Goal: Task Accomplishment & Management: Manage account settings

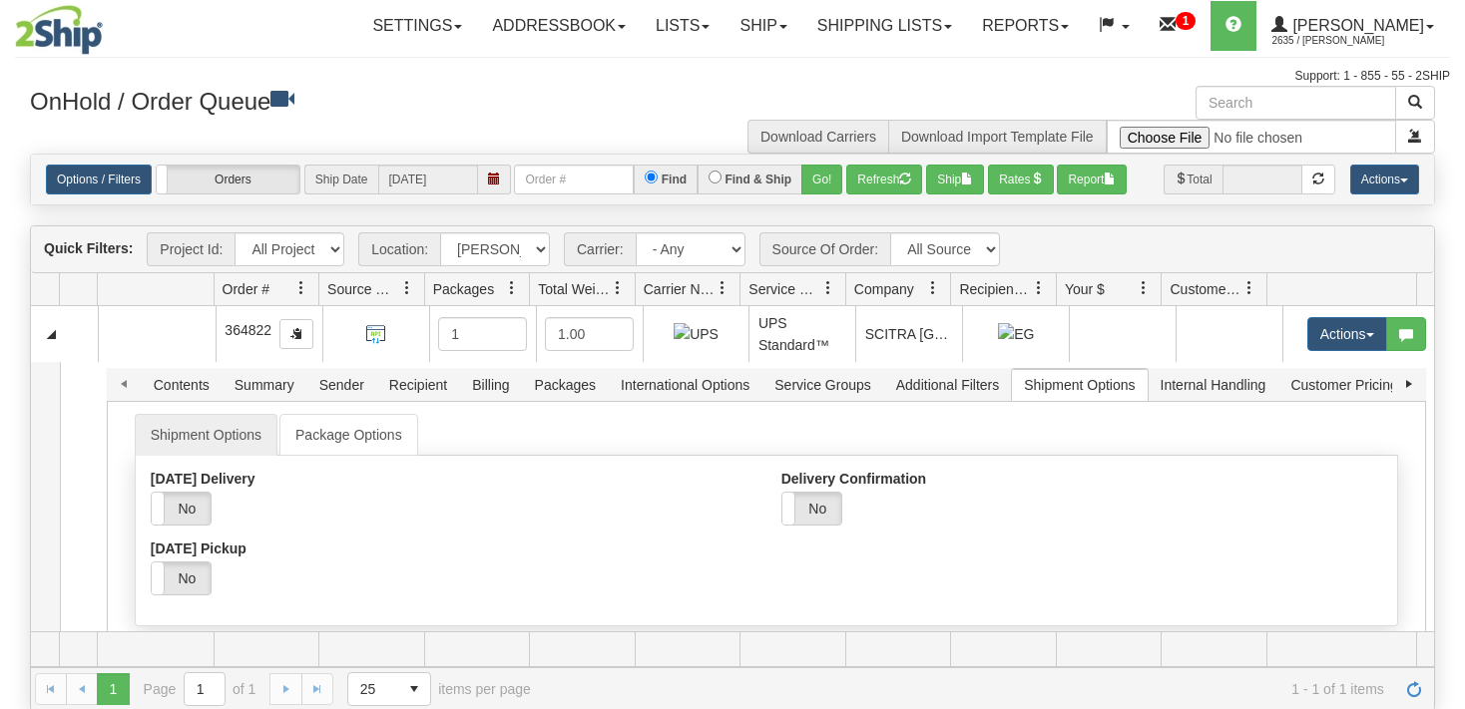
select select "7627"
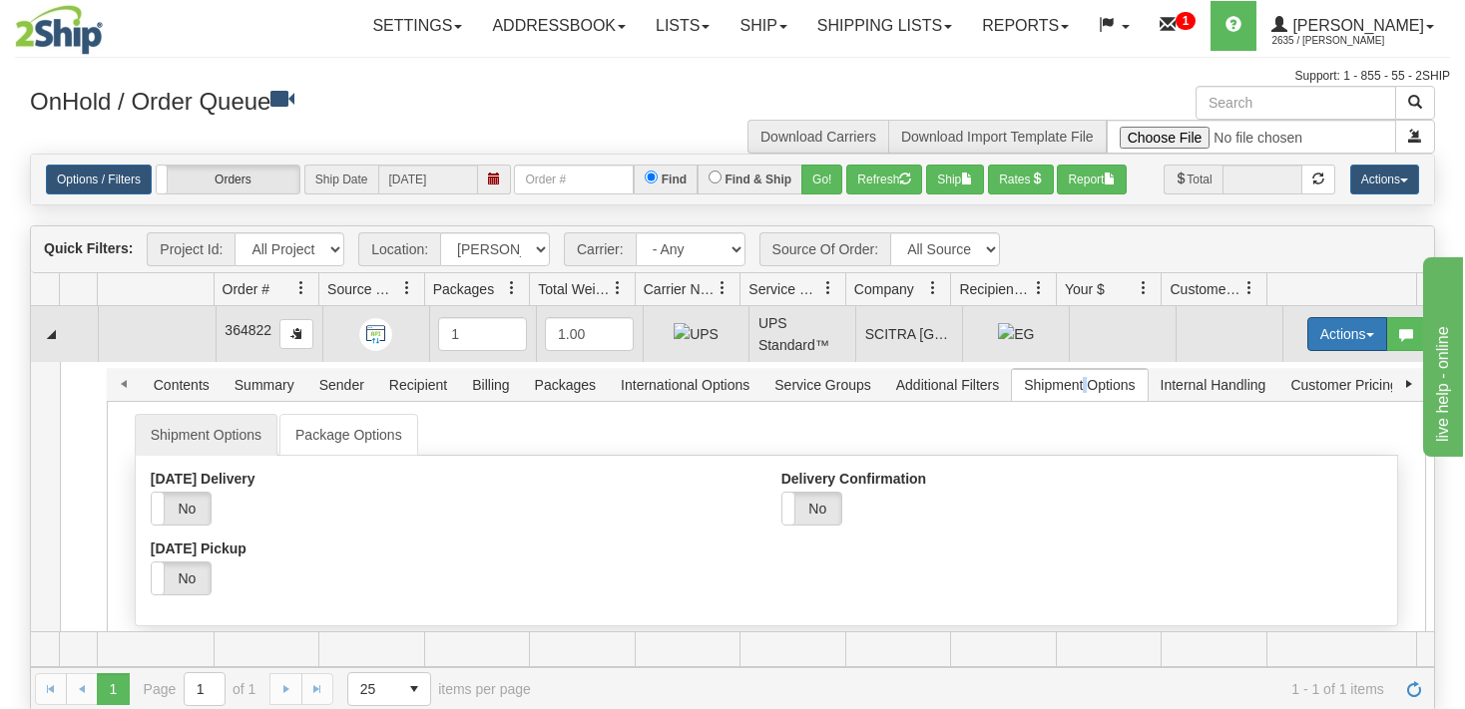
click at [1348, 336] on button "Actions" at bounding box center [1347, 334] width 80 height 34
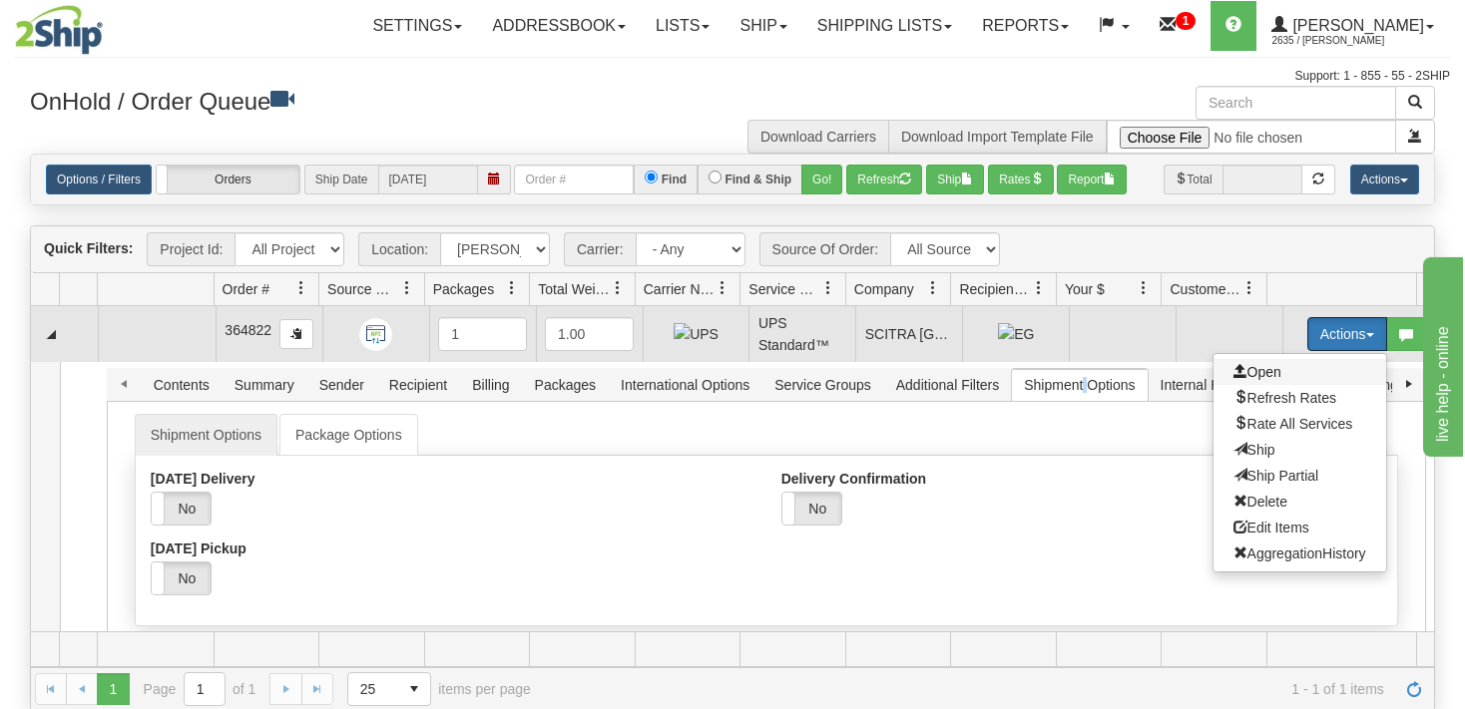
click at [1259, 370] on span "Open" at bounding box center [1257, 372] width 48 height 16
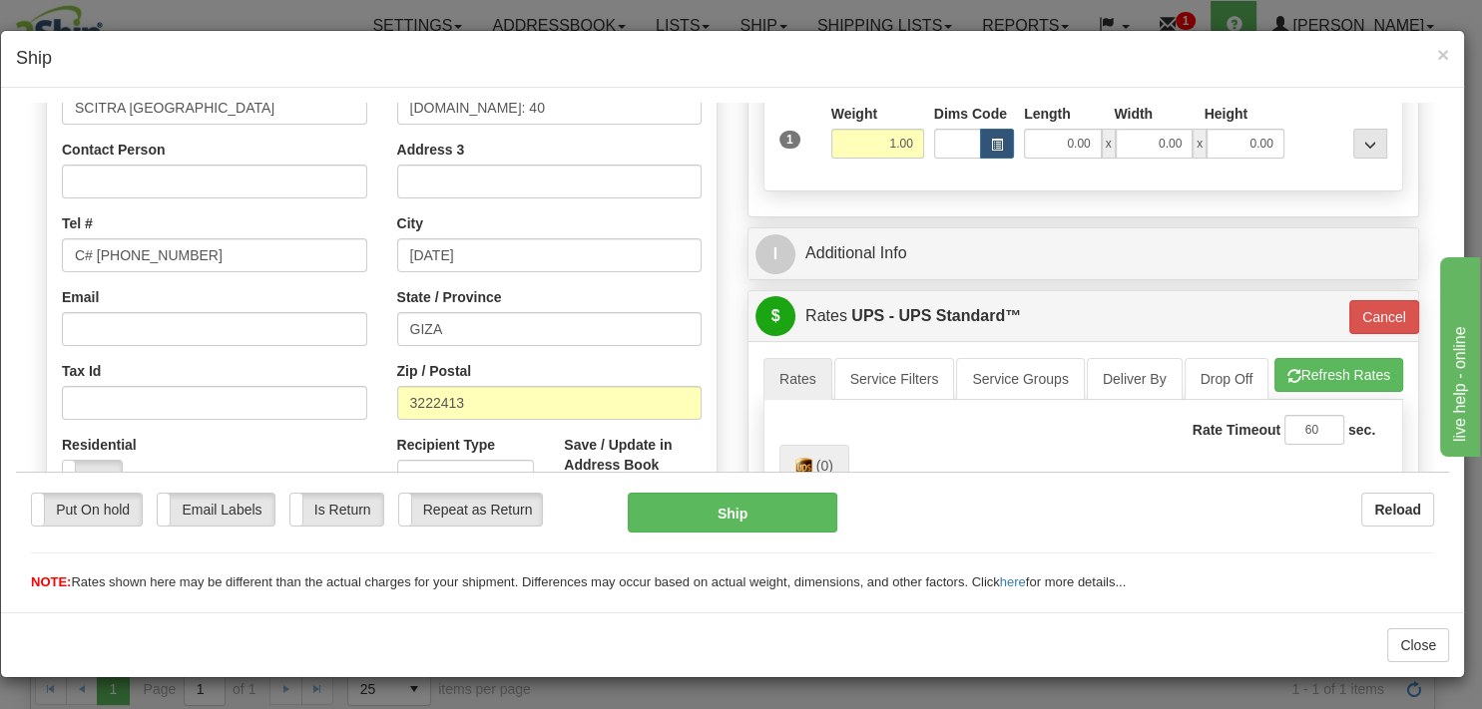
scroll to position [211, 0]
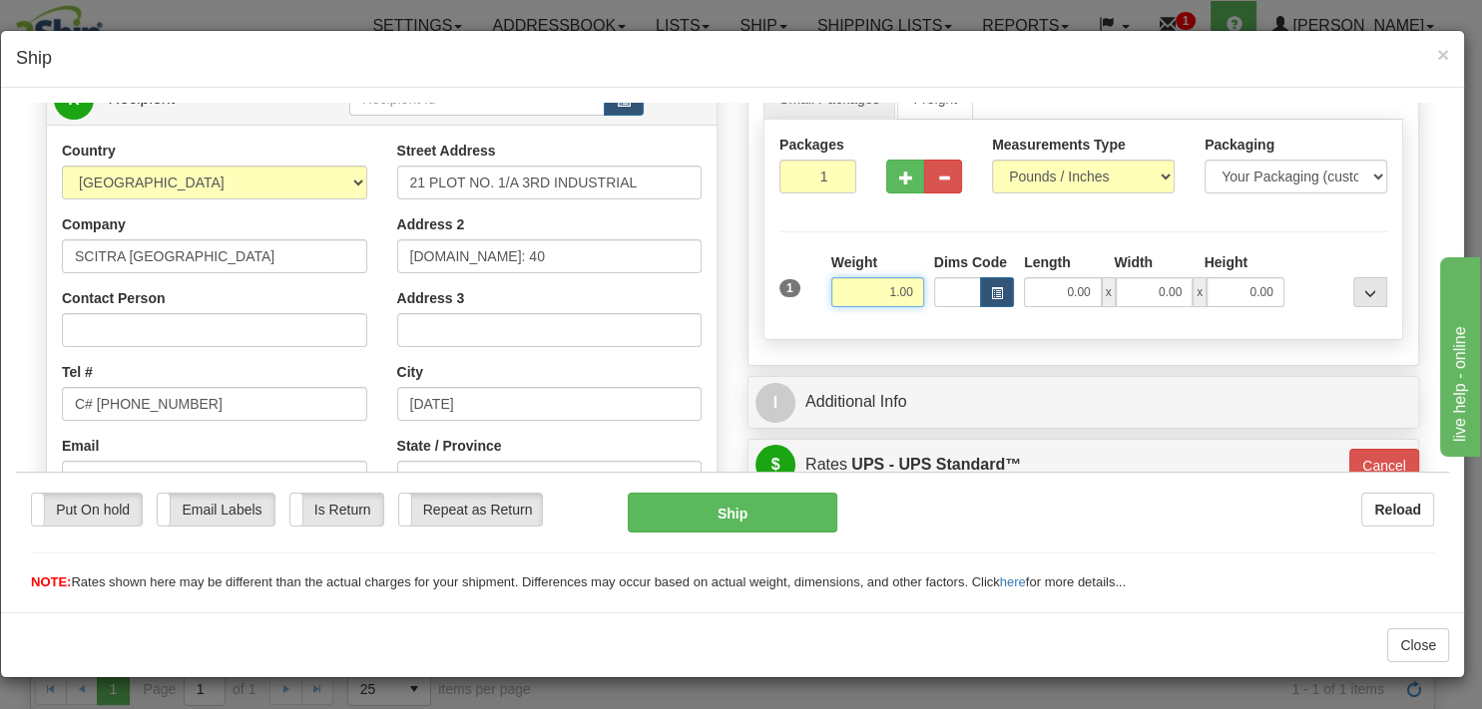
click at [877, 292] on input "1.00" at bounding box center [877, 291] width 93 height 30
type input "31.00"
type input "11"
click at [1049, 286] on input "0.00" at bounding box center [1063, 291] width 78 height 30
type input "18.00"
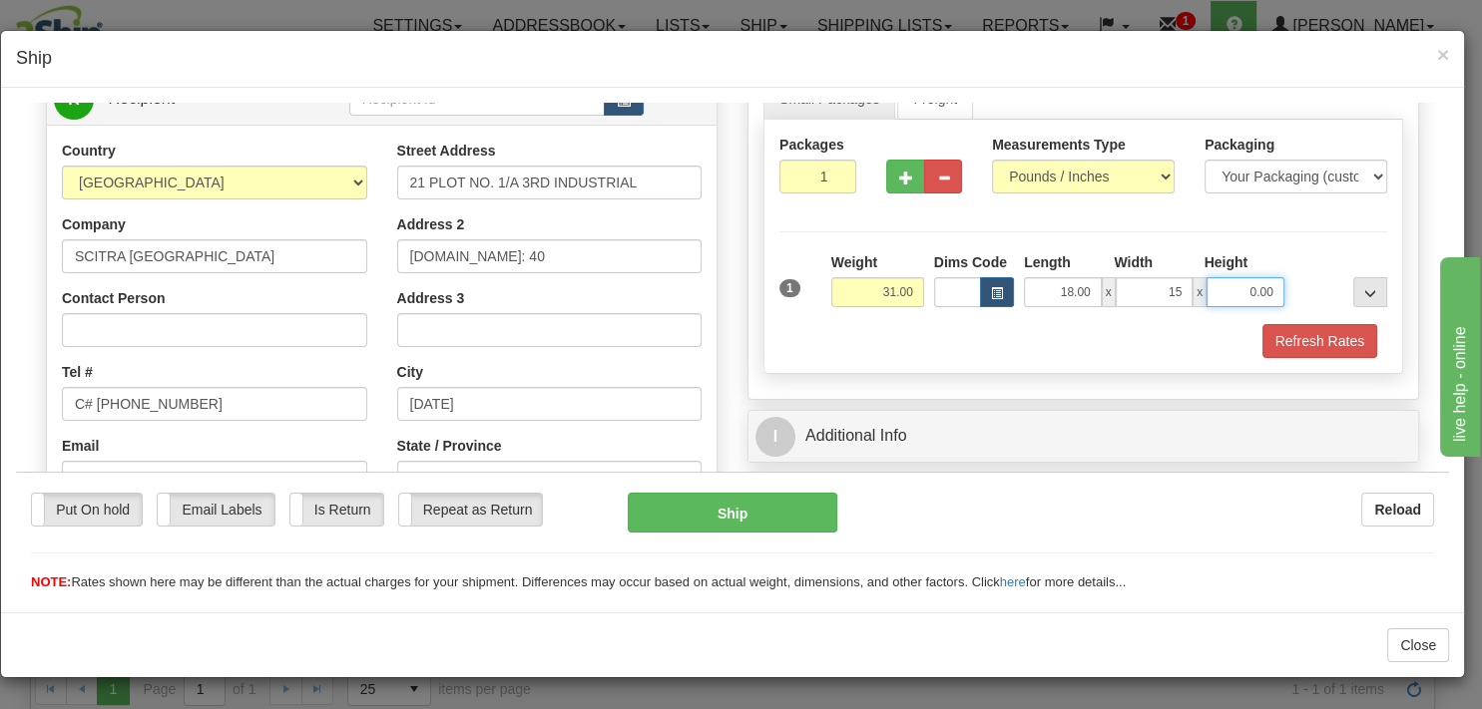
type input "15.00"
type input "18.00"
click at [1298, 336] on button "Refresh Rates" at bounding box center [1319, 340] width 115 height 34
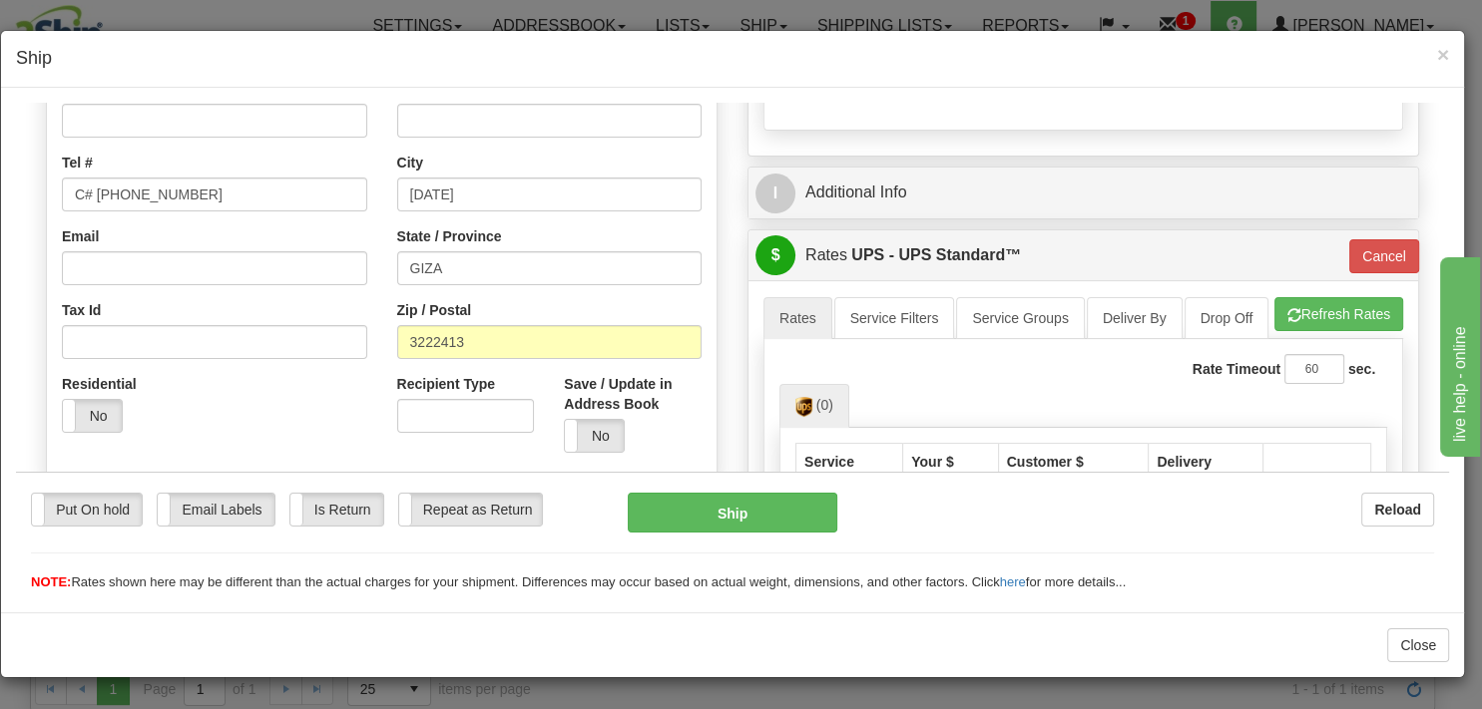
scroll to position [421, 0]
click at [879, 317] on link "Service Filters" at bounding box center [894, 316] width 121 height 42
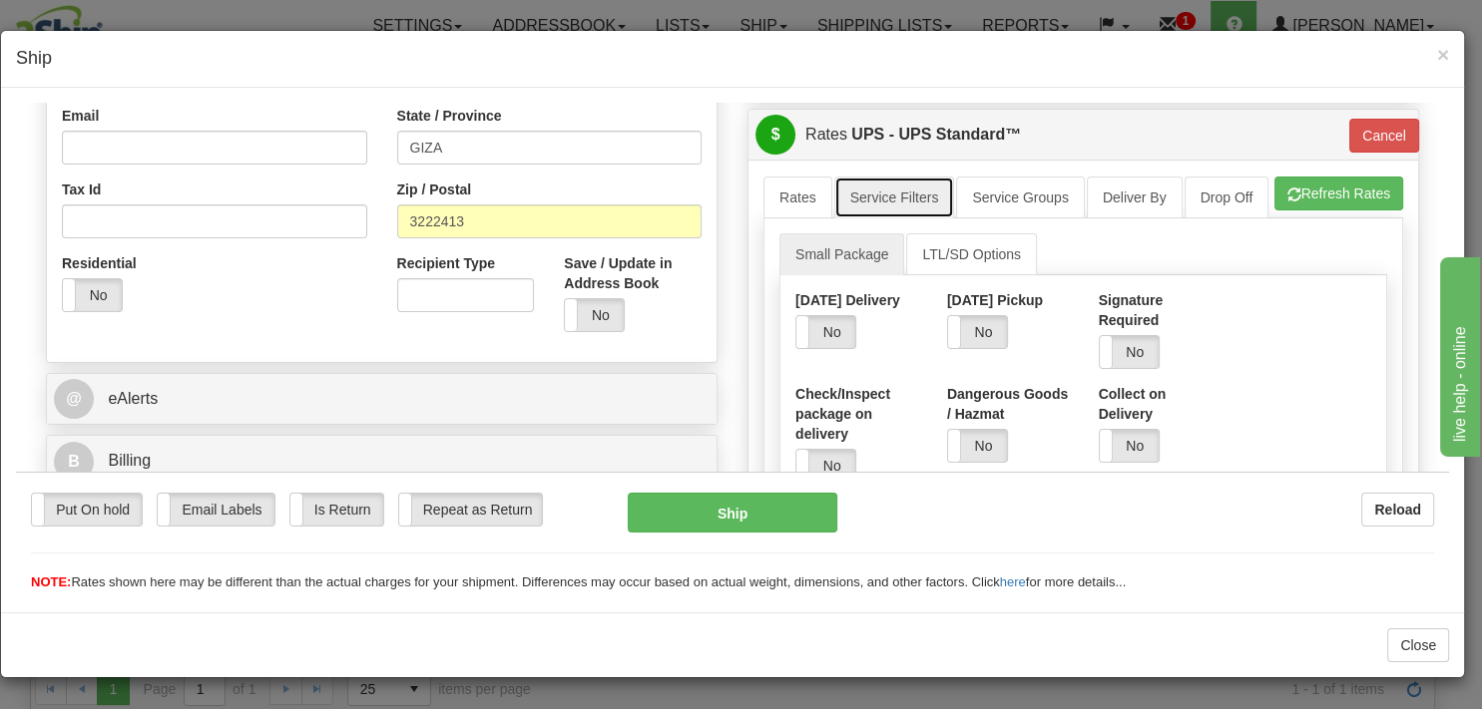
scroll to position [527, 0]
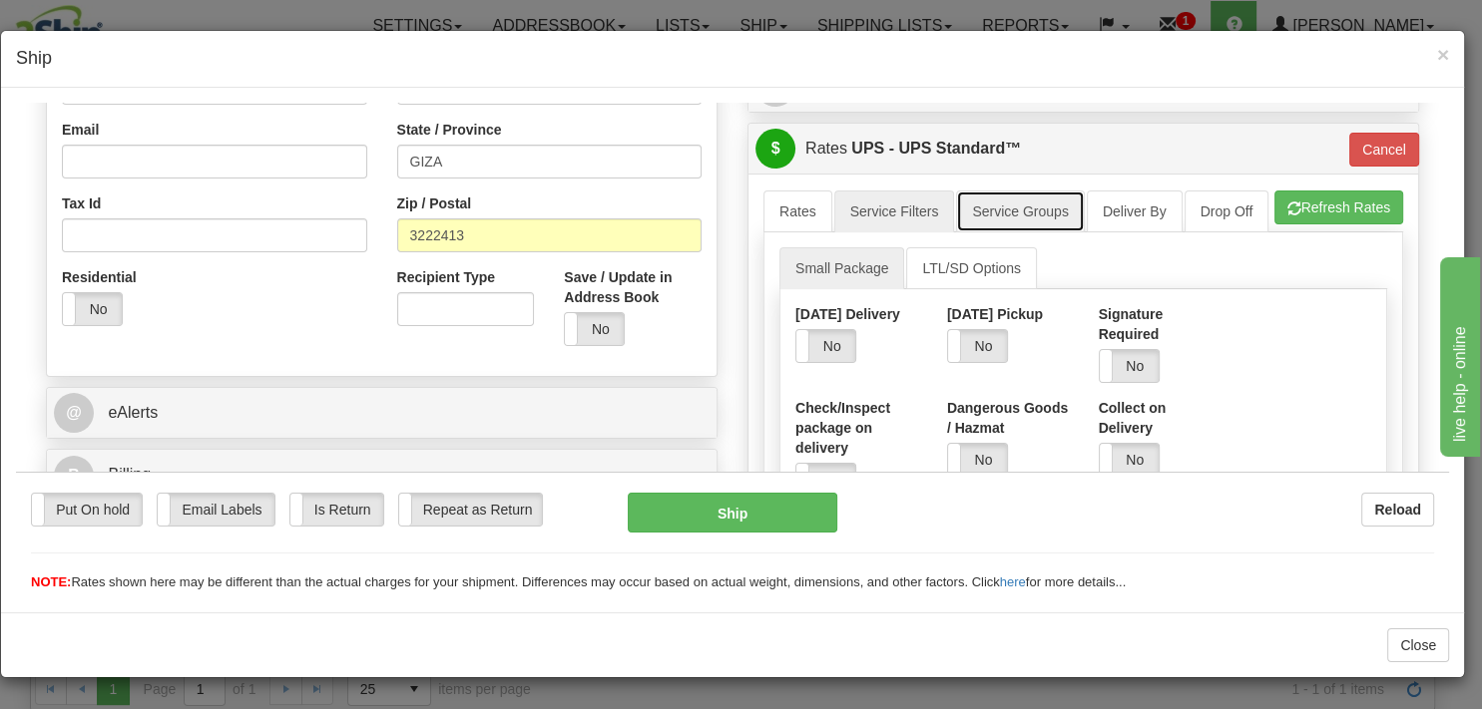
click at [1012, 208] on link "Service Groups" at bounding box center [1020, 211] width 128 height 42
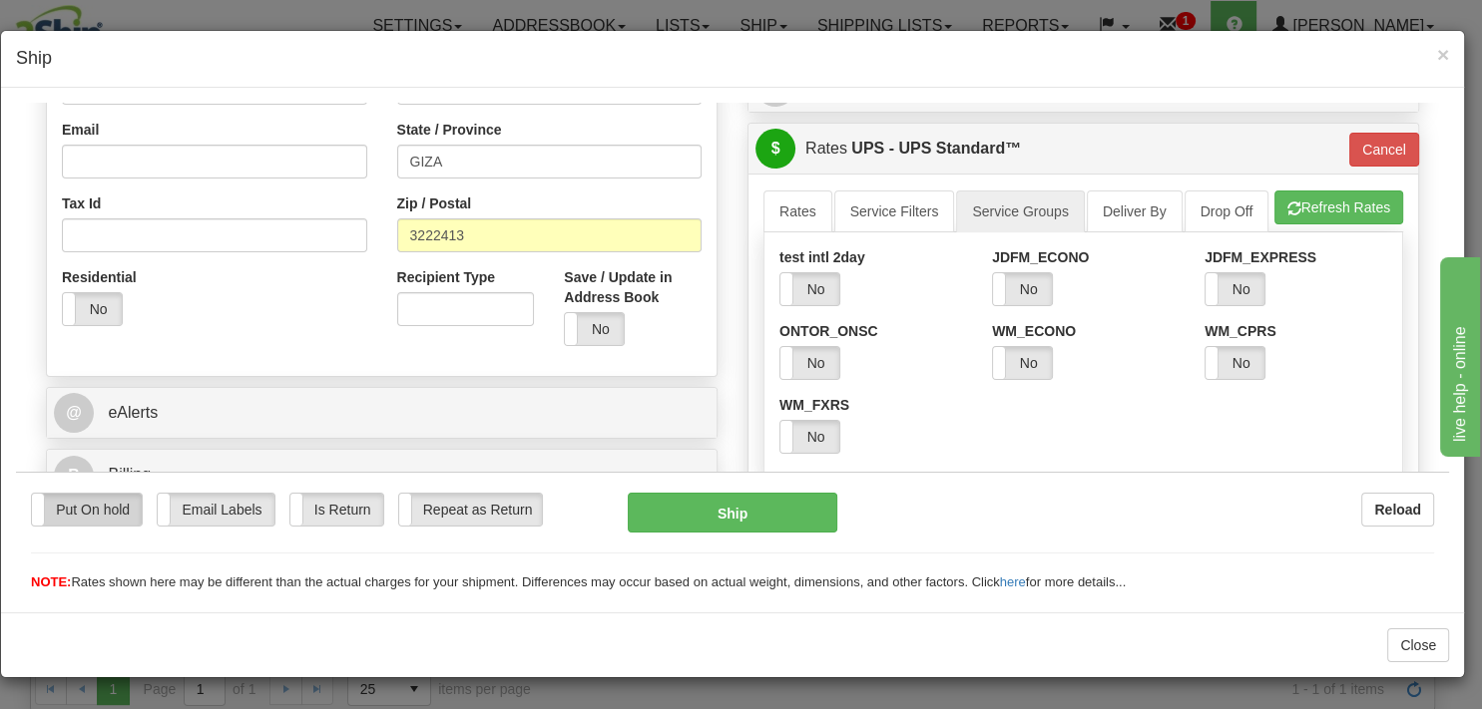
click at [103, 507] on label "Put On hold" at bounding box center [87, 509] width 110 height 32
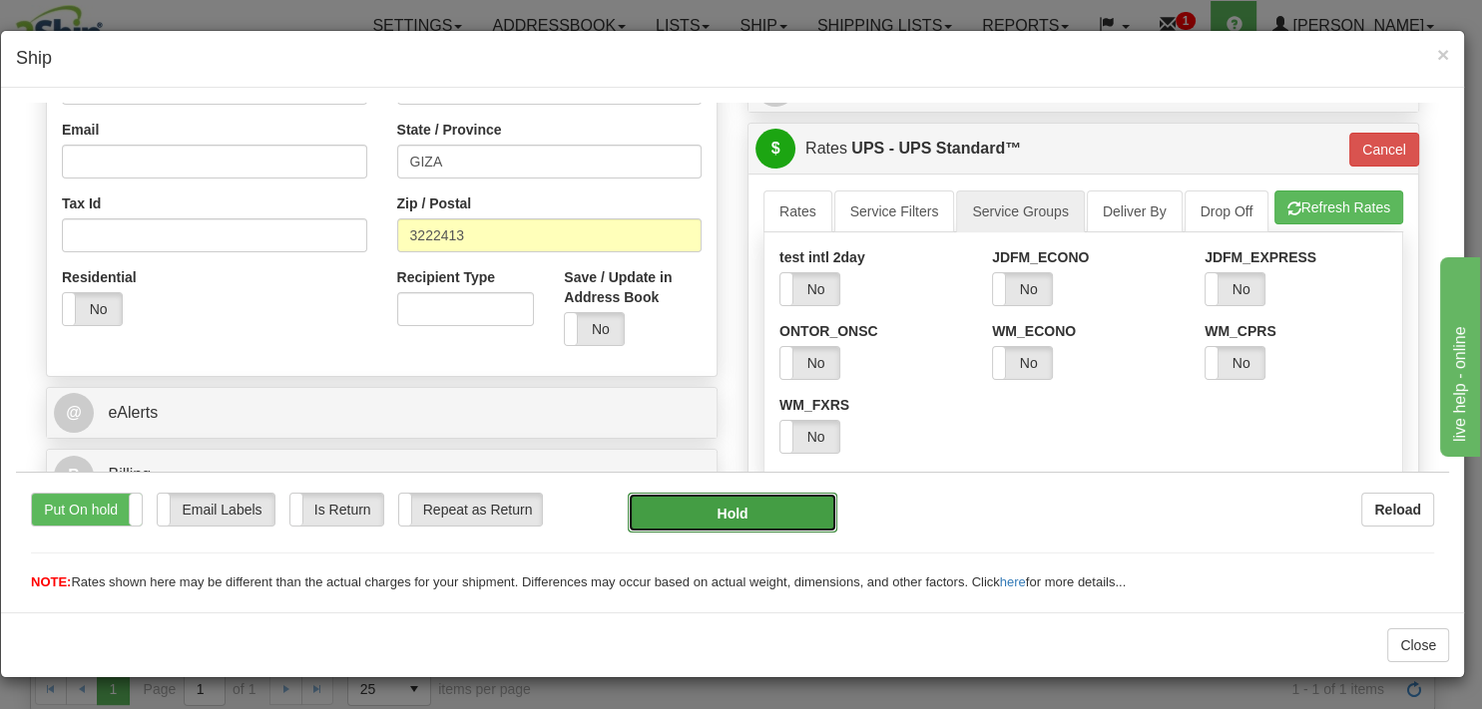
click at [689, 517] on button "Hold" at bounding box center [732, 512] width 209 height 40
click at [813, 304] on label "No" at bounding box center [809, 288] width 59 height 32
click at [699, 523] on button "Hold" at bounding box center [732, 512] width 209 height 40
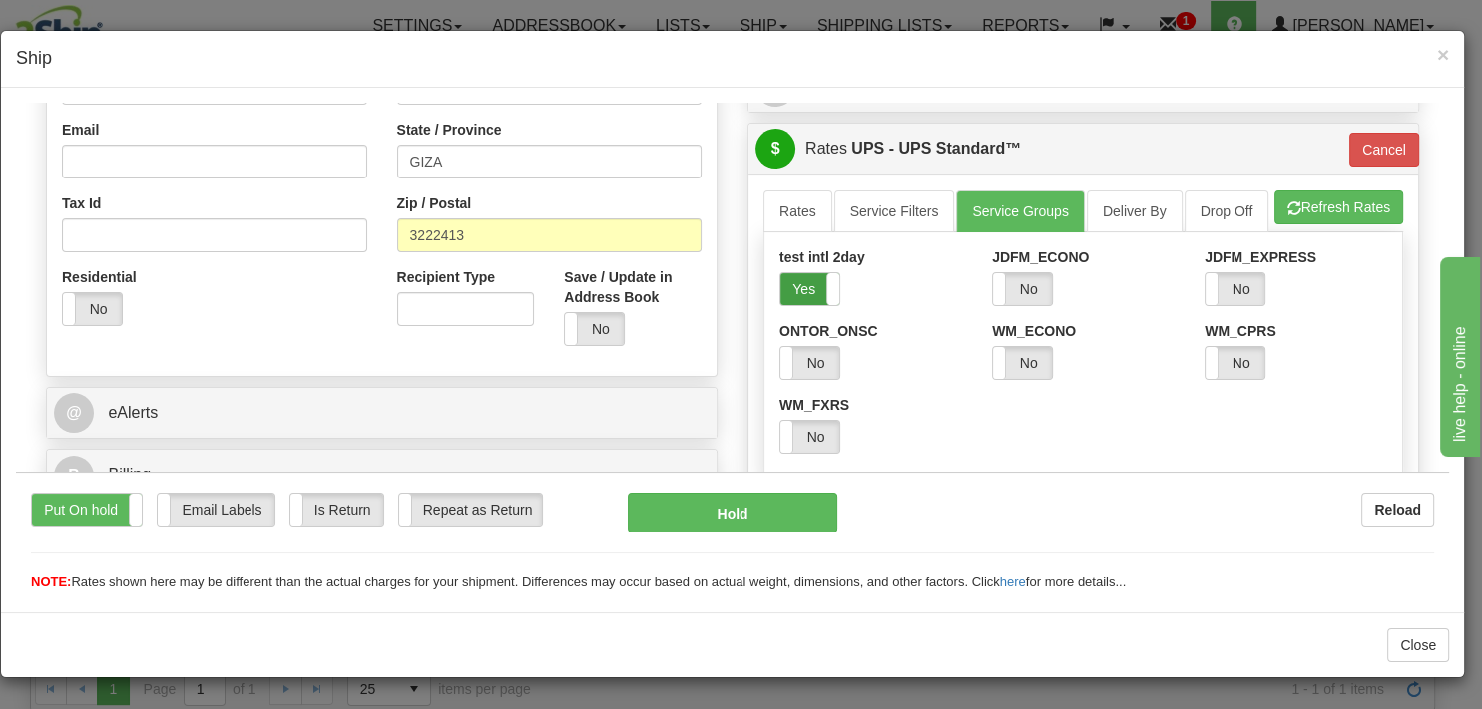
click at [795, 304] on label "Yes" at bounding box center [809, 288] width 59 height 32
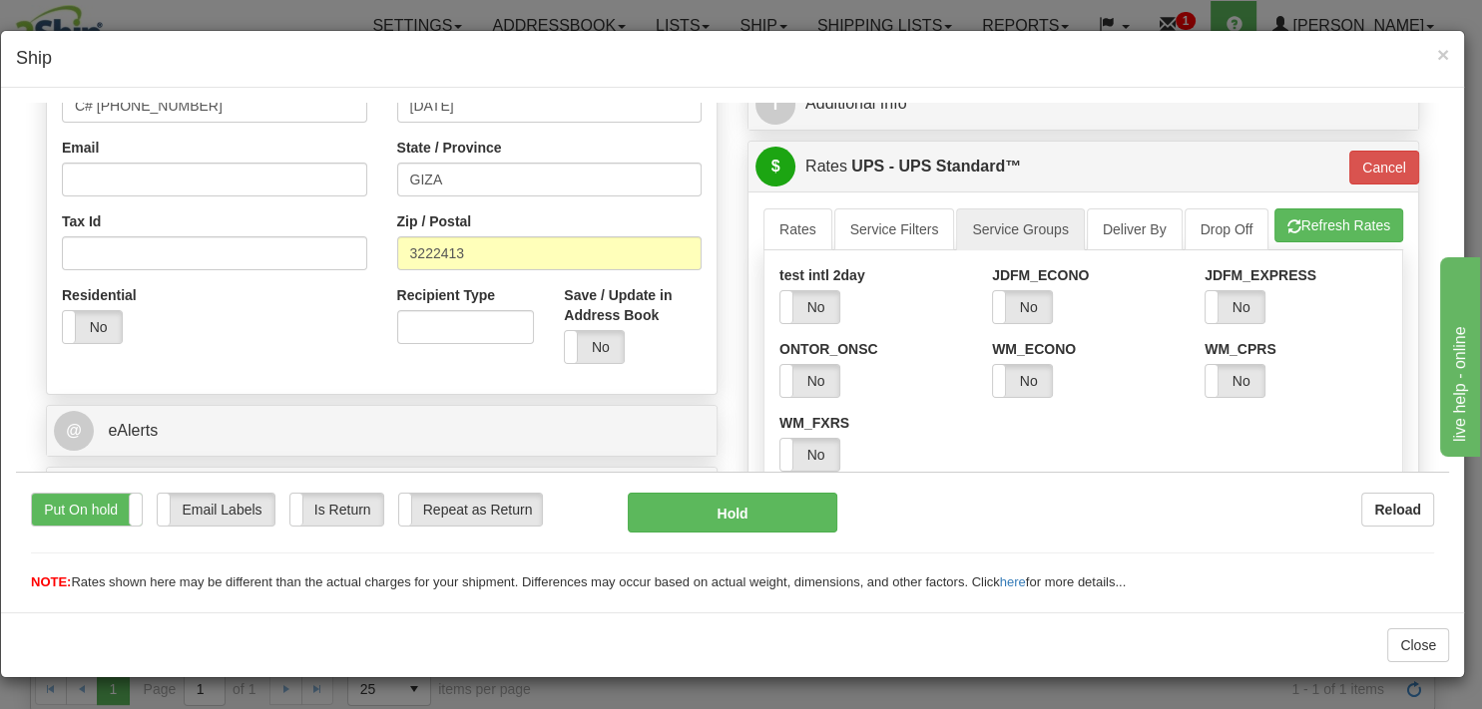
scroll to position [421, 0]
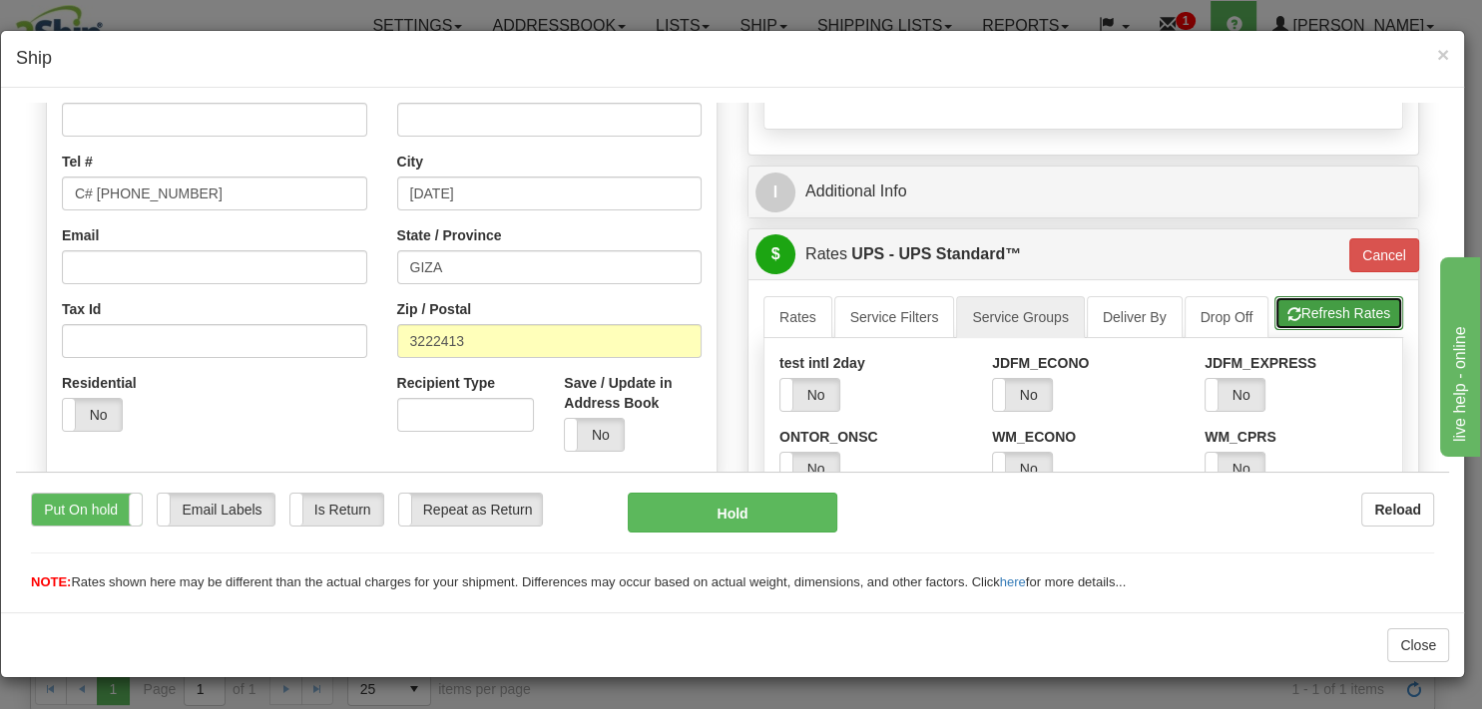
click at [1314, 329] on button "Refresh Rates" at bounding box center [1338, 312] width 129 height 34
type input "11"
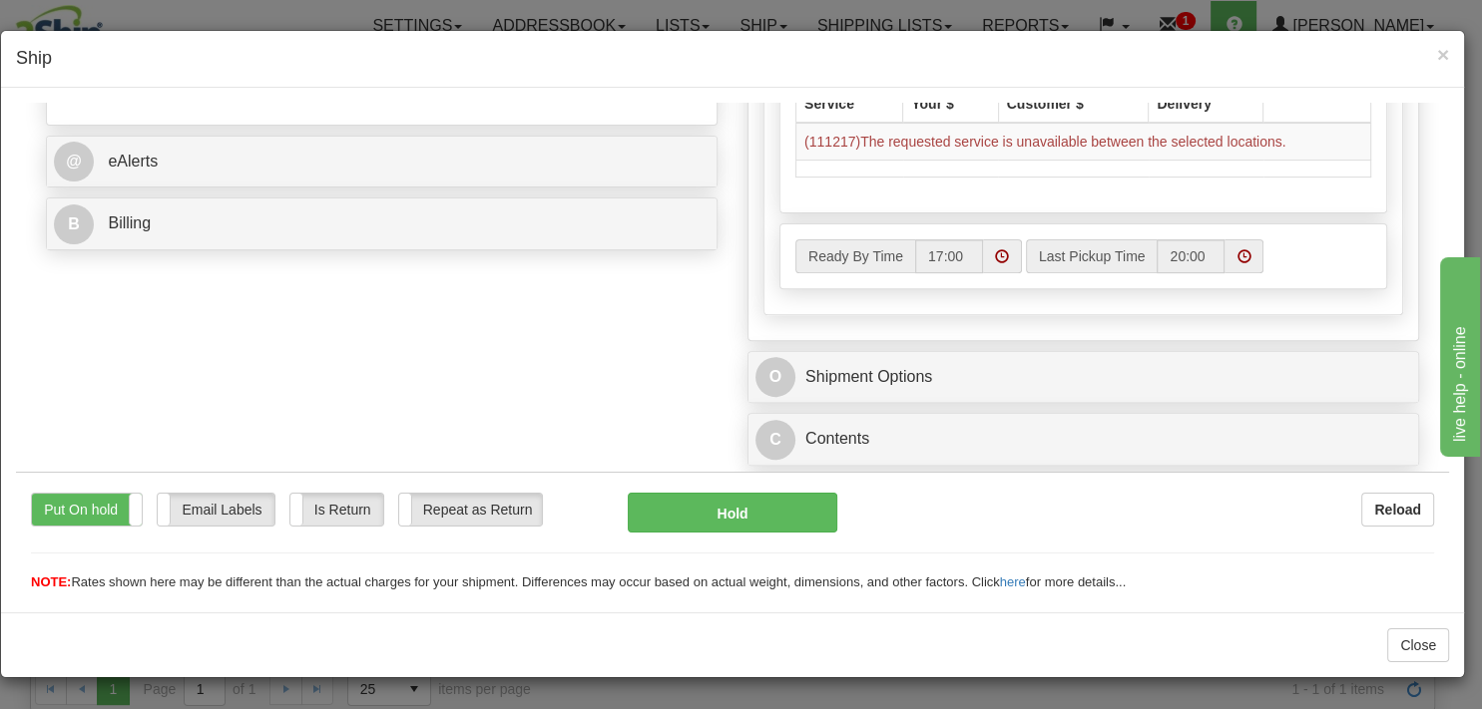
scroll to position [737, 0]
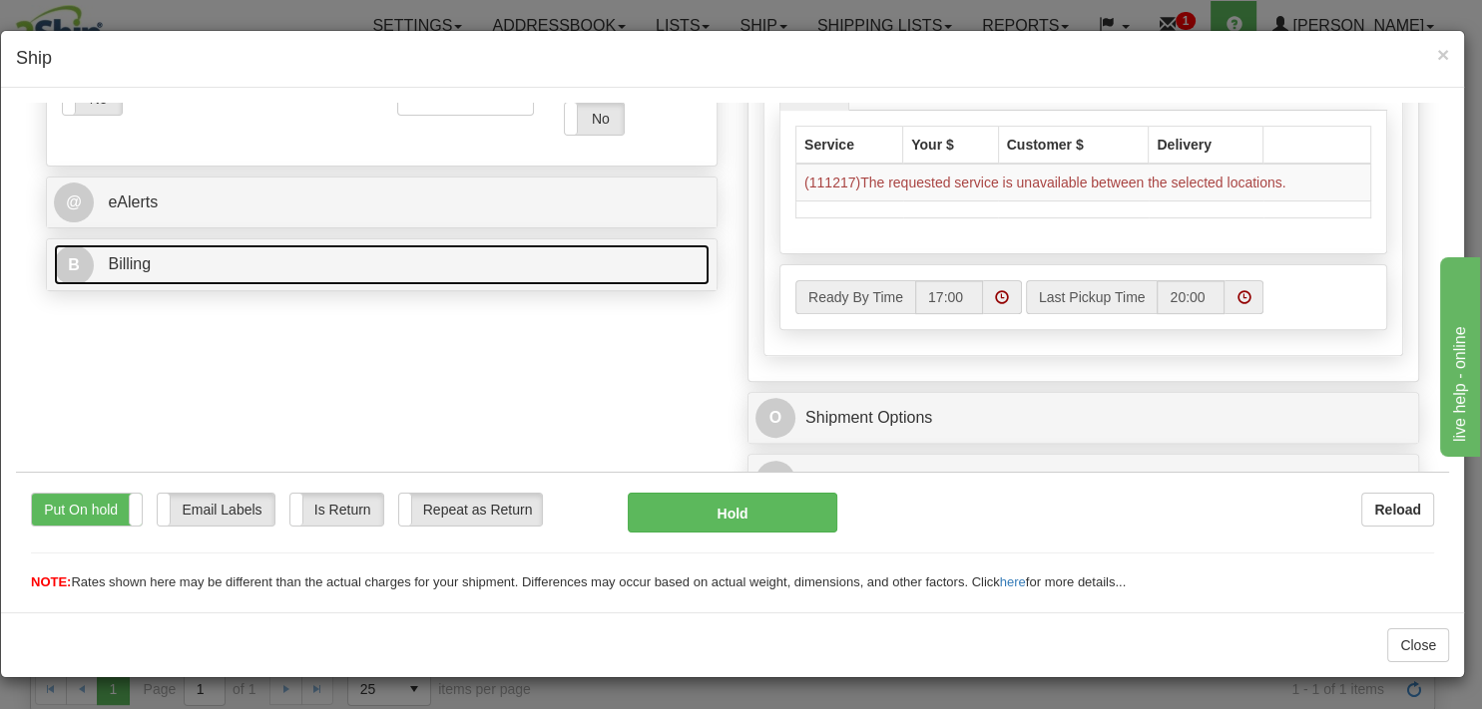
click at [120, 262] on span "Billing" at bounding box center [129, 262] width 43 height 17
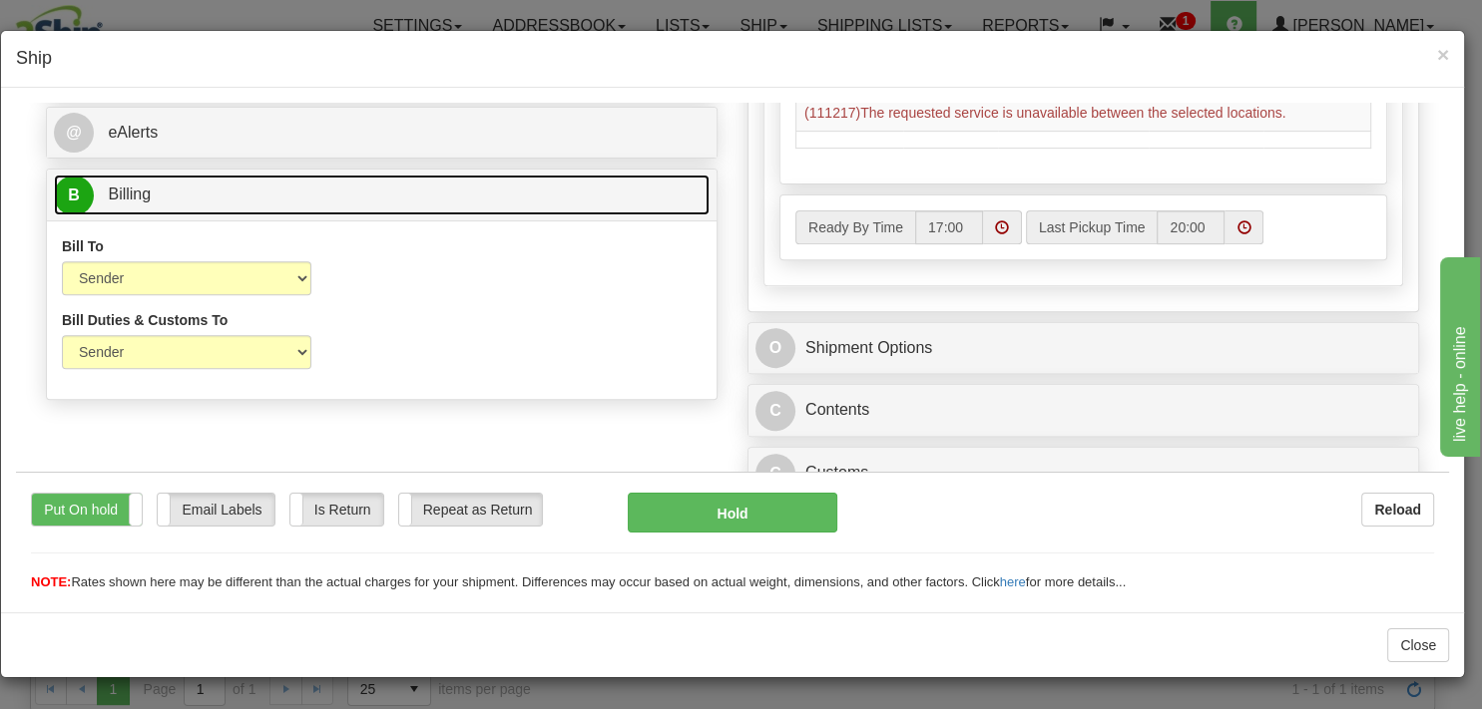
scroll to position [842, 0]
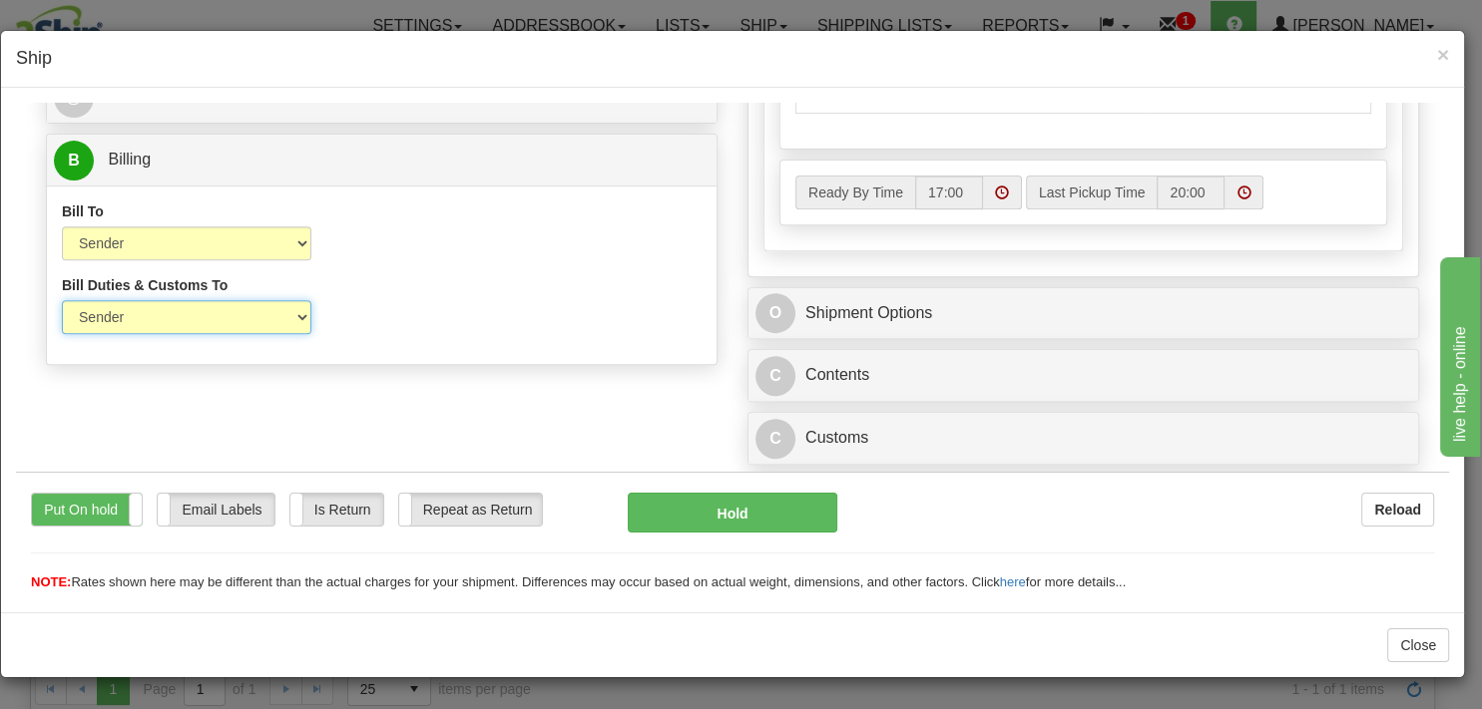
click at [62, 299] on select "Sender Recipient Third Party" at bounding box center [186, 316] width 249 height 34
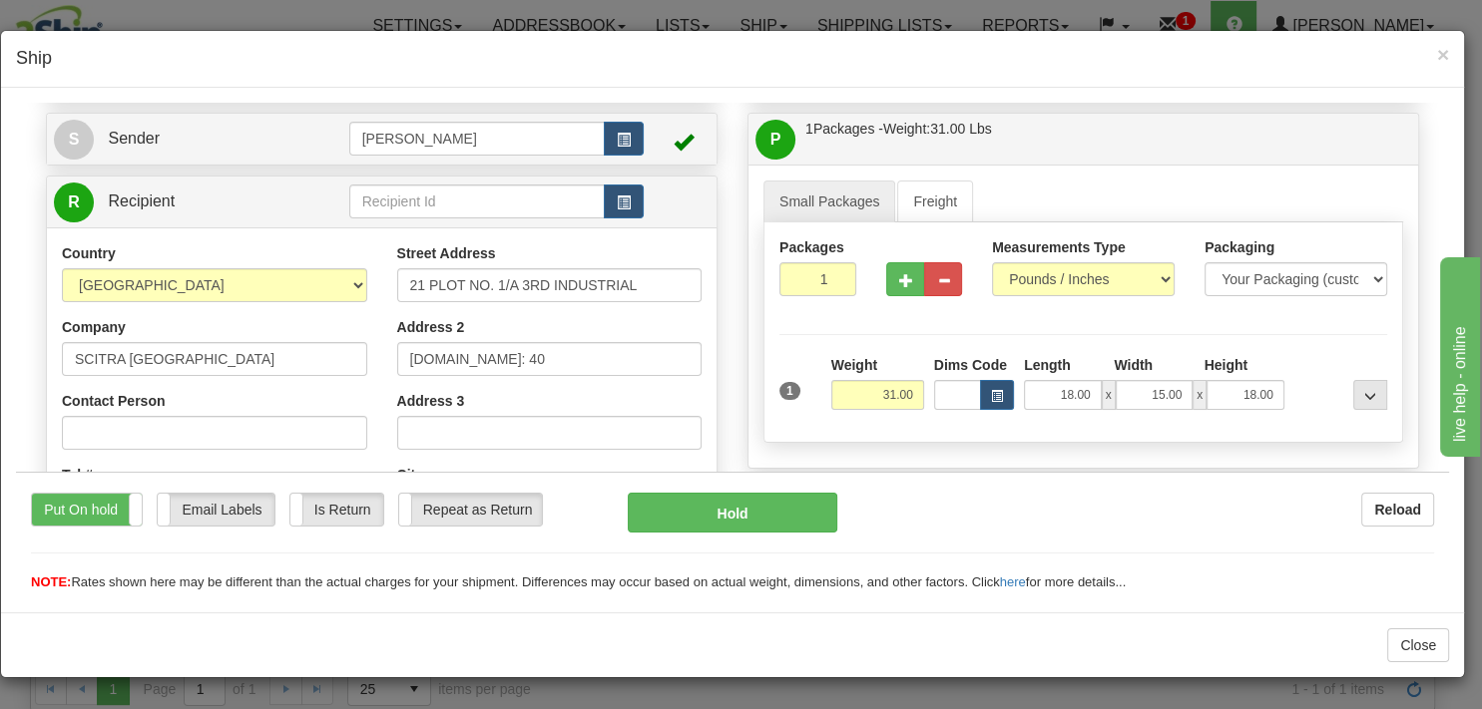
scroll to position [0, 0]
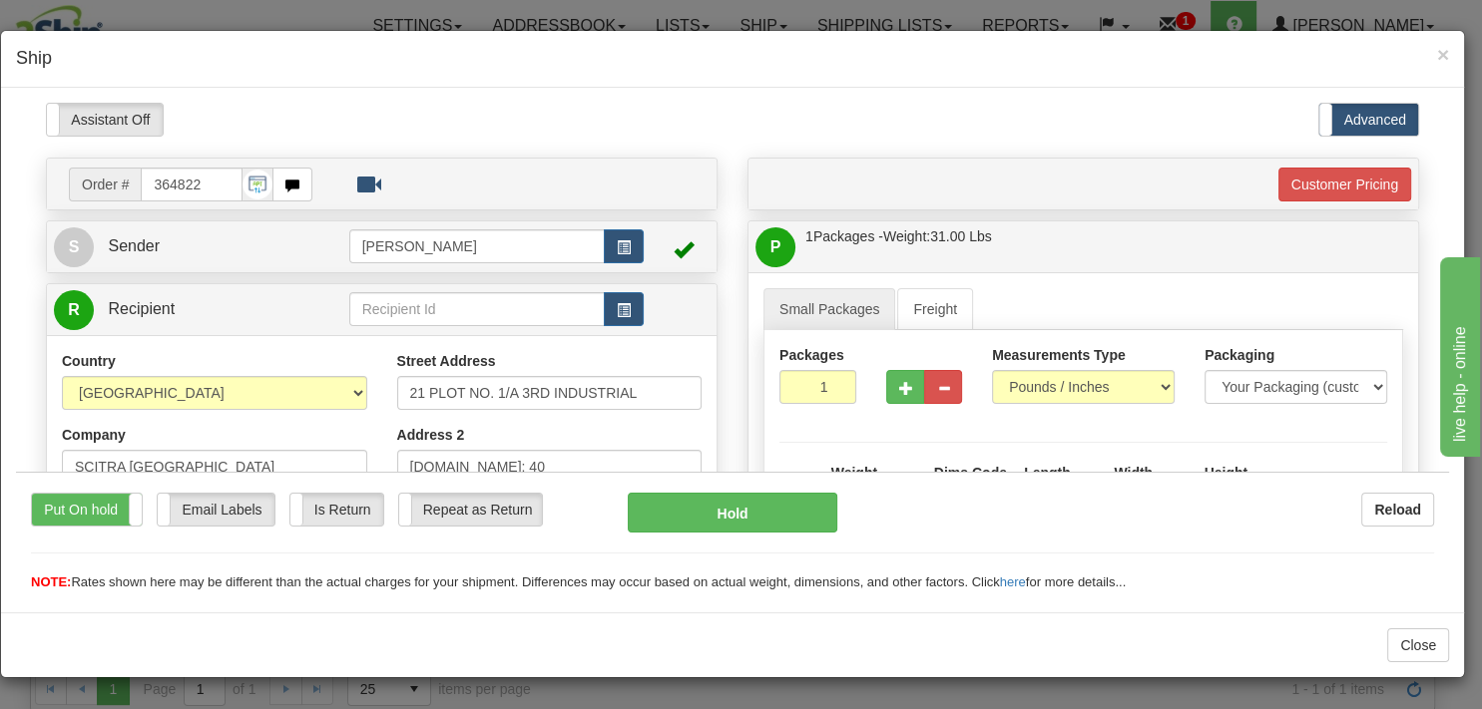
click at [1368, 124] on label "Advanced" at bounding box center [1368, 119] width 99 height 32
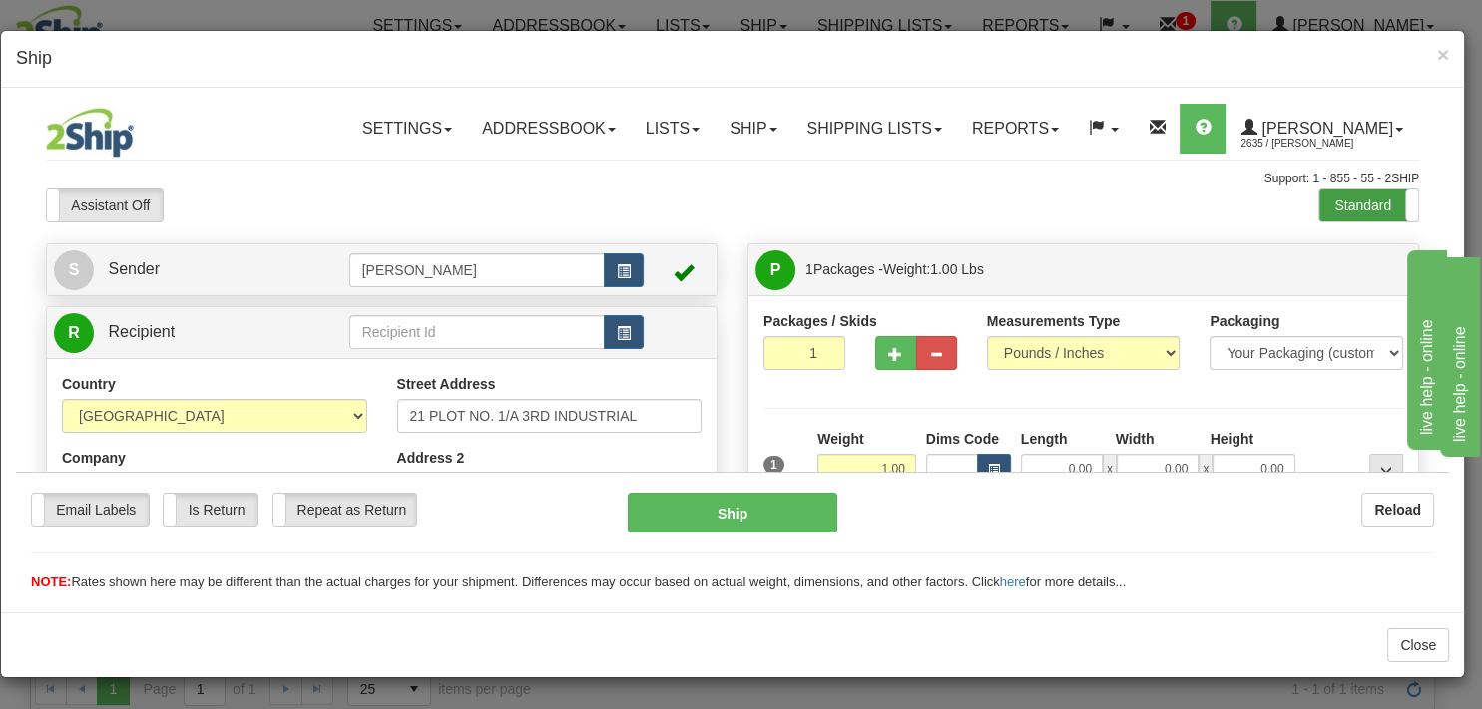
click at [1352, 207] on label "Standard" at bounding box center [1368, 205] width 99 height 32
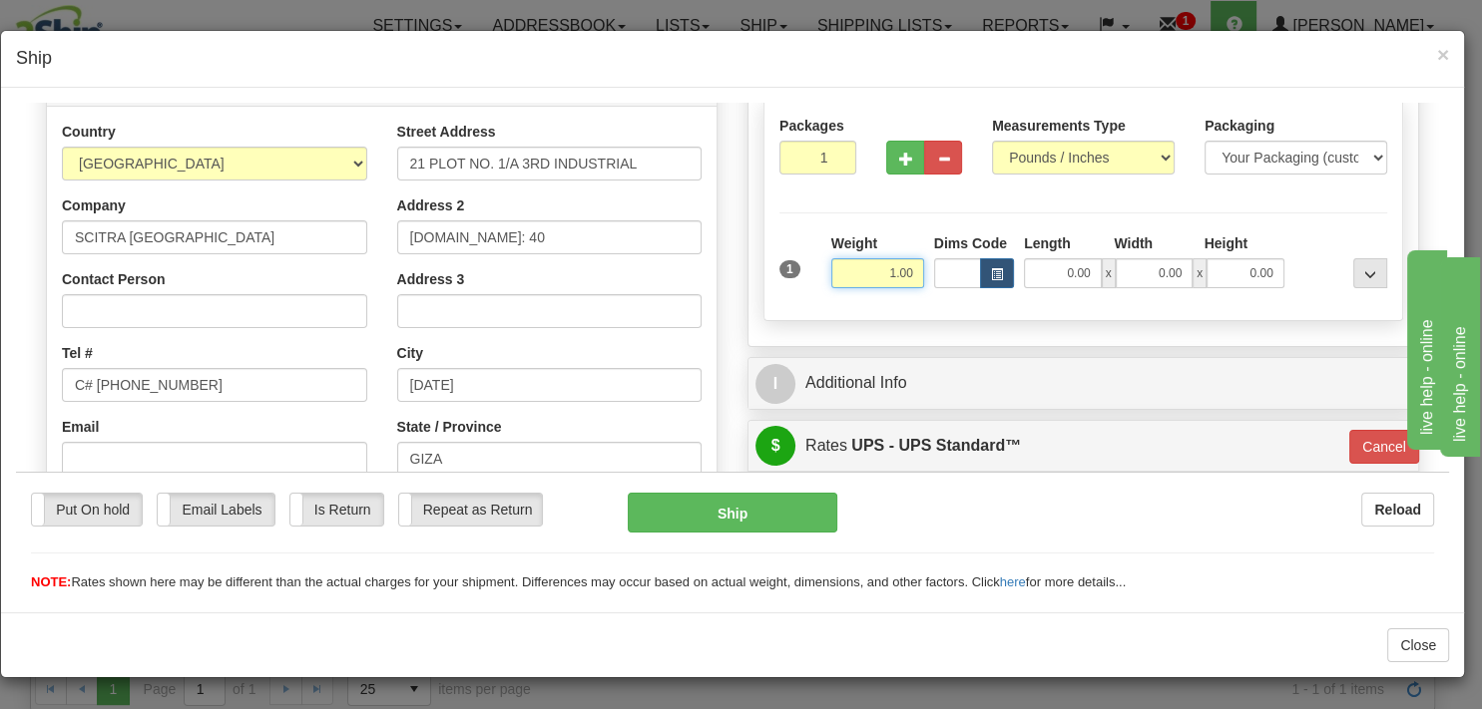
click at [882, 272] on input "1.00" at bounding box center [877, 272] width 93 height 30
type input "31.00"
type input "11"
type input "18.00"
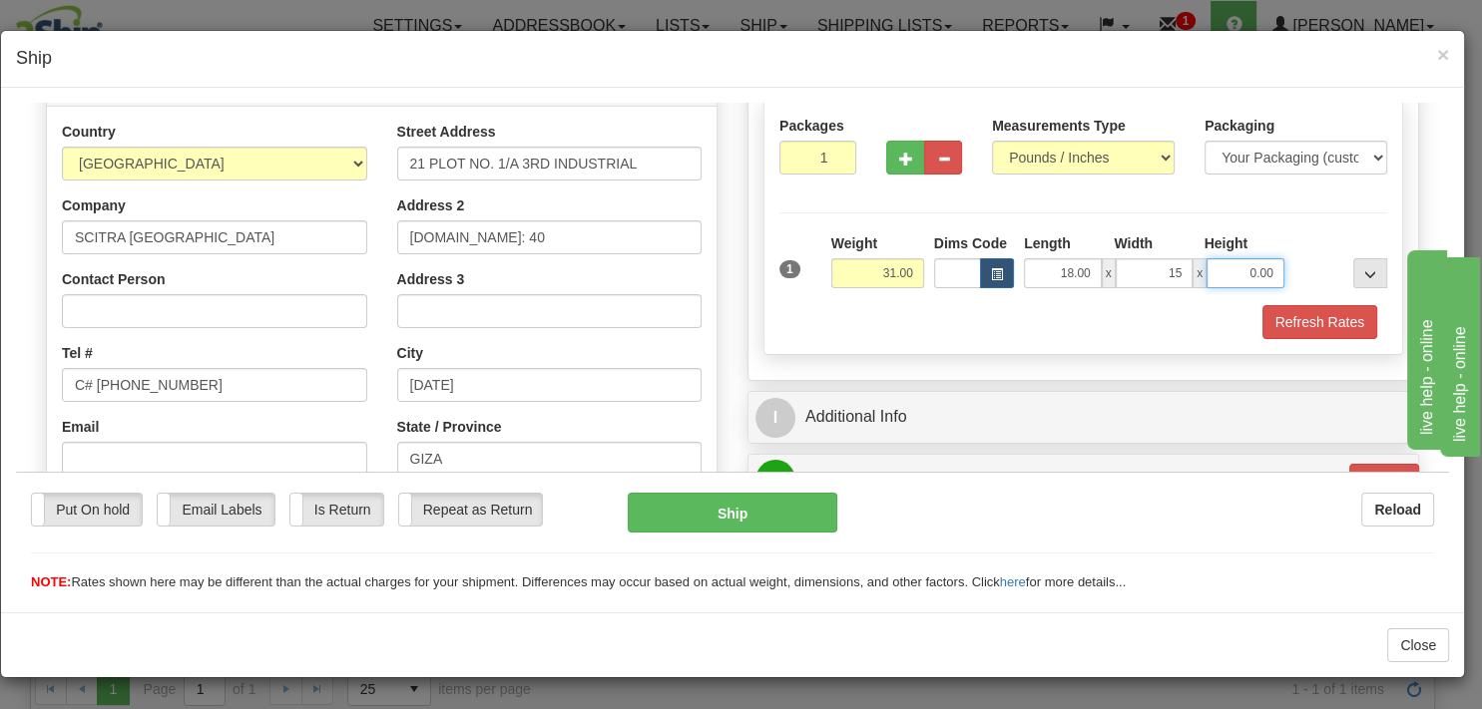
type input "15.00"
type input "18.00"
click at [1207, 323] on div "Refresh Rates" at bounding box center [1083, 321] width 618 height 34
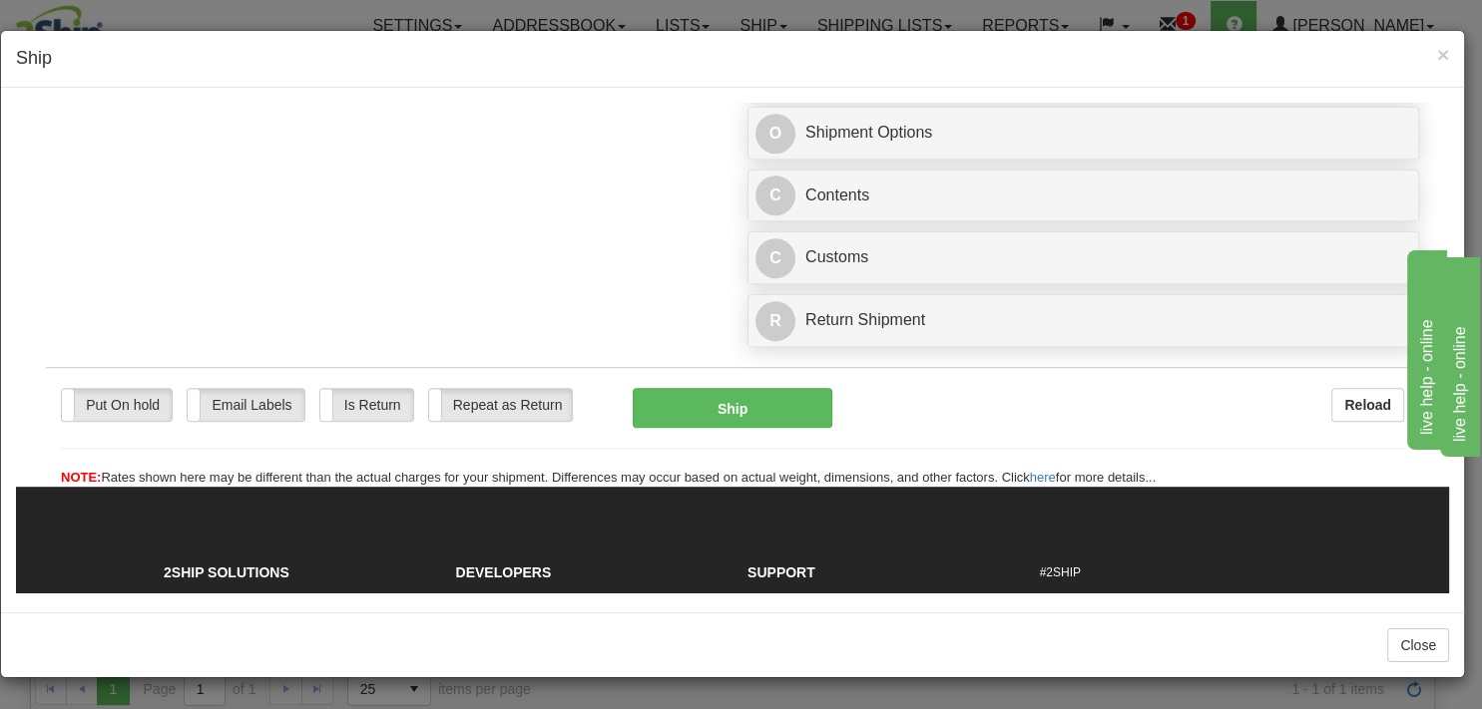
scroll to position [1158, 0]
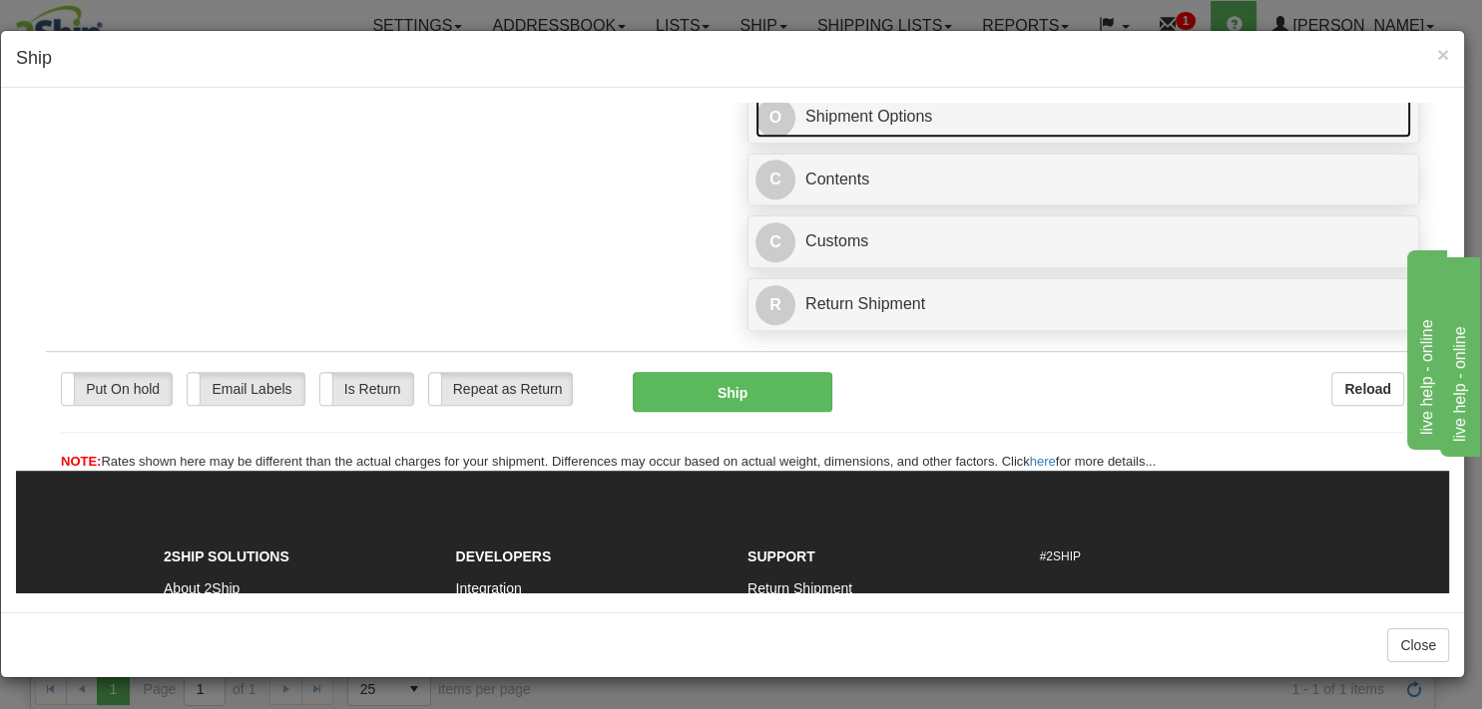
click at [865, 137] on link "O Shipment Options" at bounding box center [1082, 116] width 655 height 41
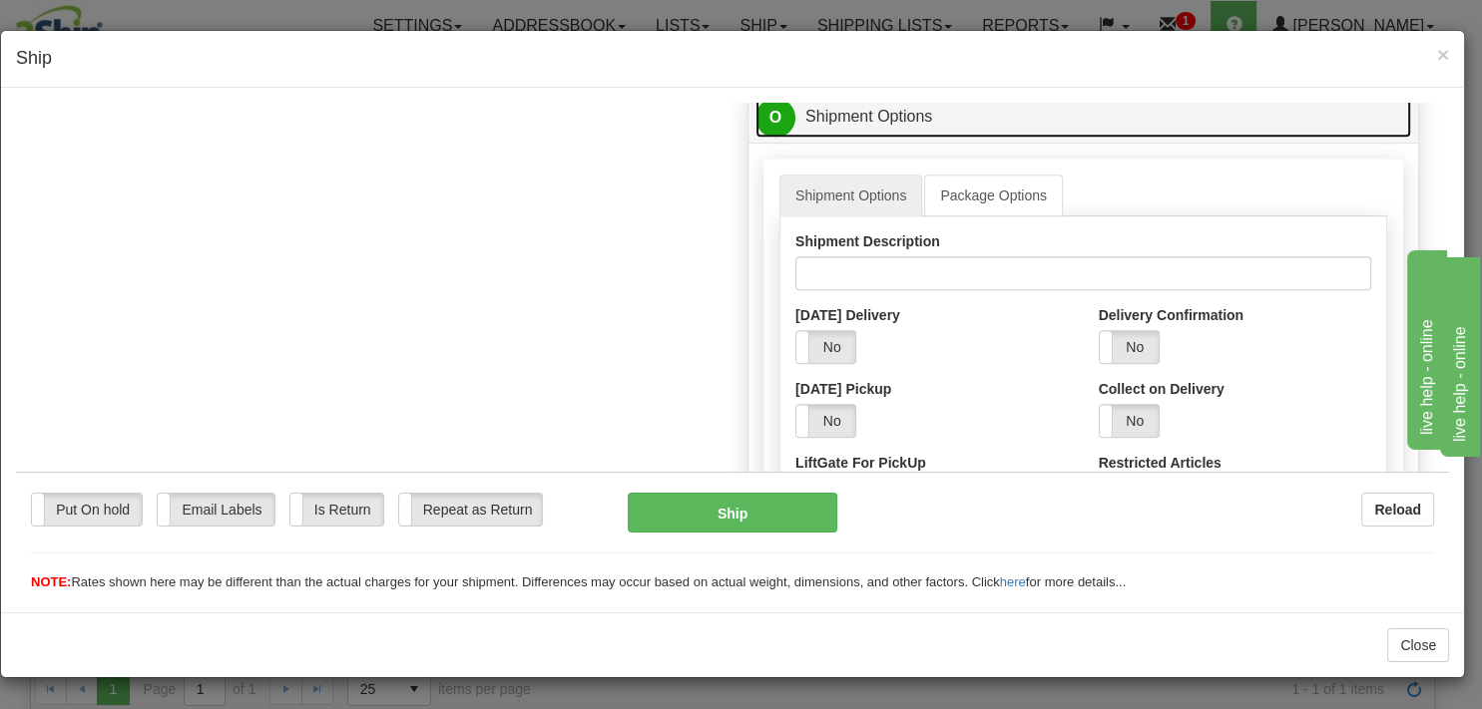
click at [805, 136] on link "O Shipment Options" at bounding box center [1082, 116] width 655 height 41
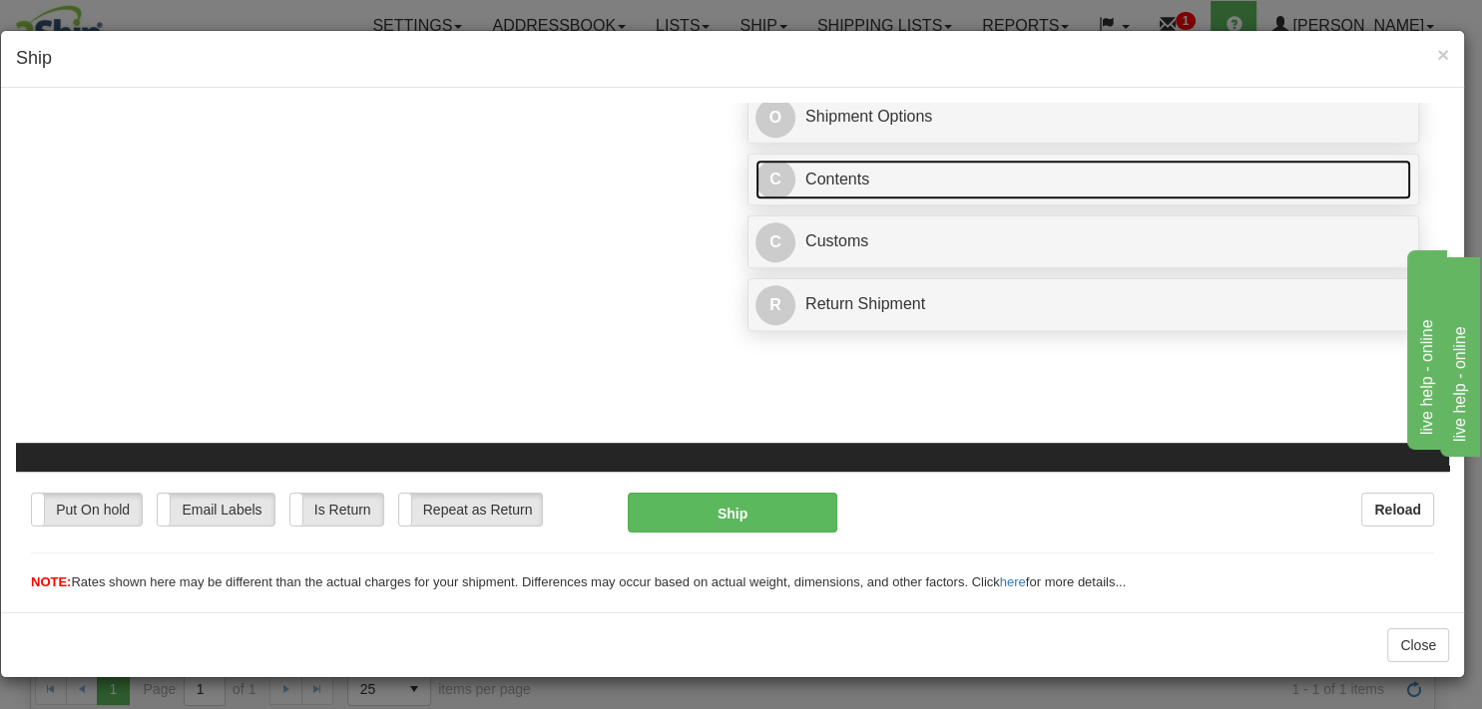
drag, startPoint x: 847, startPoint y: 208, endPoint x: 858, endPoint y: 212, distance: 11.7
click at [846, 200] on link "C Contents" at bounding box center [1082, 179] width 655 height 41
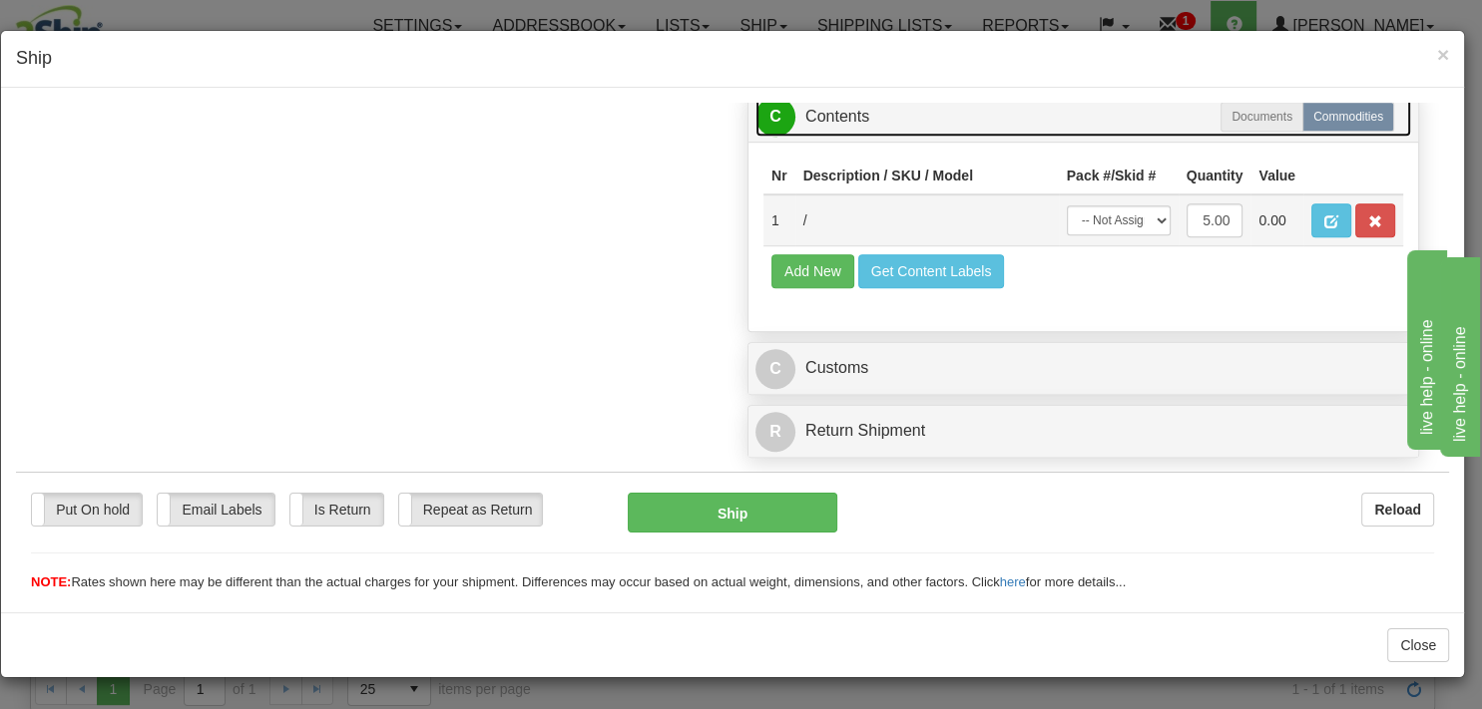
scroll to position [1264, 0]
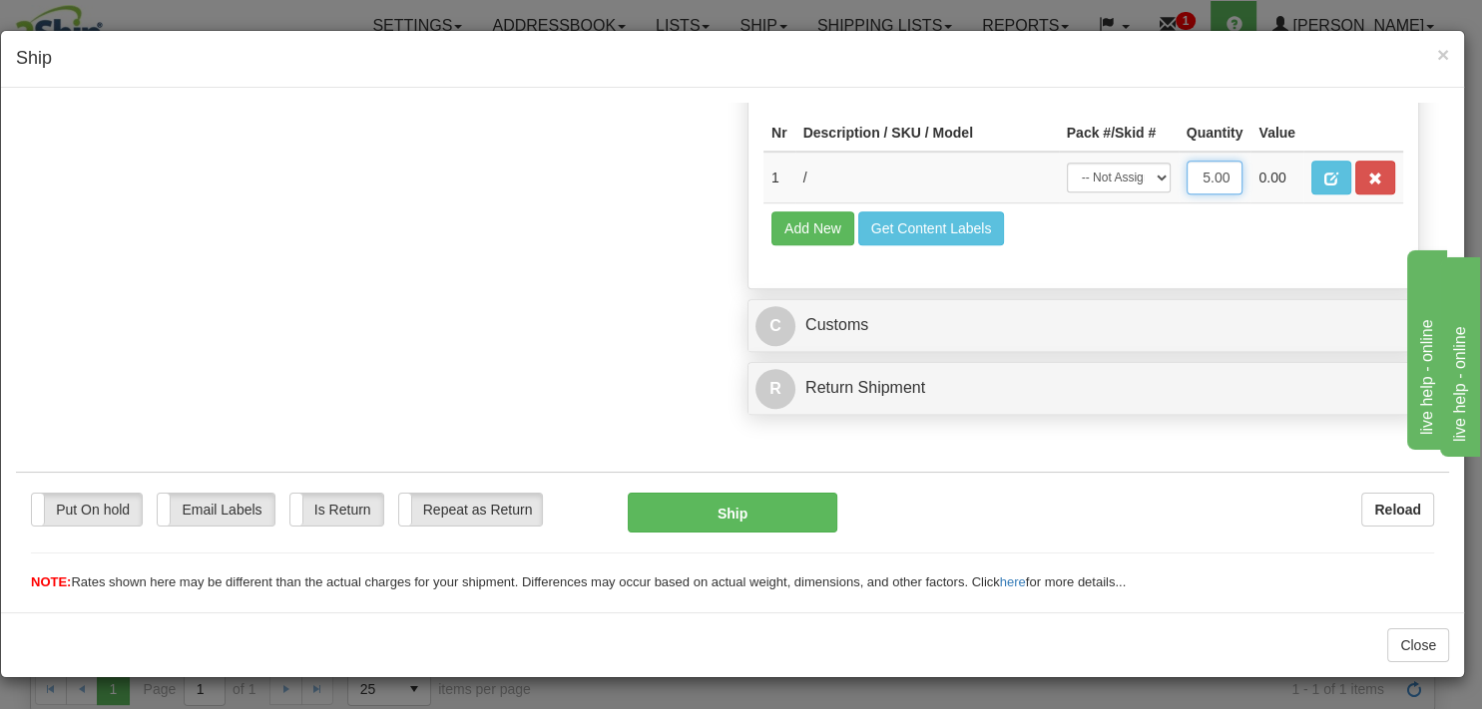
drag, startPoint x: 1192, startPoint y: 206, endPoint x: 1228, endPoint y: 235, distance: 46.8
click at [1193, 194] on input "5.00" at bounding box center [1214, 177] width 57 height 34
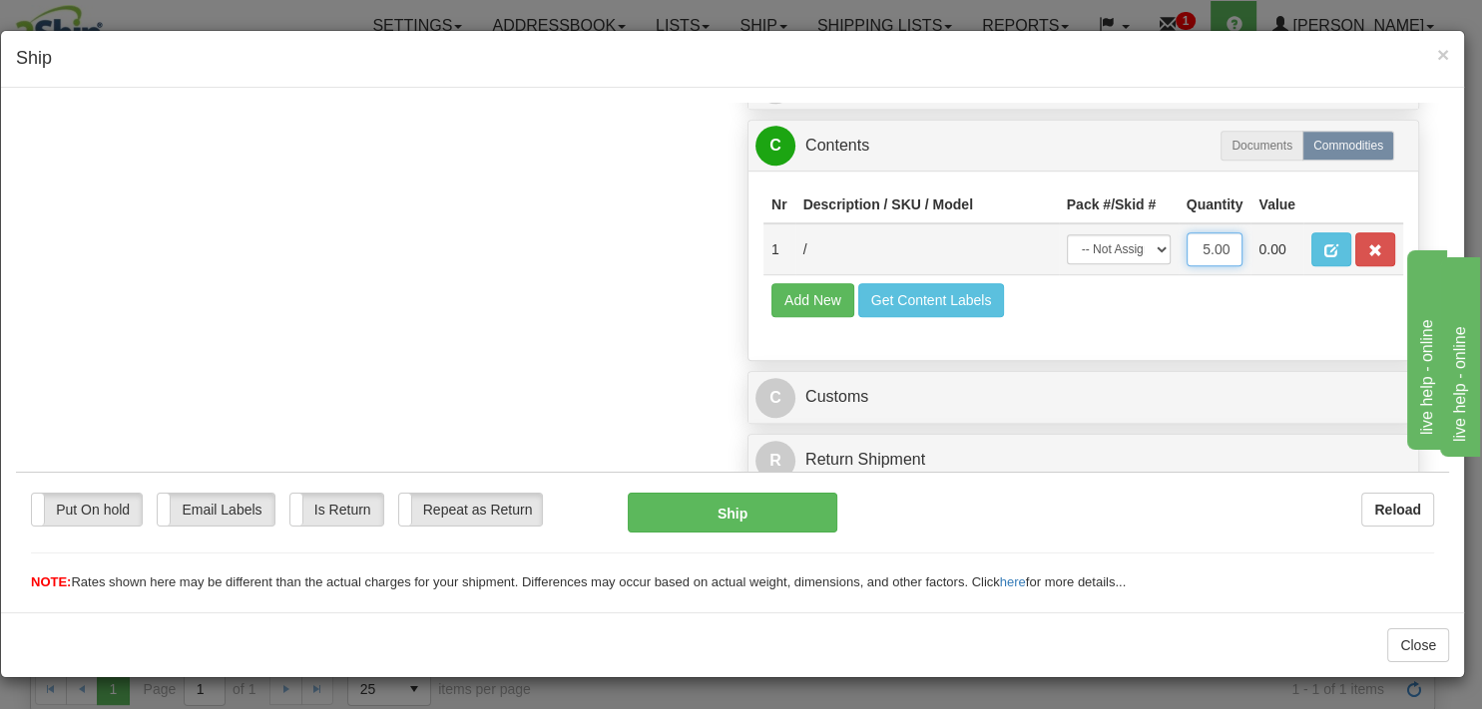
scroll to position [1158, 0]
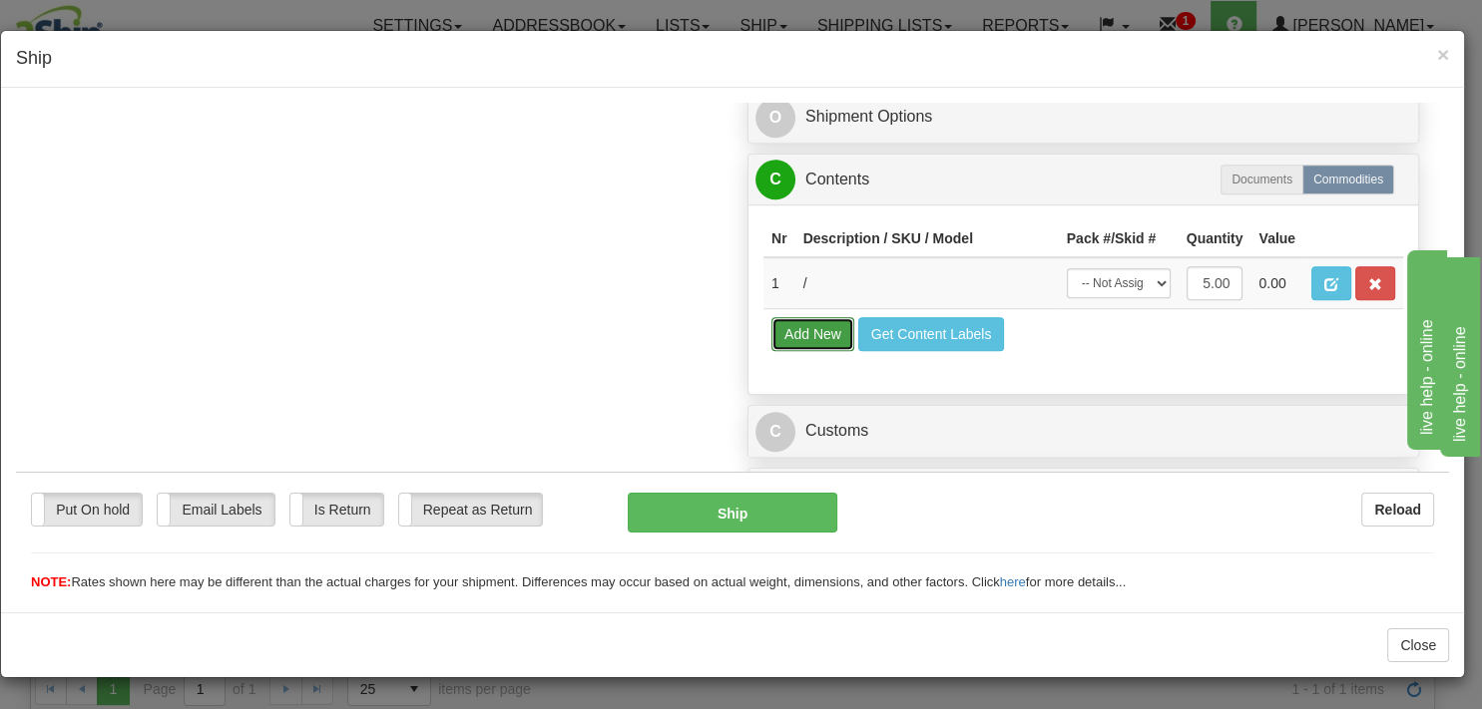
click at [805, 350] on button "Add New" at bounding box center [812, 333] width 83 height 34
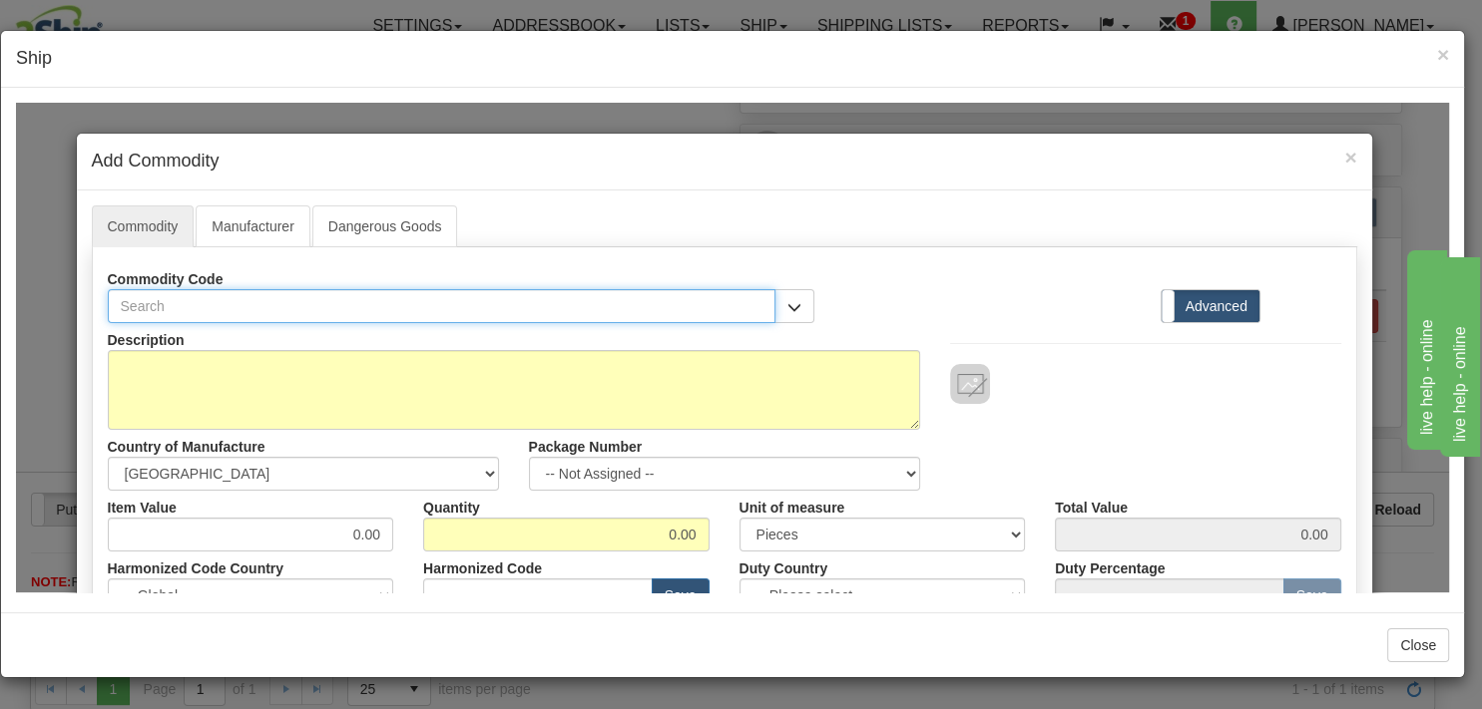
click at [273, 298] on input "text" at bounding box center [442, 305] width 668 height 34
type input "Samples"
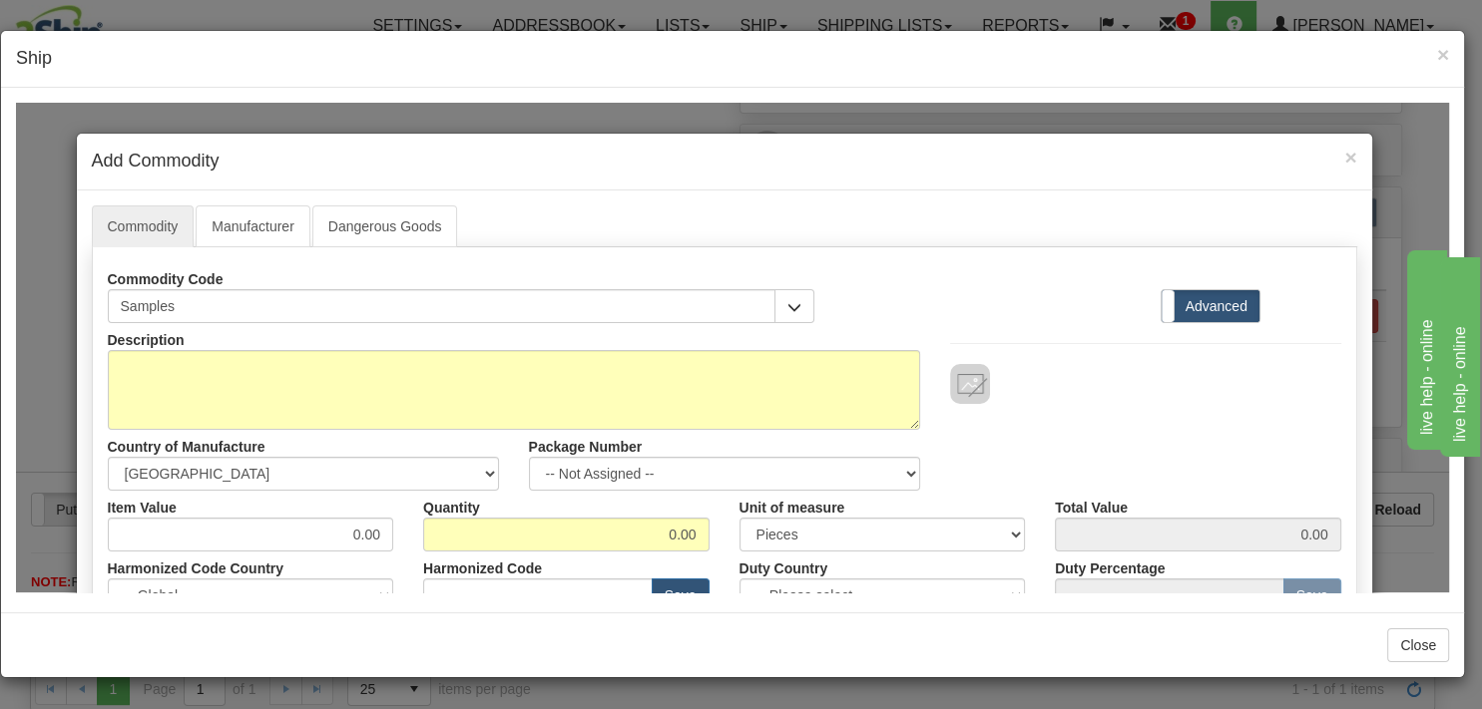
click at [905, 310] on div "Commodity Code Samples Standard Advanced" at bounding box center [724, 291] width 1263 height 61
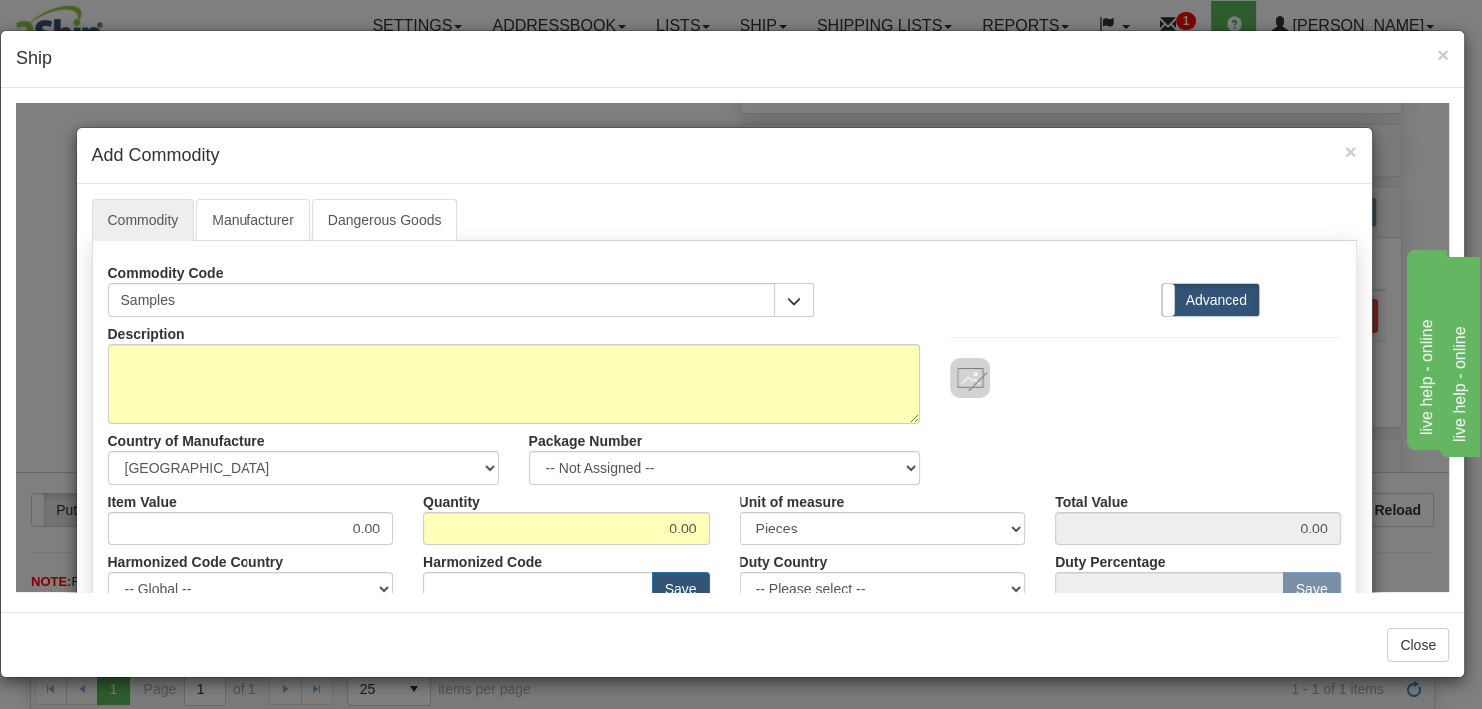
scroll to position [0, 0]
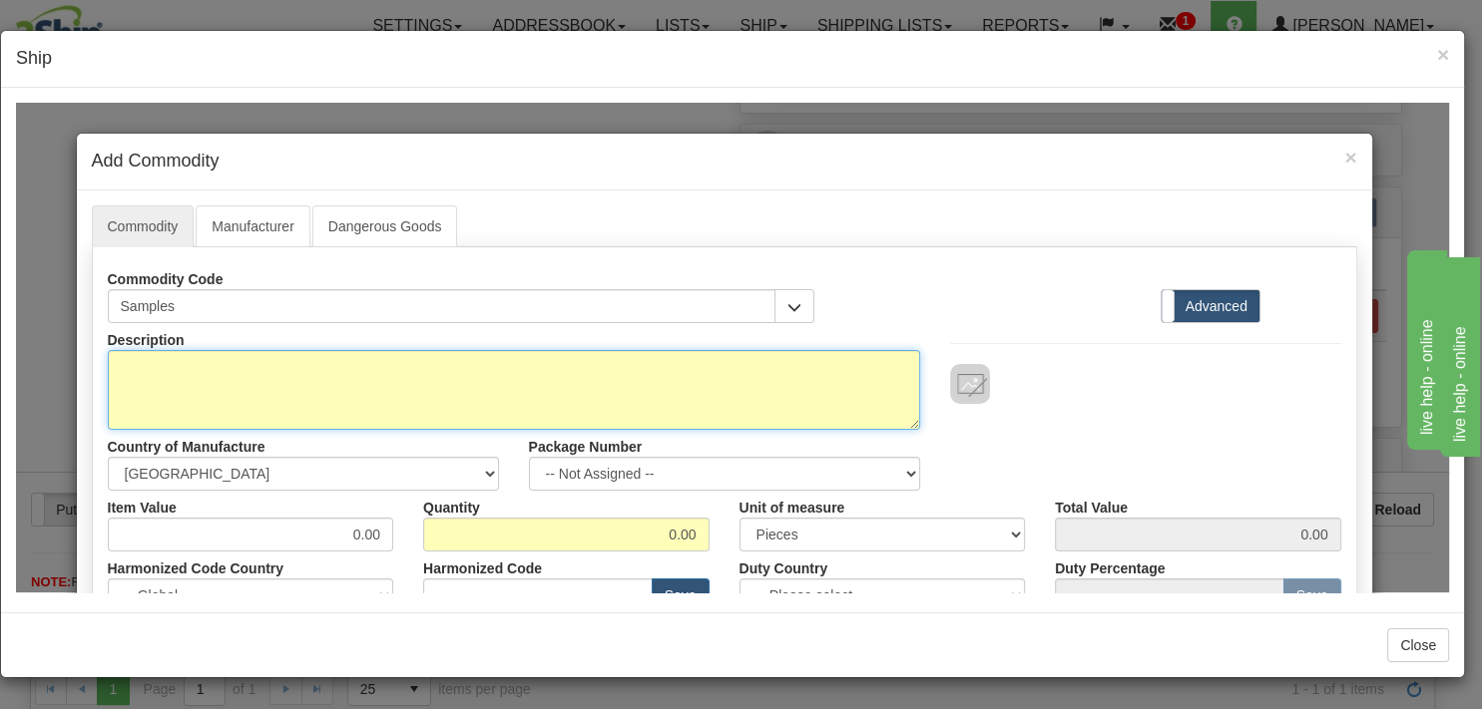
click at [183, 356] on textarea "Description" at bounding box center [514, 389] width 812 height 80
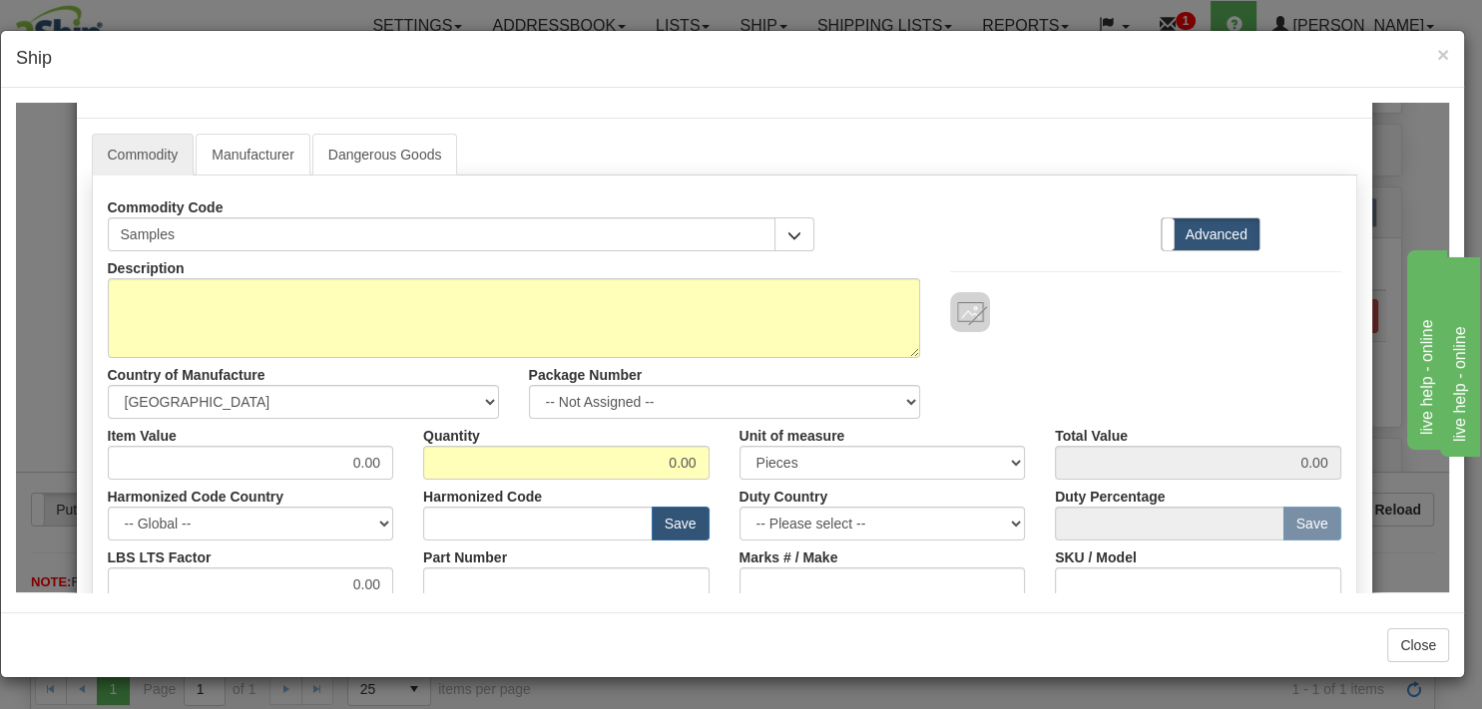
scroll to position [168, 0]
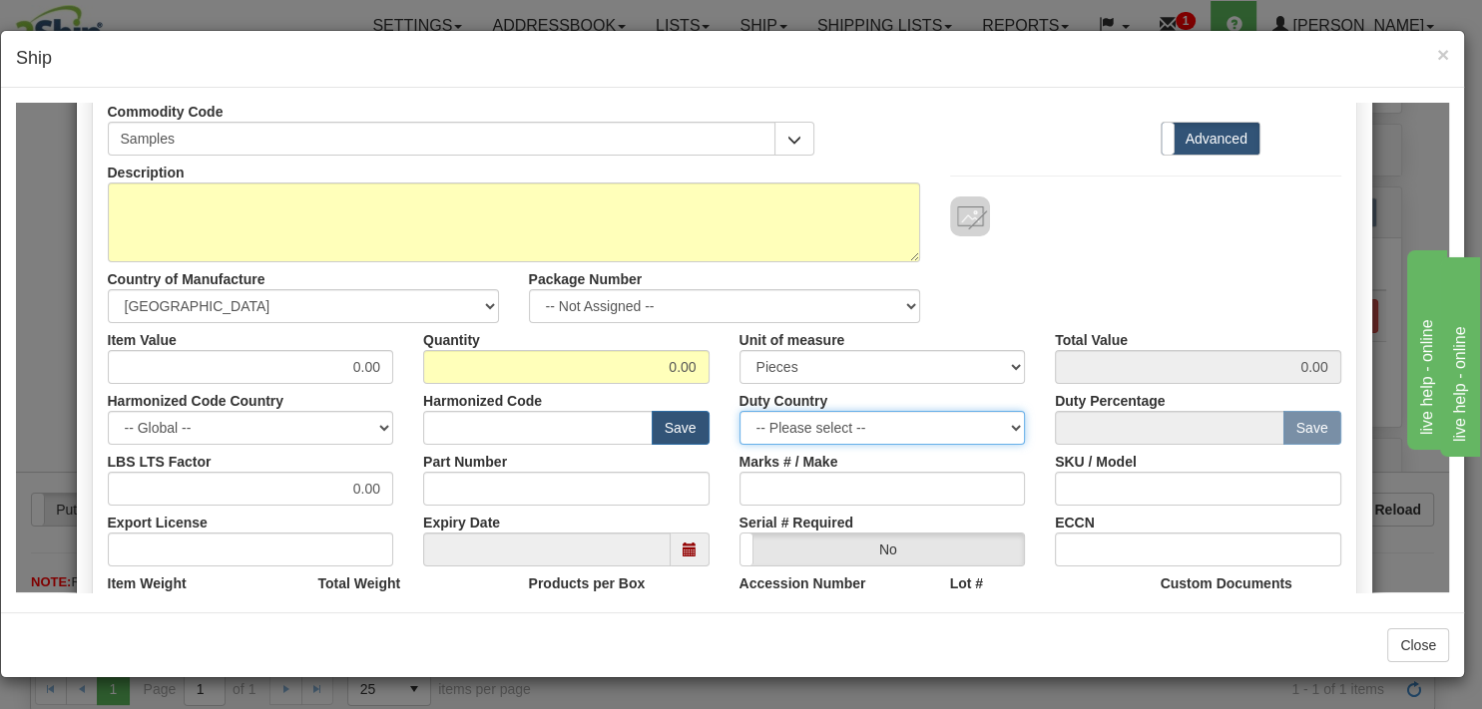
click at [1007, 427] on select "-- Please select -- [GEOGRAPHIC_DATA] [GEOGRAPHIC_DATA] [GEOGRAPHIC_DATA] [GEOG…" at bounding box center [882, 427] width 286 height 34
click at [739, 410] on select "-- Please select -- [GEOGRAPHIC_DATA] [GEOGRAPHIC_DATA] [GEOGRAPHIC_DATA] [GEOG…" at bounding box center [882, 427] width 286 height 34
click at [1203, 67] on h4 "Ship" at bounding box center [732, 59] width 1433 height 26
click at [579, 377] on input "0.00" at bounding box center [566, 366] width 286 height 34
type input "5.00"
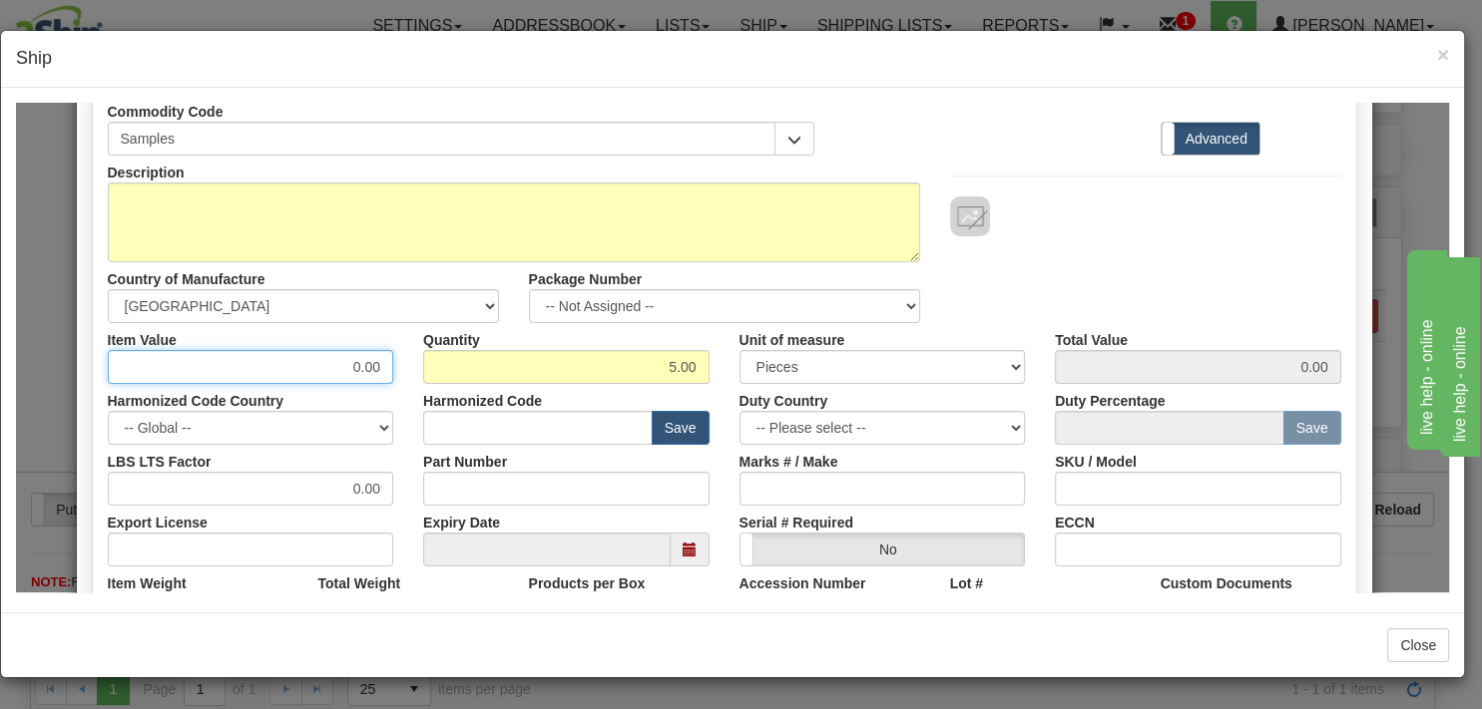
click at [329, 371] on input "0.00" at bounding box center [251, 366] width 286 height 34
type input "153.30"
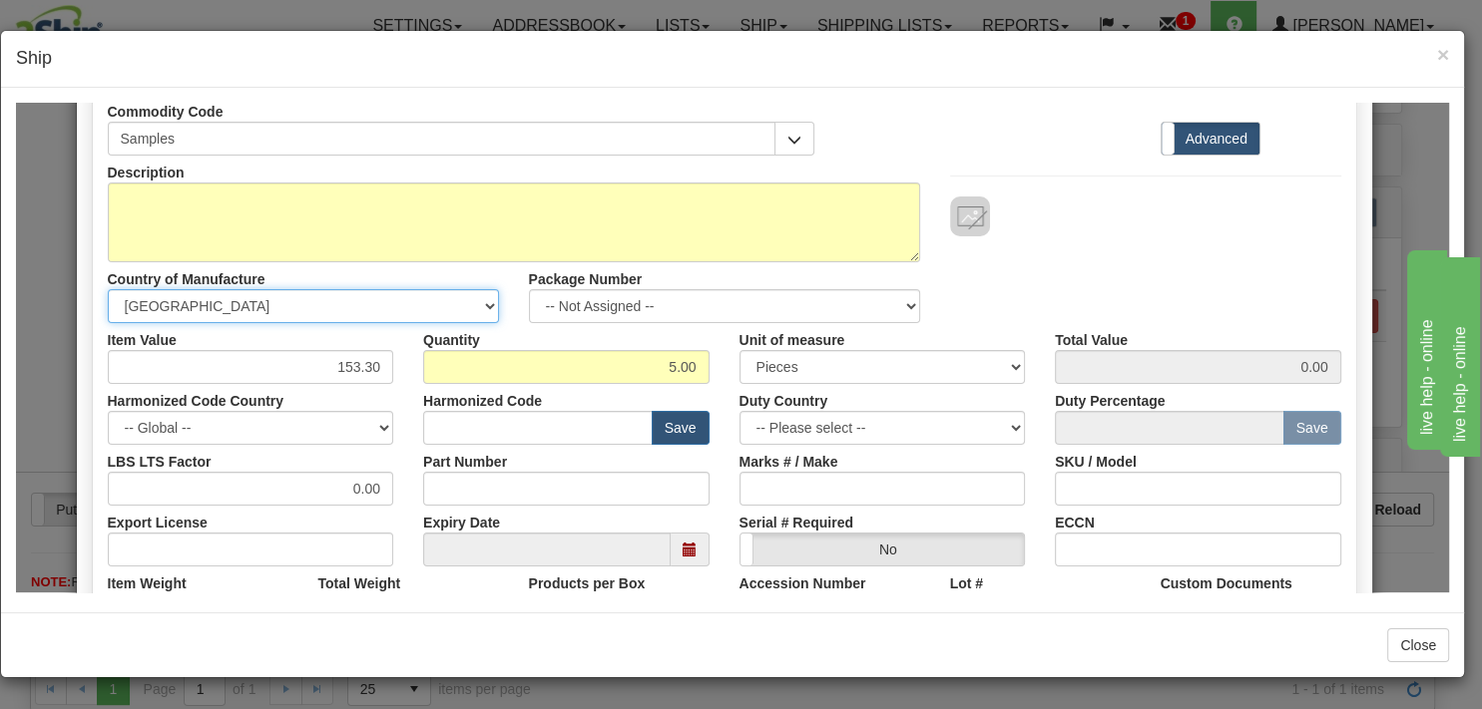
type input "766.50"
click at [108, 288] on select "-- Unknown -- [GEOGRAPHIC_DATA] [GEOGRAPHIC_DATA] [GEOGRAPHIC_DATA] [GEOGRAPHIC…" at bounding box center [303, 305] width 391 height 34
select select "US"
click option "[GEOGRAPHIC_DATA]" at bounding box center [16, 102] width 0 height 0
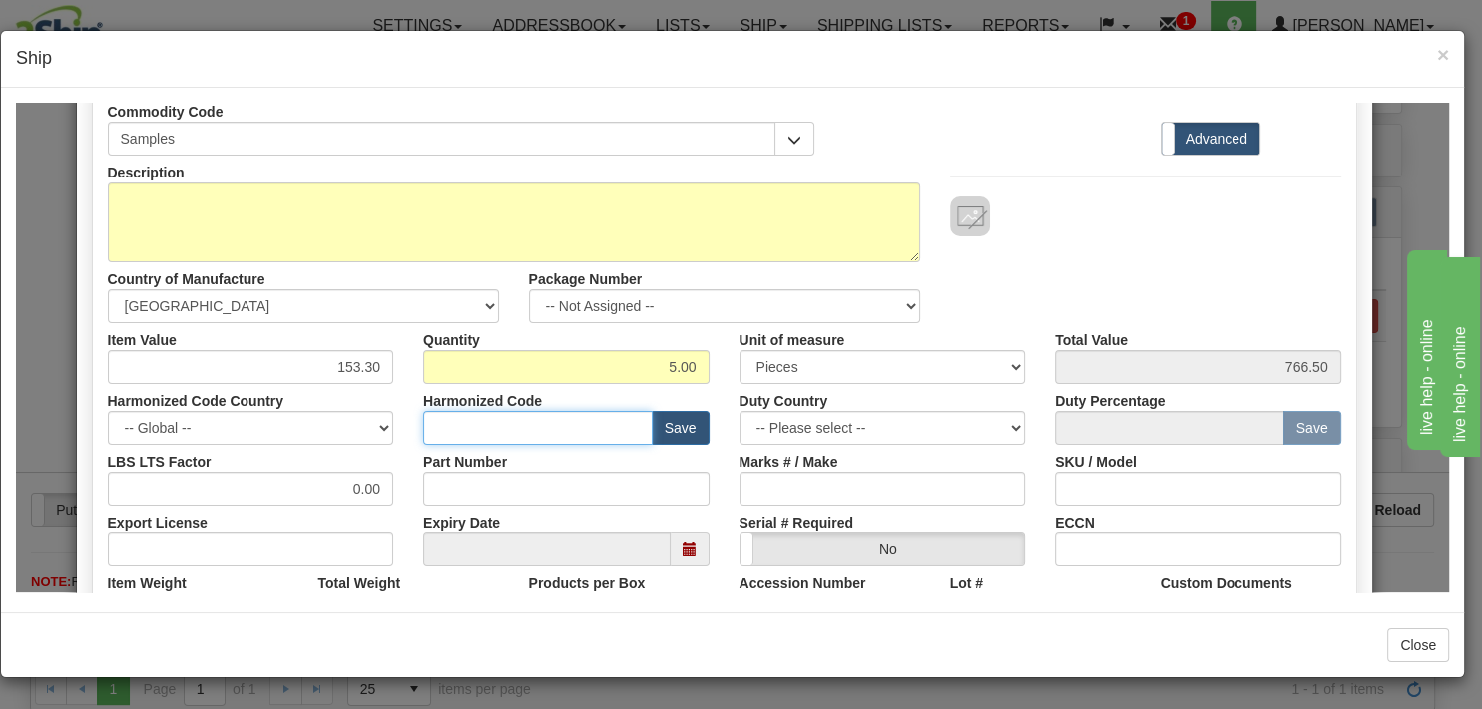
click at [544, 424] on input "text" at bounding box center [537, 427] width 229 height 34
type input "3304.99.0000"
click at [687, 427] on button "Save" at bounding box center [681, 427] width 58 height 34
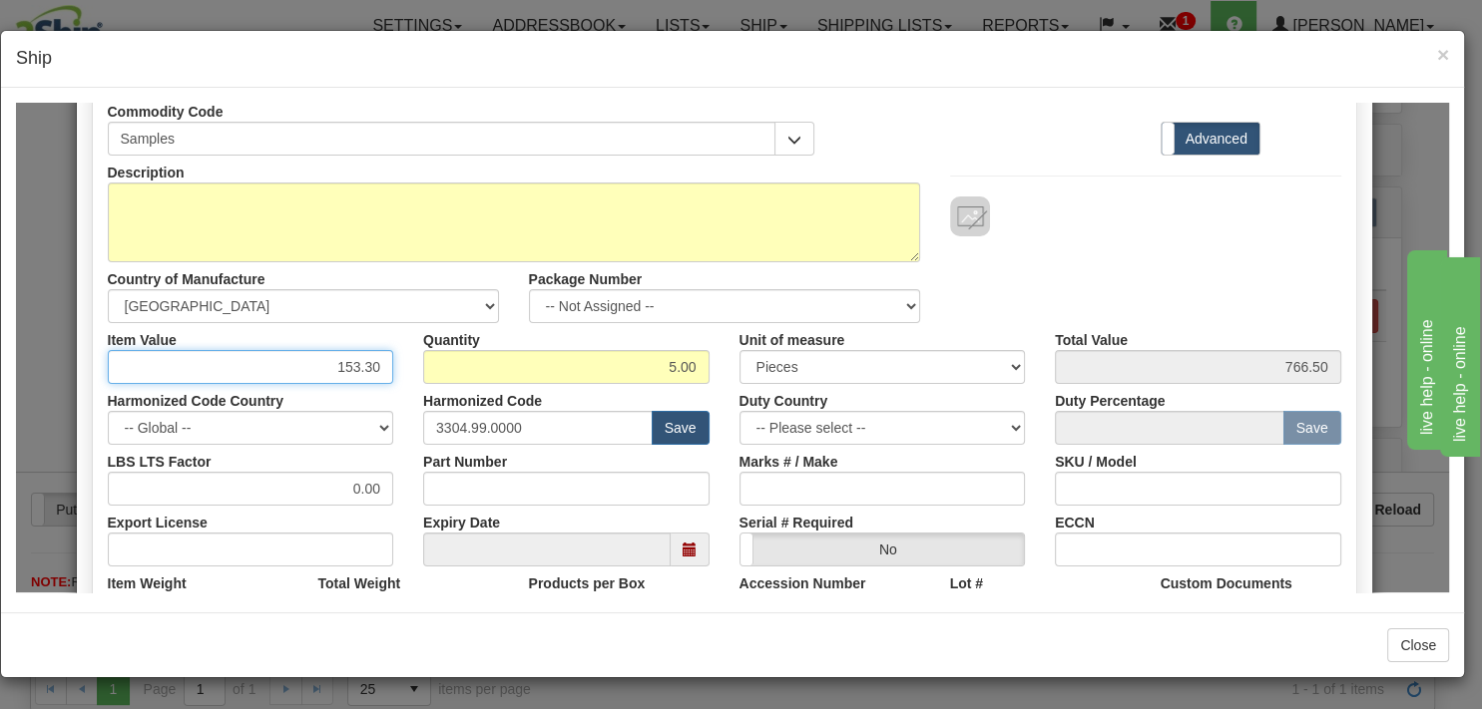
drag, startPoint x: 374, startPoint y: 359, endPoint x: 319, endPoint y: 365, distance: 55.2
click at [319, 365] on input "153.30" at bounding box center [251, 366] width 286 height 34
type input "30.66"
type input "153.30"
click at [1050, 283] on div "Description Country of Manufacture -- Unknown -- [GEOGRAPHIC_DATA] [GEOGRAPHIC_…" at bounding box center [724, 239] width 1263 height 168
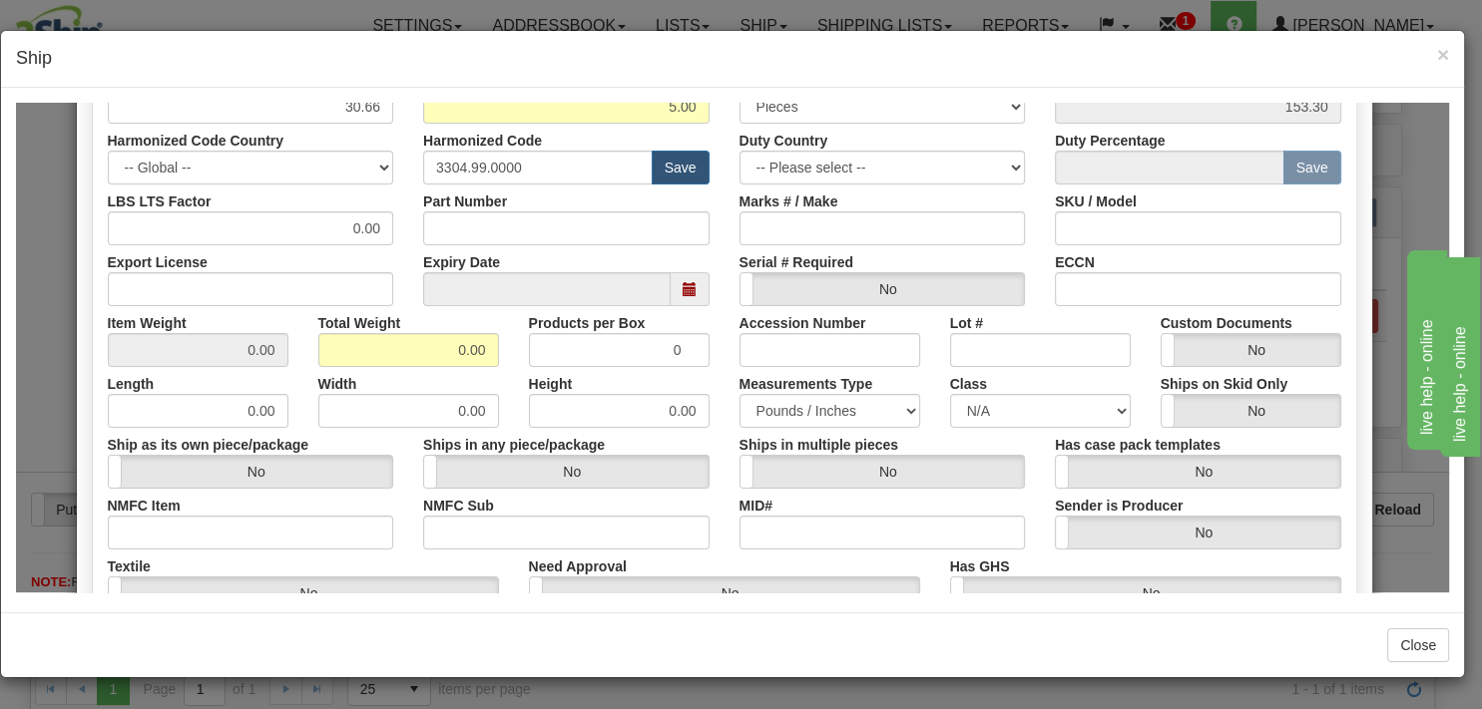
scroll to position [455, 0]
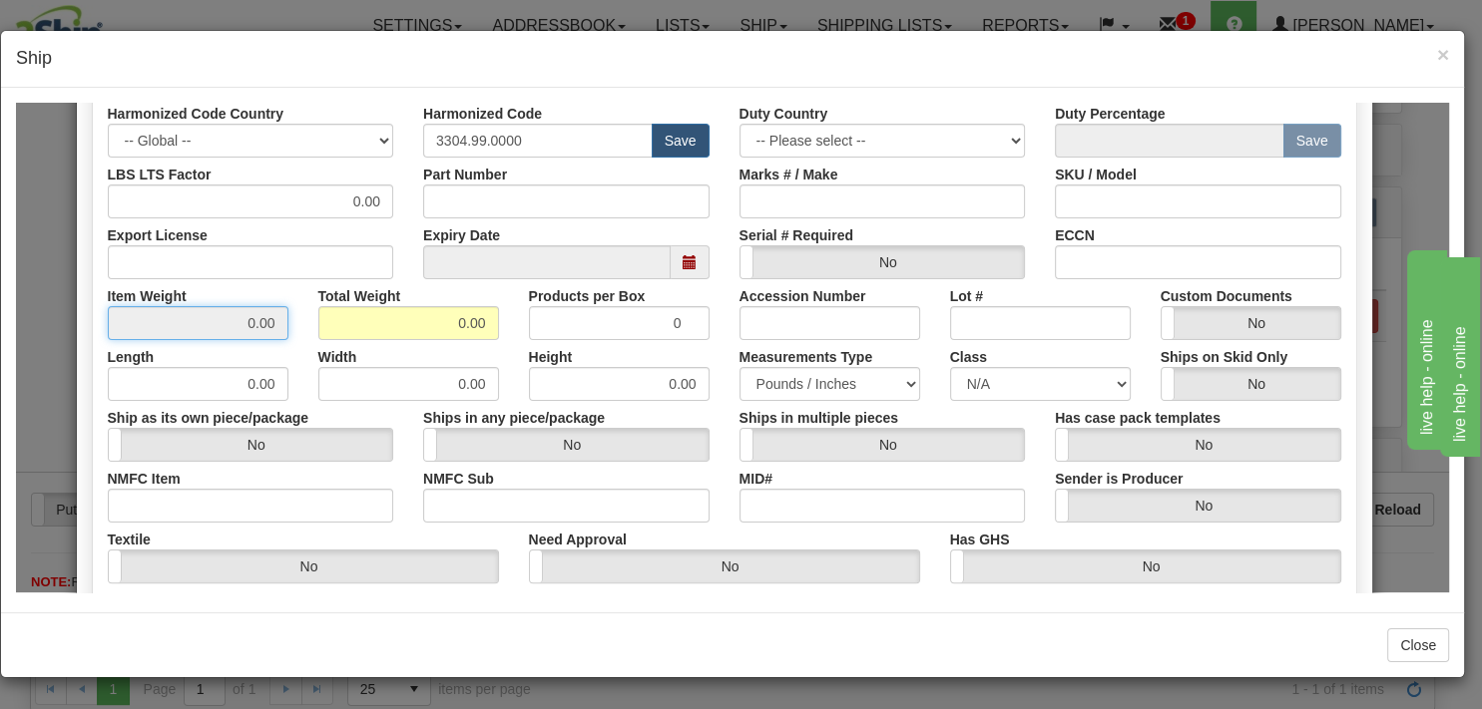
click at [218, 322] on input "0.00" at bounding box center [198, 322] width 181 height 34
click at [431, 315] on input "0.00" at bounding box center [408, 322] width 181 height 34
type input "31.00"
type input "6.2000"
click at [1080, 54] on h4 "Ship" at bounding box center [732, 59] width 1433 height 26
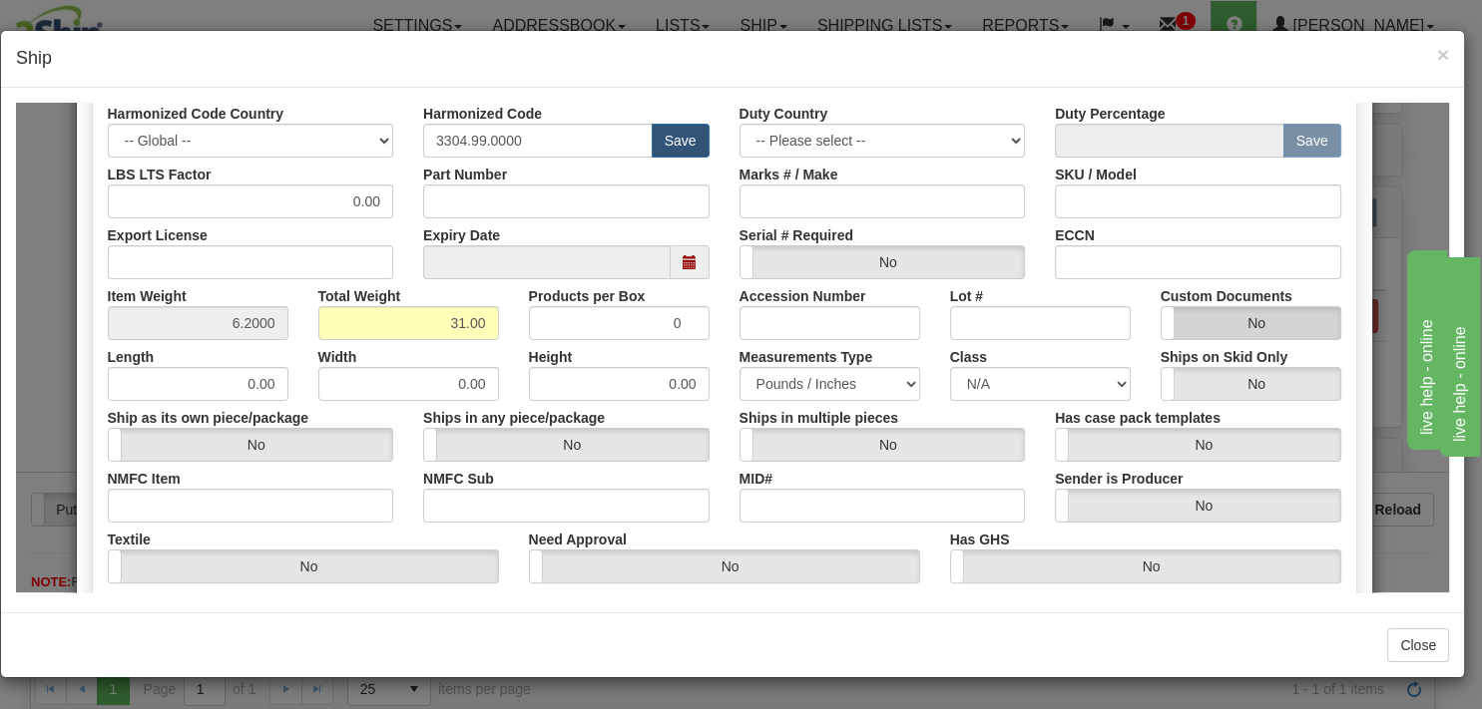
click at [1240, 318] on label "No" at bounding box center [1250, 322] width 179 height 32
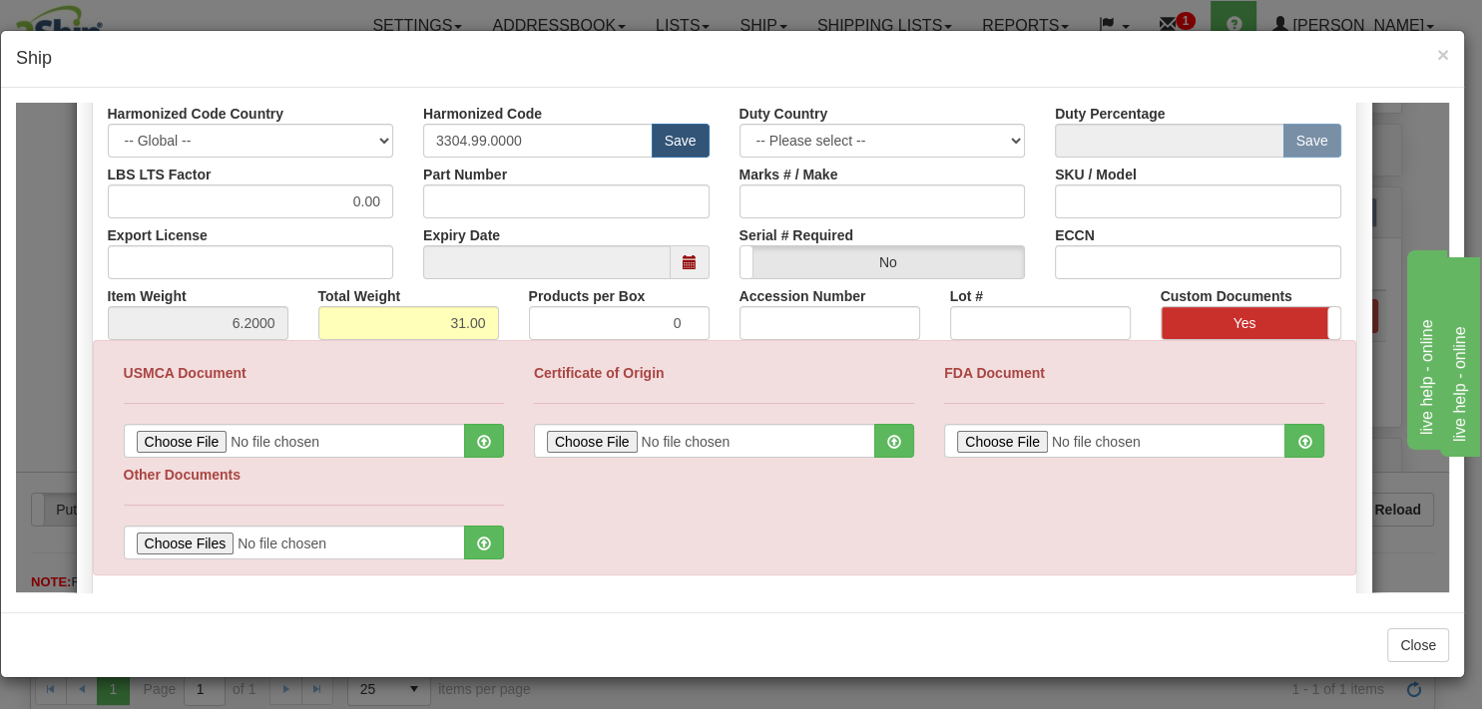
click at [1230, 314] on label "Yes" at bounding box center [1250, 322] width 179 height 32
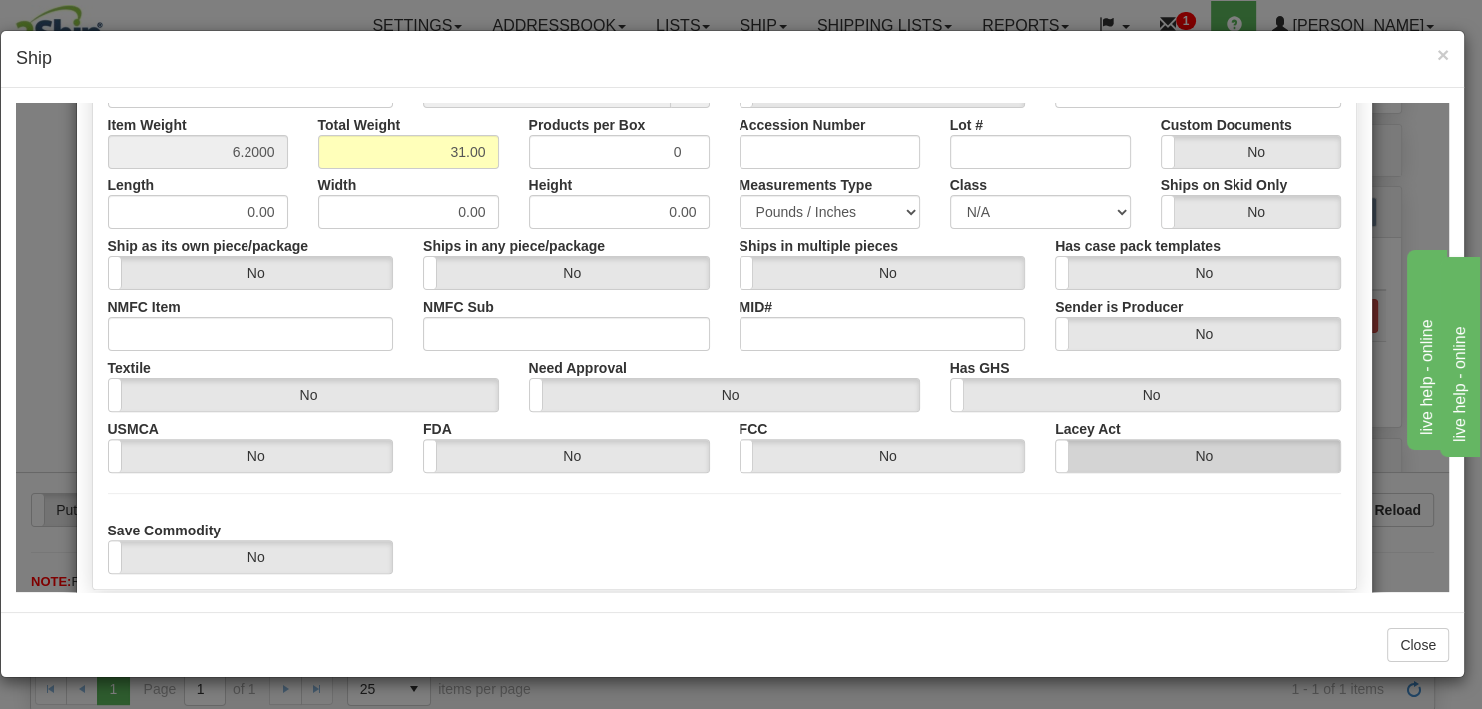
scroll to position [742, 0]
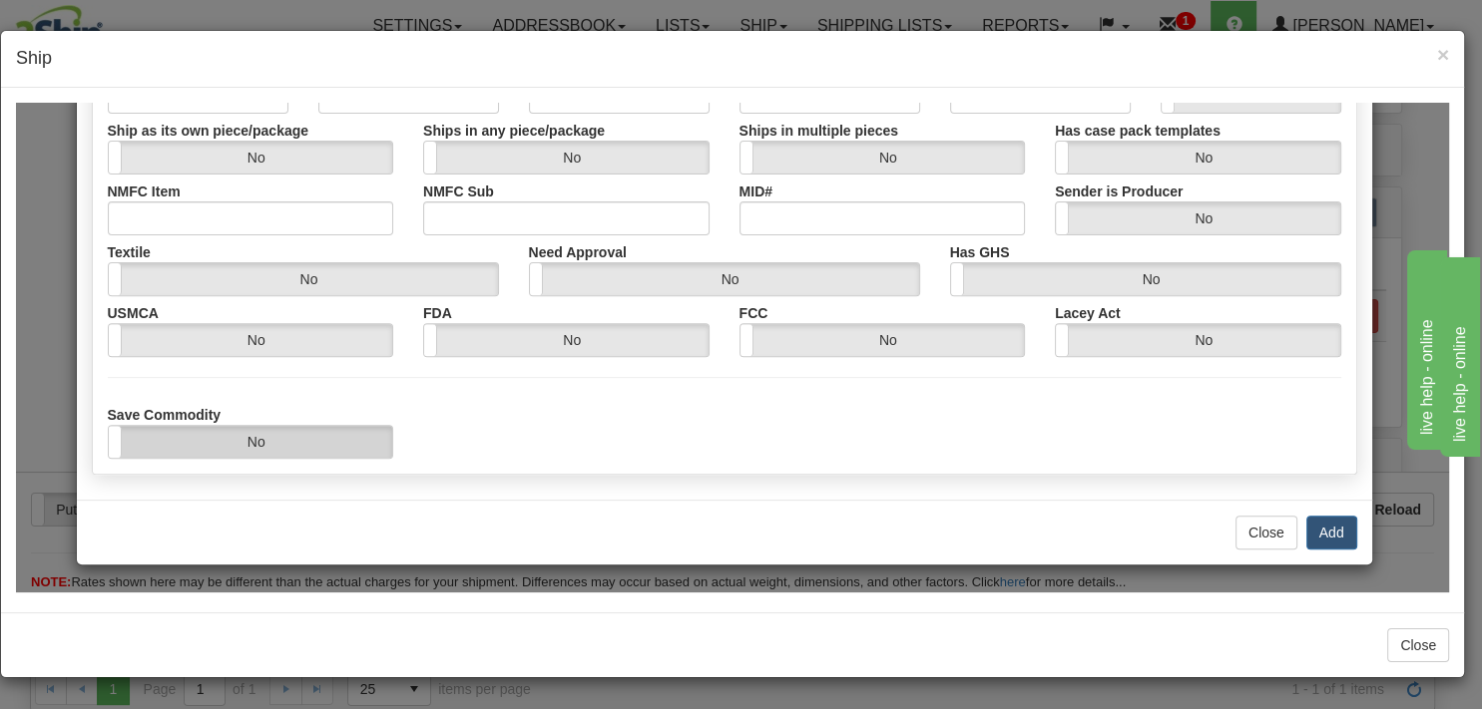
click at [271, 442] on label "No" at bounding box center [251, 441] width 284 height 32
click at [889, 430] on div "Save Commodity Yes No" at bounding box center [724, 427] width 1263 height 61
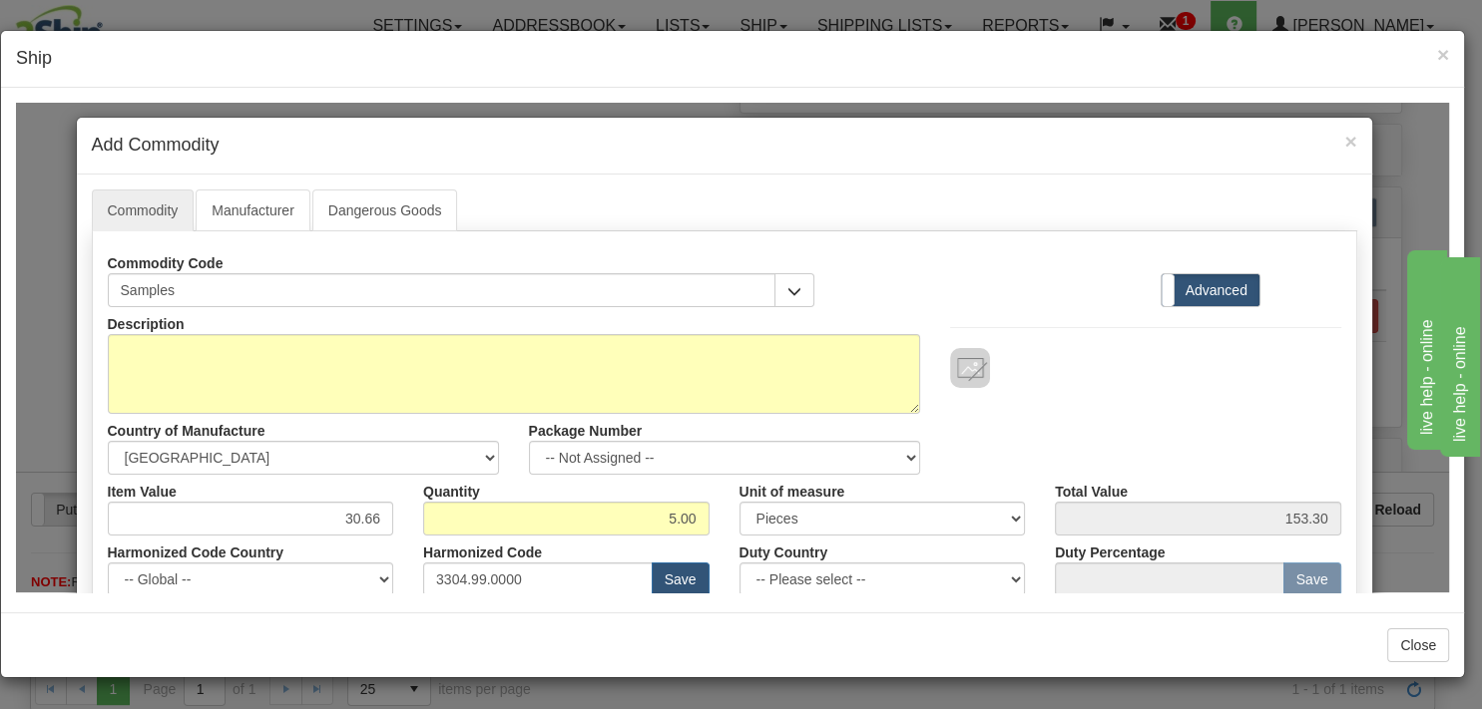
scroll to position [0, 0]
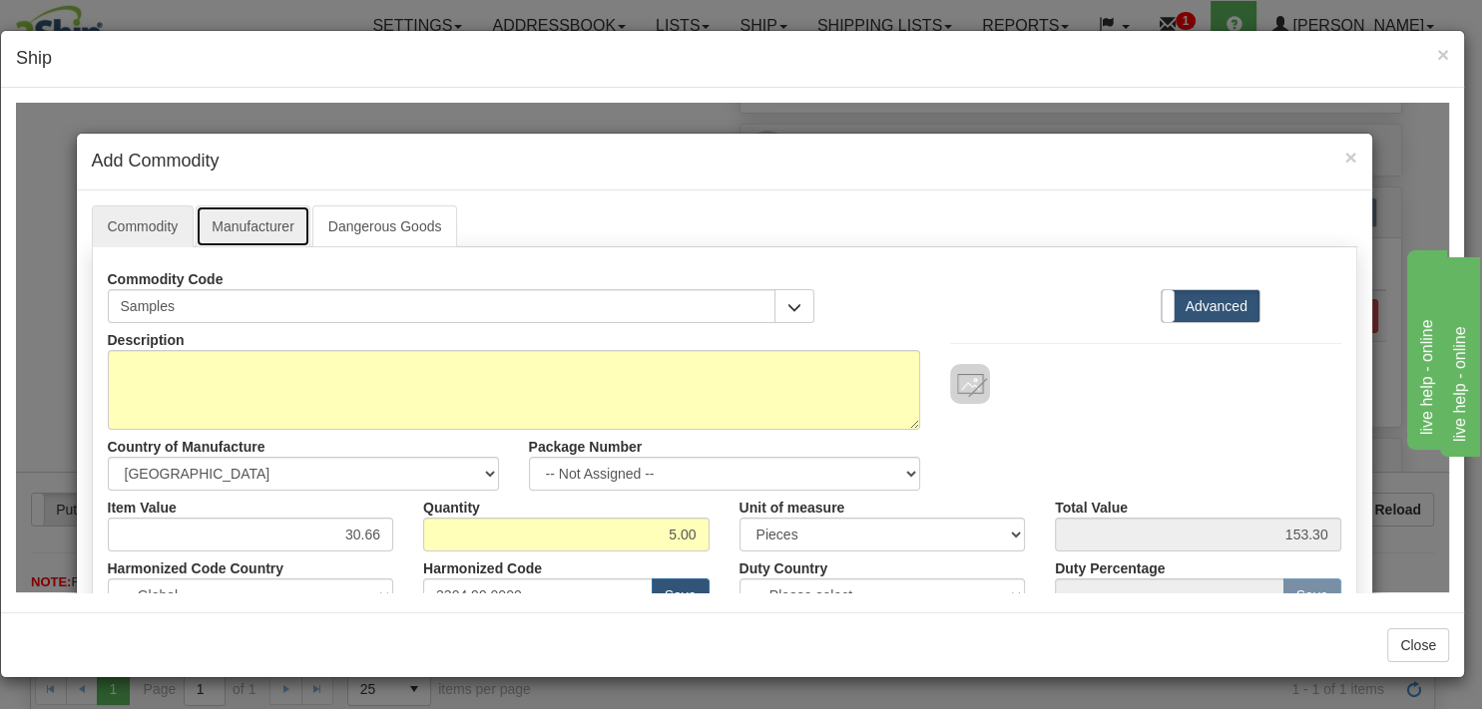
click at [270, 231] on link "Manufacturer" at bounding box center [253, 226] width 114 height 42
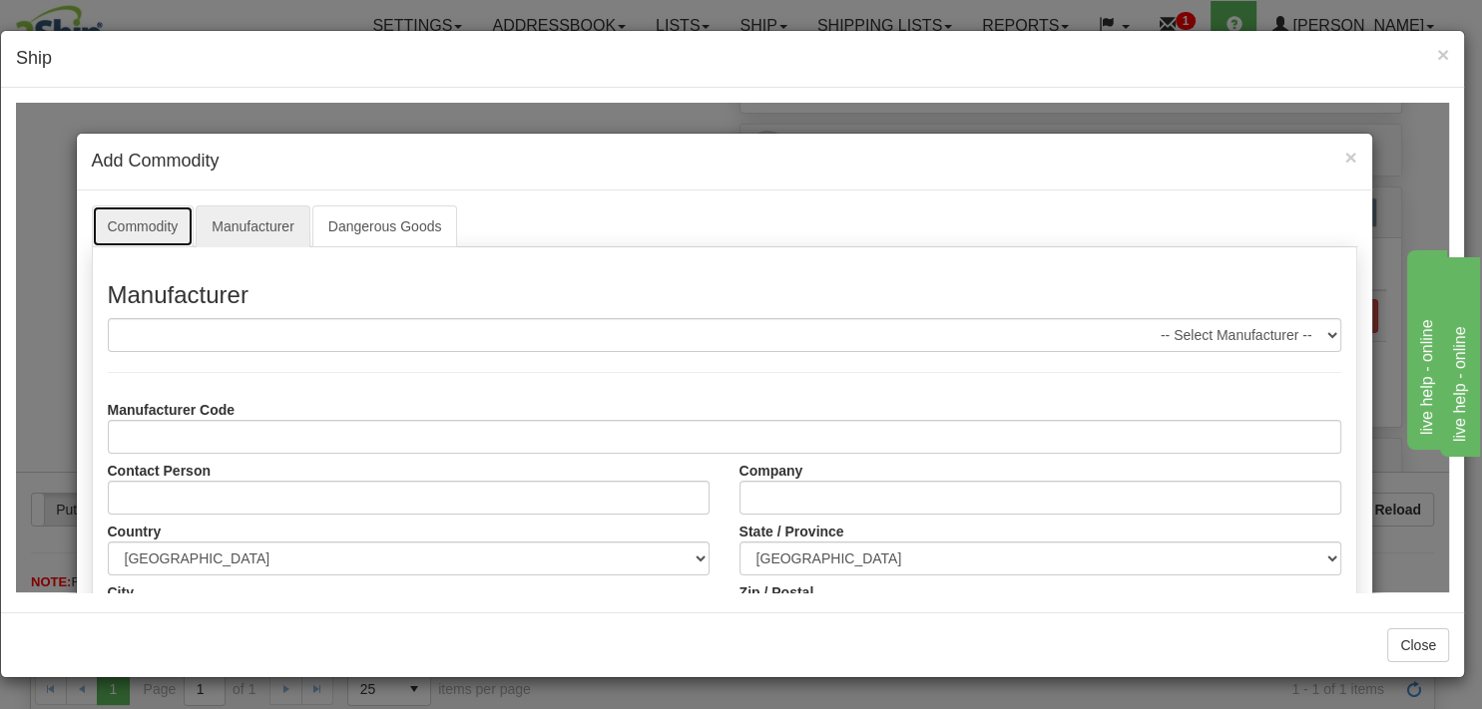
click at [125, 221] on link "Commodity" at bounding box center [143, 226] width 103 height 42
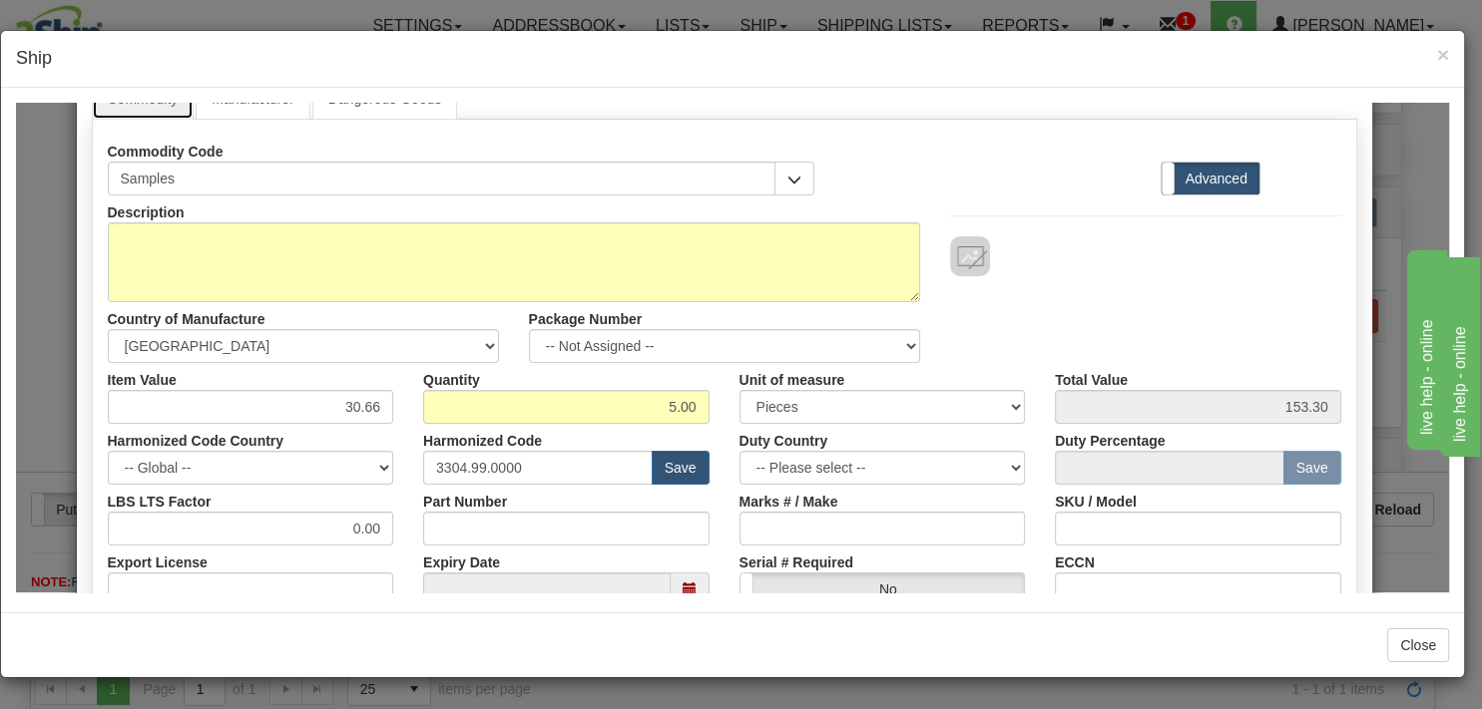
scroll to position [96, 0]
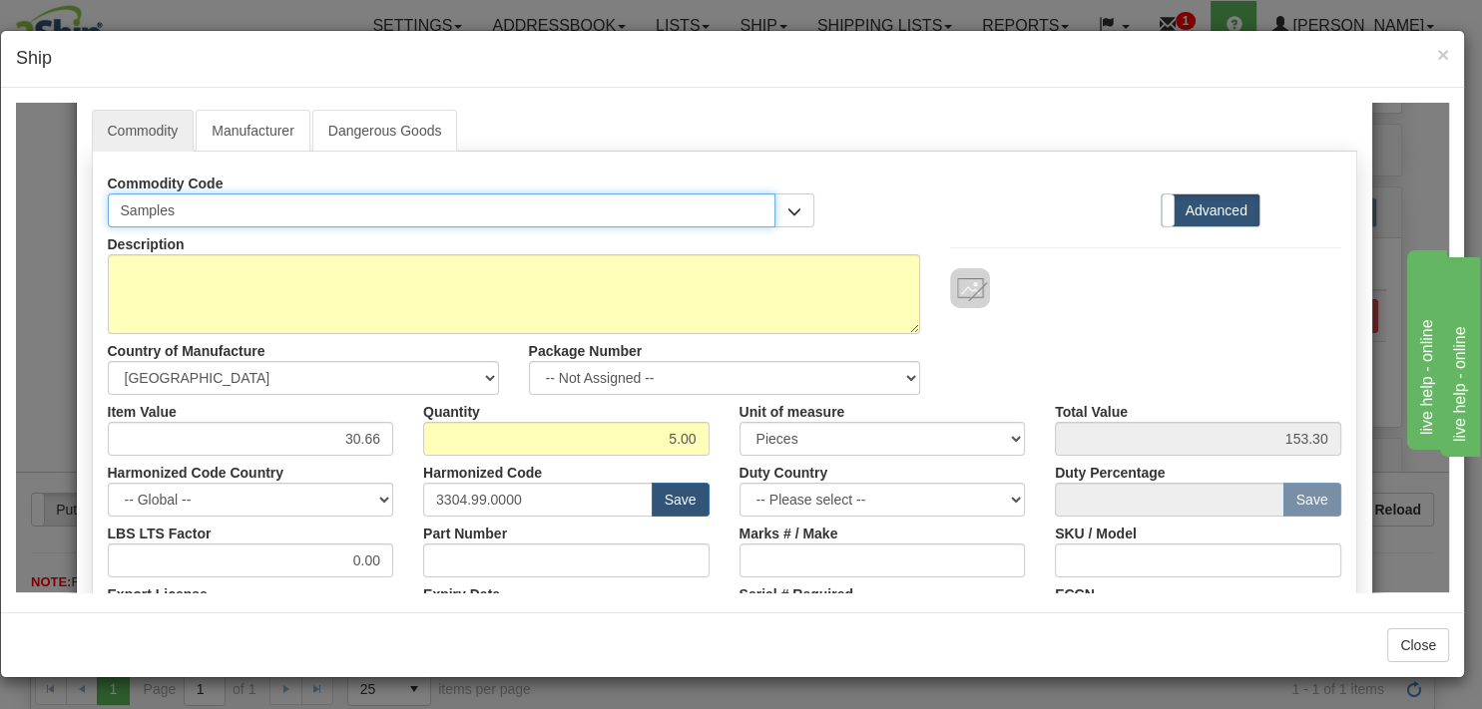
drag, startPoint x: 199, startPoint y: 208, endPoint x: 95, endPoint y: 212, distance: 103.8
click at [108, 212] on input "Samples" at bounding box center [442, 210] width 668 height 34
click at [222, 212] on input "Samples" at bounding box center [442, 210] width 668 height 34
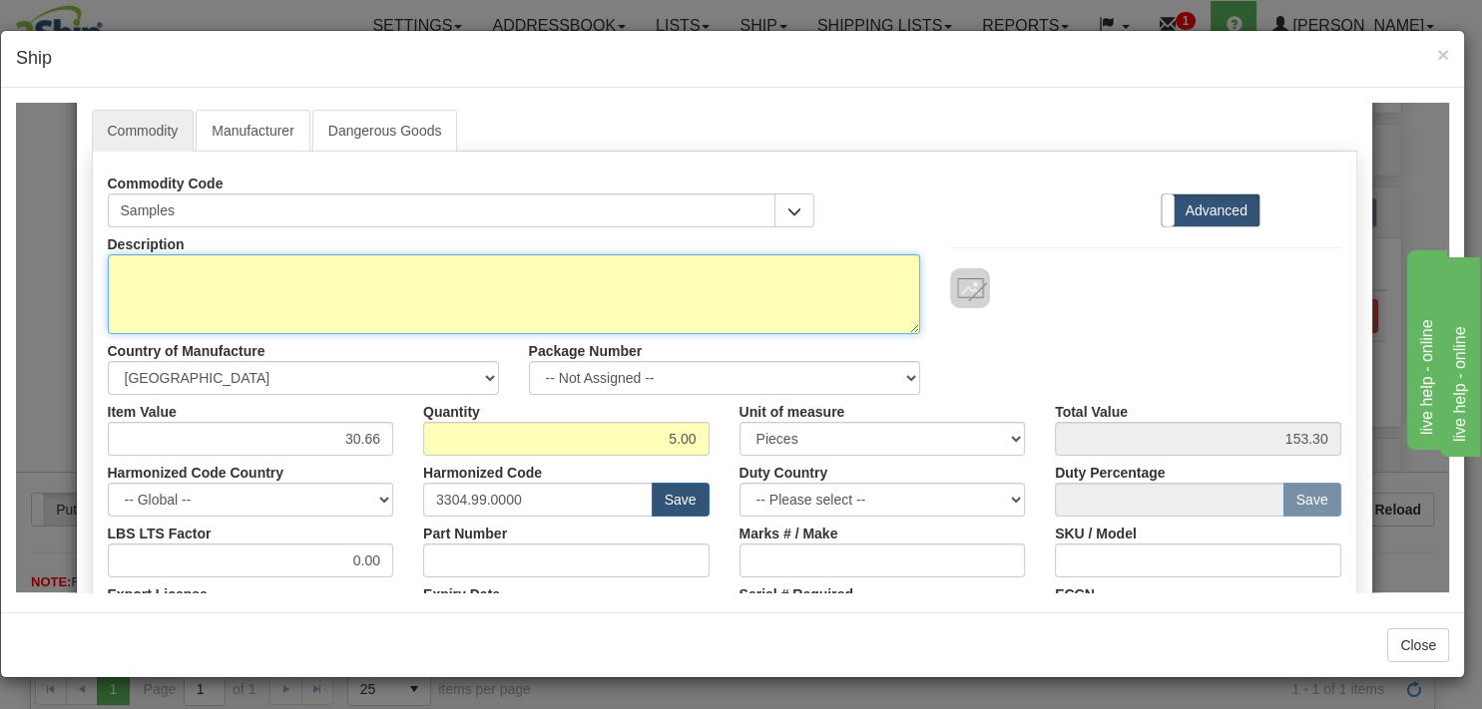
click at [146, 273] on textarea "Description" at bounding box center [514, 293] width 812 height 80
paste textarea "[PERSON_NAME] FACSCRUB EXF APR 6p 300ml"
type textarea "[PERSON_NAME] FACSCRUB EXF APR 6p 300ml"
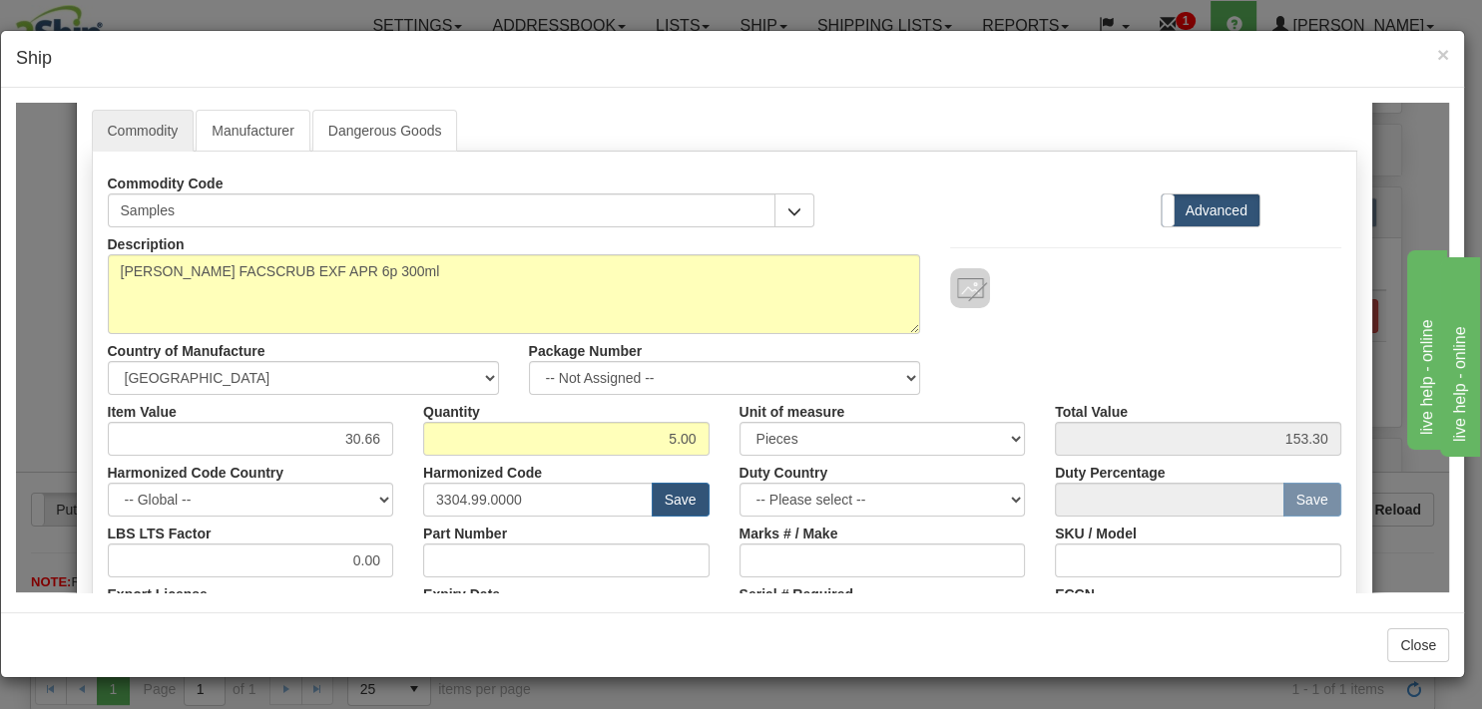
click at [77, 331] on div "Commodity Manufacturer Dangerous Goods Commodity Code Samples Standard Advanced" at bounding box center [724, 620] width 1295 height 1052
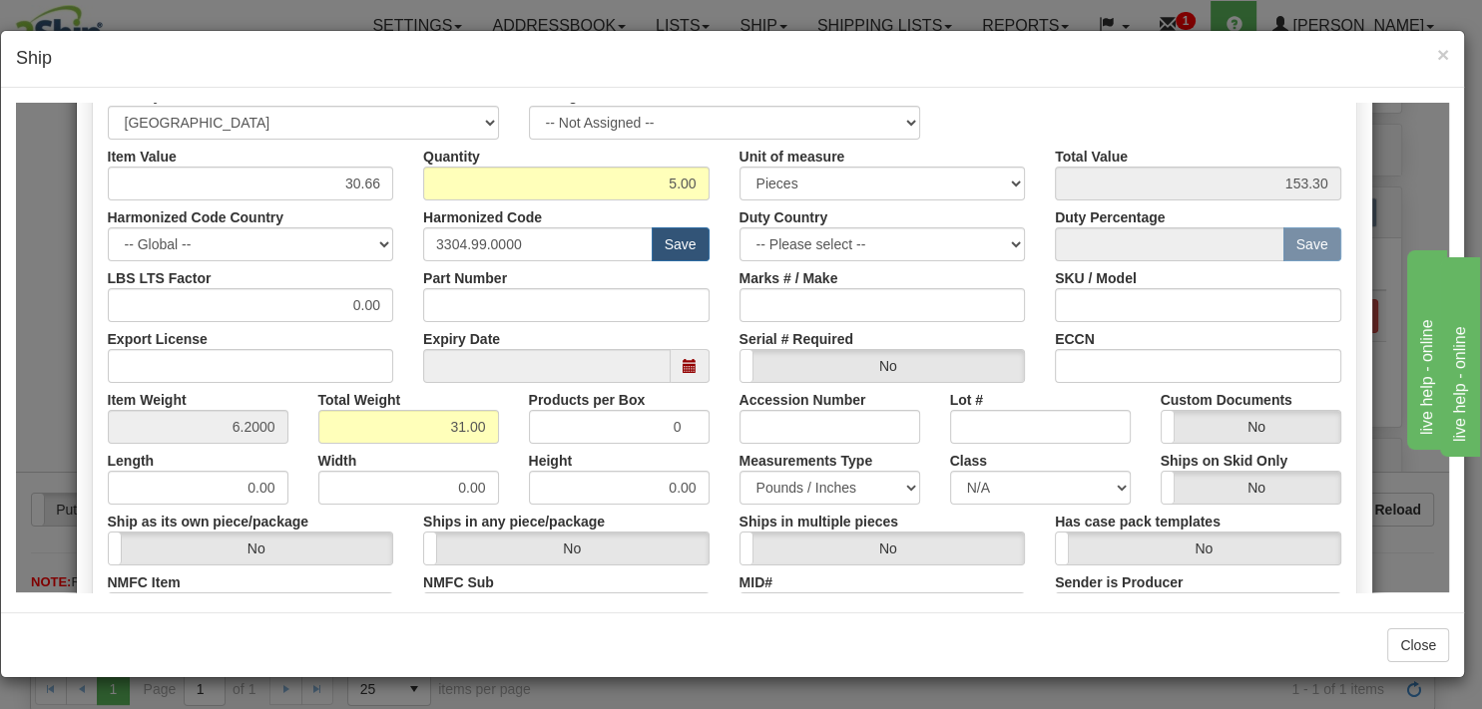
scroll to position [383, 0]
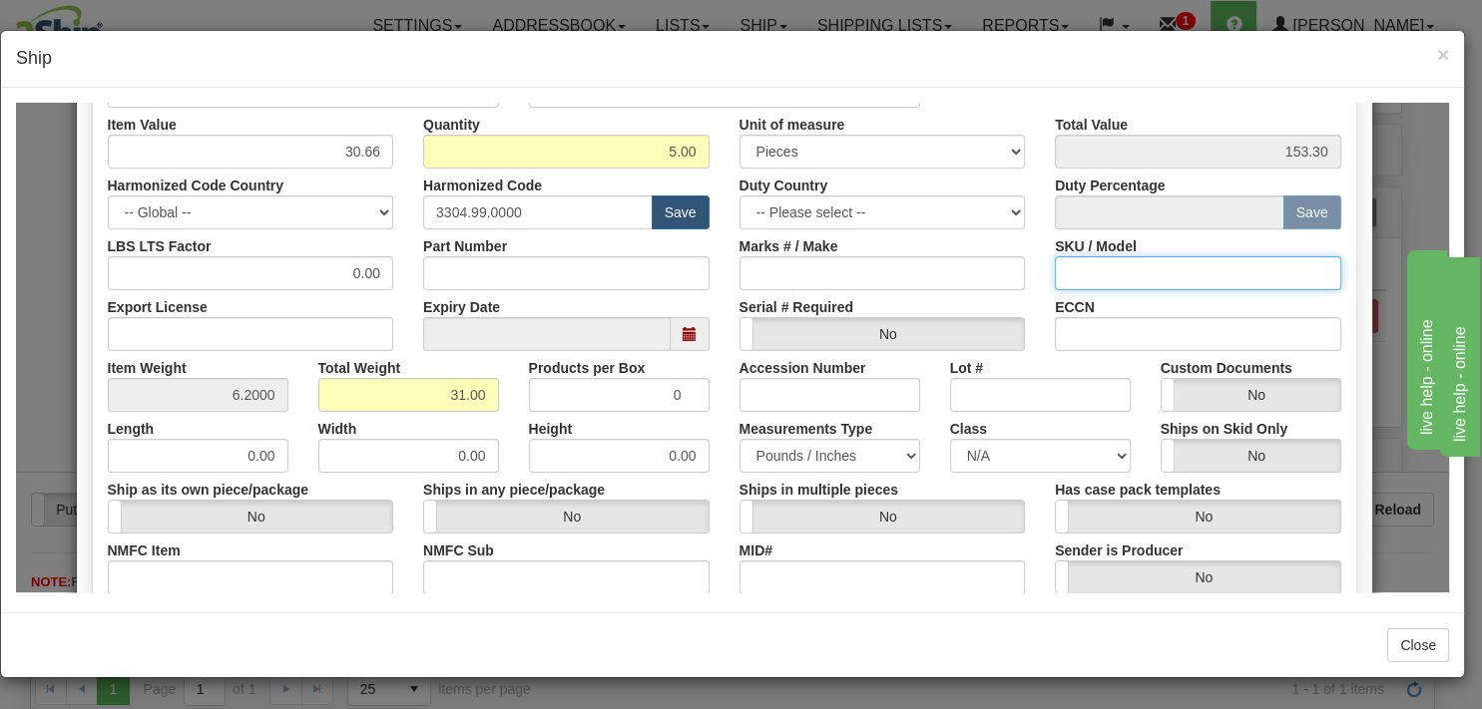
click at [1078, 275] on input "SKU / Model" at bounding box center [1198, 272] width 286 height 34
type input "68507401"
click at [1087, 55] on h4 "Ship" at bounding box center [732, 59] width 1433 height 26
click at [677, 391] on input "1" at bounding box center [619, 394] width 181 height 34
click at [677, 391] on input "2" at bounding box center [619, 394] width 181 height 34
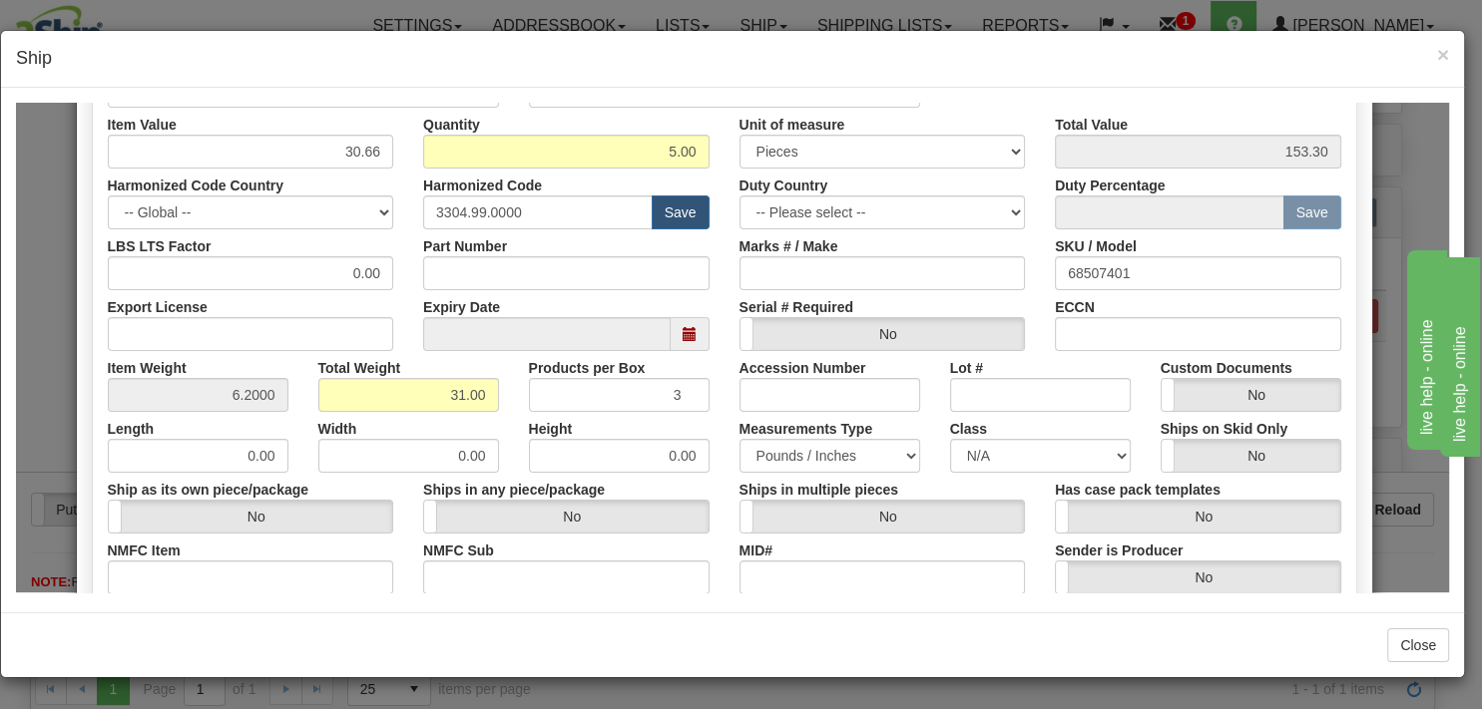
click at [677, 391] on input "3" at bounding box center [619, 394] width 181 height 34
click at [677, 391] on input "4" at bounding box center [619, 394] width 181 height 34
type input "5"
click at [677, 391] on input "5" at bounding box center [619, 394] width 181 height 34
click at [713, 425] on div "Height 0.00" at bounding box center [619, 441] width 211 height 61
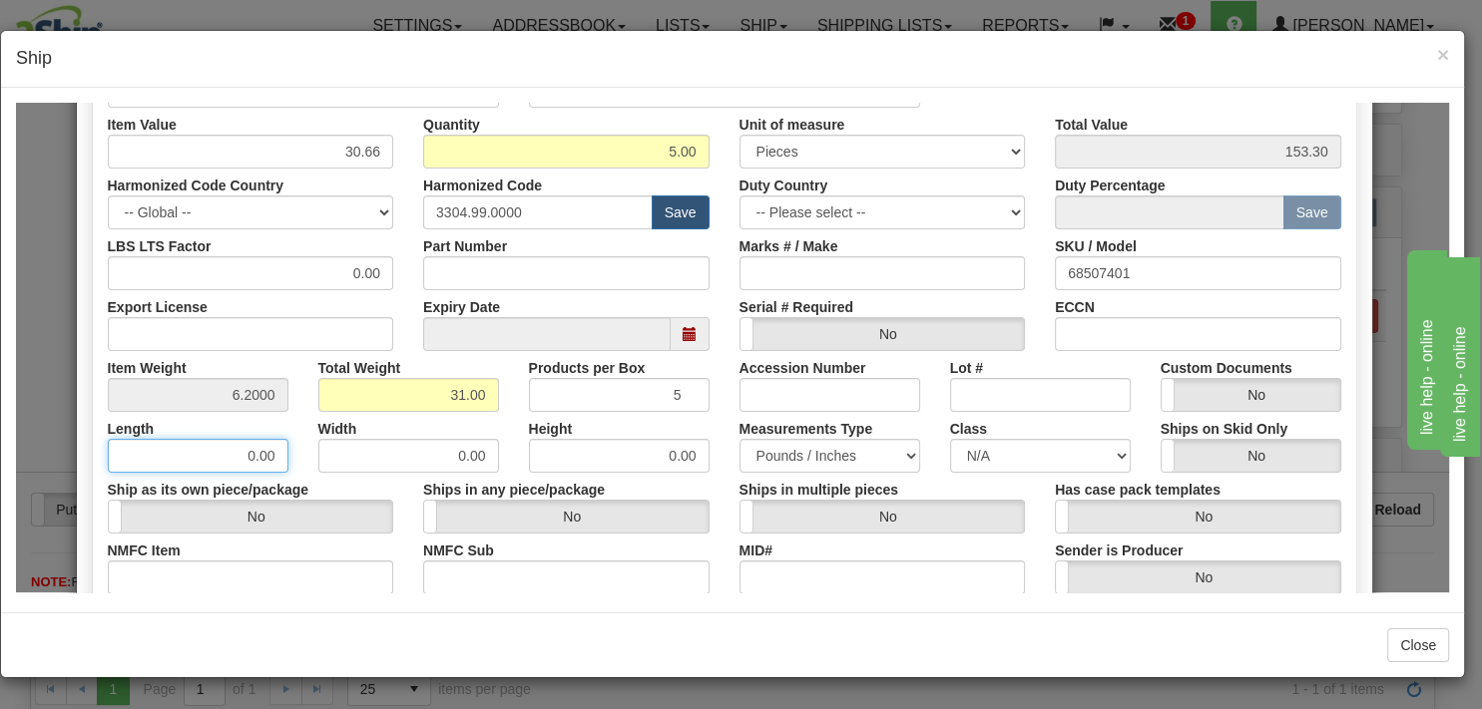
click at [233, 453] on input "0.00" at bounding box center [198, 455] width 181 height 34
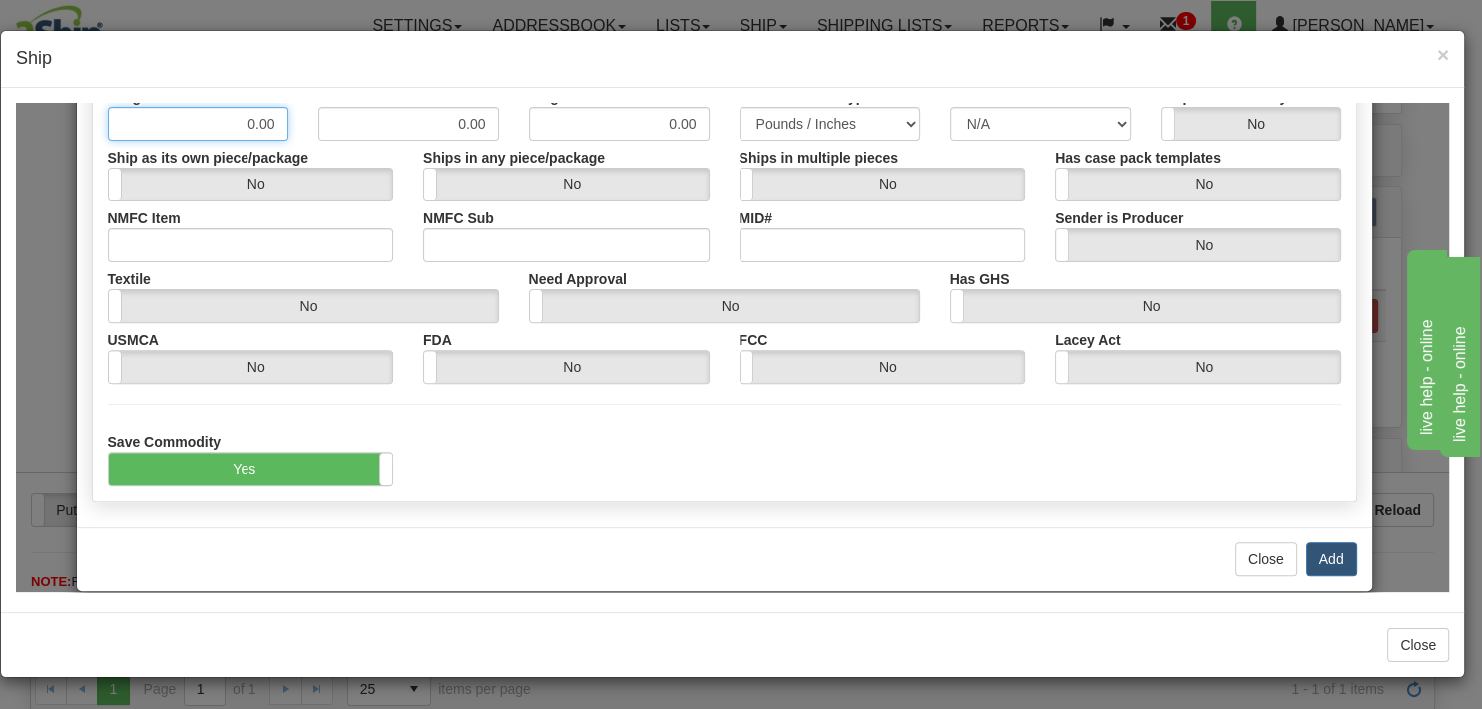
scroll to position [742, 0]
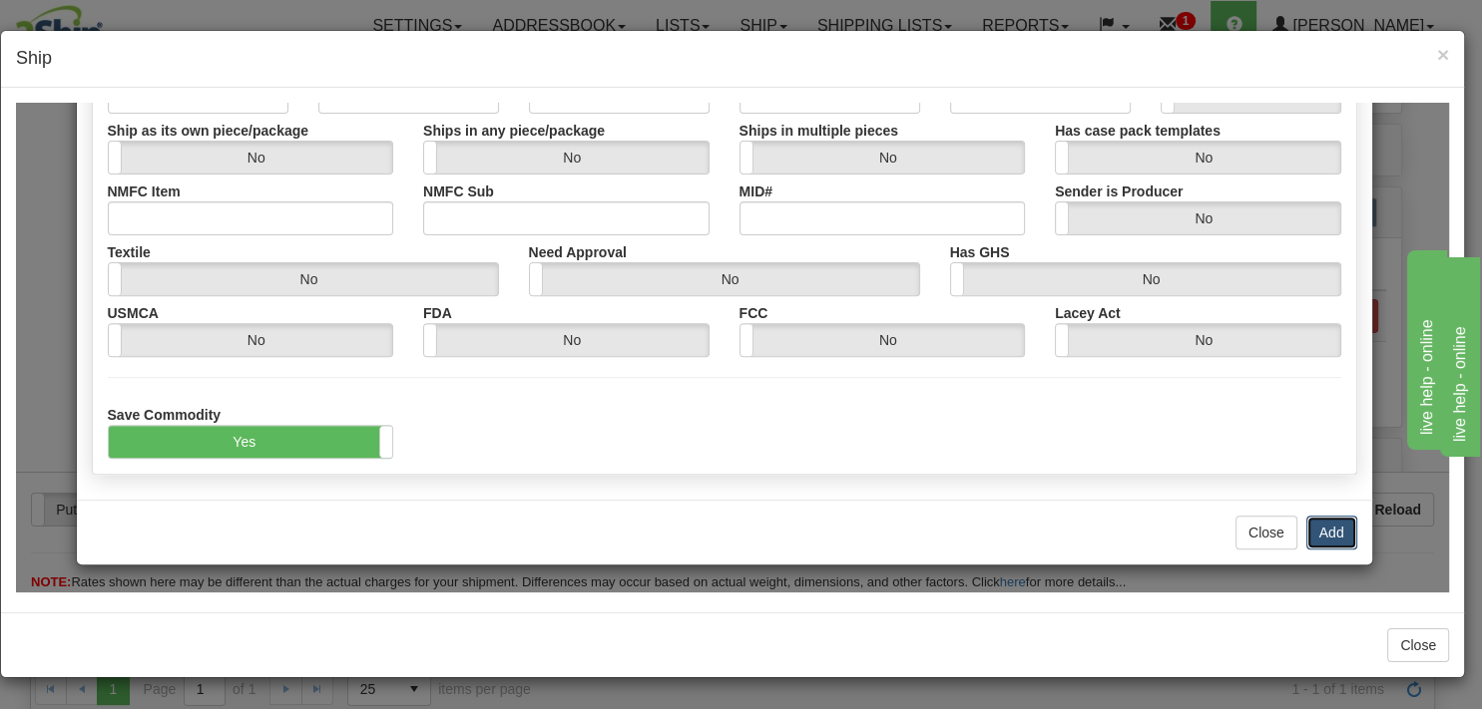
click at [1329, 531] on button "Add" at bounding box center [1331, 532] width 51 height 34
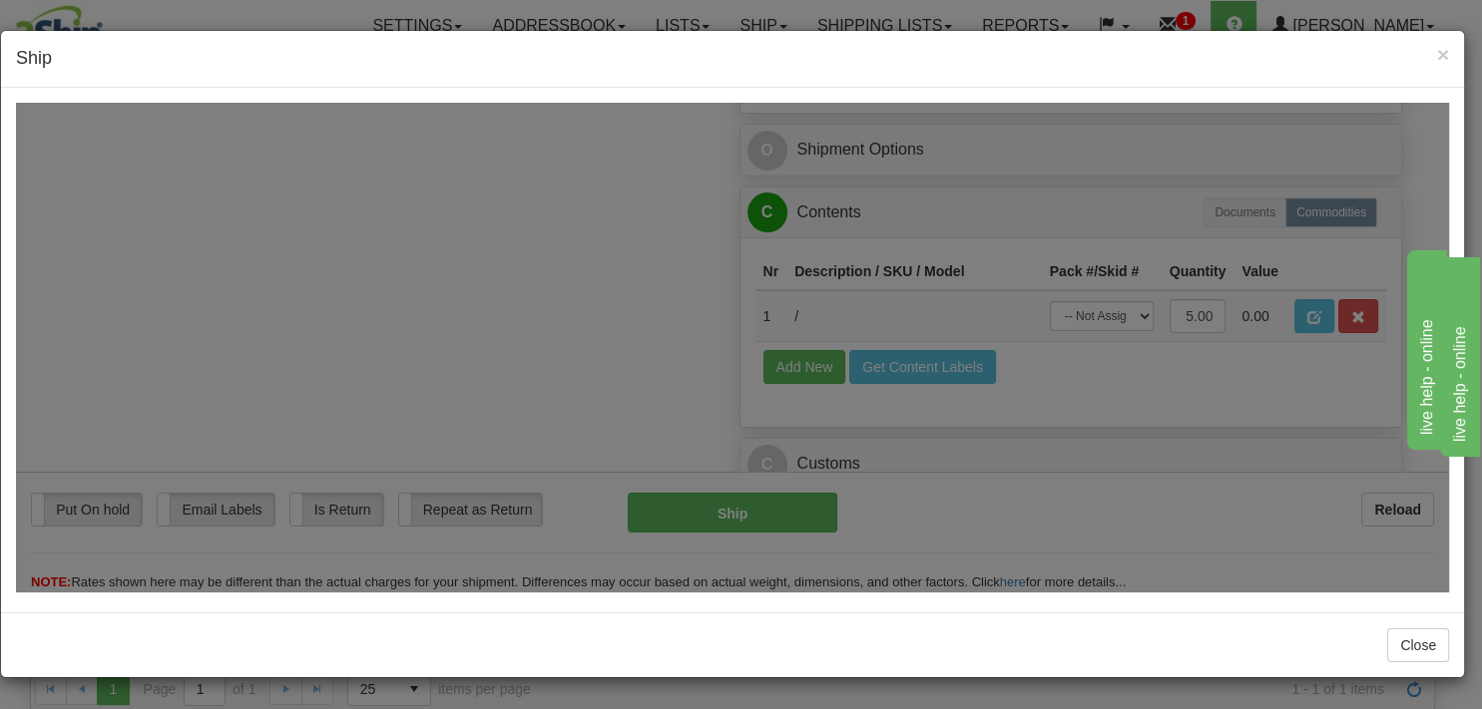
scroll to position [0, 0]
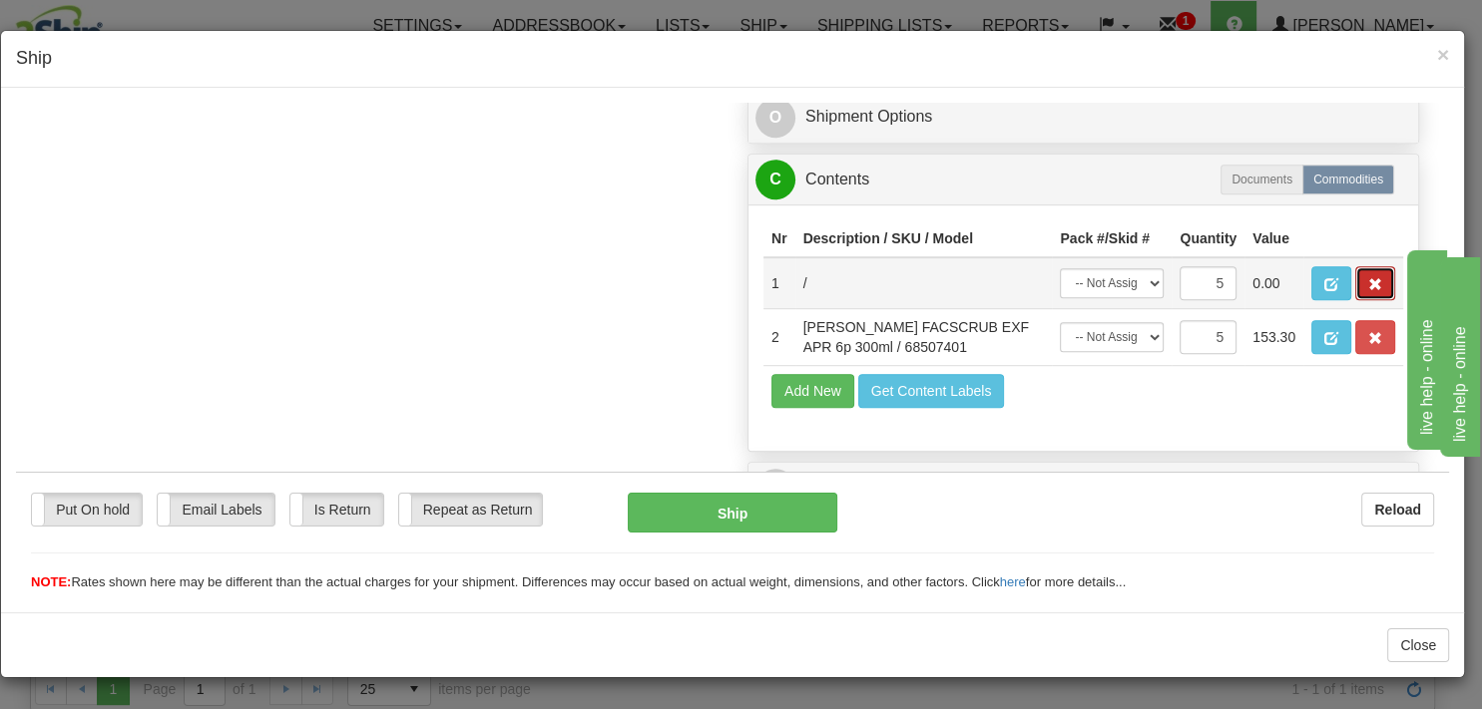
click at [1368, 290] on span "button" at bounding box center [1375, 283] width 14 height 13
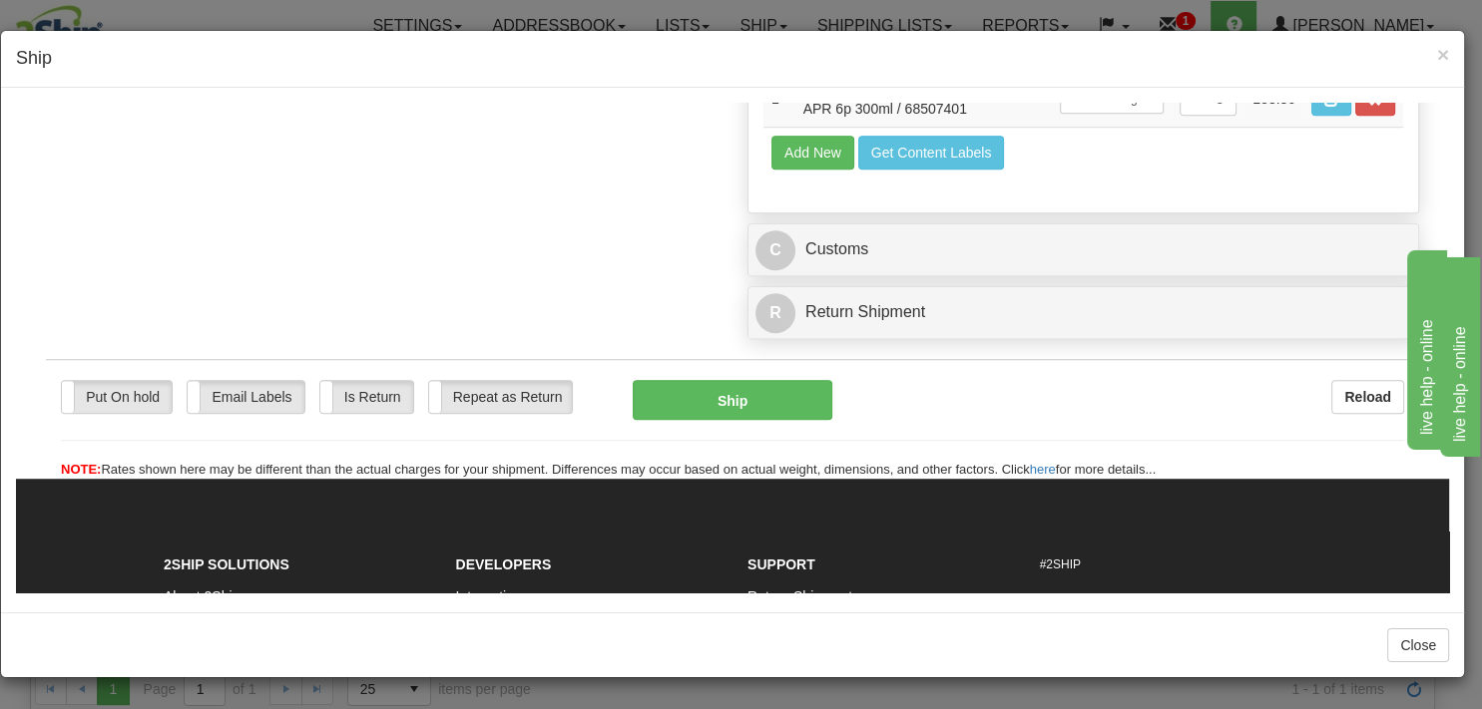
scroll to position [1369, 0]
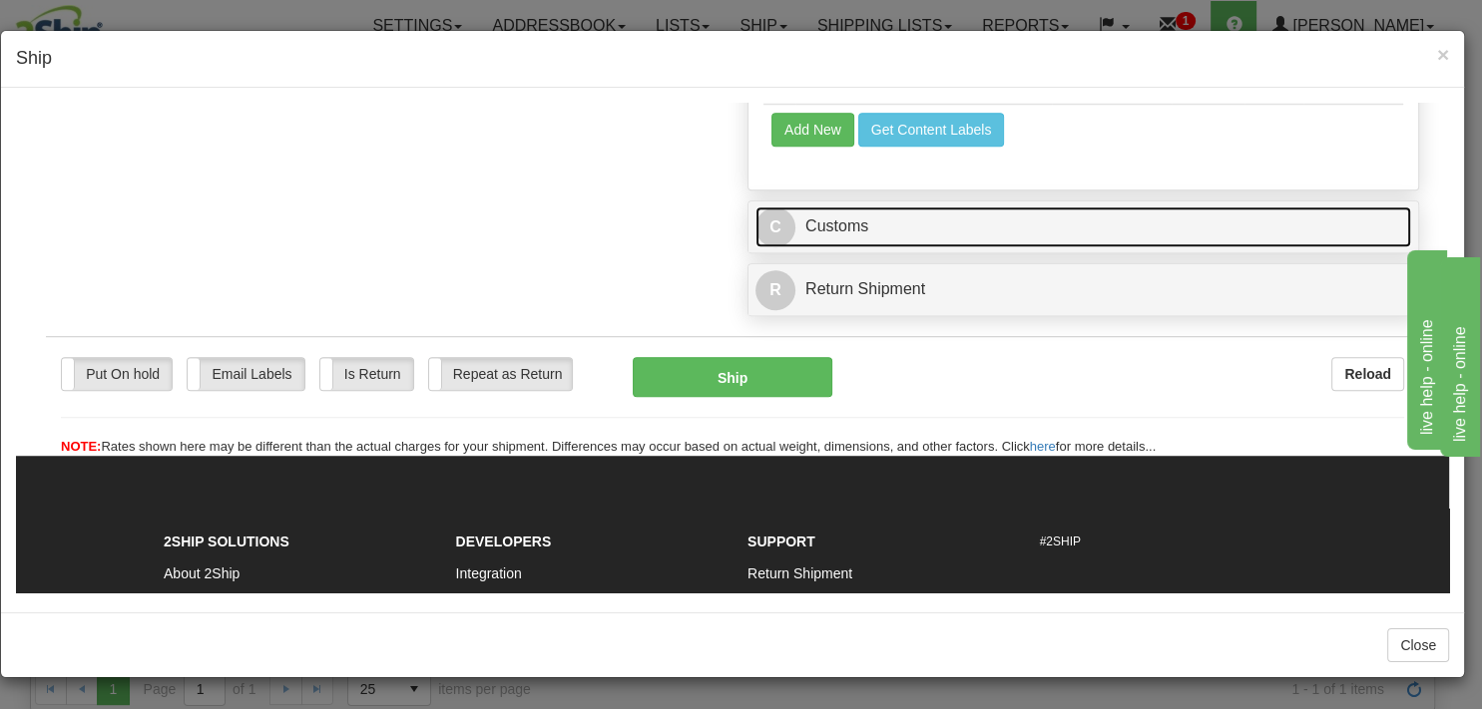
click at [843, 246] on link "C Customs" at bounding box center [1082, 226] width 655 height 41
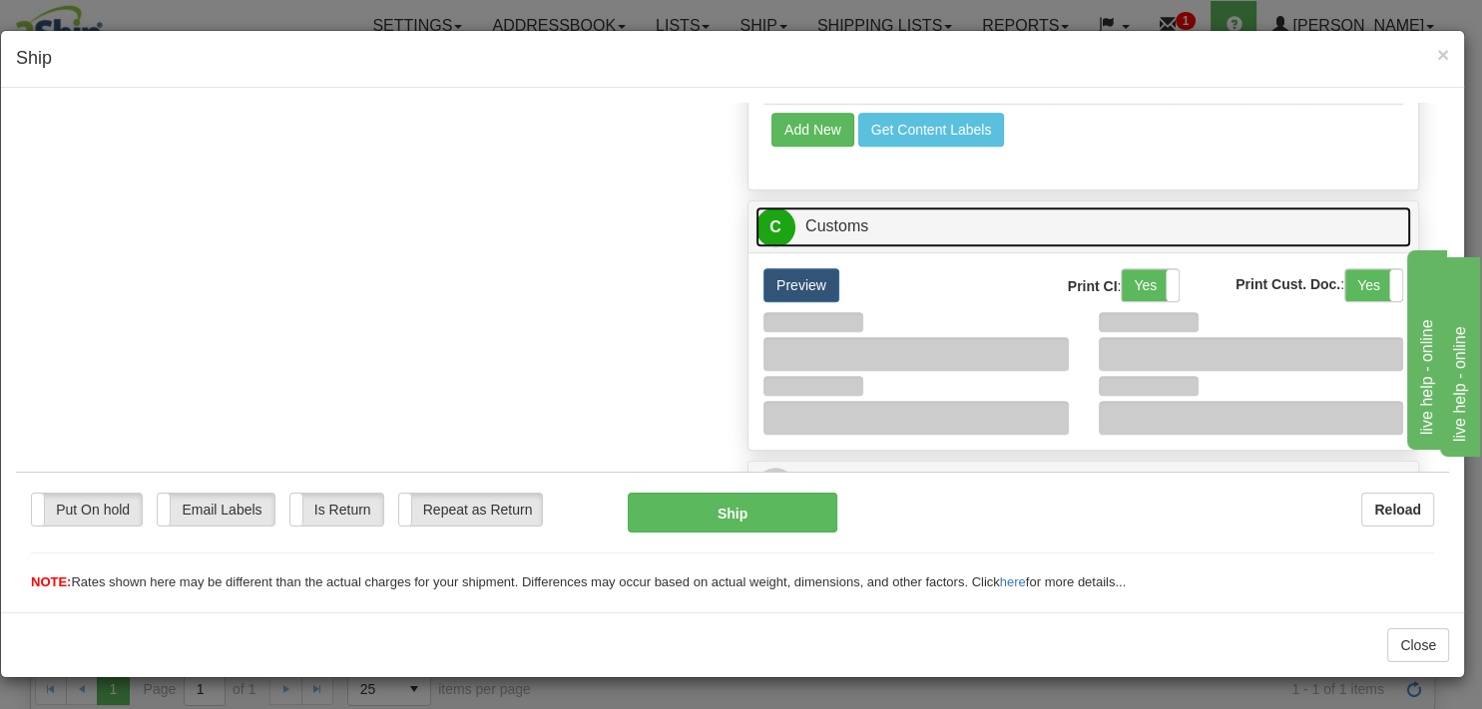
scroll to position [1475, 0]
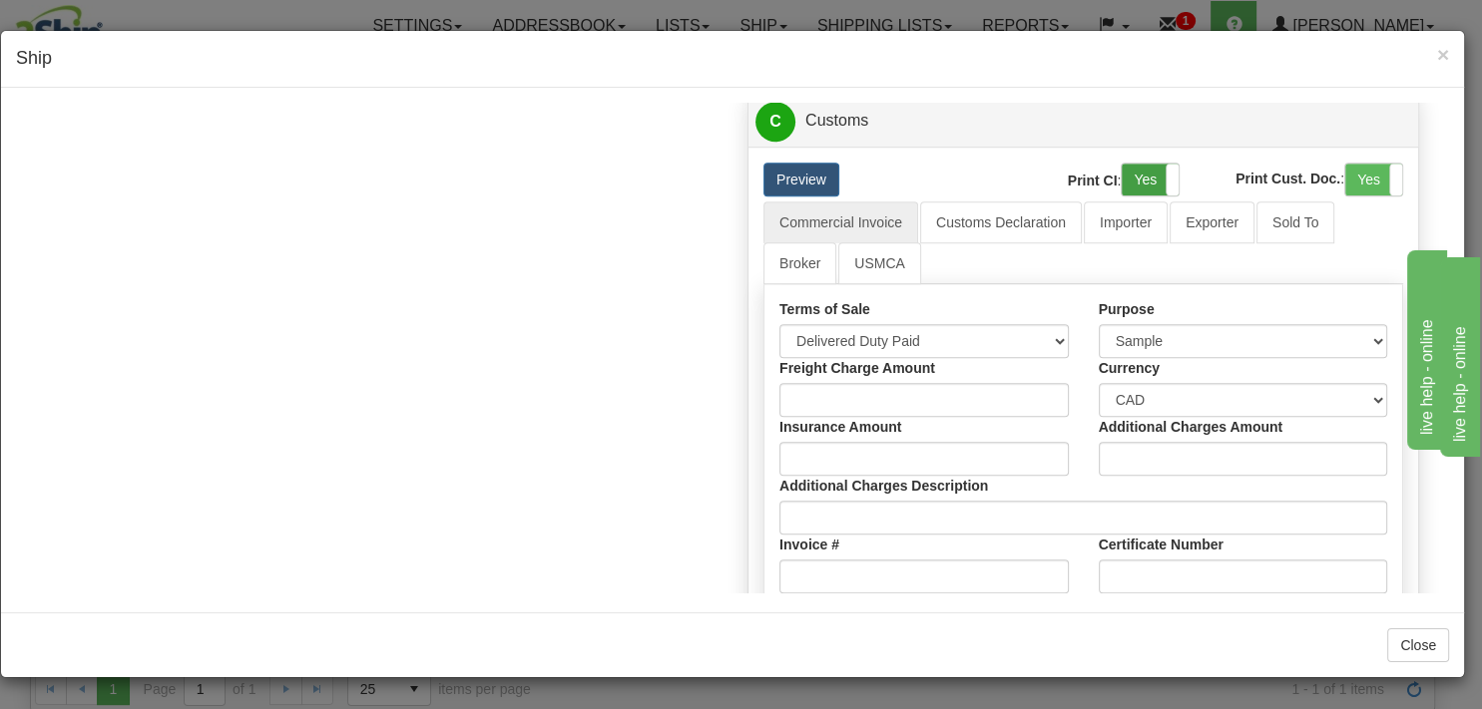
click at [1135, 195] on label "Yes" at bounding box center [1149, 179] width 57 height 32
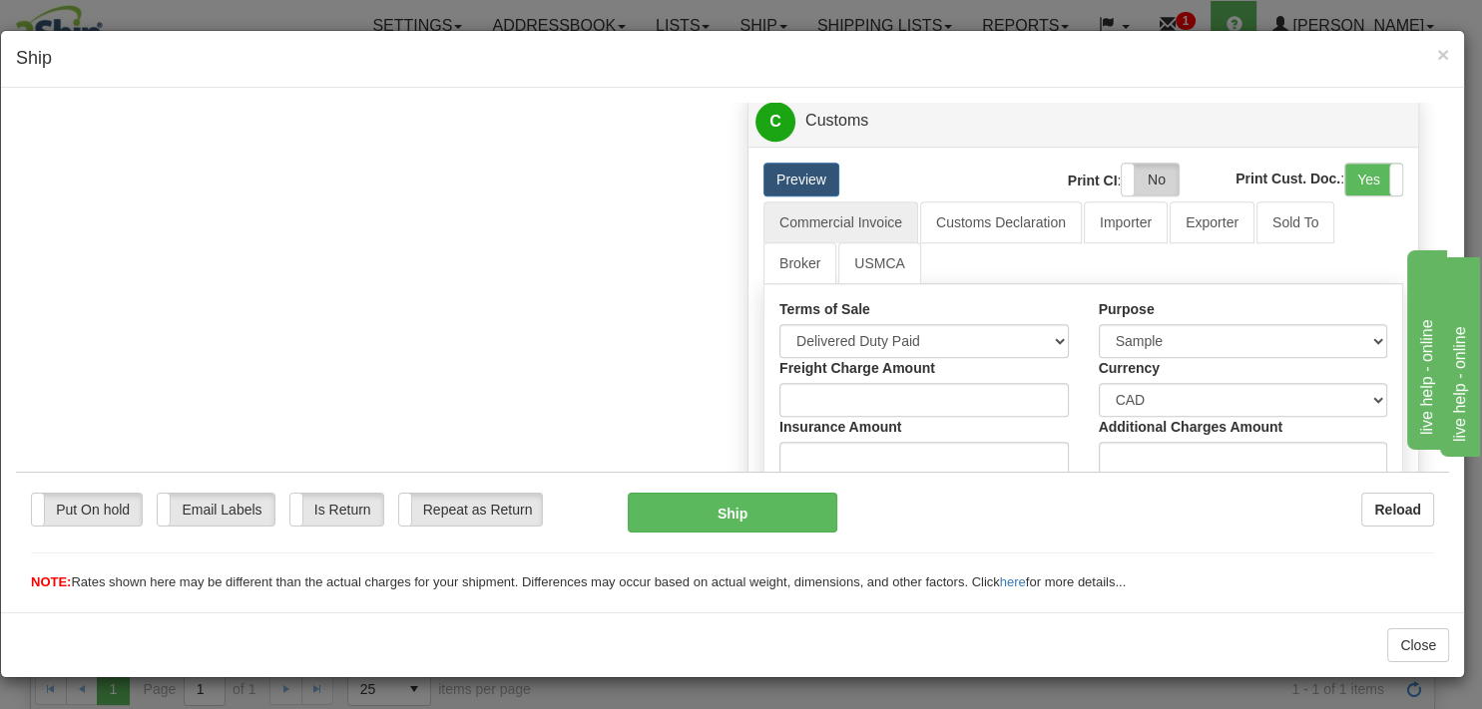
click at [1144, 195] on label "No" at bounding box center [1149, 179] width 57 height 32
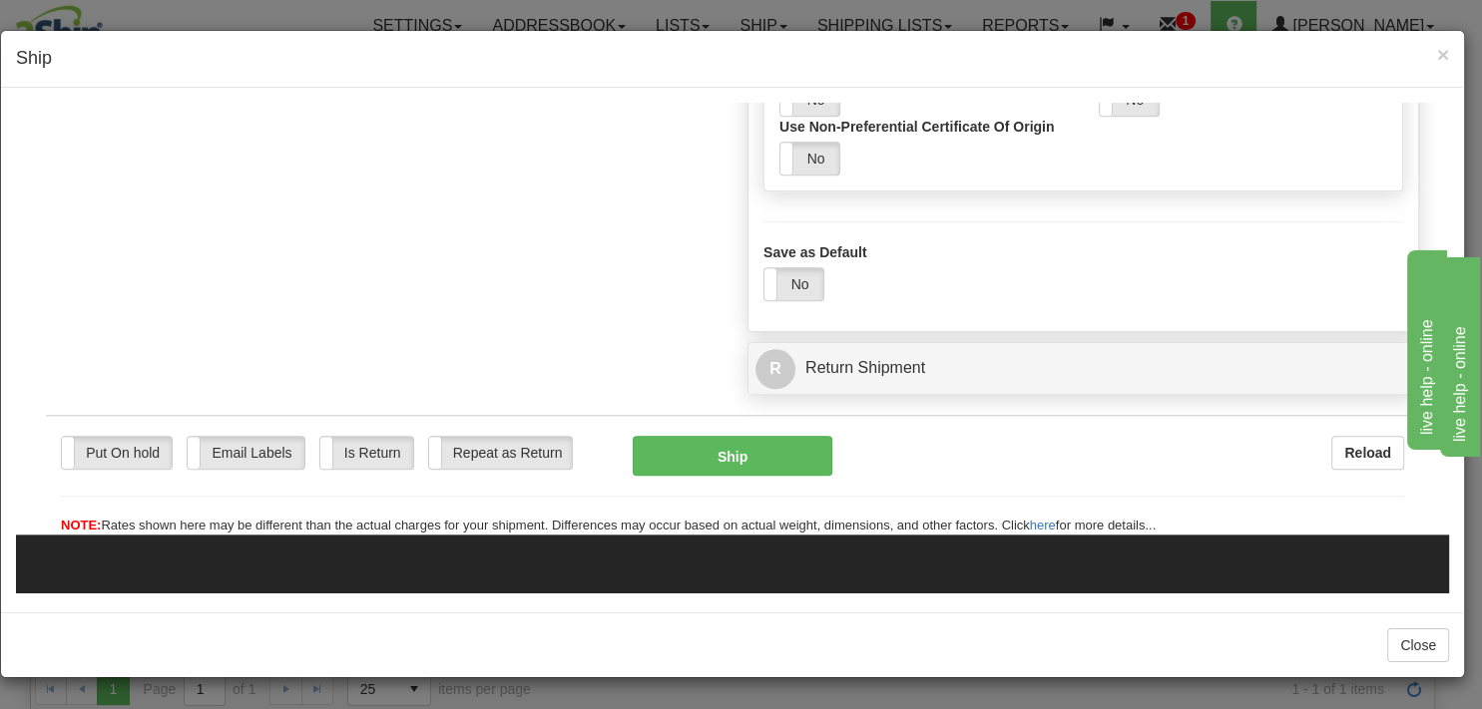
scroll to position [2212, 0]
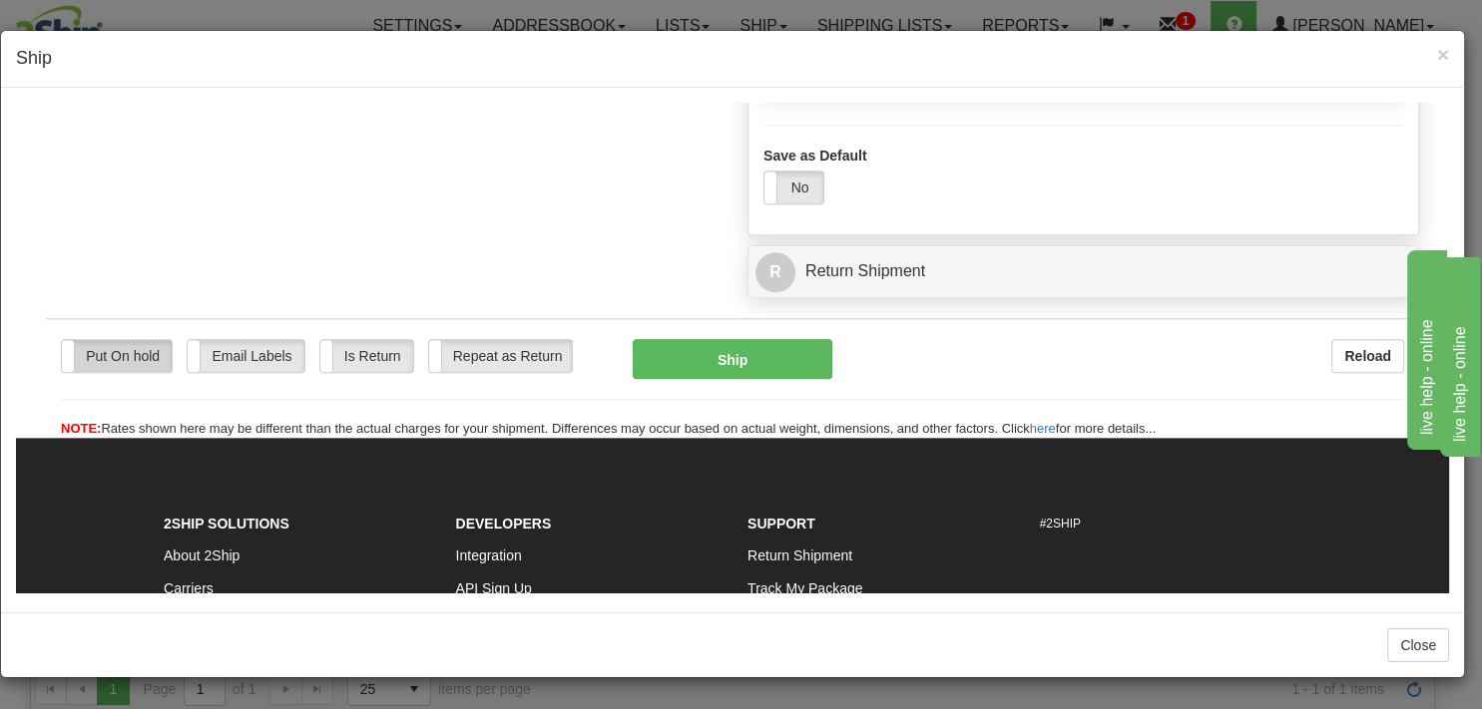
click at [144, 371] on label "Put On hold" at bounding box center [117, 355] width 110 height 32
click at [664, 378] on button "Hold" at bounding box center [732, 358] width 199 height 40
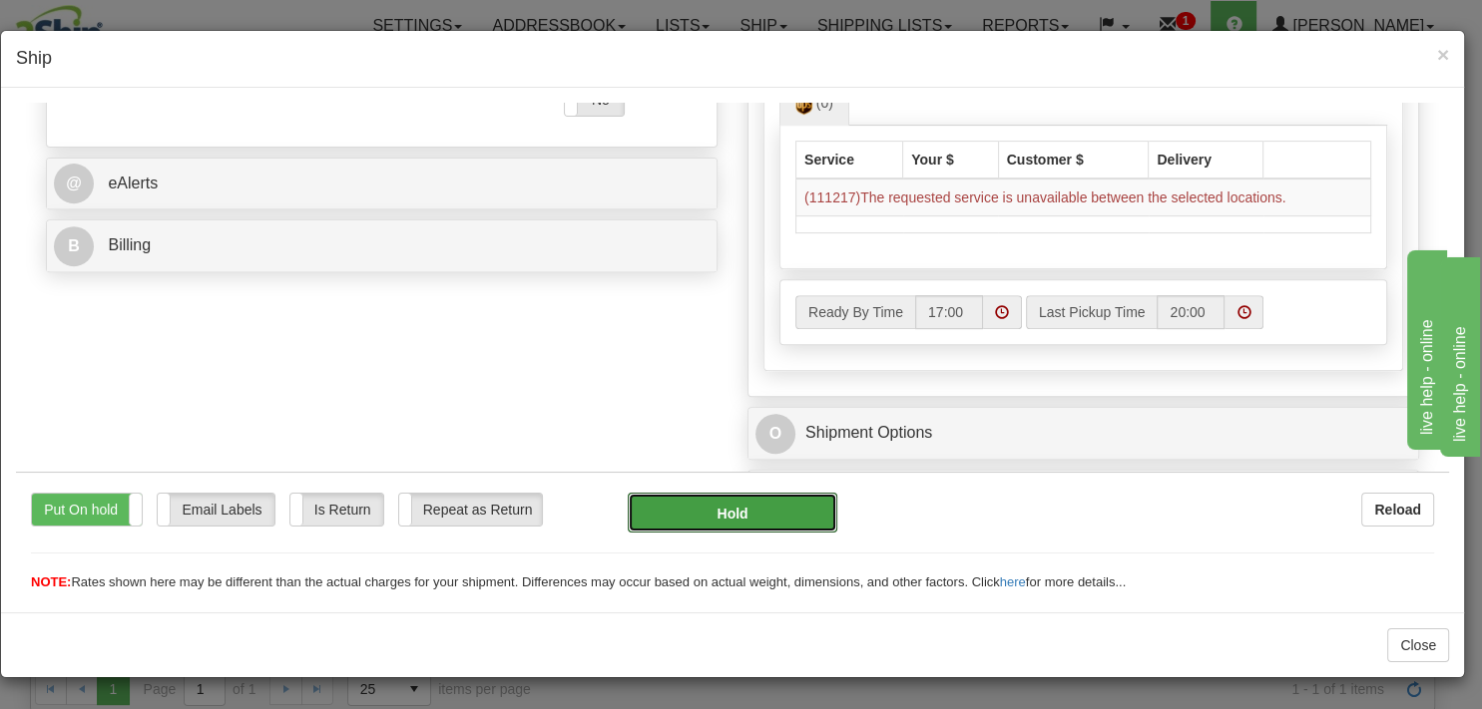
scroll to position [737, 0]
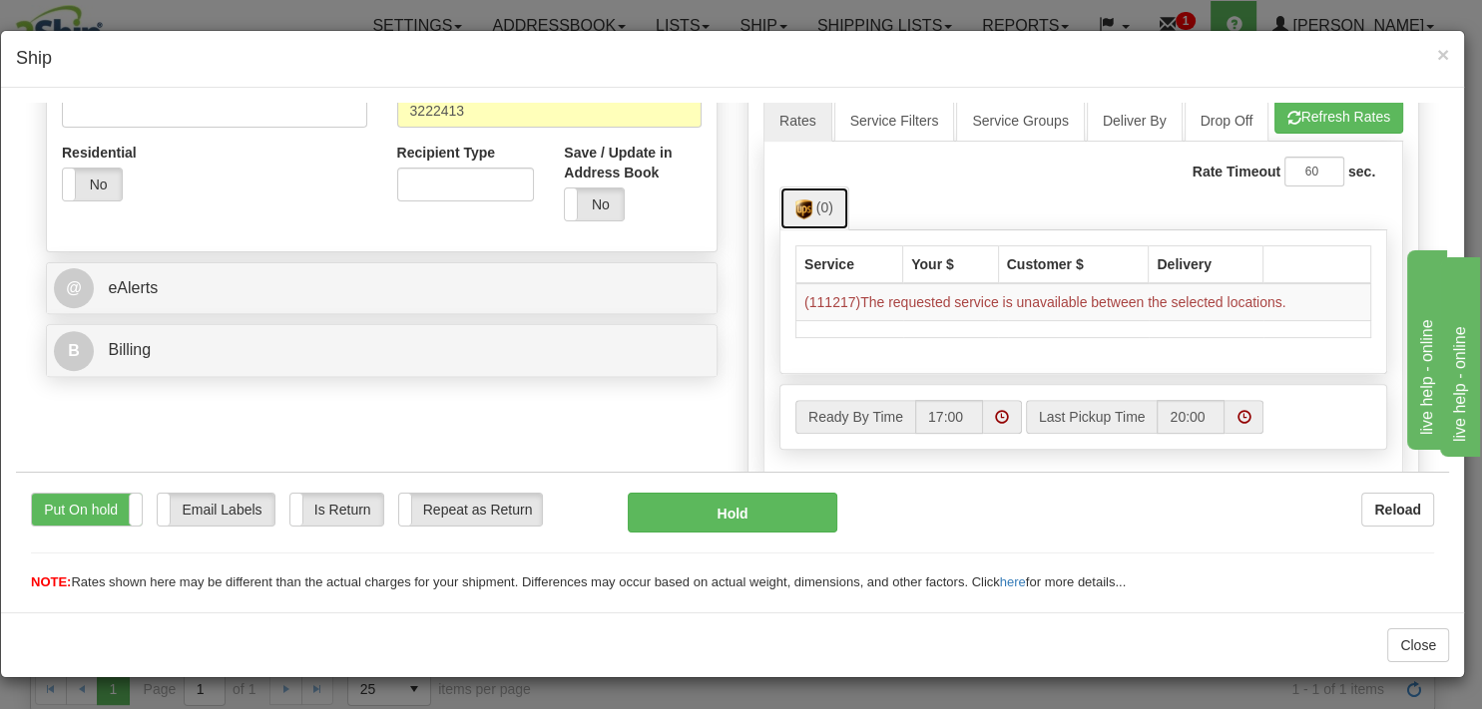
click at [804, 228] on link "(0)" at bounding box center [814, 207] width 70 height 43
click at [998, 128] on link "Service Groups" at bounding box center [1020, 120] width 128 height 42
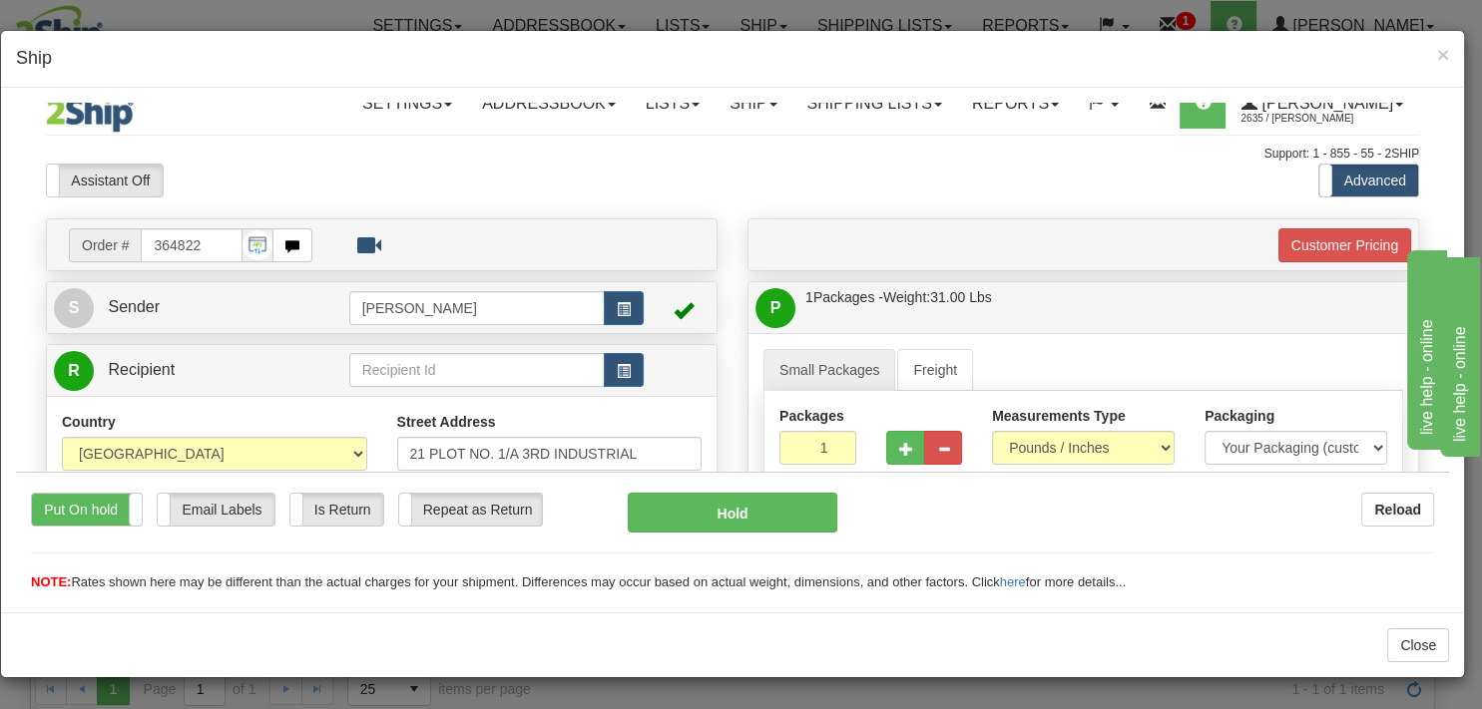
scroll to position [0, 0]
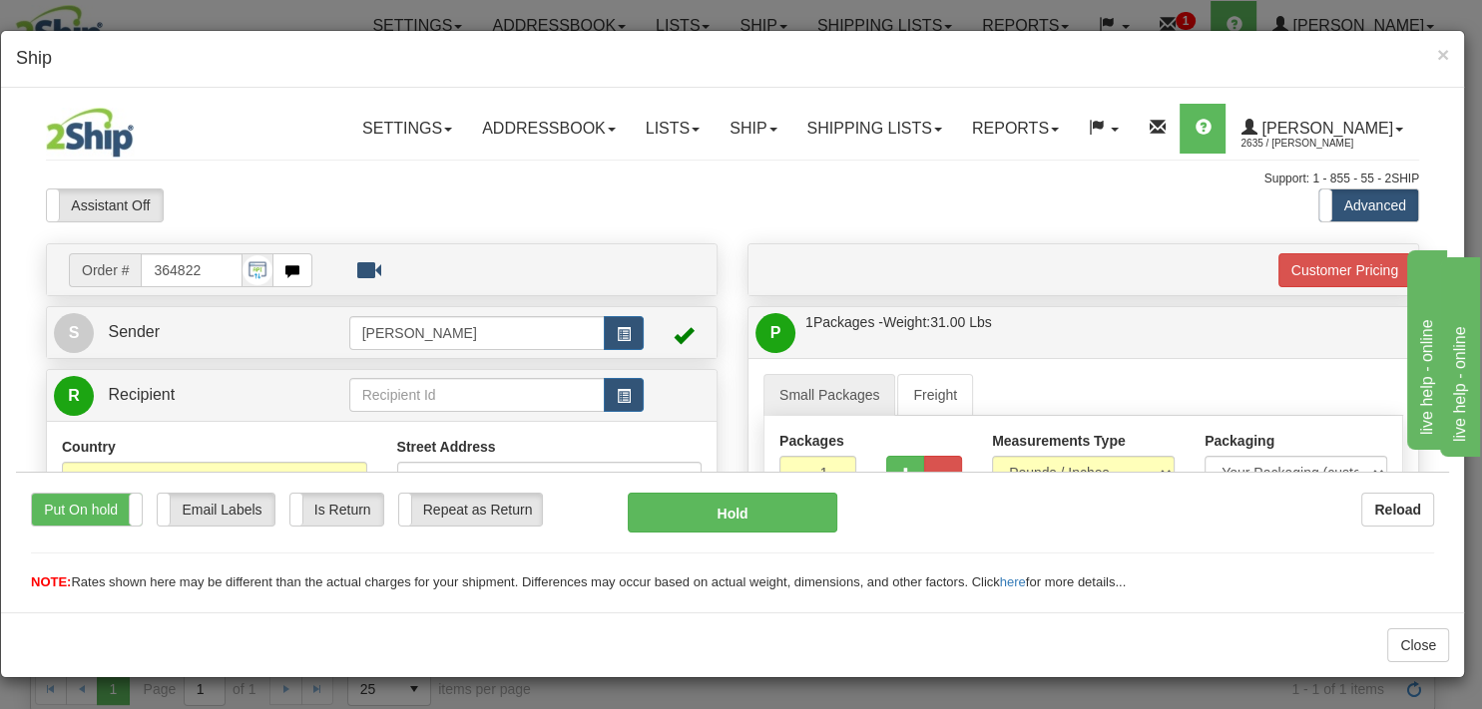
click at [1180, 200] on div "Assistant On Assistant Off Do a return Do a return Previous Next Standard Advan…" at bounding box center [732, 205] width 1403 height 34
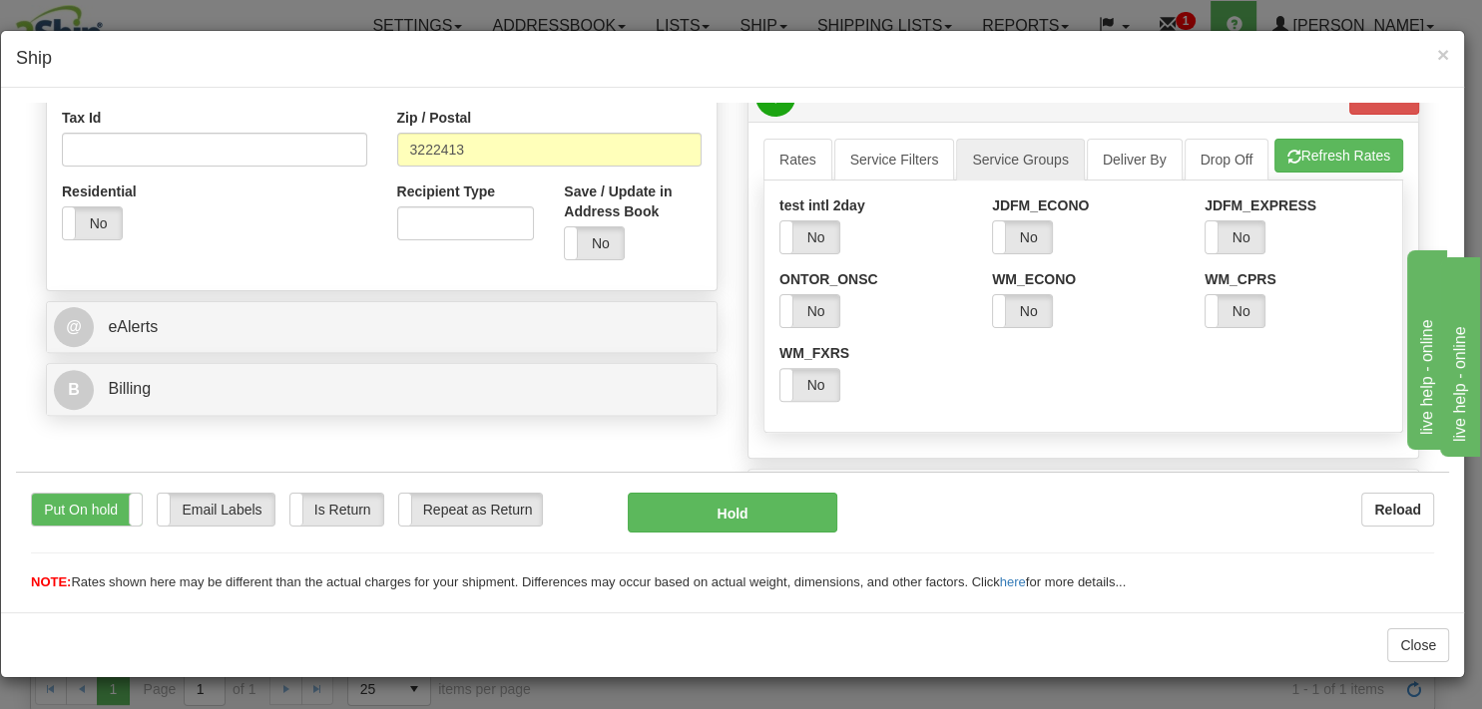
scroll to position [737, 0]
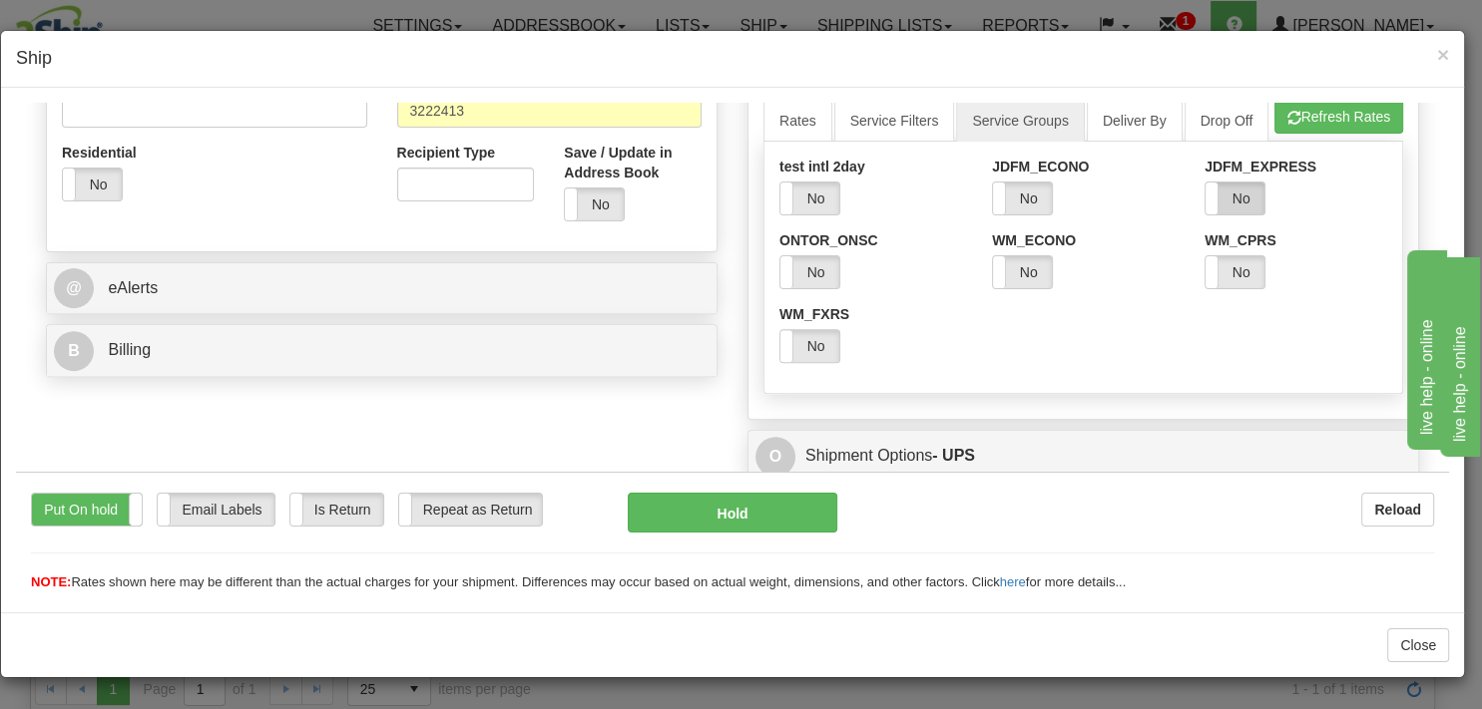
click at [1225, 214] on label "No" at bounding box center [1234, 198] width 59 height 32
click at [1026, 214] on label "No" at bounding box center [1022, 198] width 59 height 32
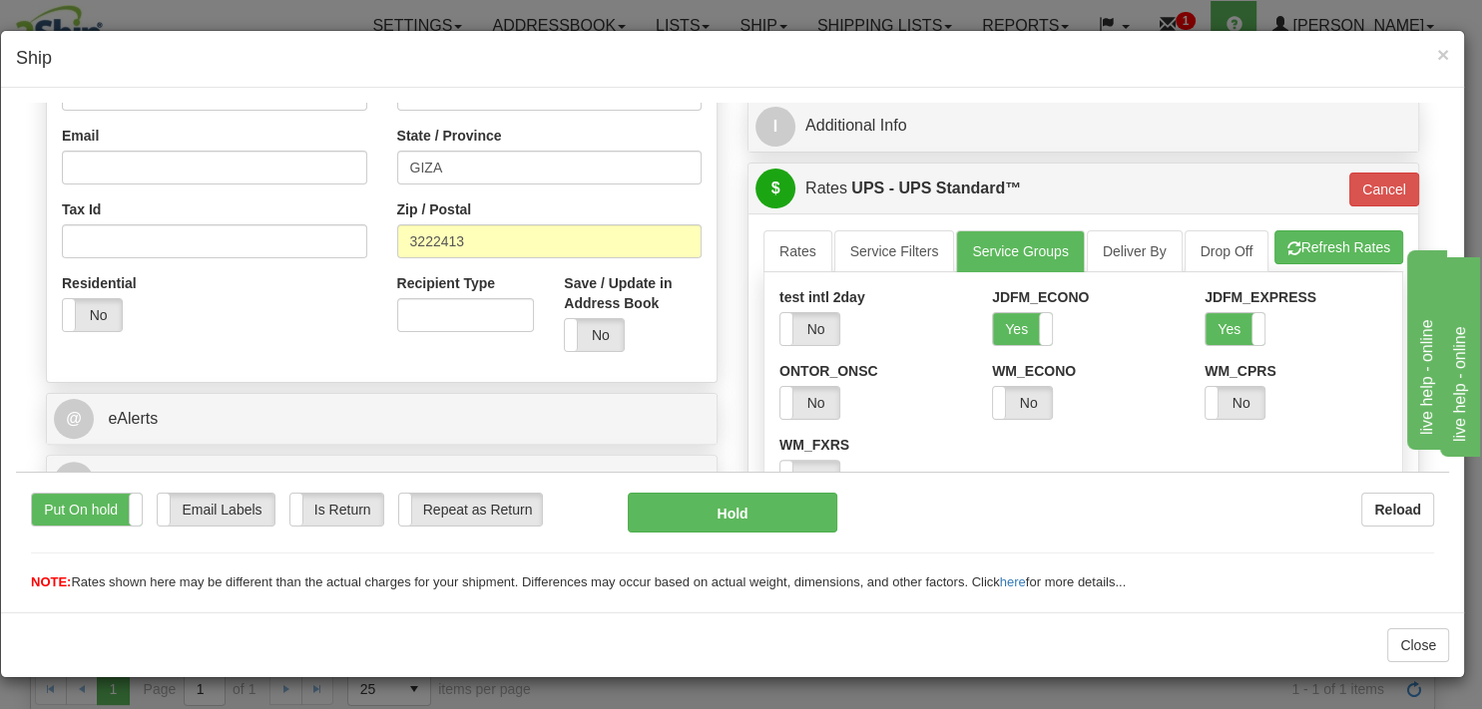
scroll to position [527, 0]
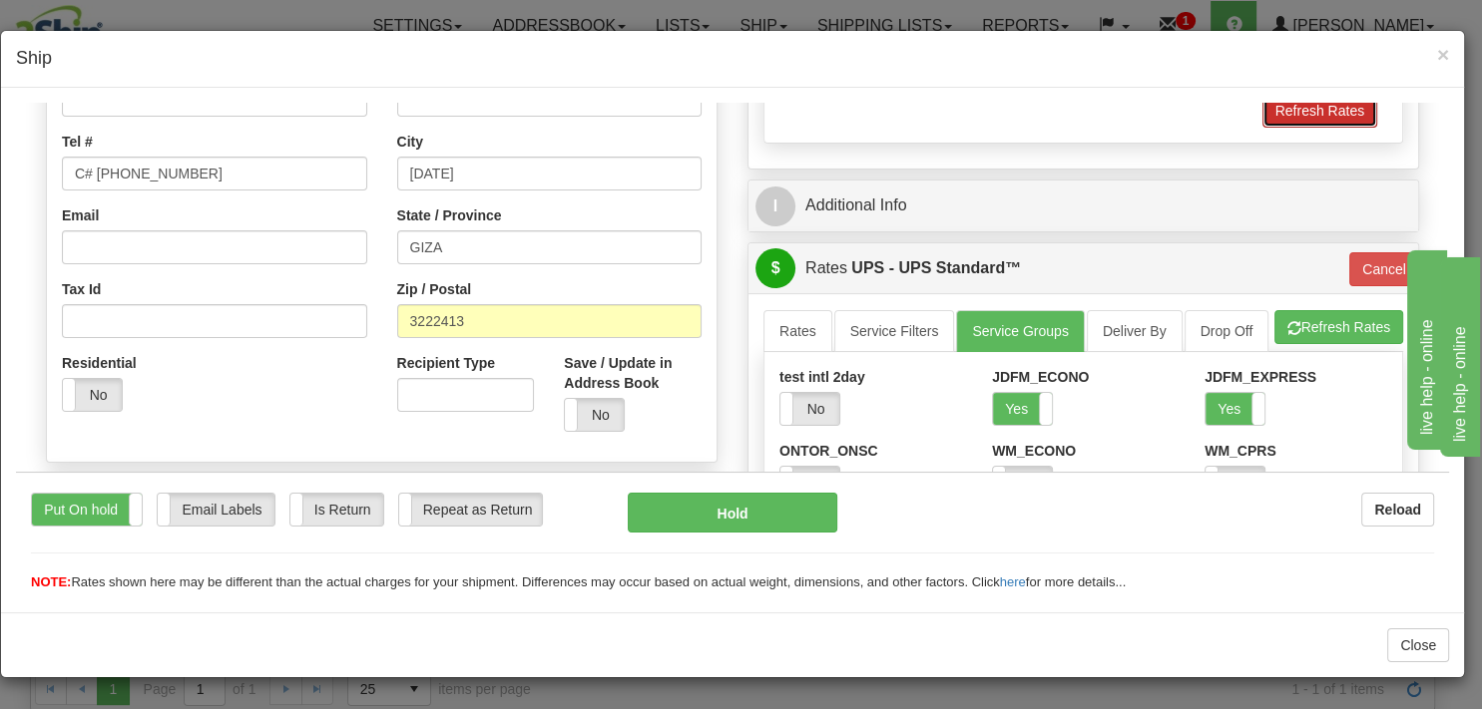
click at [1300, 116] on button "Refresh Rates" at bounding box center [1319, 110] width 115 height 34
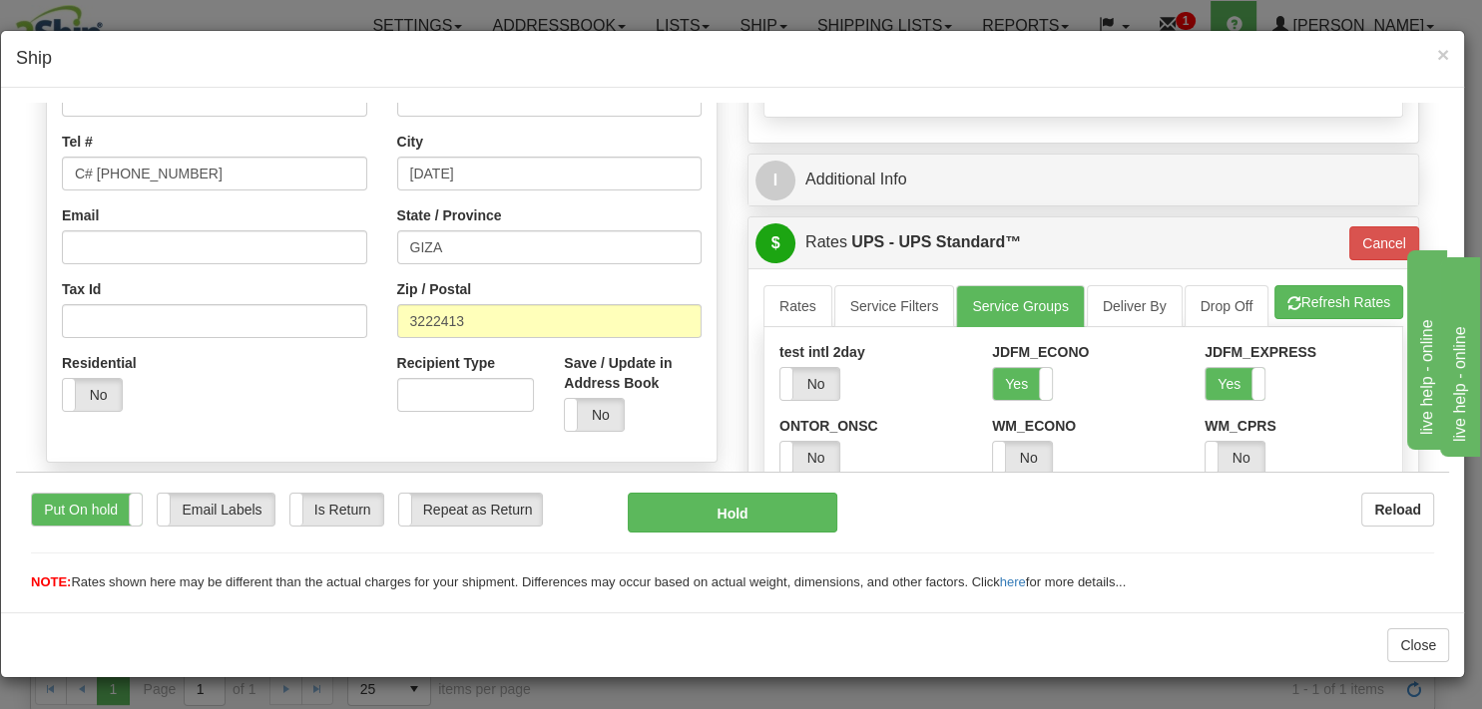
type input "11"
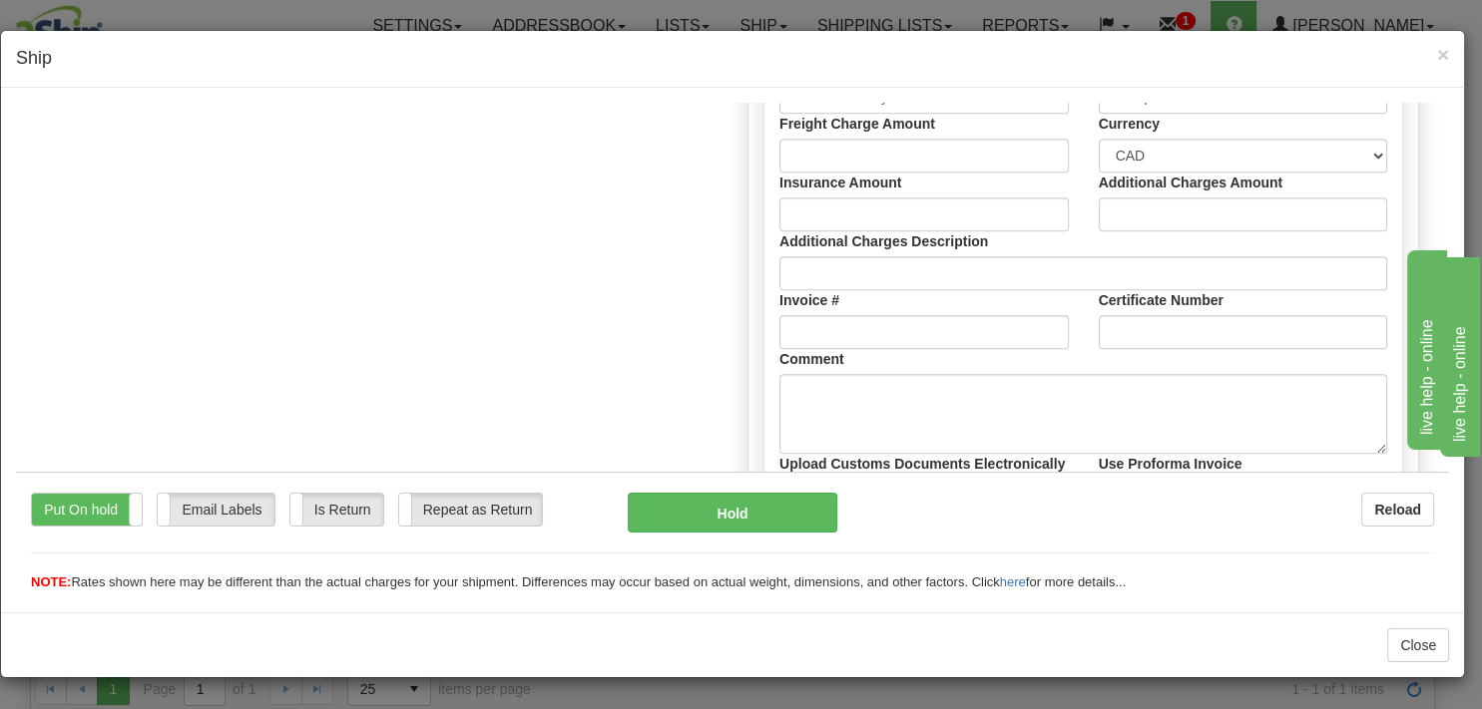
scroll to position [2107, 0]
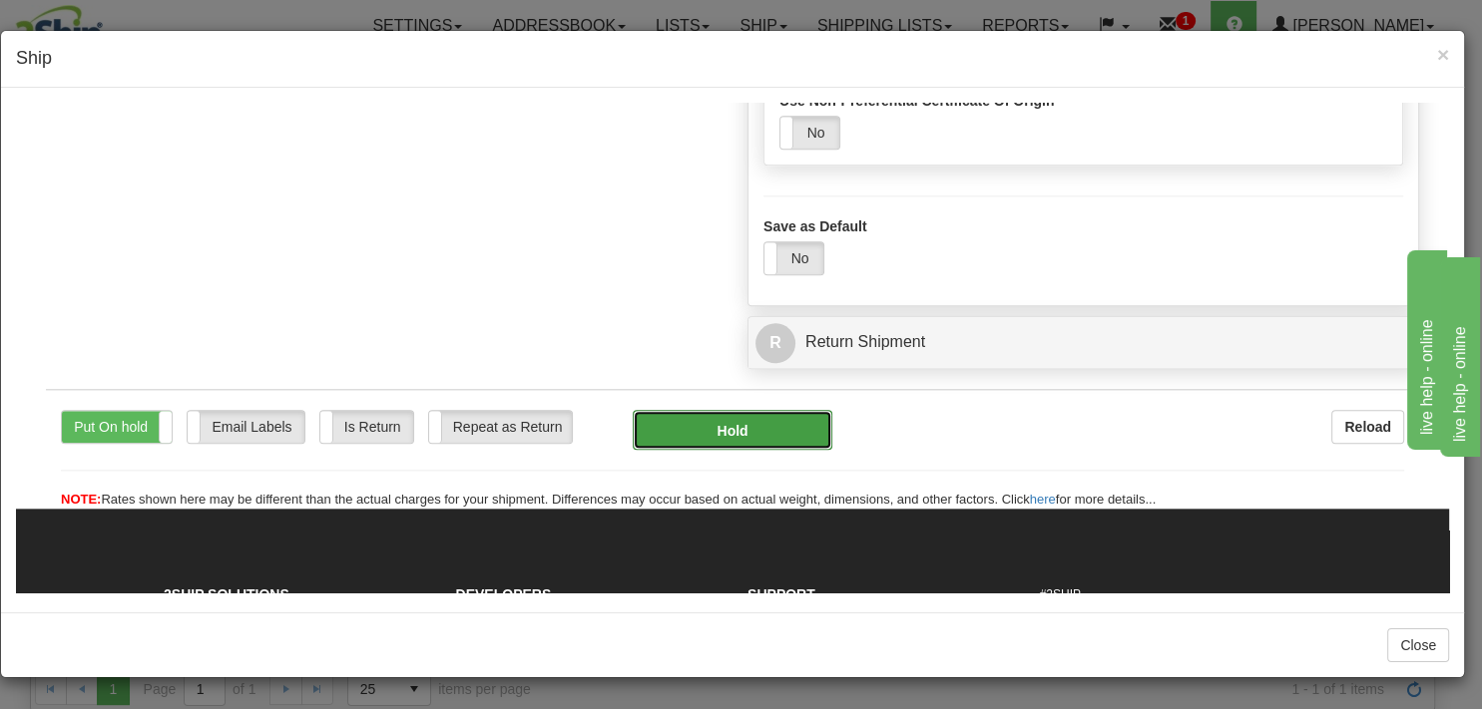
click at [655, 449] on button "Hold" at bounding box center [732, 429] width 199 height 40
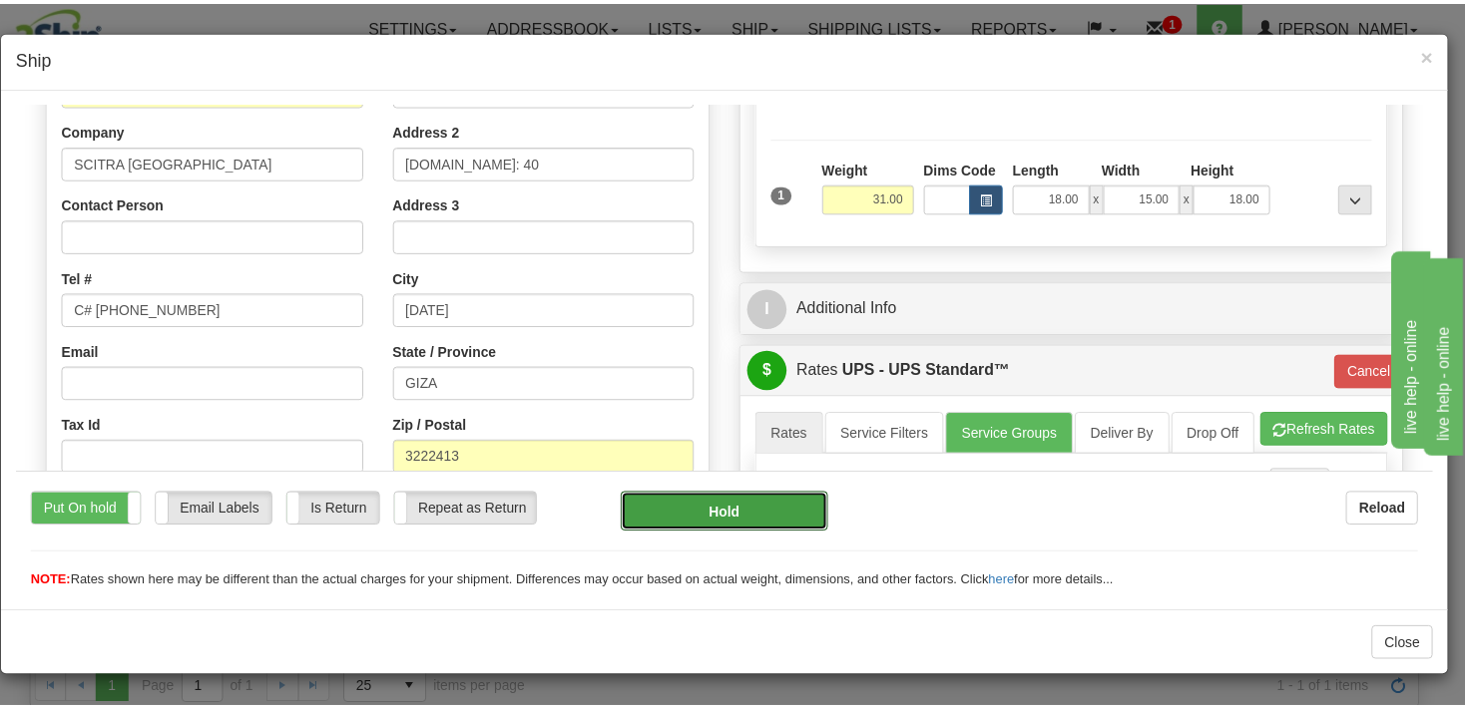
scroll to position [315, 0]
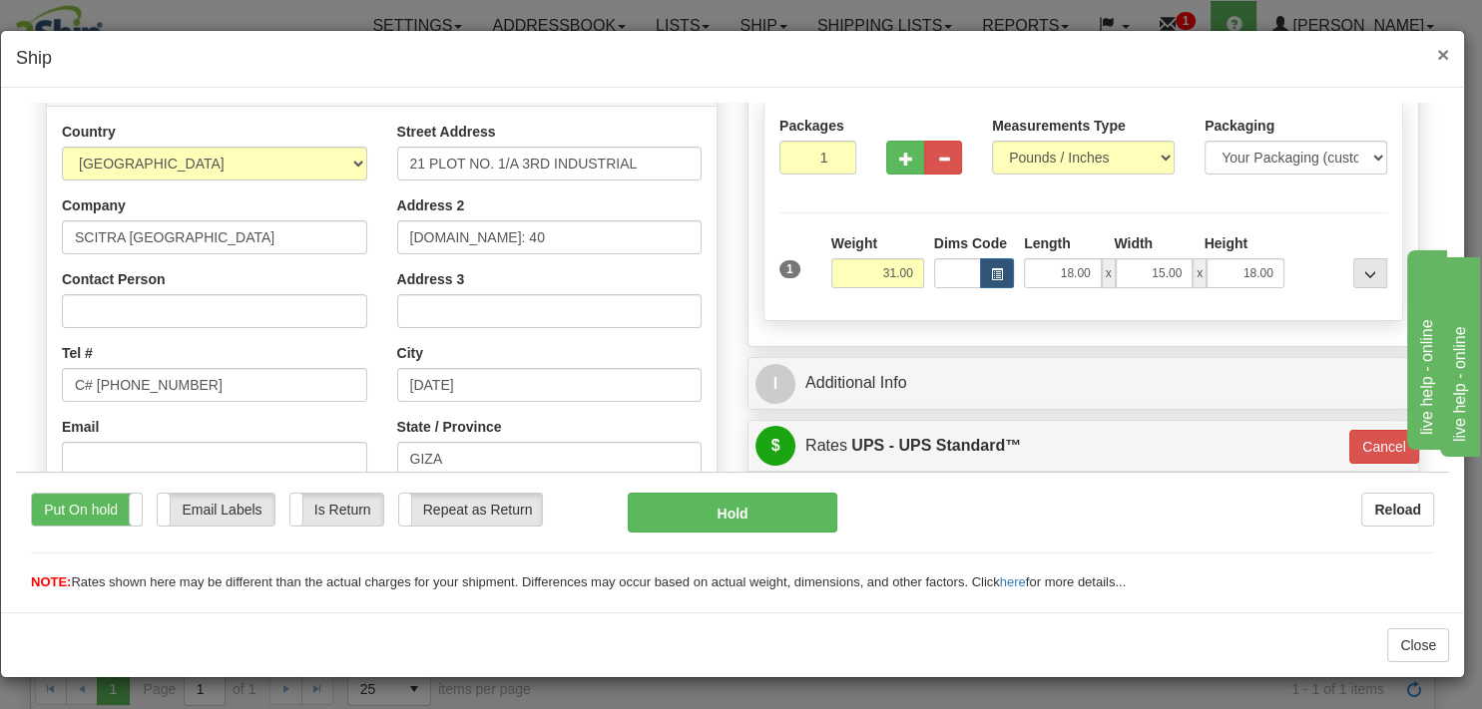
click at [1439, 49] on span "×" at bounding box center [1443, 54] width 12 height 23
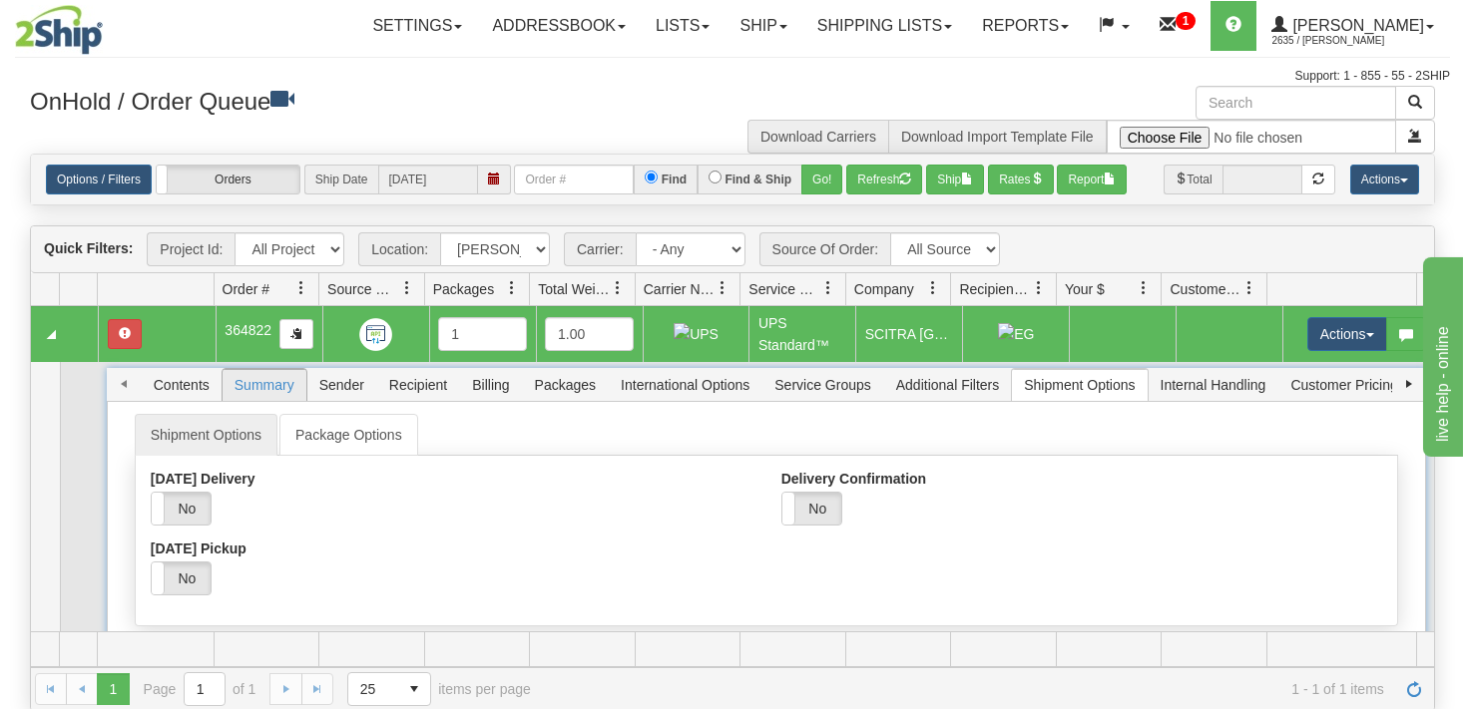
click at [257, 378] on span "Summary" at bounding box center [264, 385] width 84 height 32
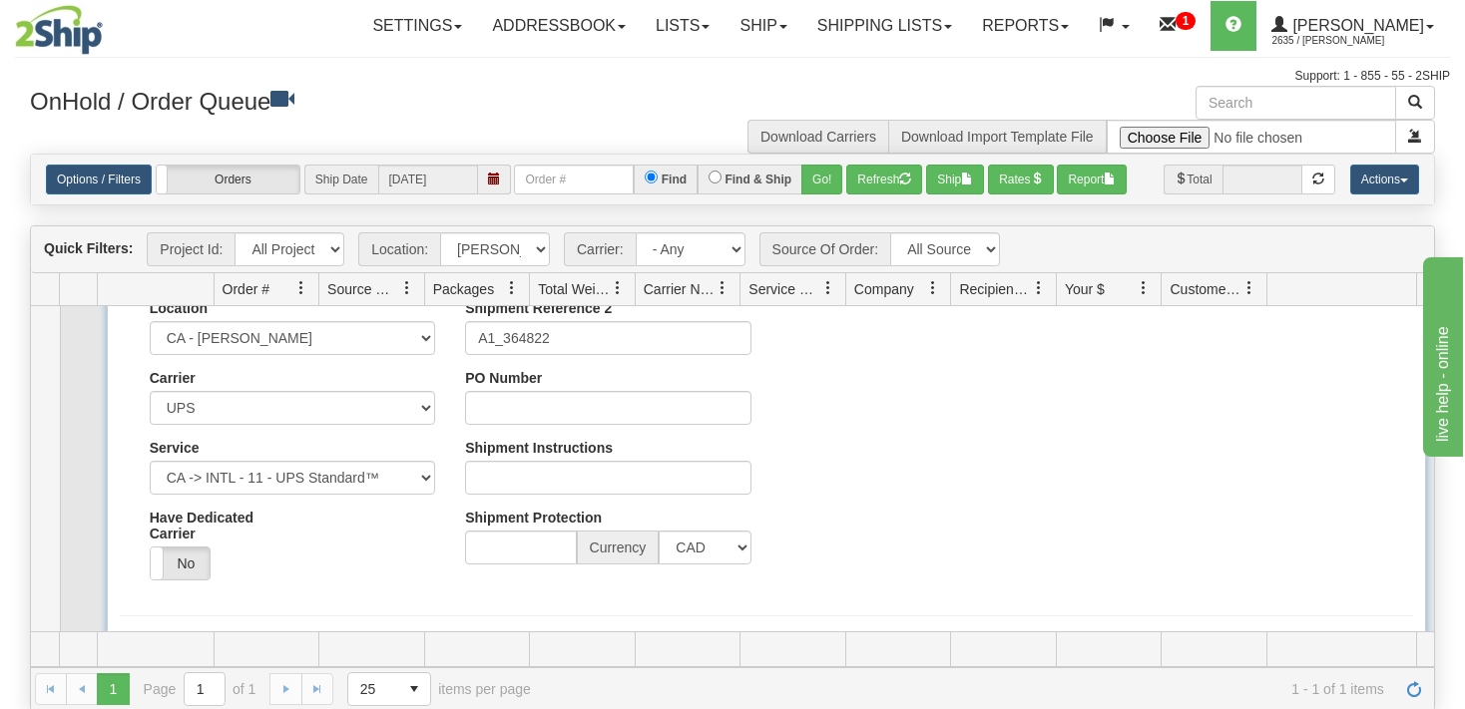
scroll to position [192, 0]
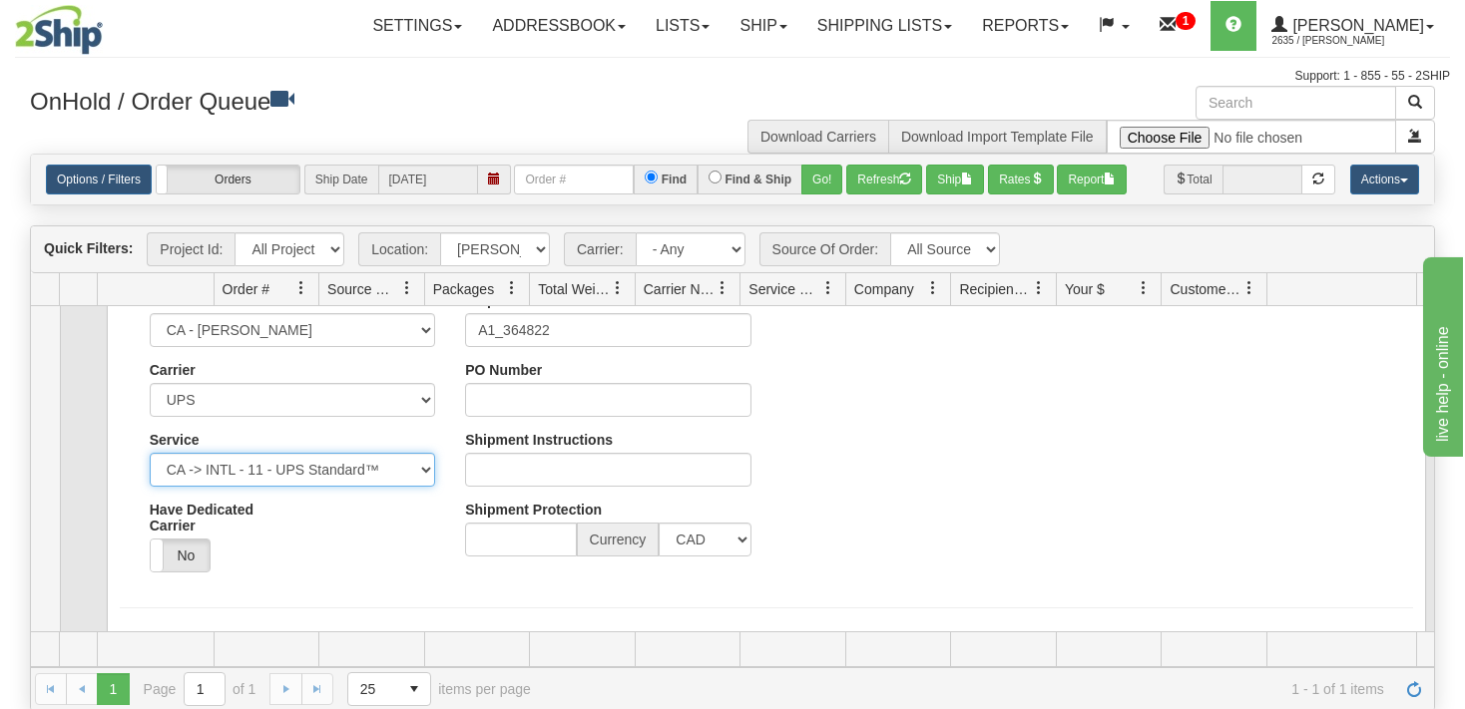
click at [150, 453] on select "CA -> INTL - 01 - UPS Express® CA -> INTL - 02 - UPS Expedited® CA -> INTL - 07…" at bounding box center [292, 470] width 285 height 34
select select "13"
click option "CA -> INTL - 13 - UPS Express Saver®" at bounding box center [0, 0] width 0 height 0
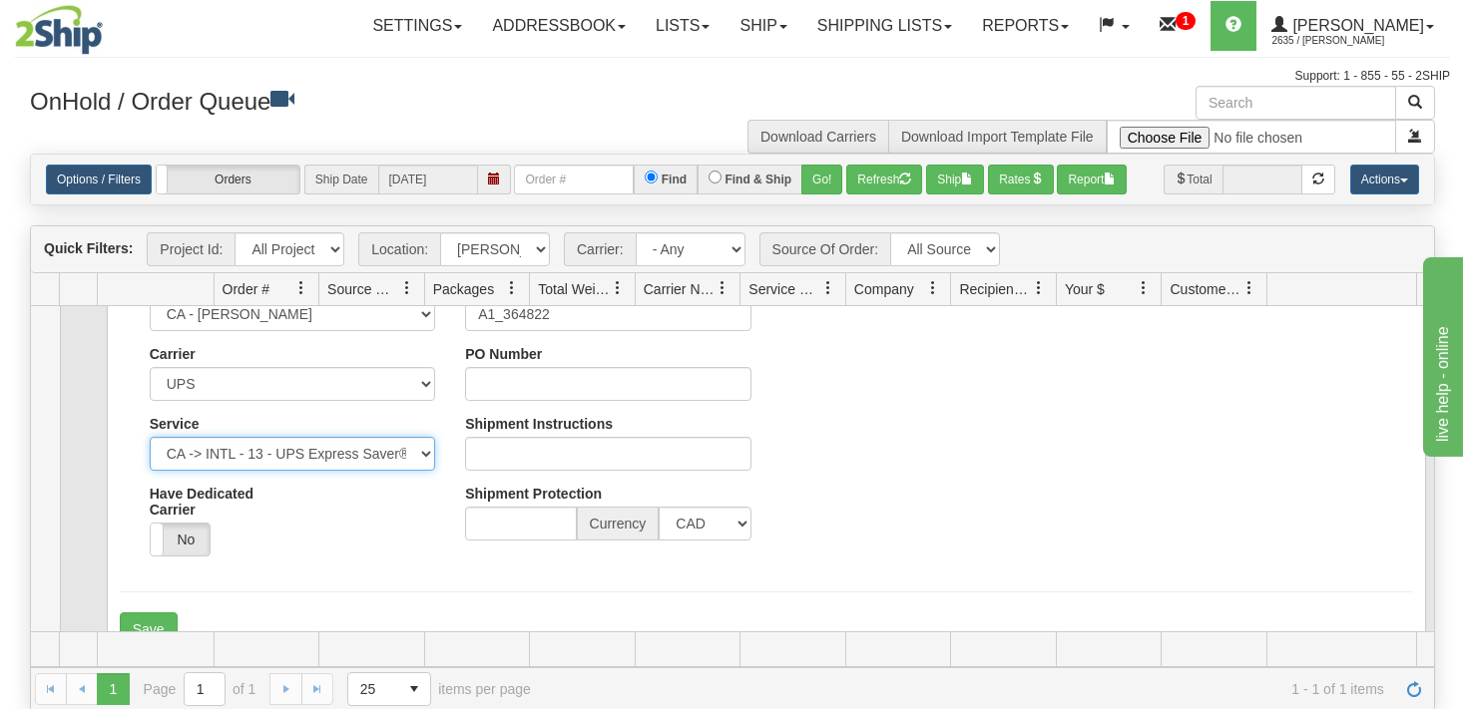
scroll to position [243, 0]
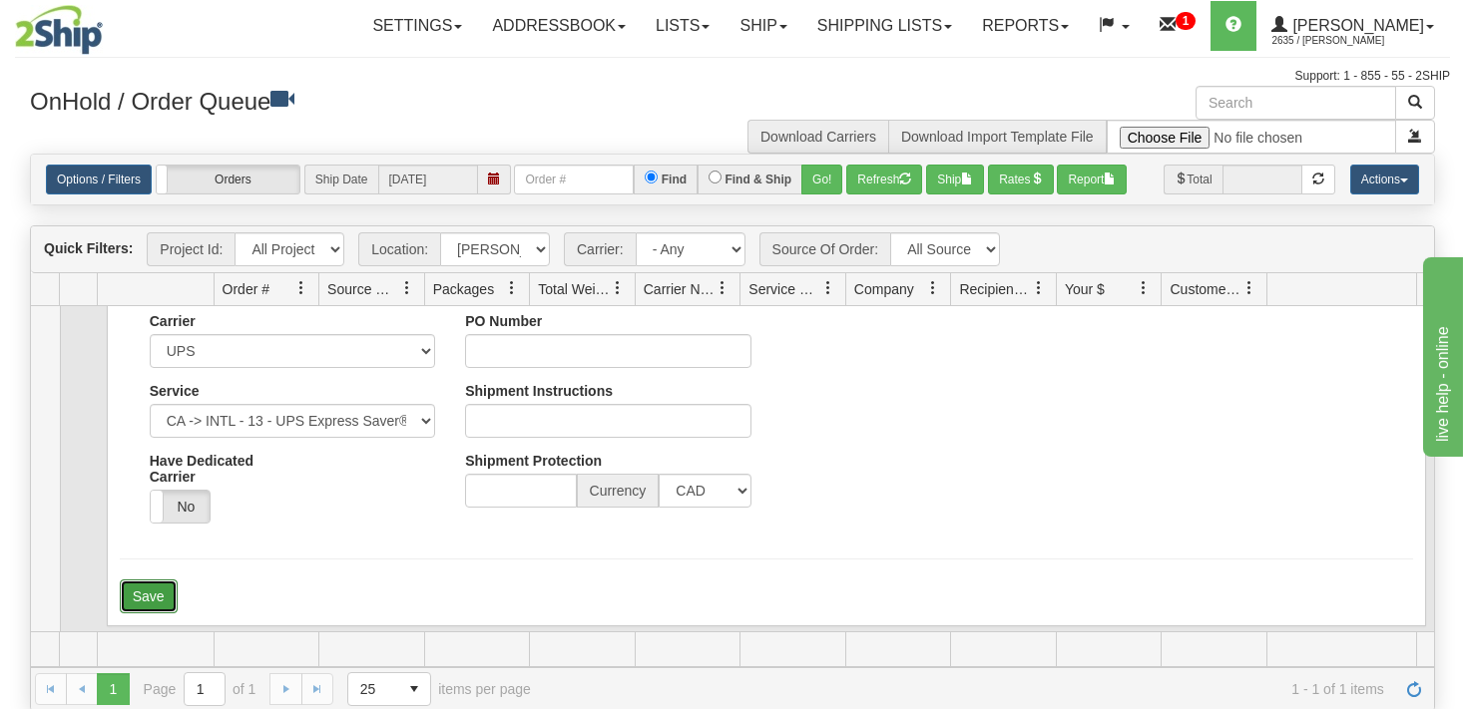
click at [162, 594] on button "Save" at bounding box center [149, 597] width 58 height 34
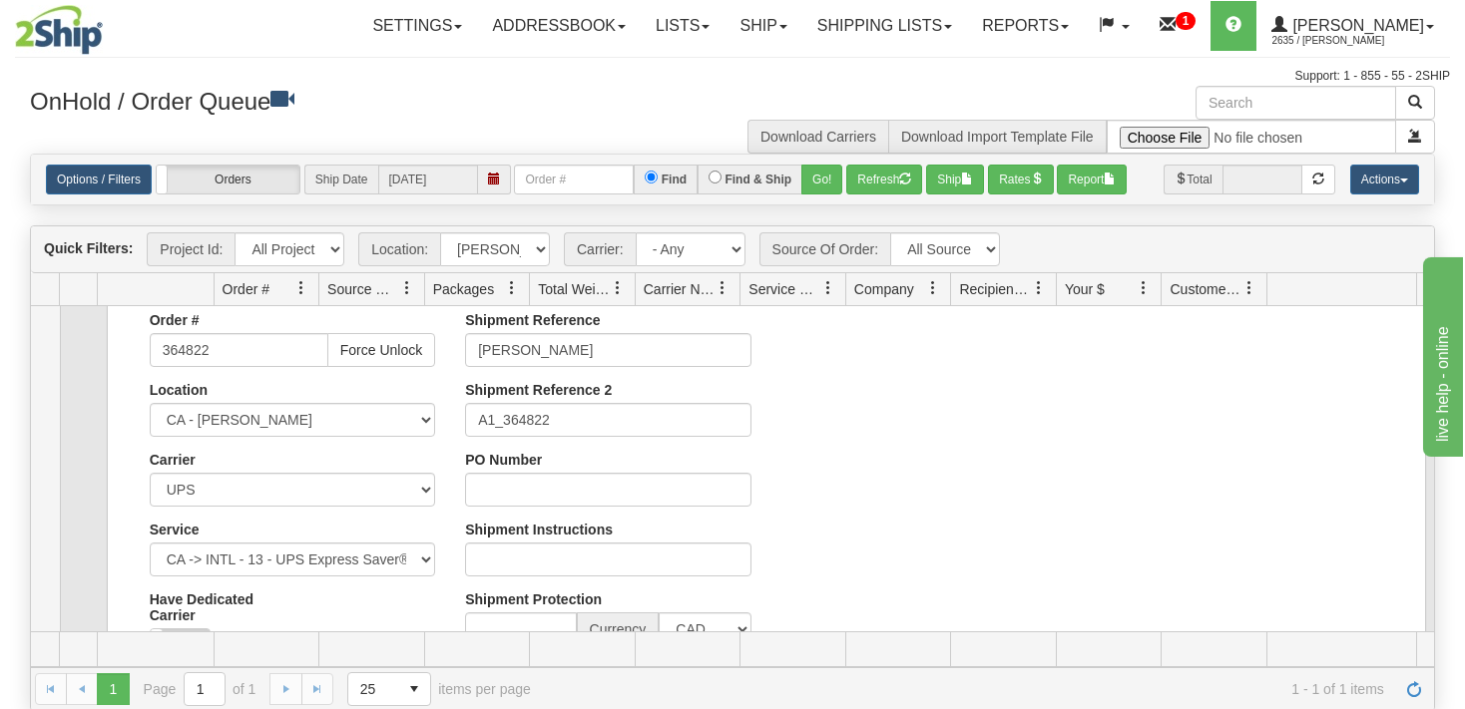
scroll to position [0, 0]
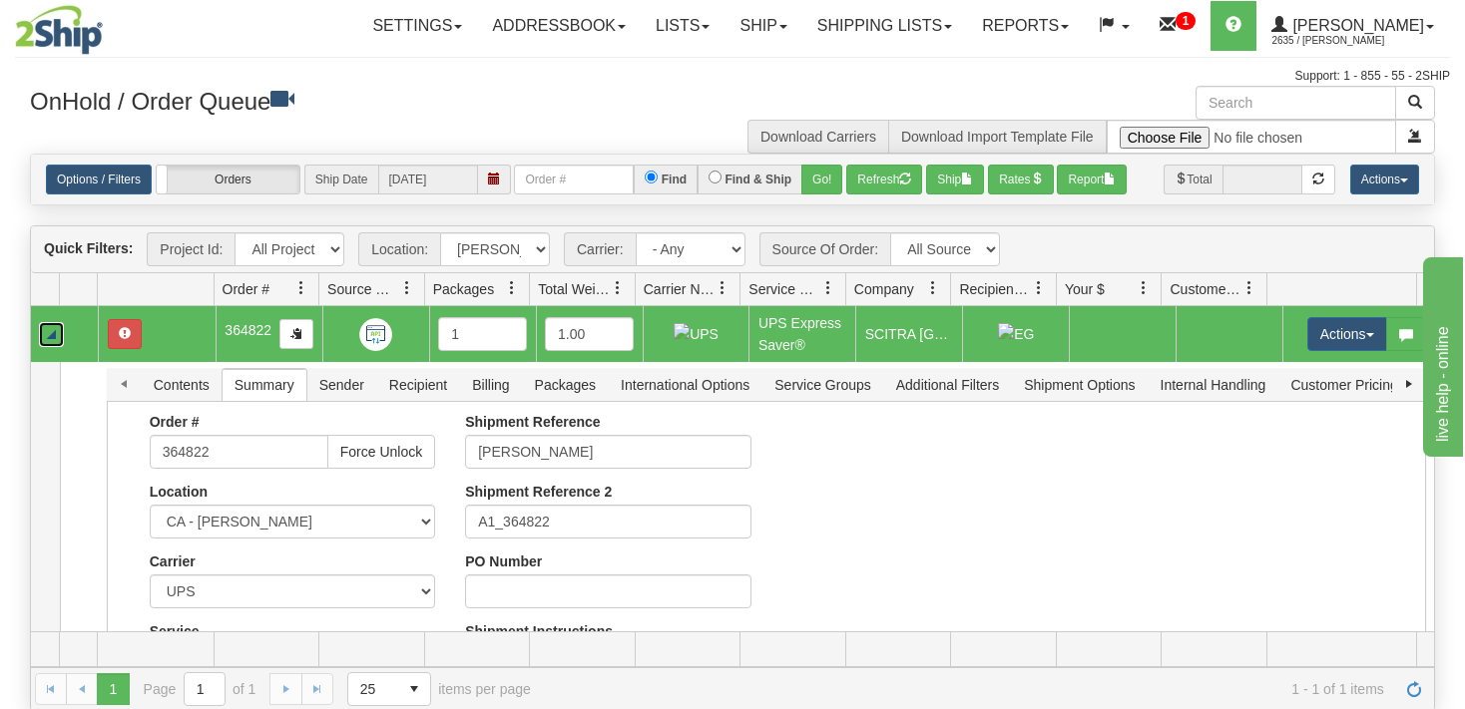
click at [50, 334] on link "Collapse" at bounding box center [51, 334] width 25 height 25
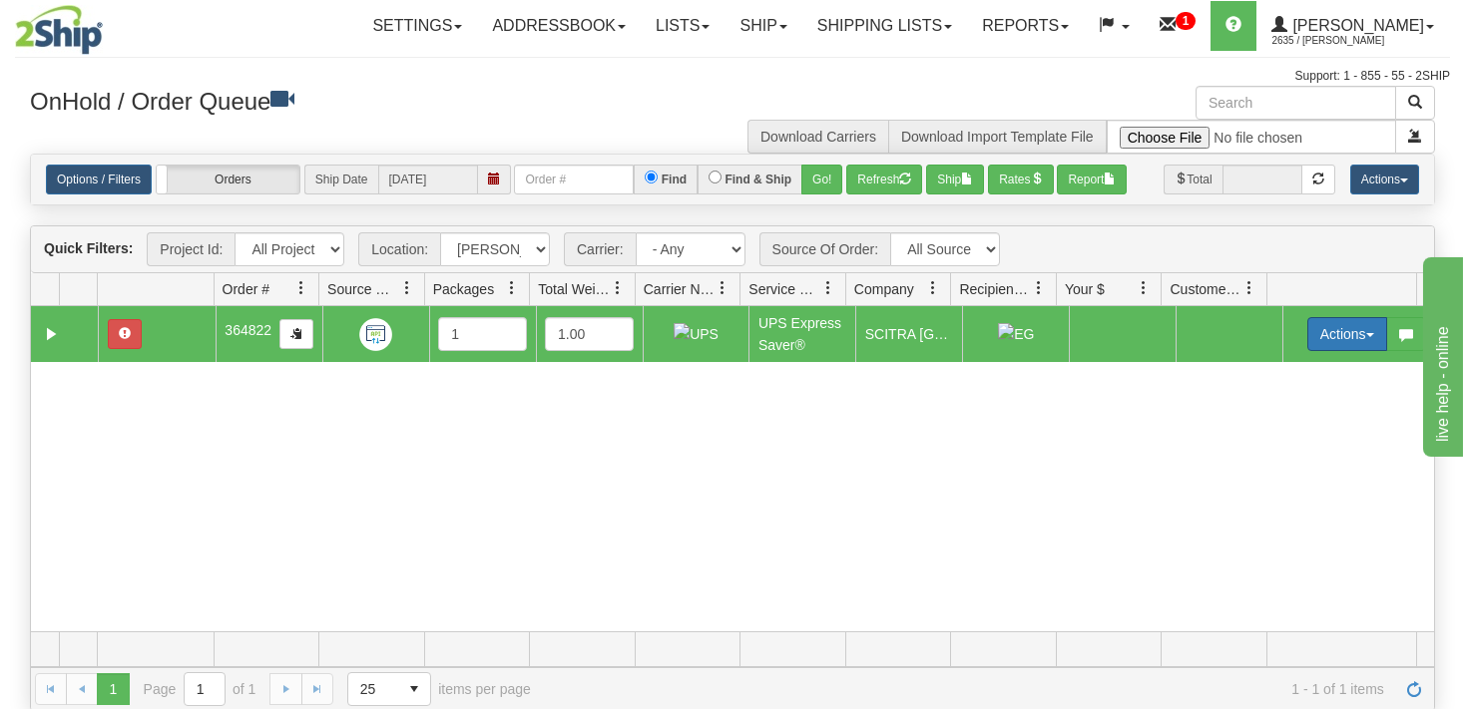
click at [1347, 339] on button "Actions" at bounding box center [1347, 334] width 80 height 34
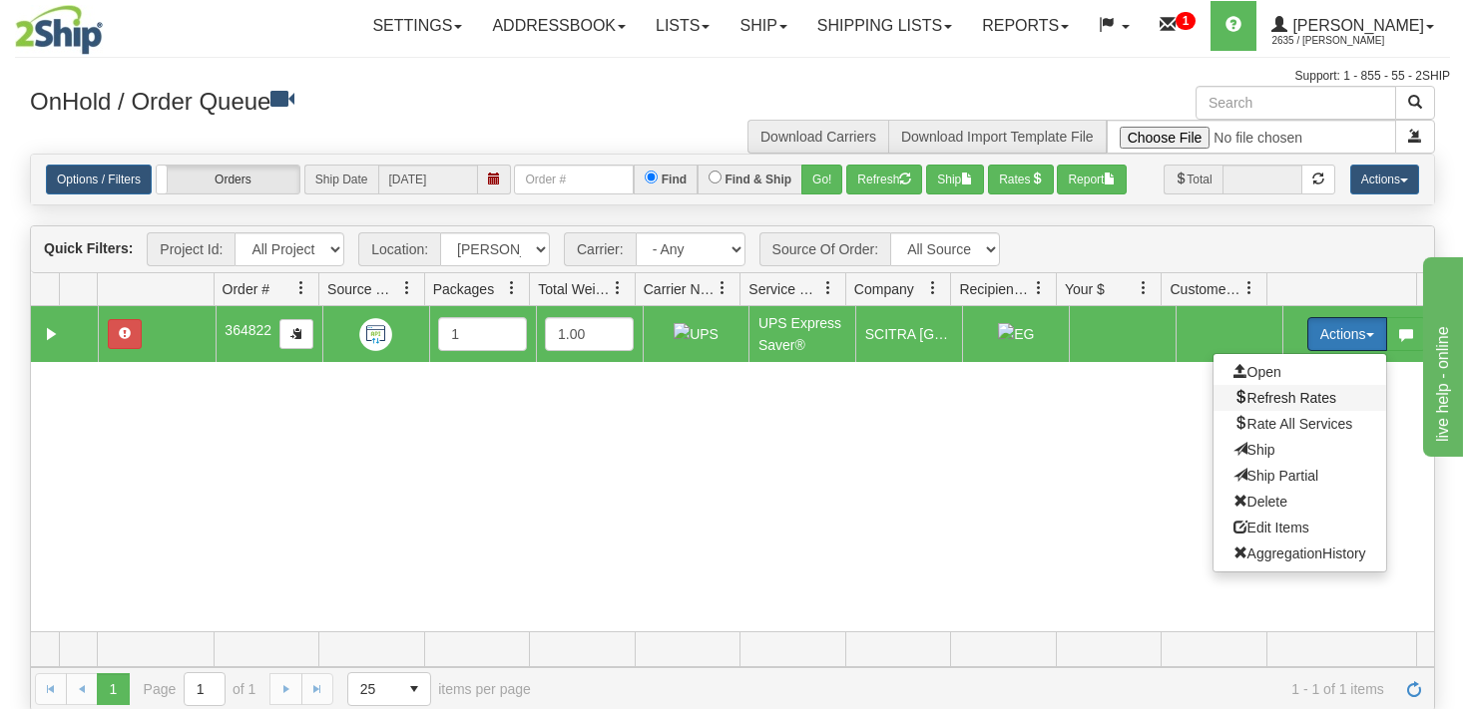
click at [1247, 393] on span "Refresh Rates" at bounding box center [1284, 398] width 103 height 16
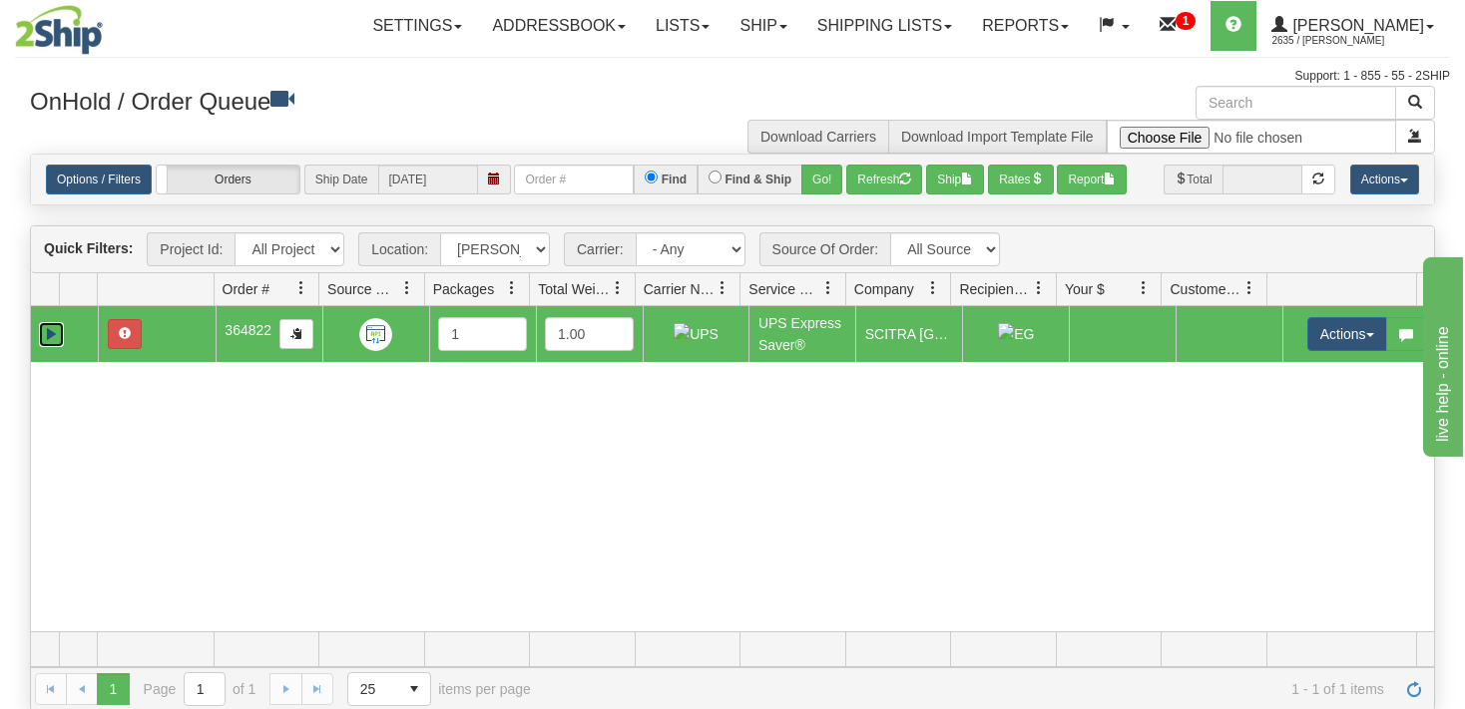
click at [53, 337] on link "Expand" at bounding box center [51, 334] width 25 height 25
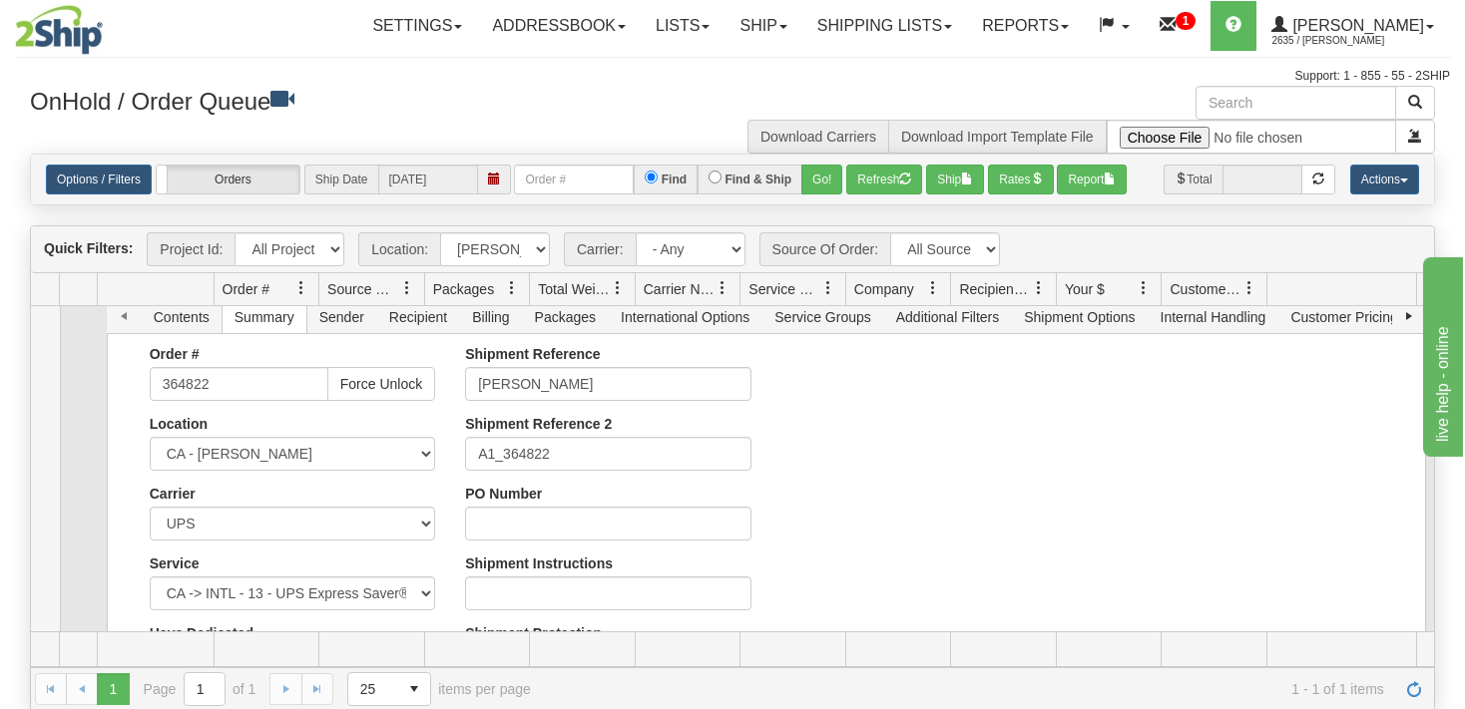
scroll to position [96, 0]
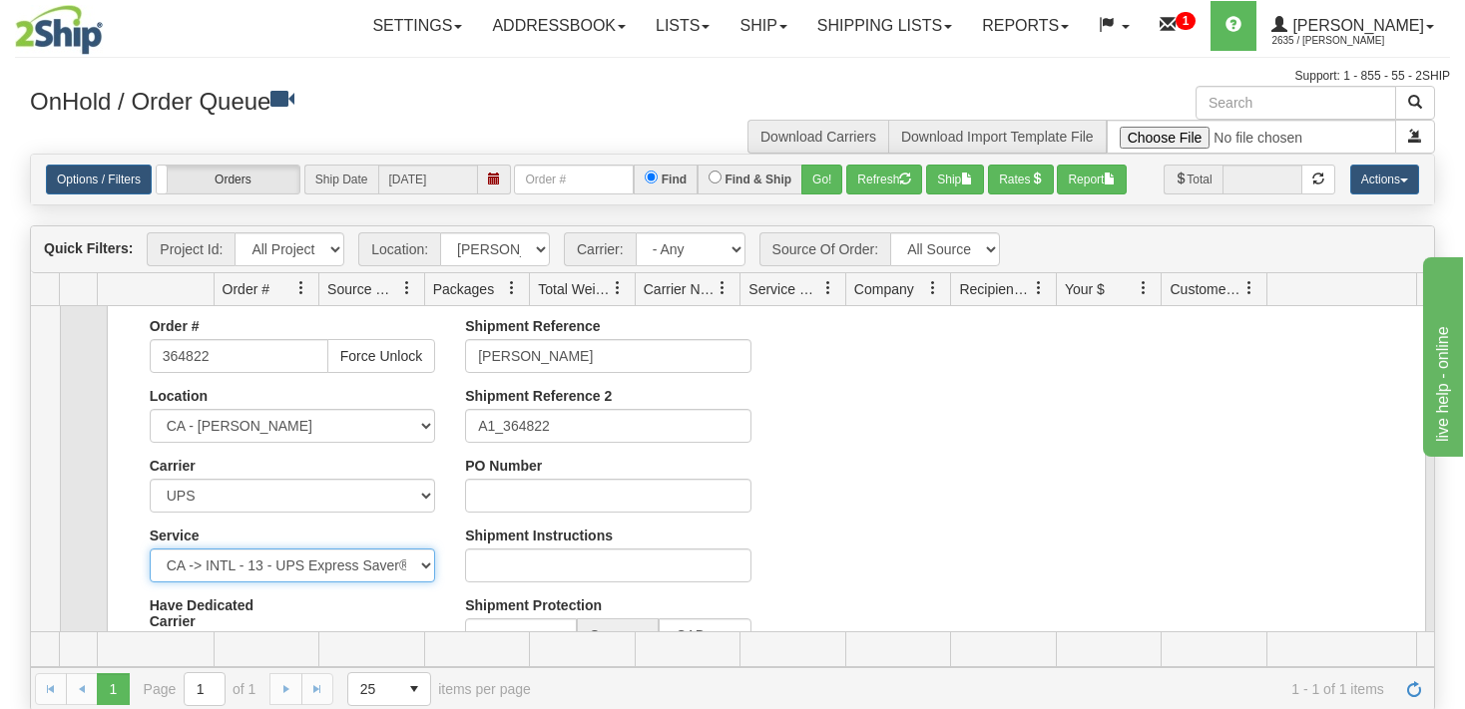
click at [150, 549] on select "CA -> INTL - 01 - UPS Express® CA -> INTL - 02 - UPS Expedited® CA -> INTL - 07…" at bounding box center [292, 566] width 285 height 34
select select "65"
click option "CA -> INTL - 65 - UPS Express Saver®" at bounding box center [0, 0] width 0 height 0
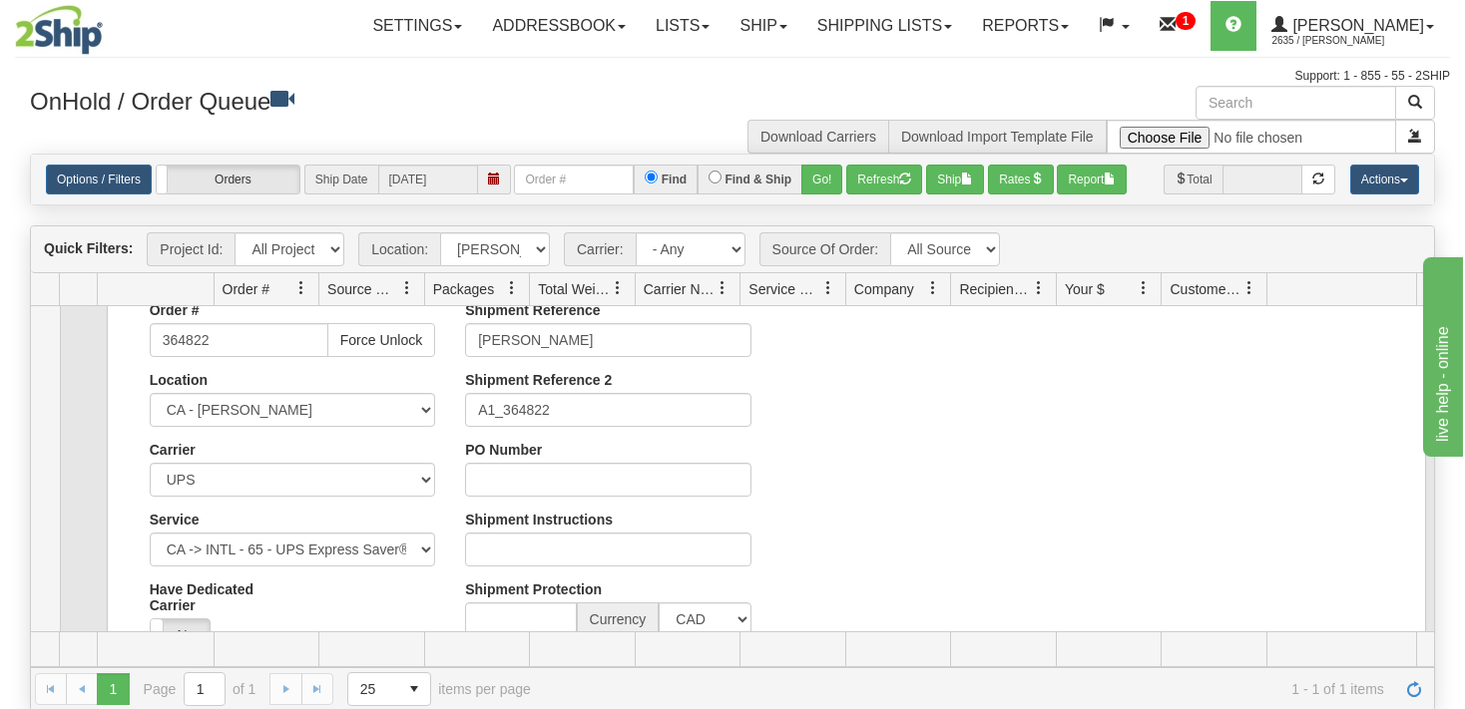
click at [82, 511] on td at bounding box center [79, 505] width 38 height 510
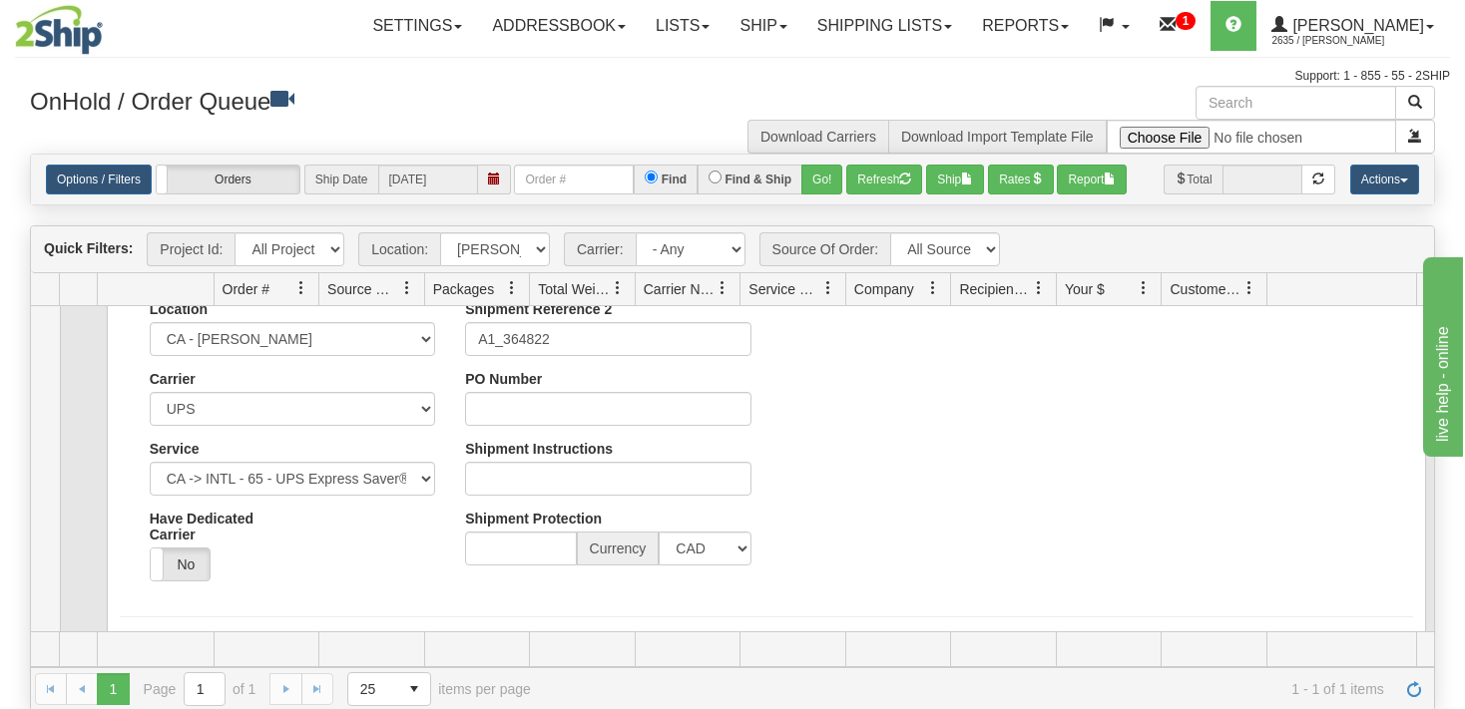
scroll to position [243, 0]
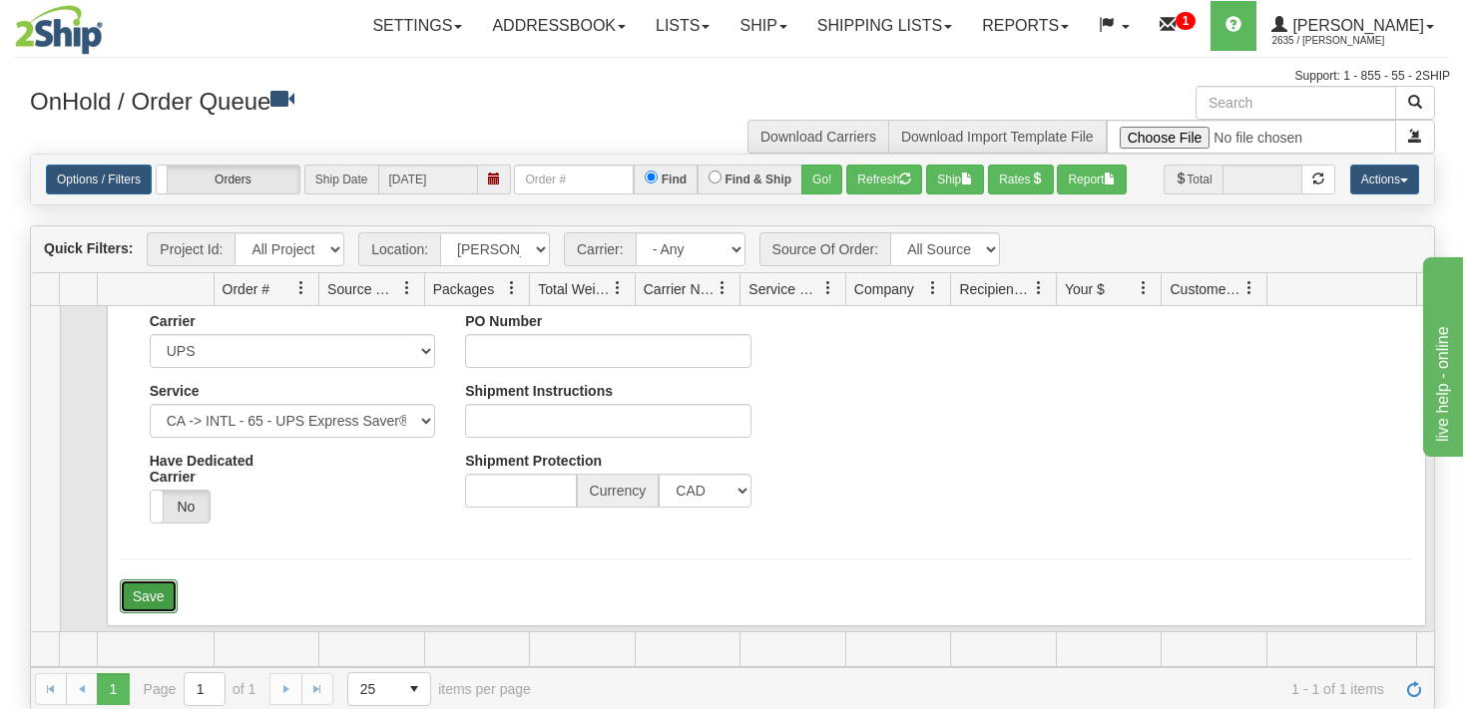
click at [156, 598] on button "Save" at bounding box center [149, 597] width 58 height 34
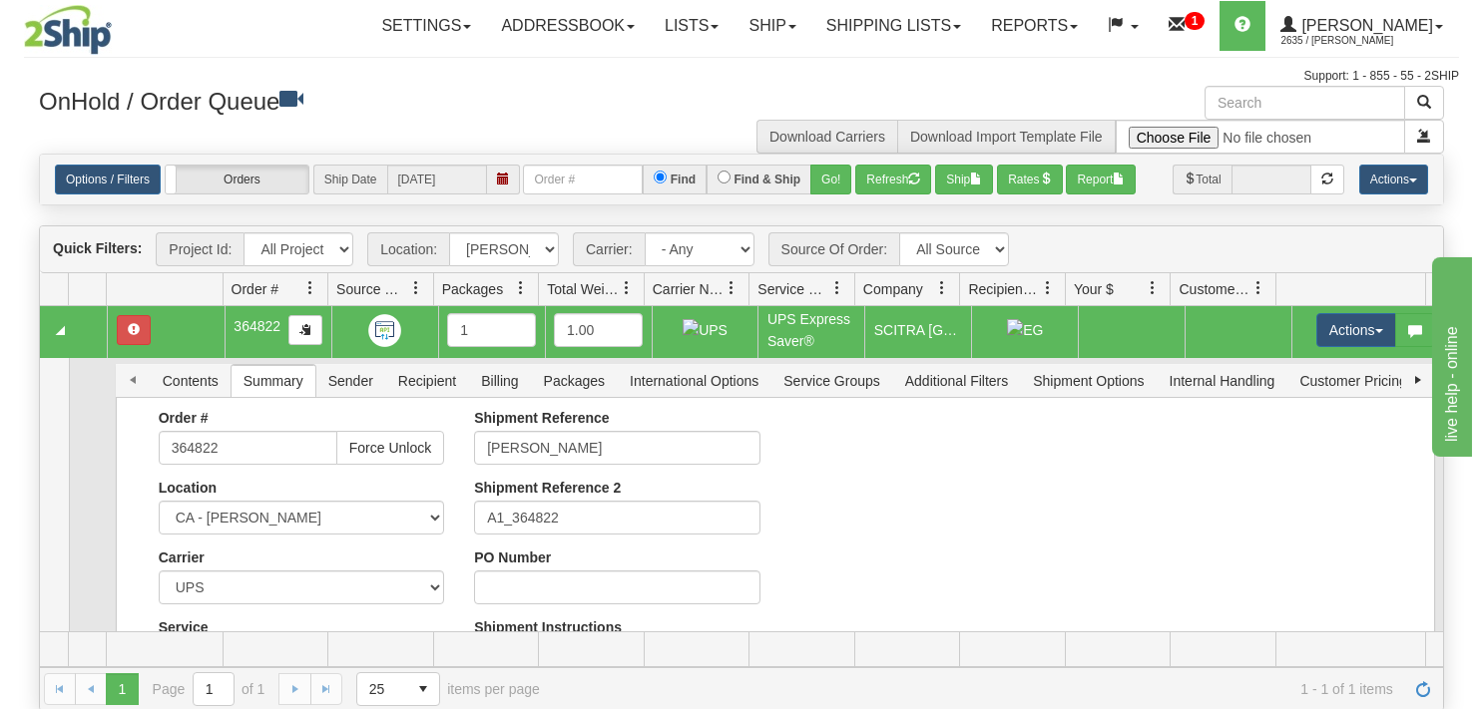
scroll to position [0, 0]
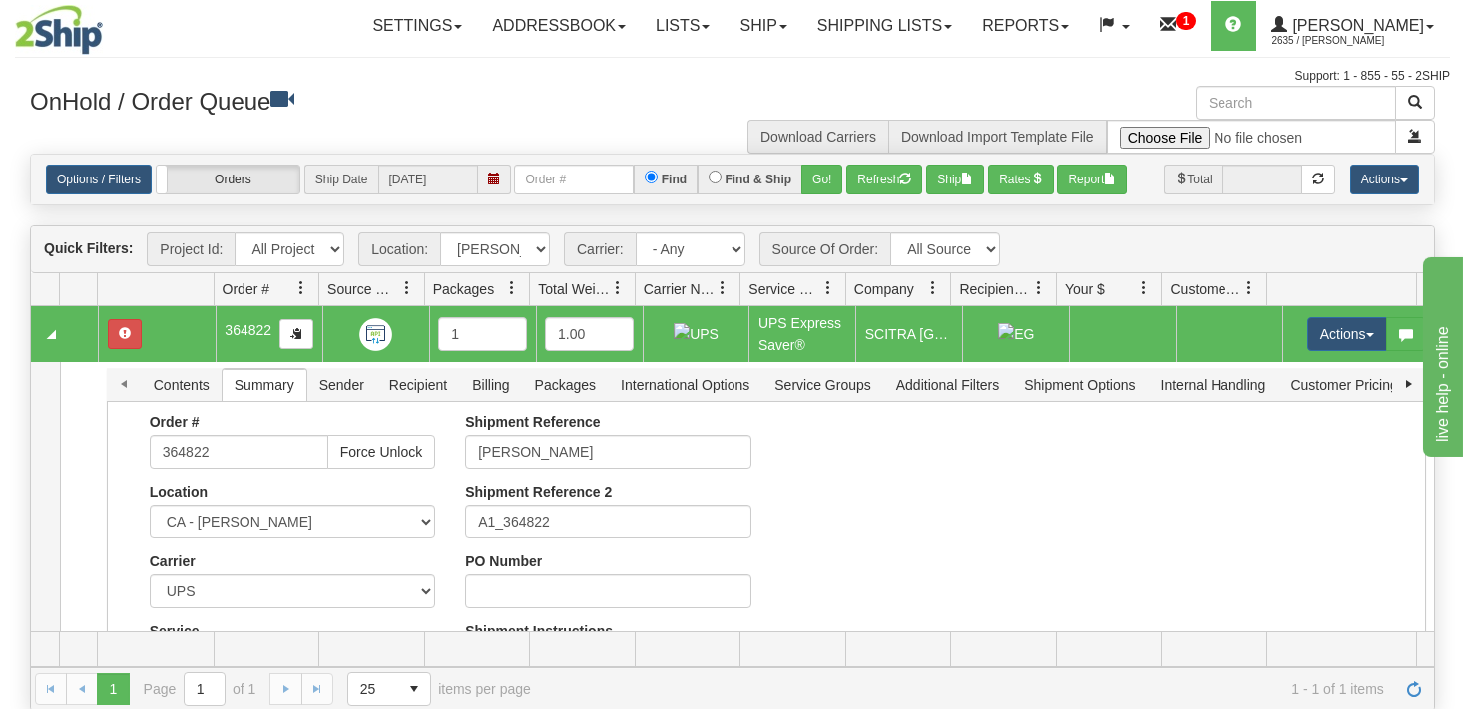
click at [65, 338] on td at bounding box center [64, 334] width 67 height 56
click at [1354, 341] on button "Actions" at bounding box center [1347, 334] width 80 height 34
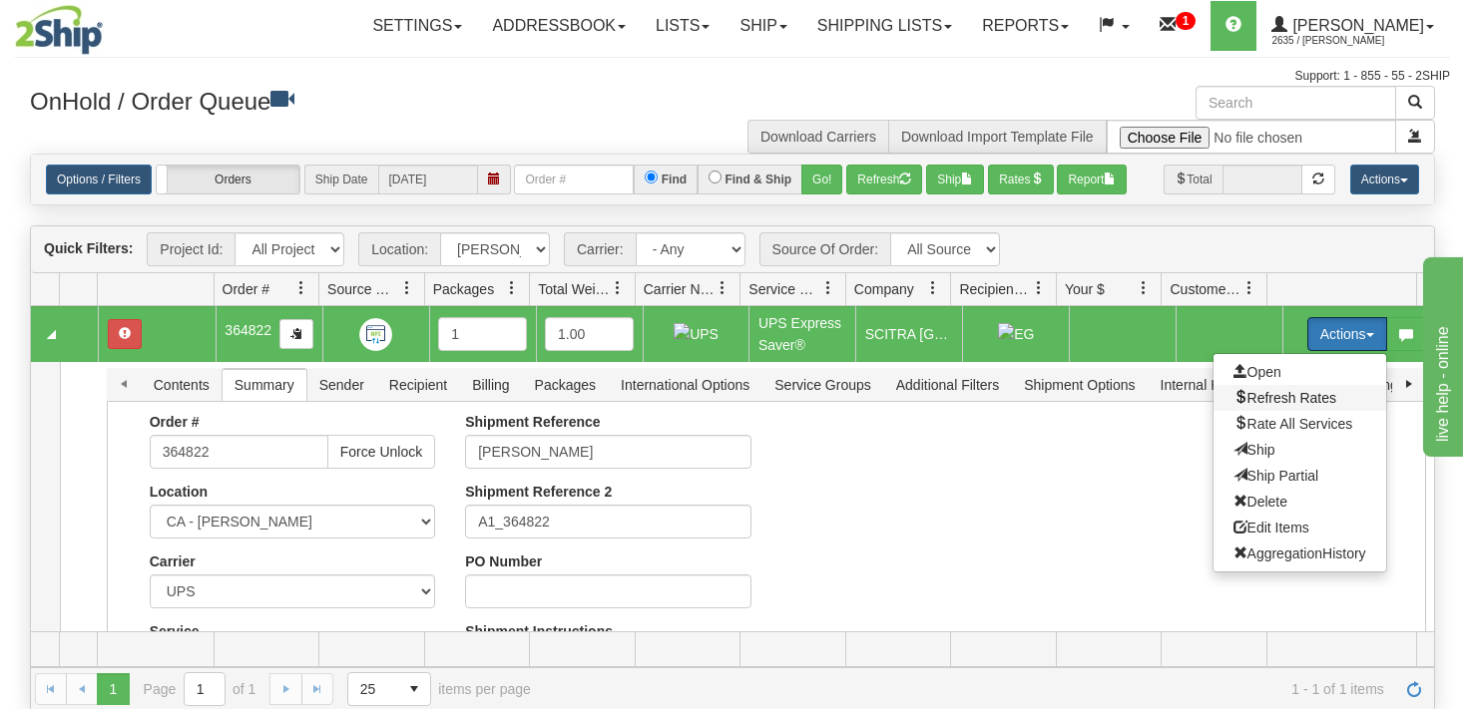
click at [1292, 391] on span "Refresh Rates" at bounding box center [1284, 398] width 103 height 16
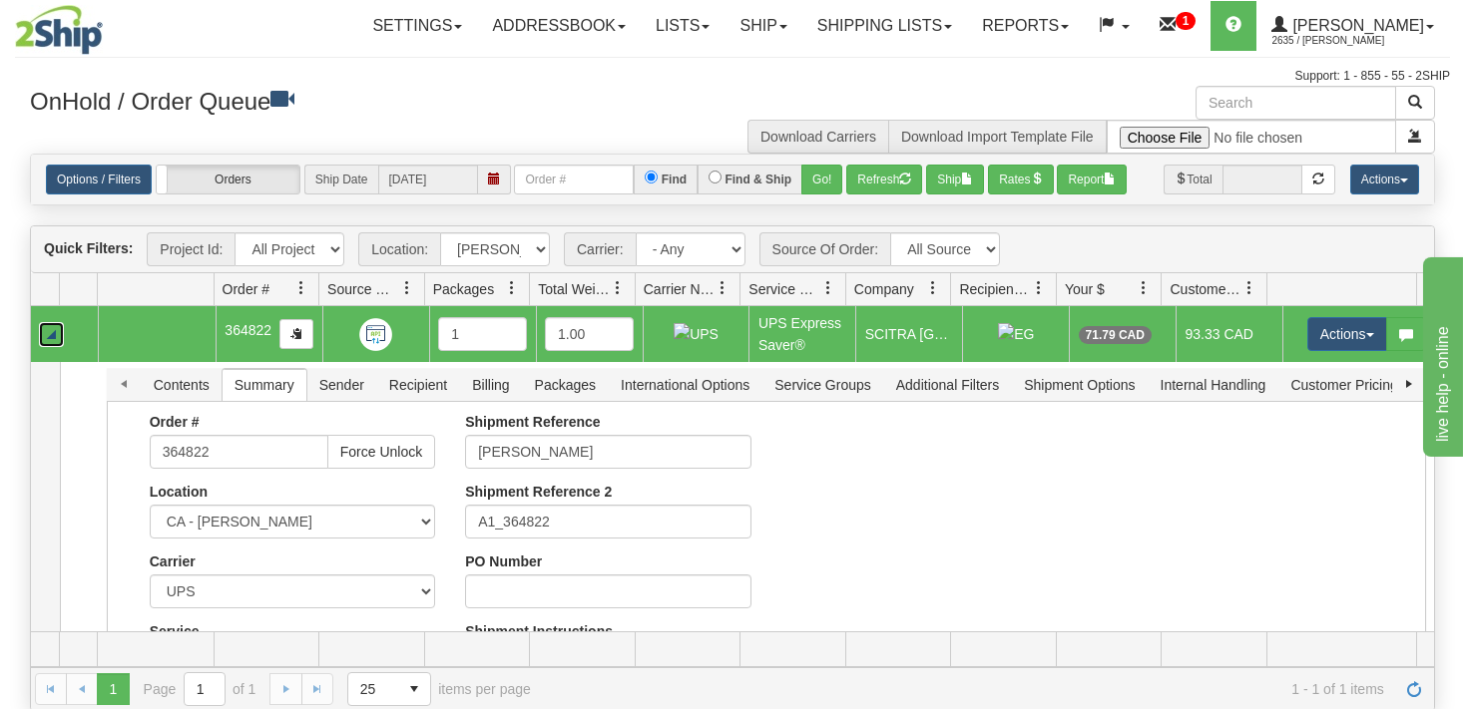
click at [51, 337] on link "Collapse" at bounding box center [51, 334] width 25 height 25
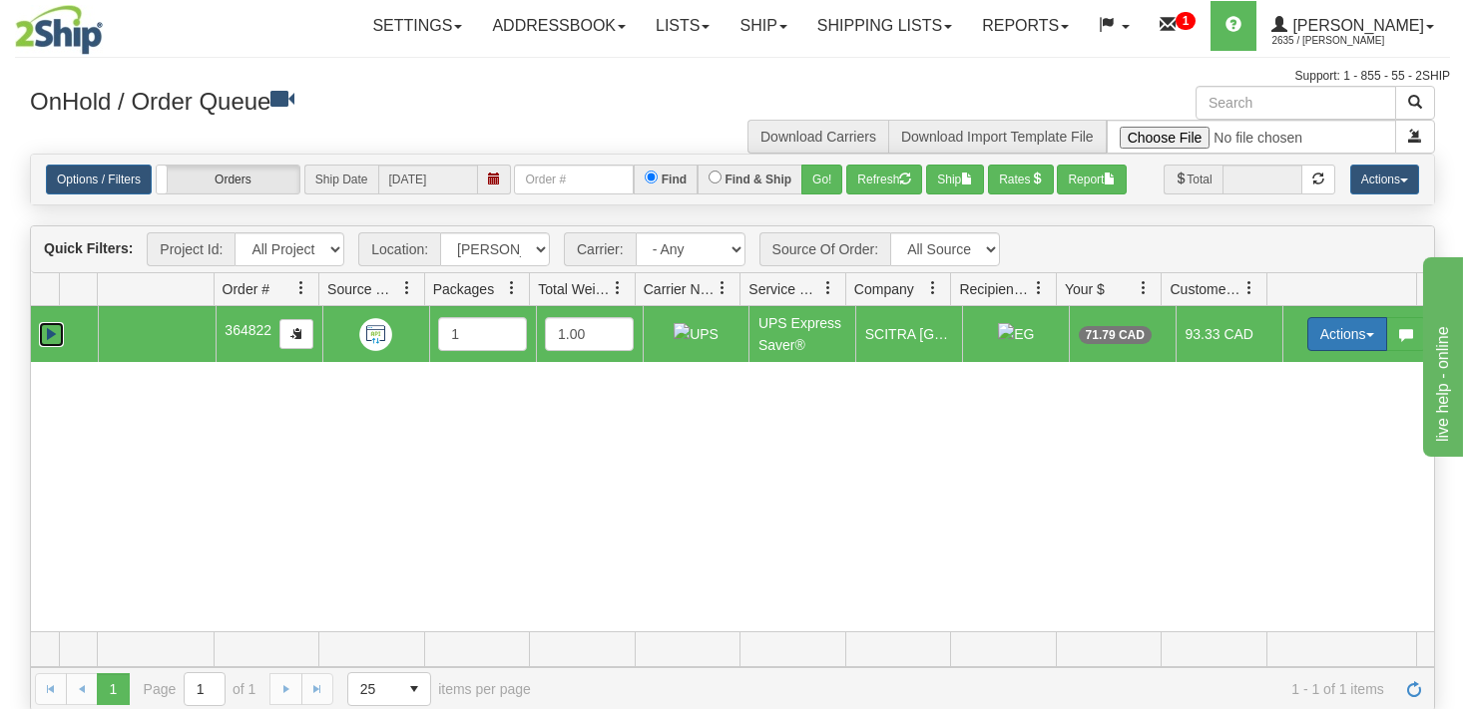
click at [1366, 336] on span "button" at bounding box center [1370, 335] width 8 height 4
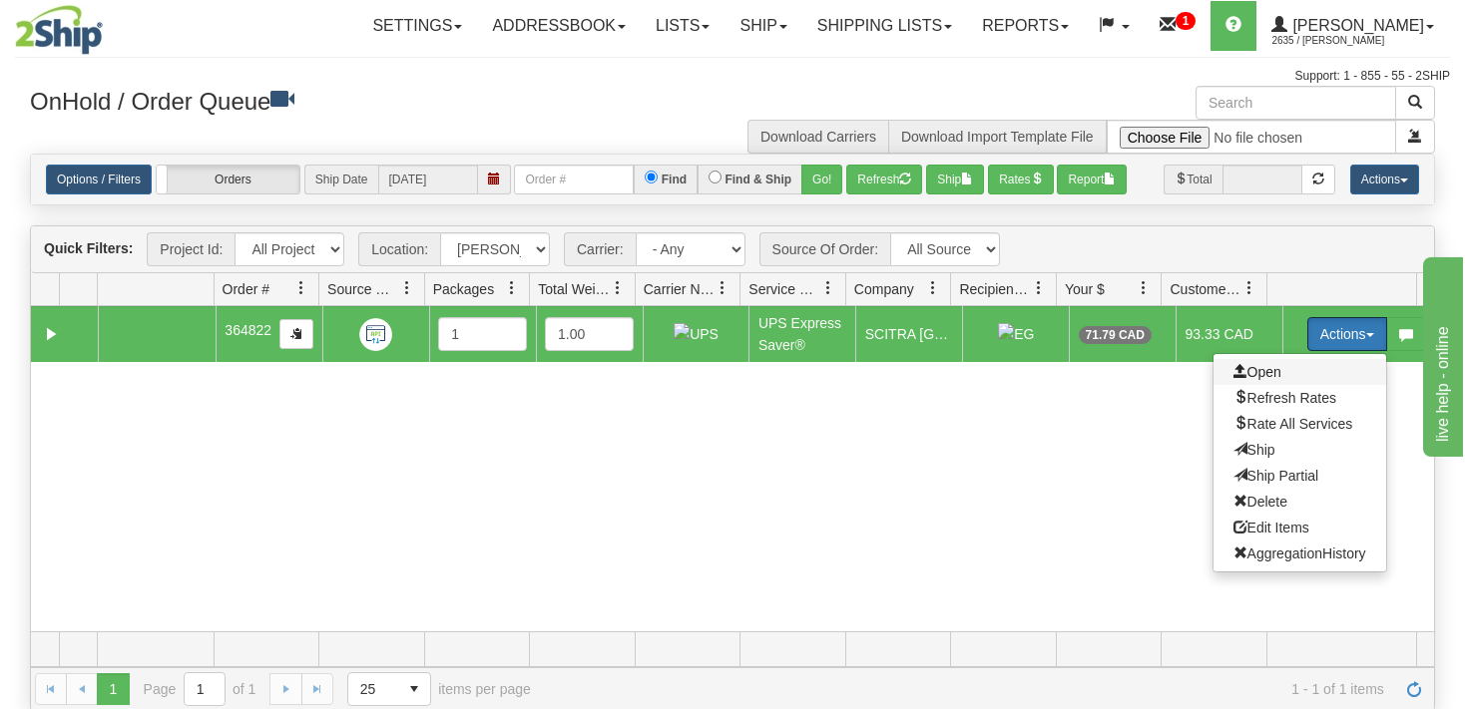
click at [1249, 374] on span "Open" at bounding box center [1257, 372] width 48 height 16
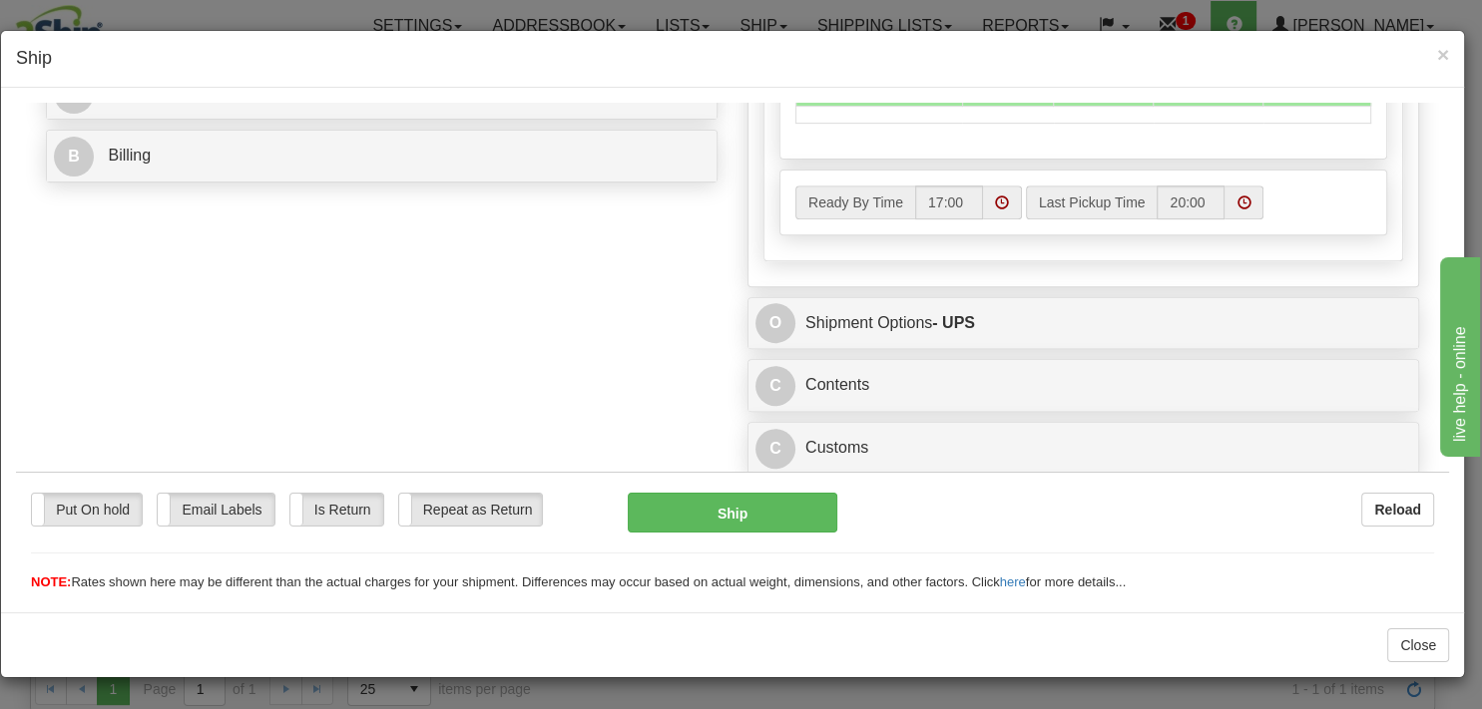
scroll to position [948, 0]
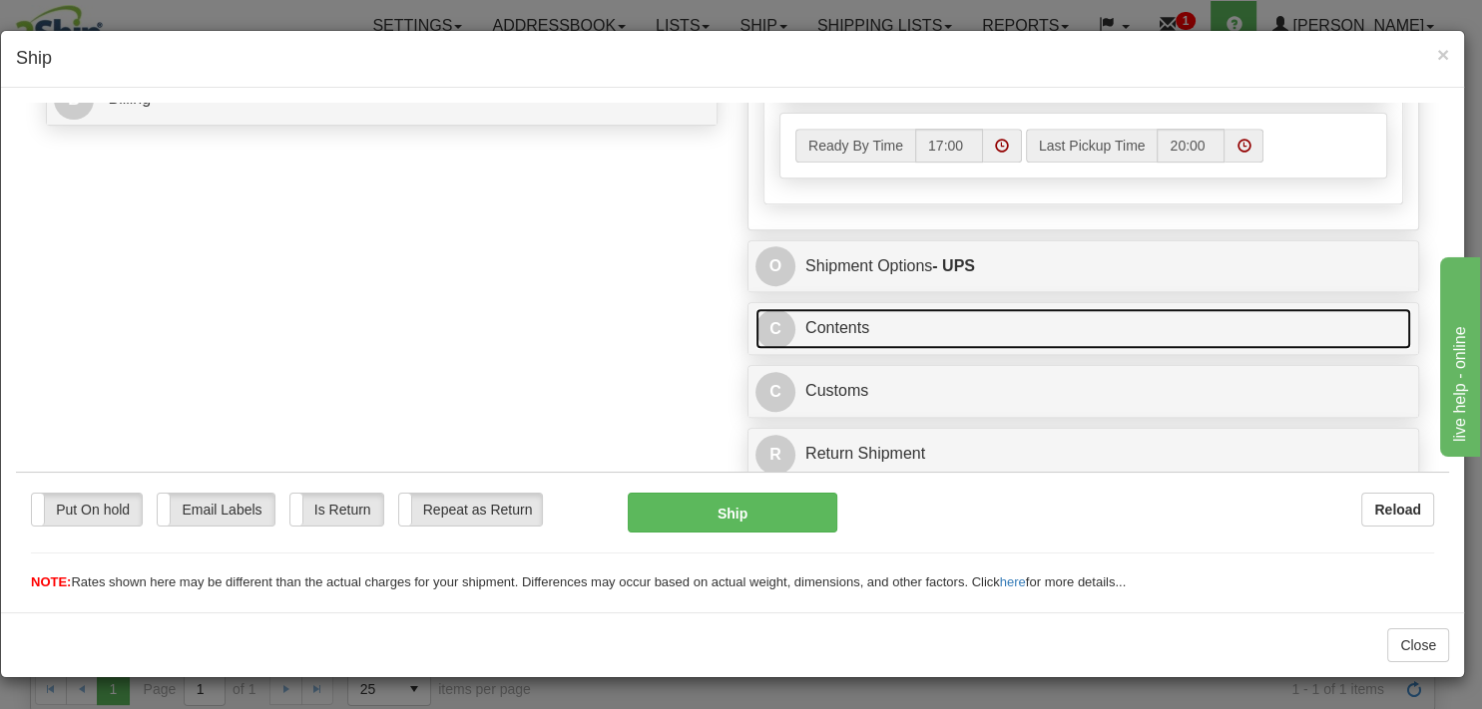
click at [825, 348] on link "C Contents" at bounding box center [1082, 327] width 655 height 41
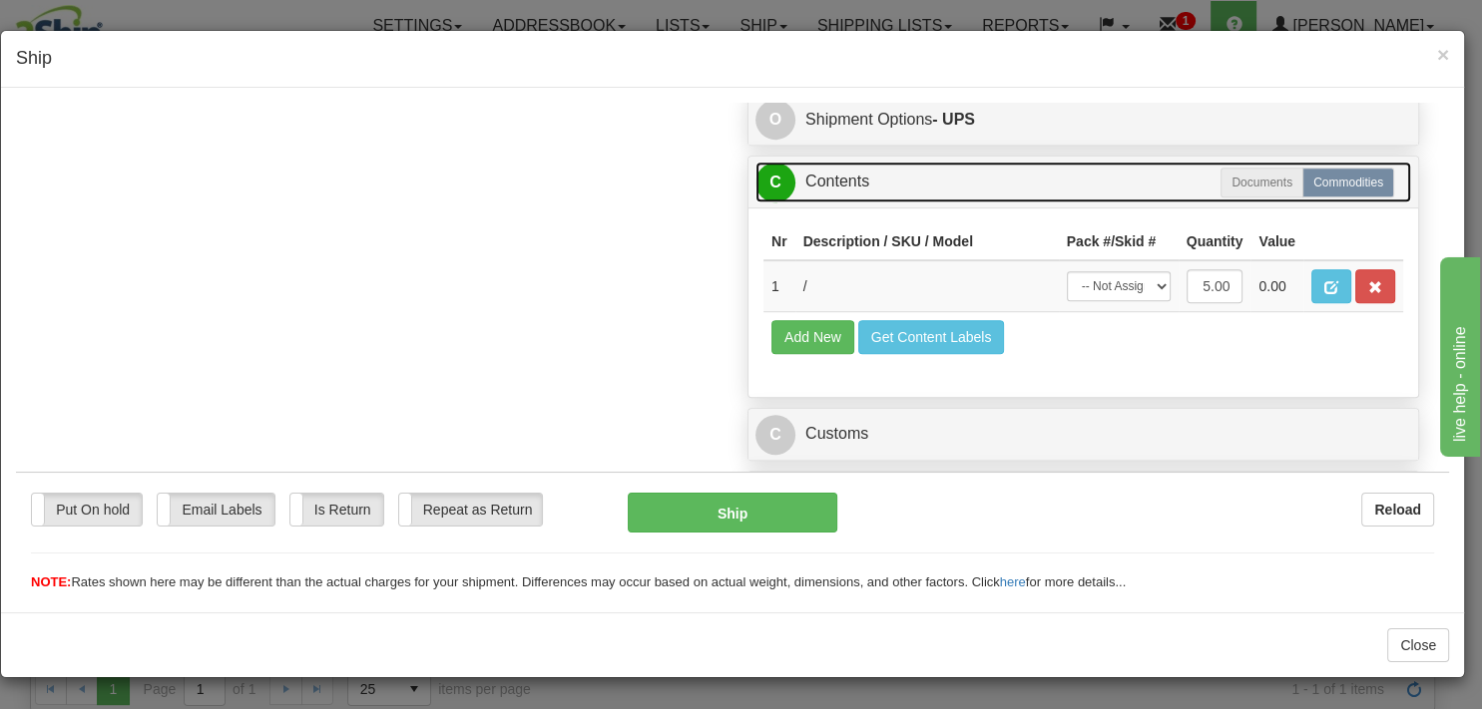
scroll to position [1158, 0]
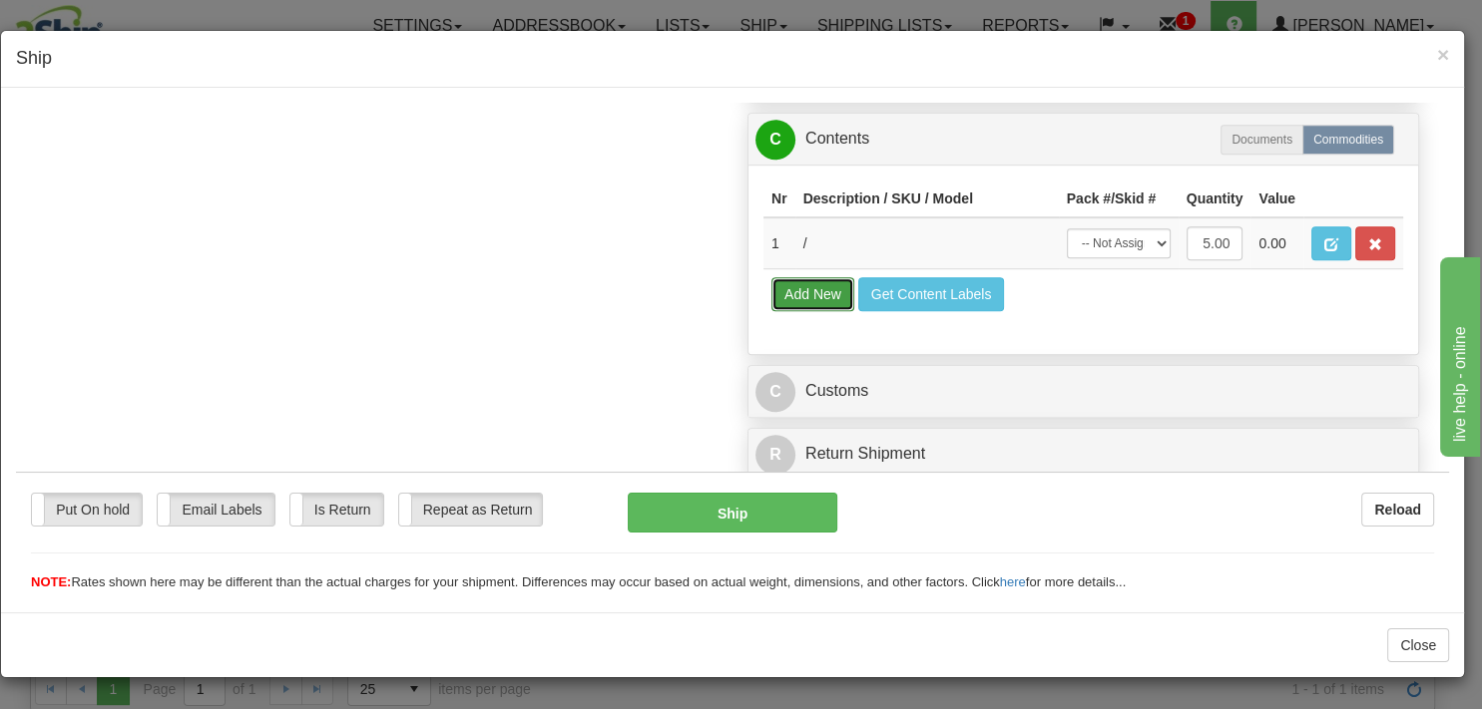
click at [803, 310] on button "Add New" at bounding box center [812, 293] width 83 height 34
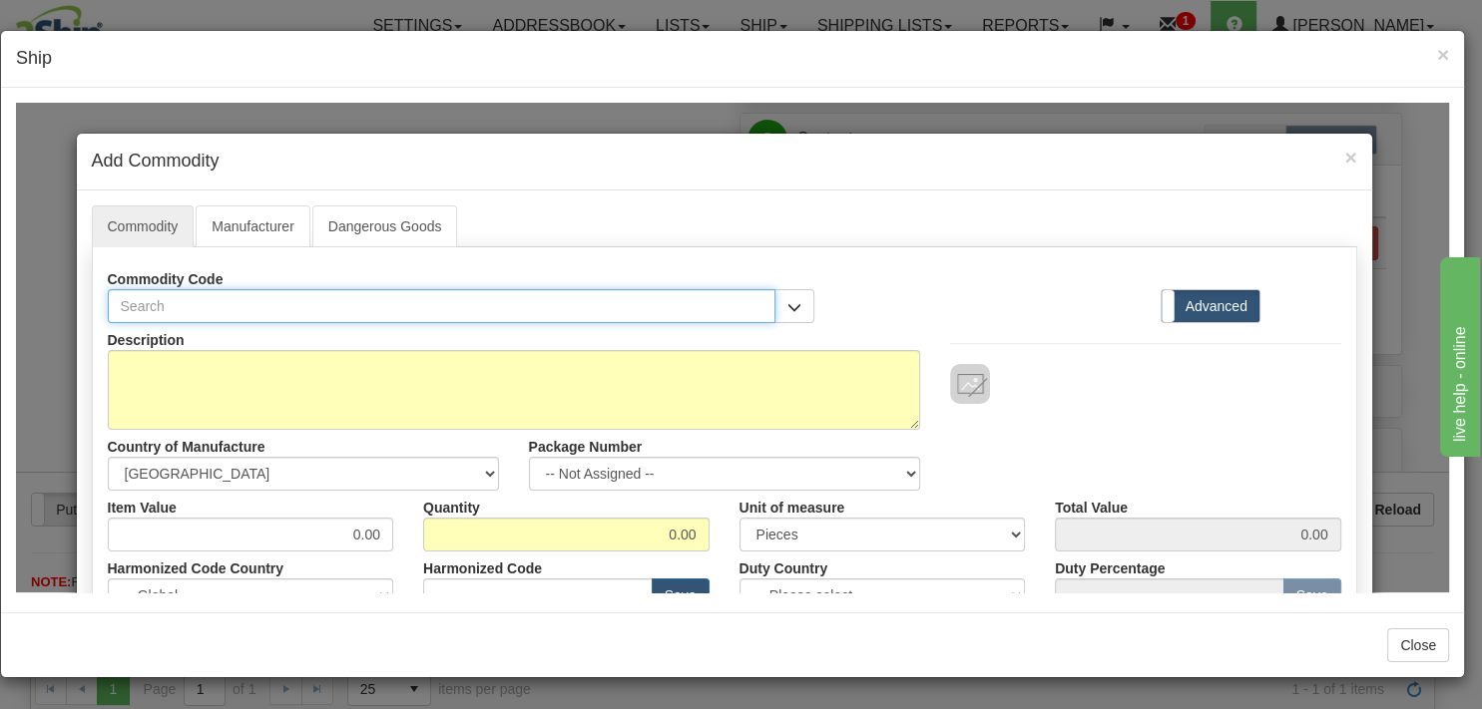
click at [713, 306] on input "text" at bounding box center [442, 305] width 668 height 34
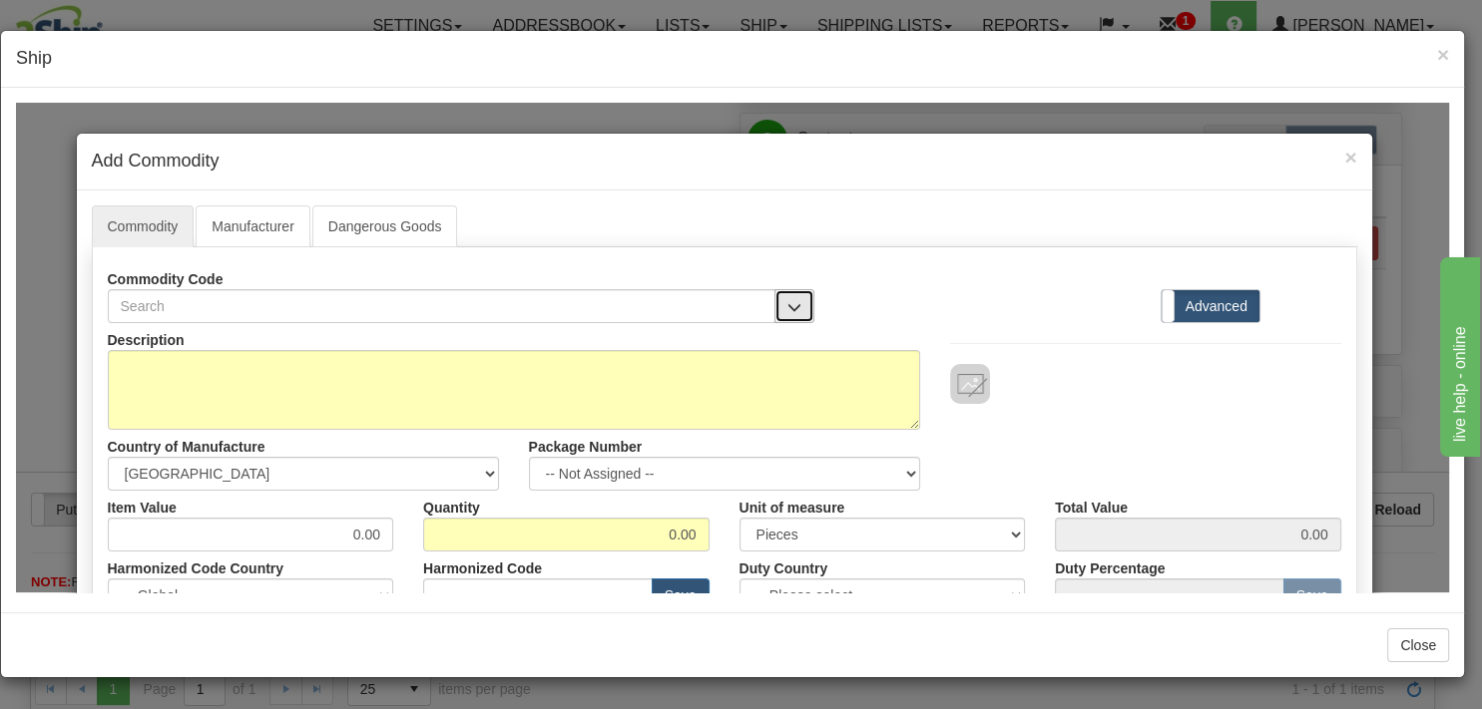
click at [792, 307] on span "button" at bounding box center [794, 306] width 14 height 13
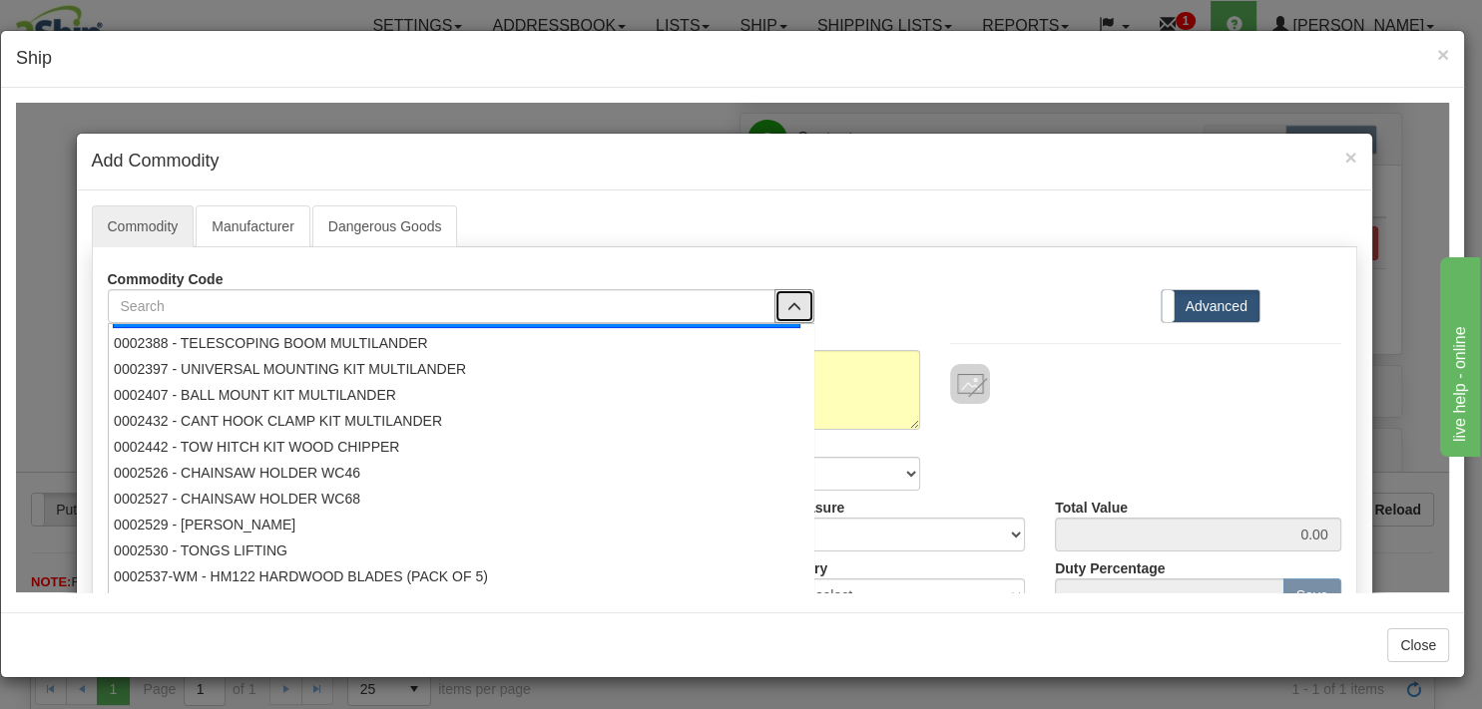
scroll to position [0, 0]
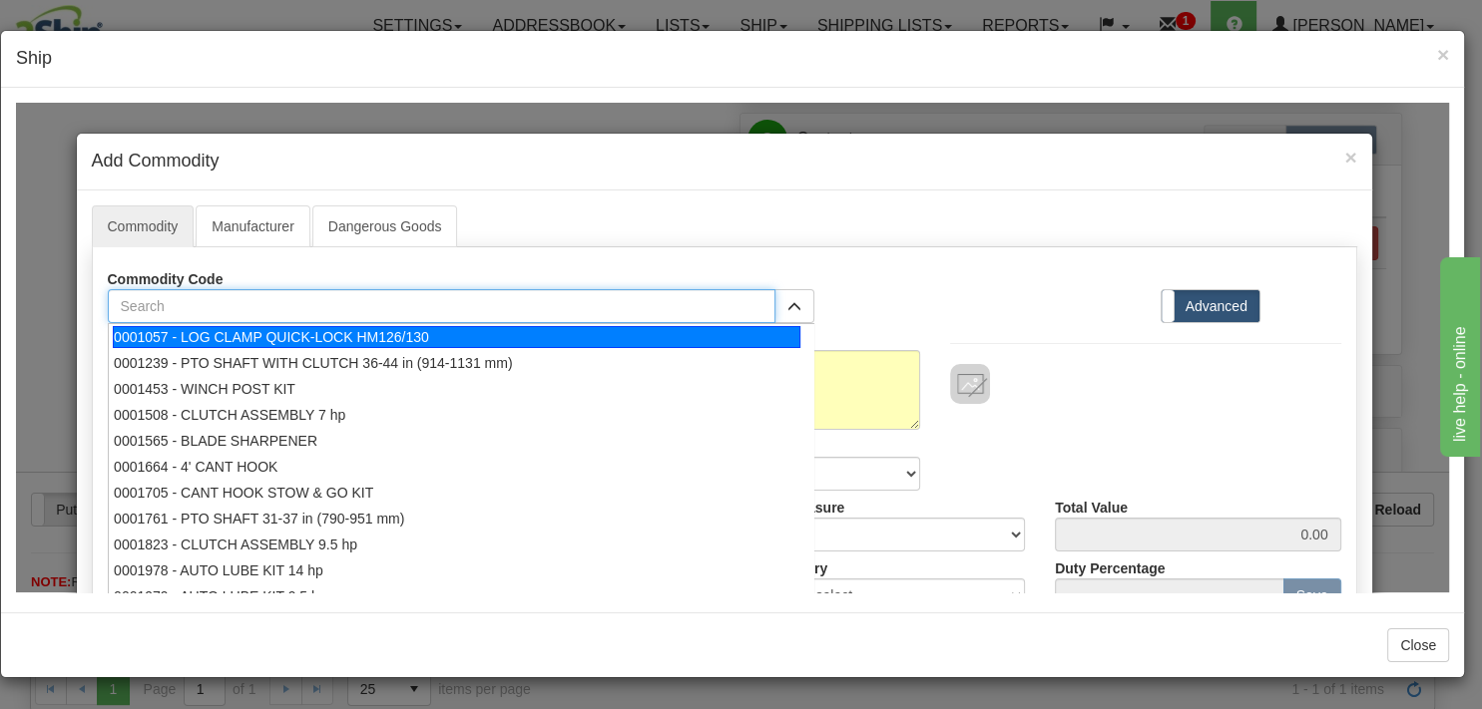
click at [345, 299] on input "text" at bounding box center [442, 305] width 668 height 34
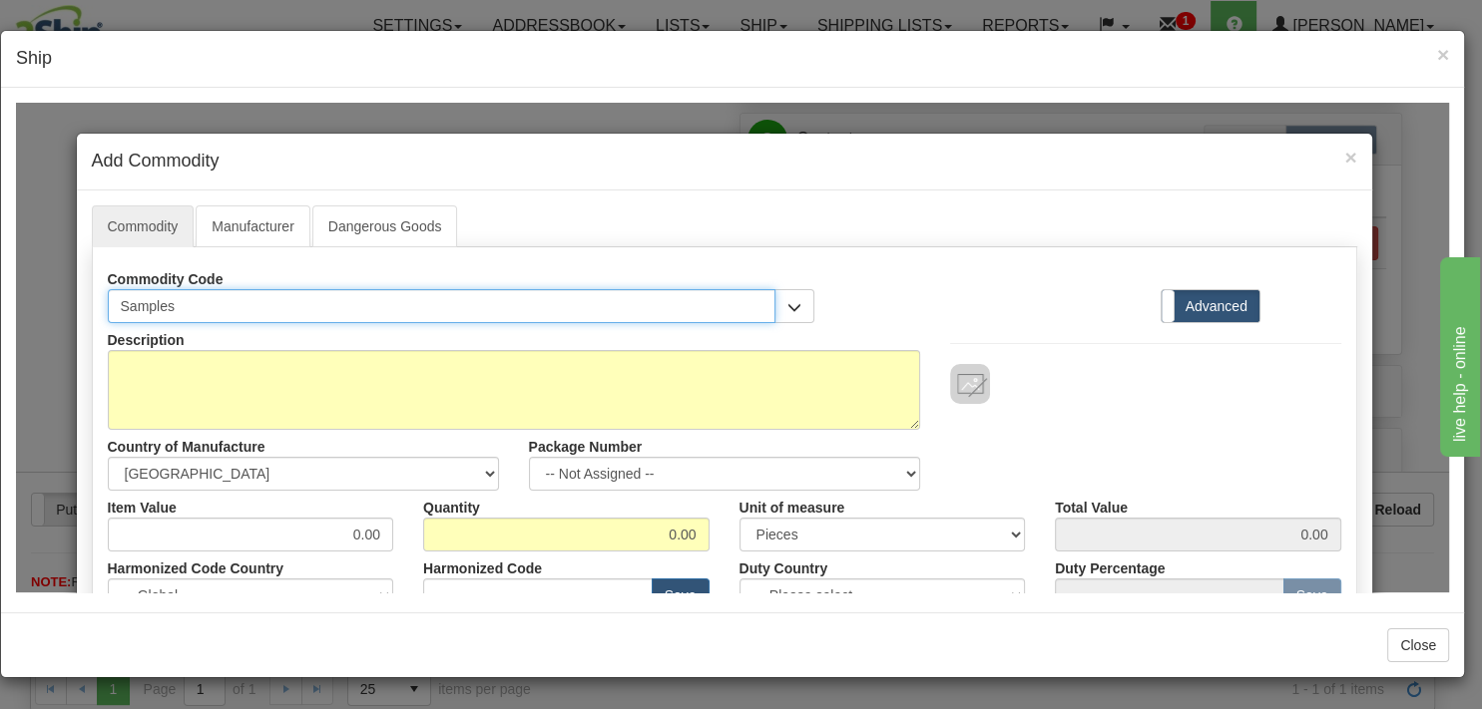
type input "Samples"
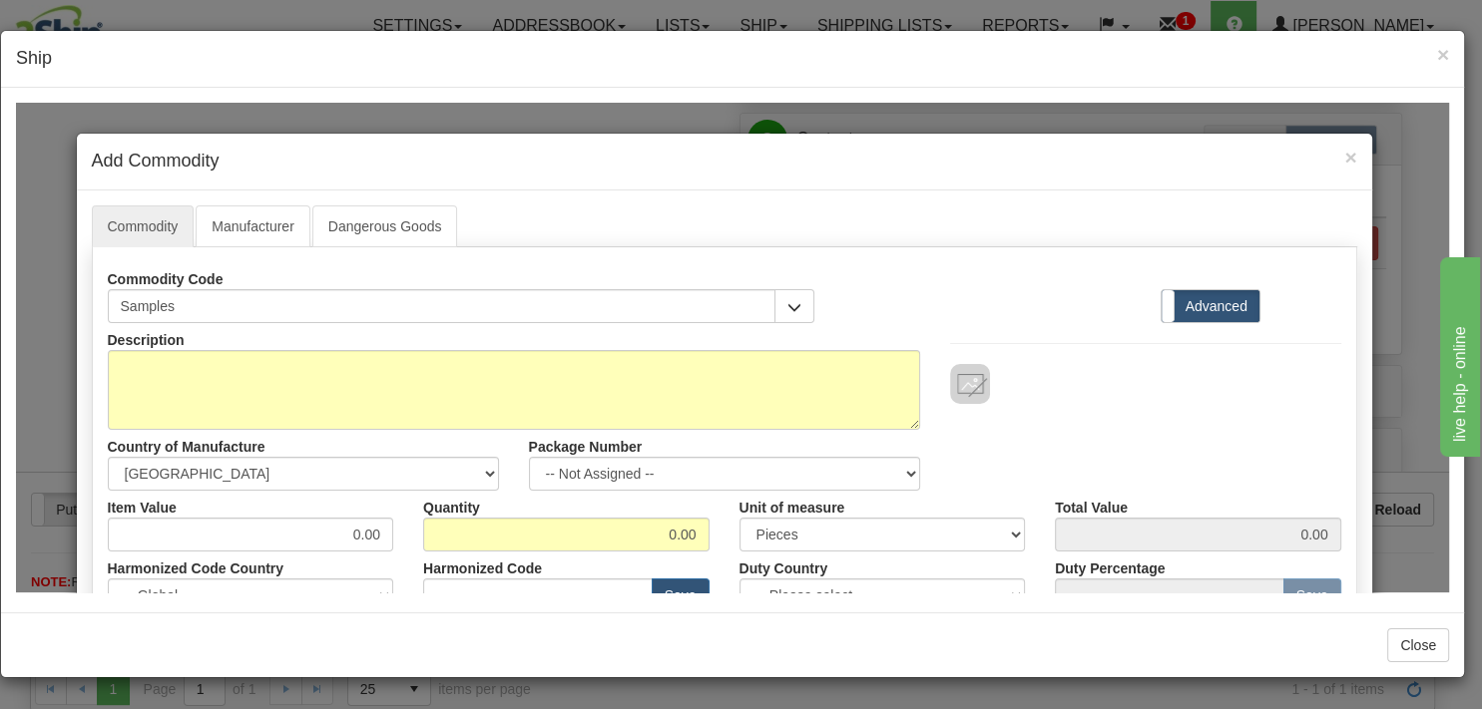
click at [1019, 314] on div "Commodity Code Samples 0001057 - LOG CLAMP QUICK-LOCK HM126/130 0001239 - PTO S…" at bounding box center [724, 291] width 1263 height 61
click at [1346, 161] on span "×" at bounding box center [1350, 156] width 12 height 23
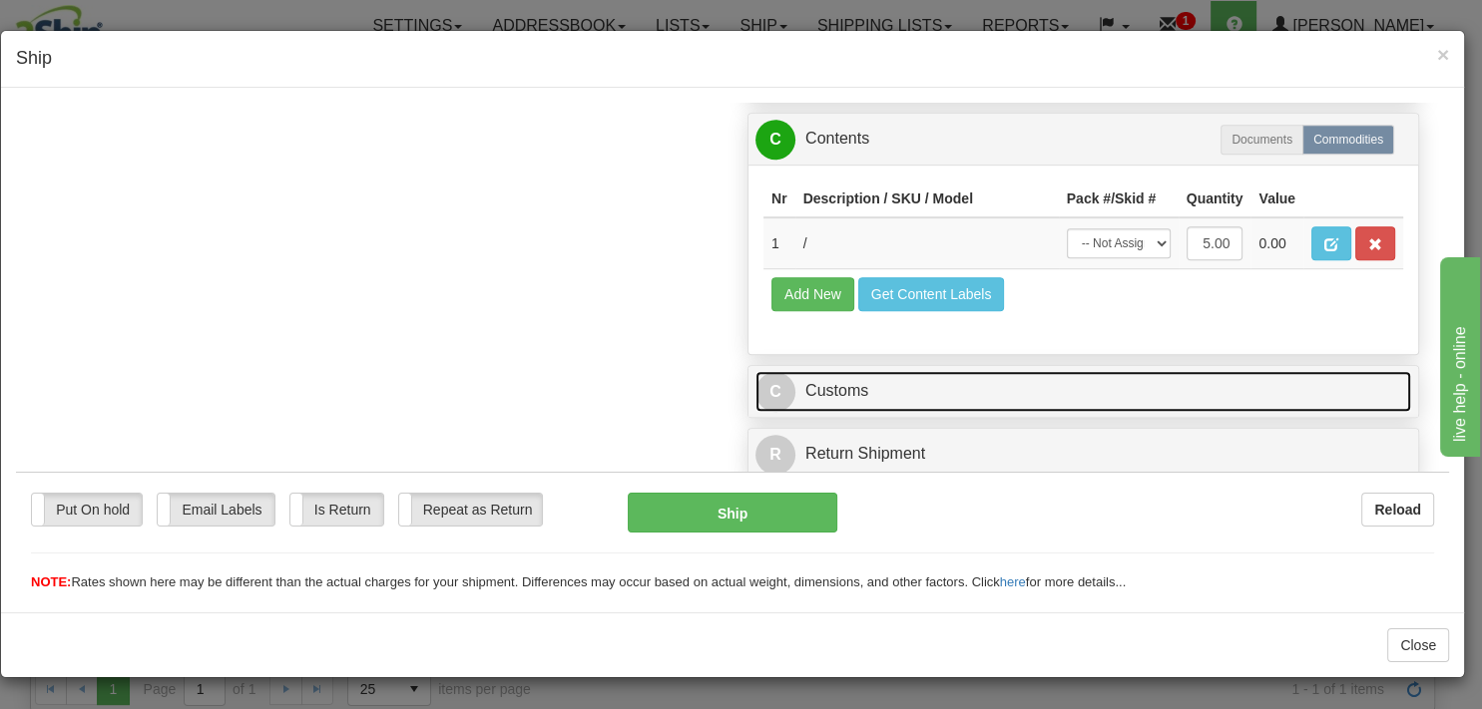
click at [821, 411] on link "C Customs" at bounding box center [1082, 390] width 655 height 41
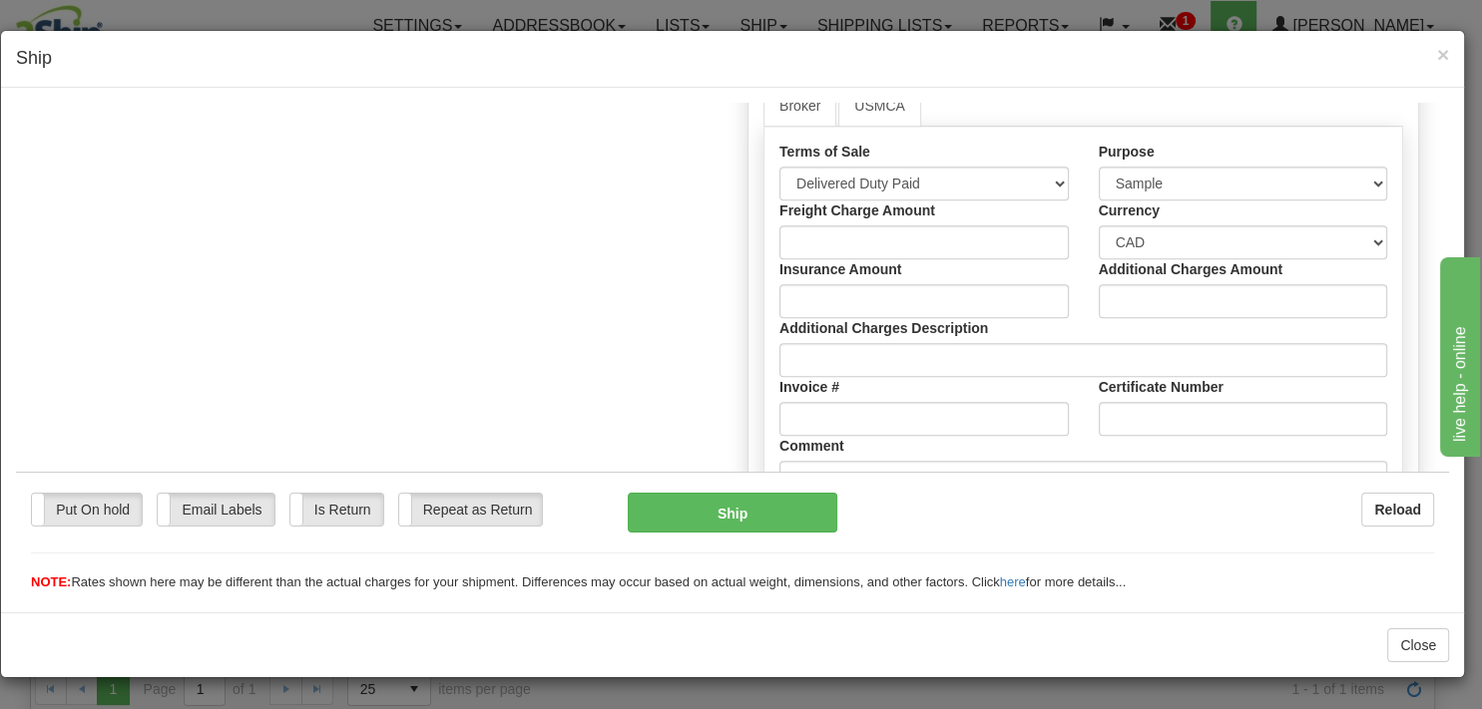
scroll to position [1483, 0]
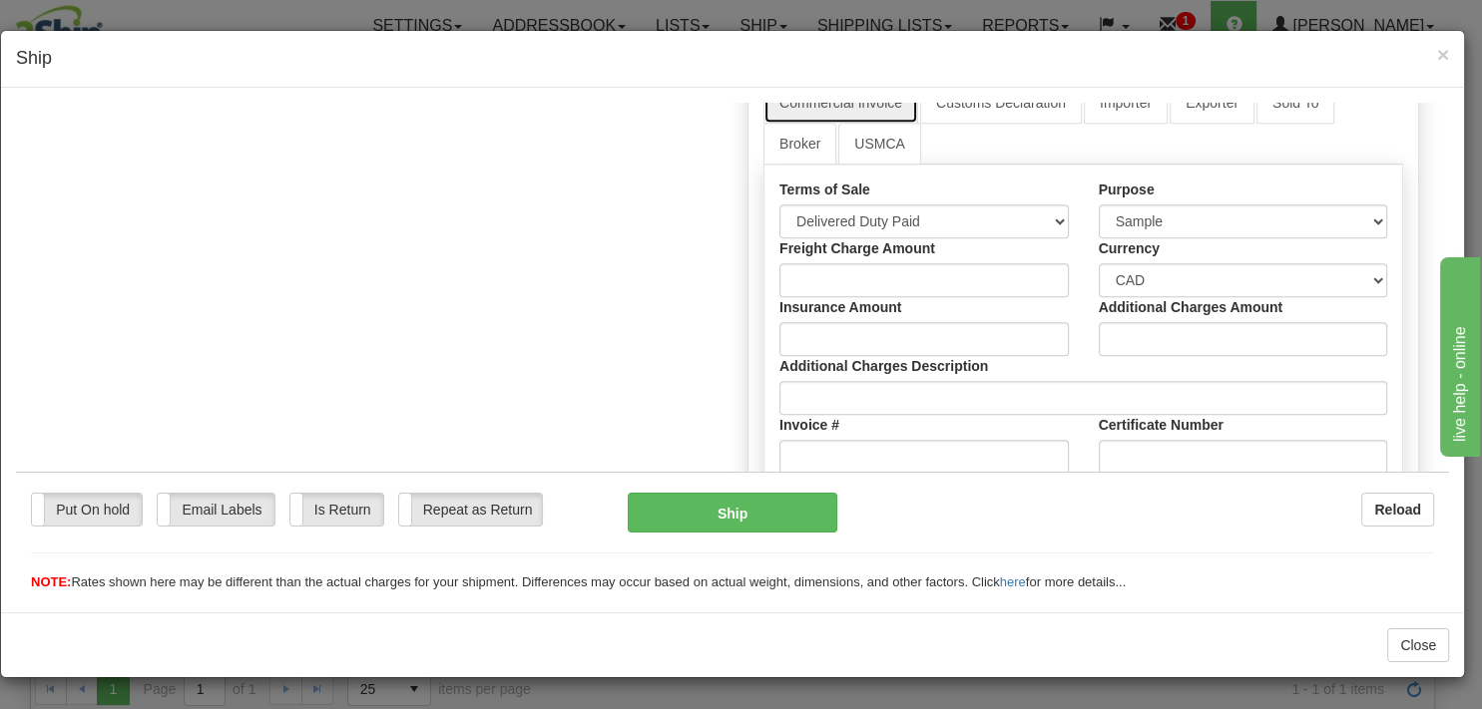
click at [857, 123] on link "Commercial Invoice" at bounding box center [840, 102] width 155 height 42
click at [1136, 75] on label "Yes" at bounding box center [1149, 59] width 57 height 32
click at [1036, 123] on link "Customs Declaration" at bounding box center [1001, 102] width 162 height 42
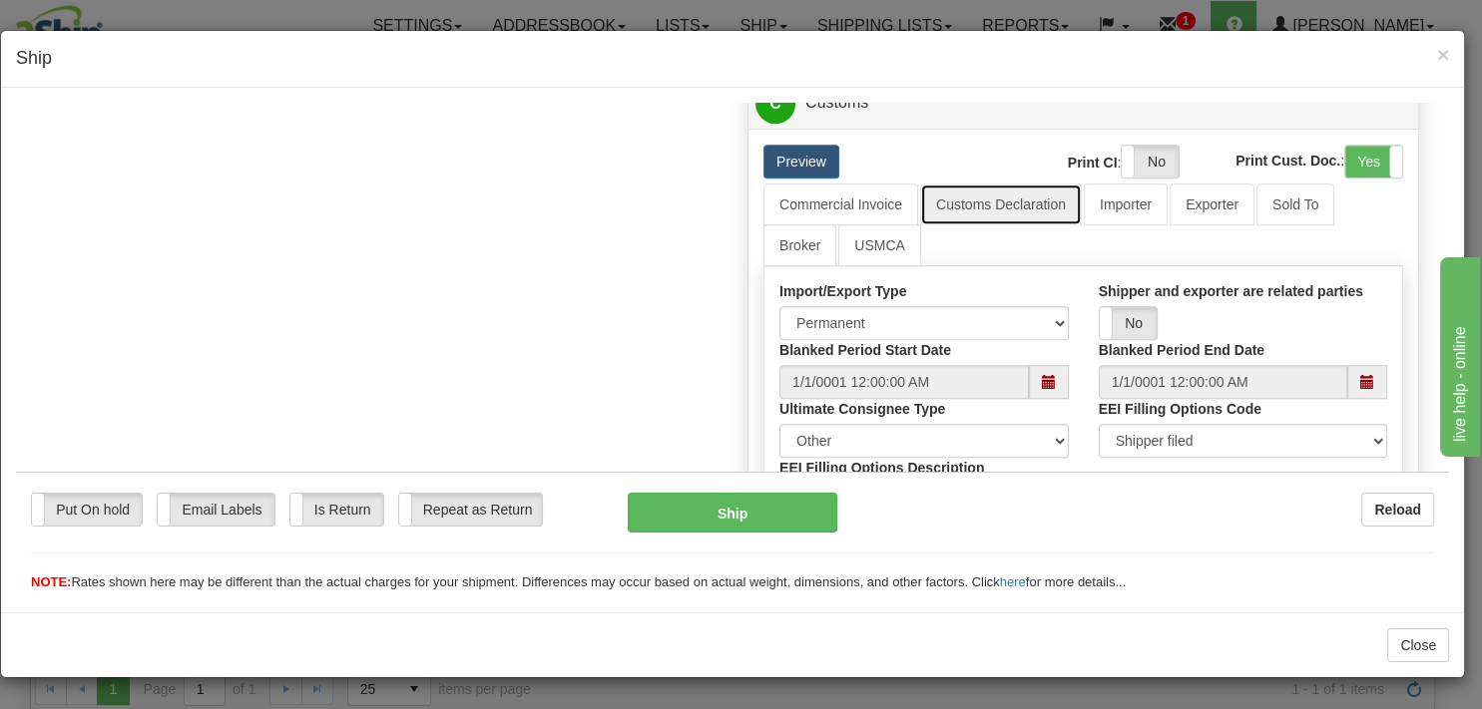
scroll to position [1377, 0]
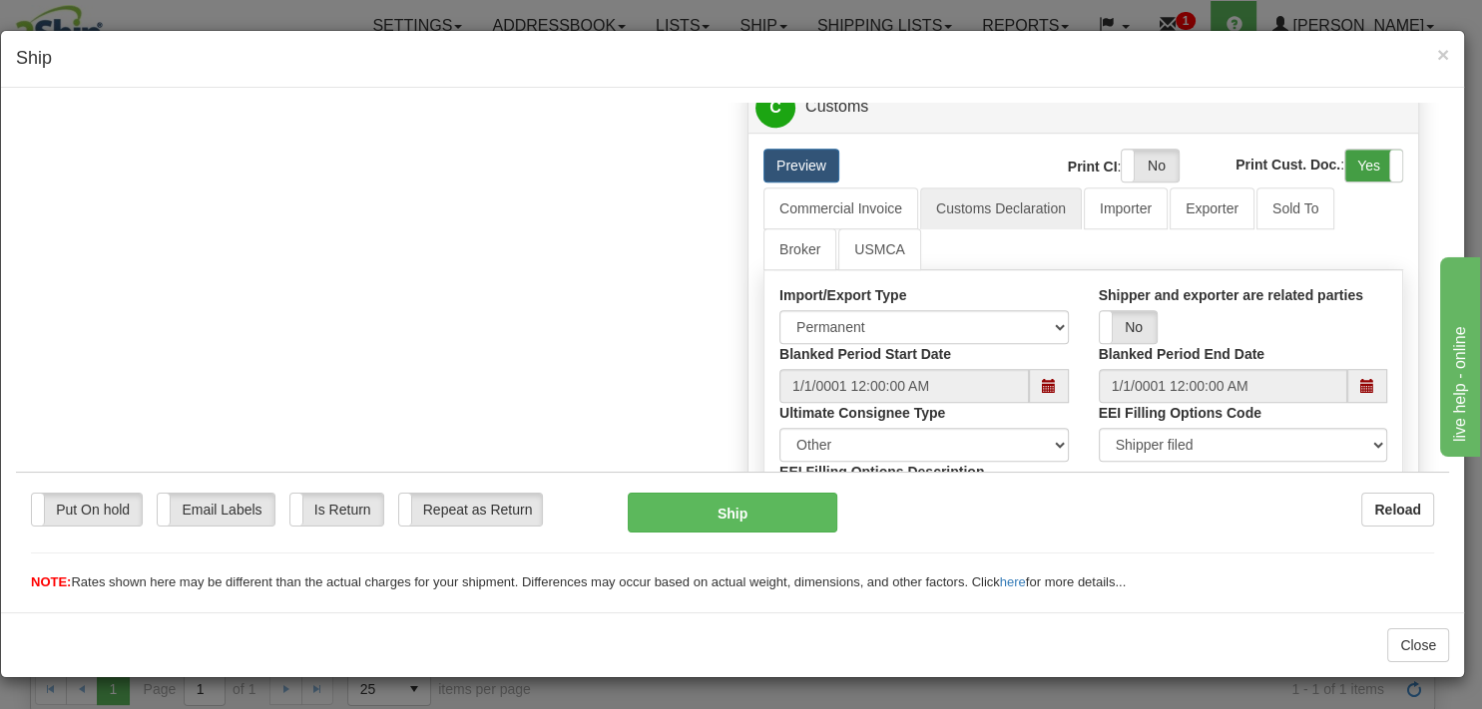
click at [1349, 181] on label "Yes" at bounding box center [1373, 165] width 57 height 32
click at [827, 127] on link "C Customs" at bounding box center [1082, 106] width 655 height 41
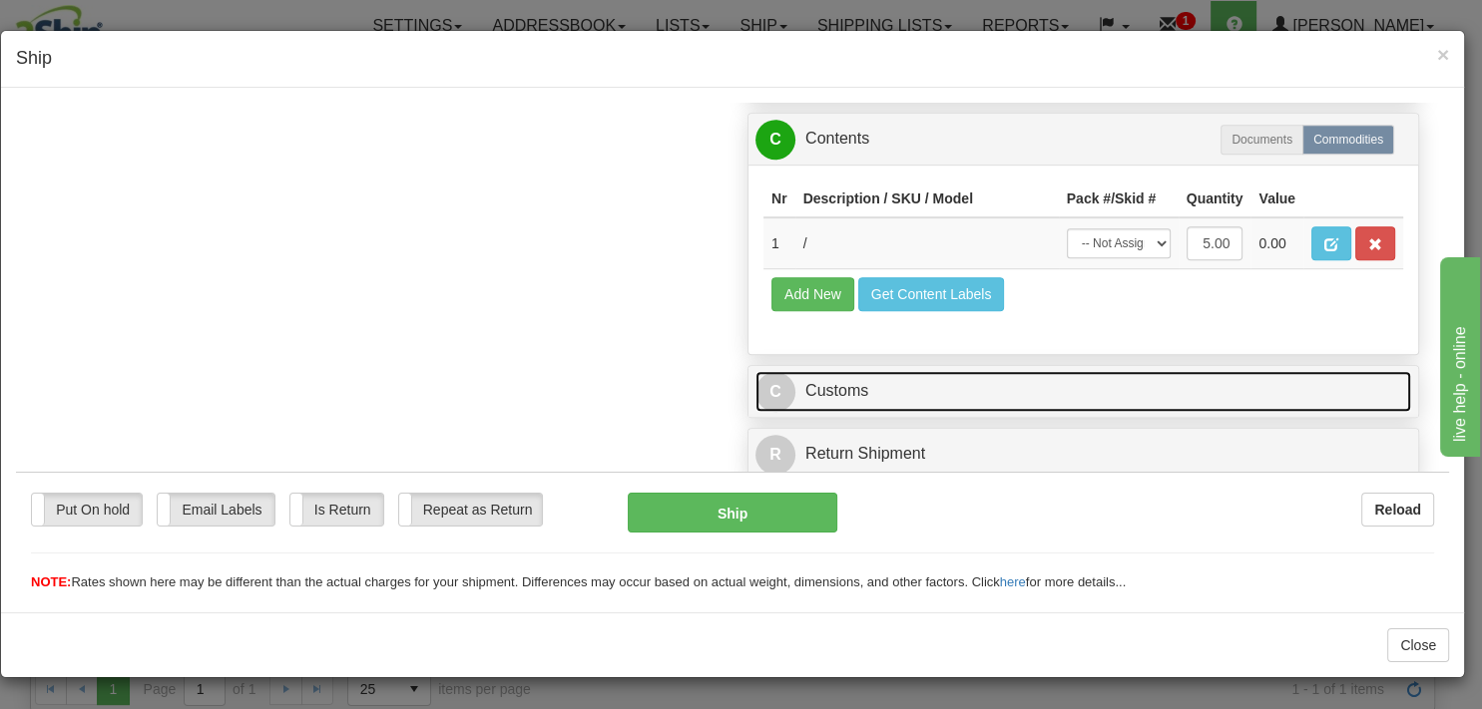
scroll to position [1185, 0]
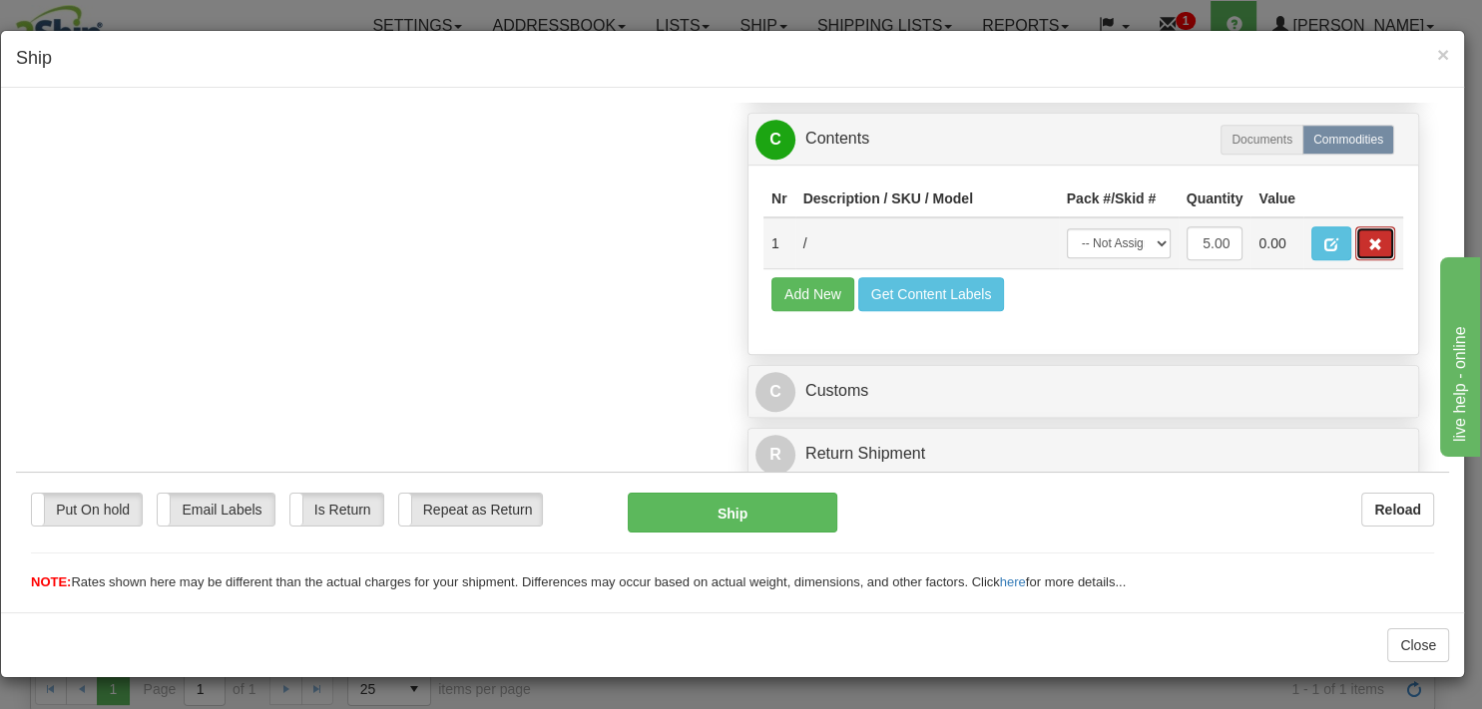
click at [1365, 255] on button "button" at bounding box center [1375, 242] width 40 height 34
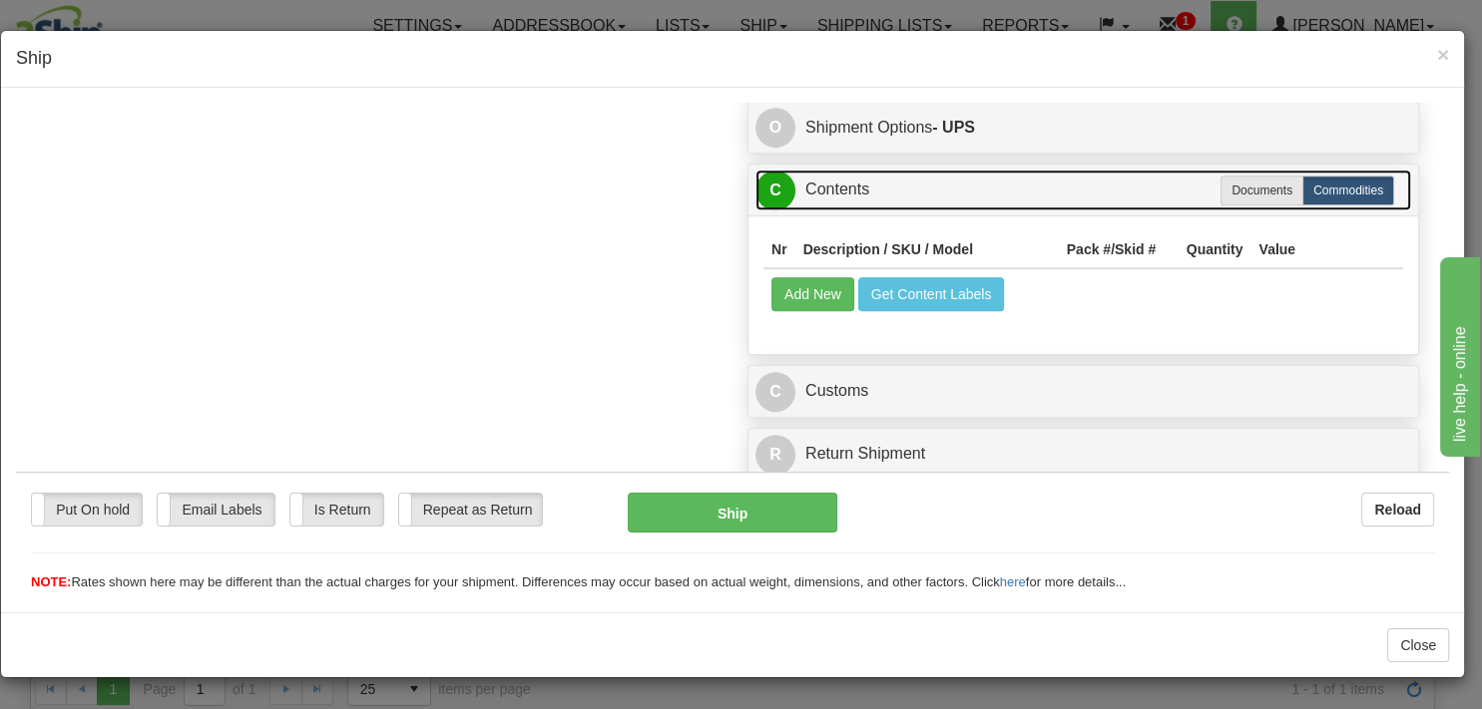
click at [841, 184] on link "C Contents" at bounding box center [1082, 189] width 655 height 41
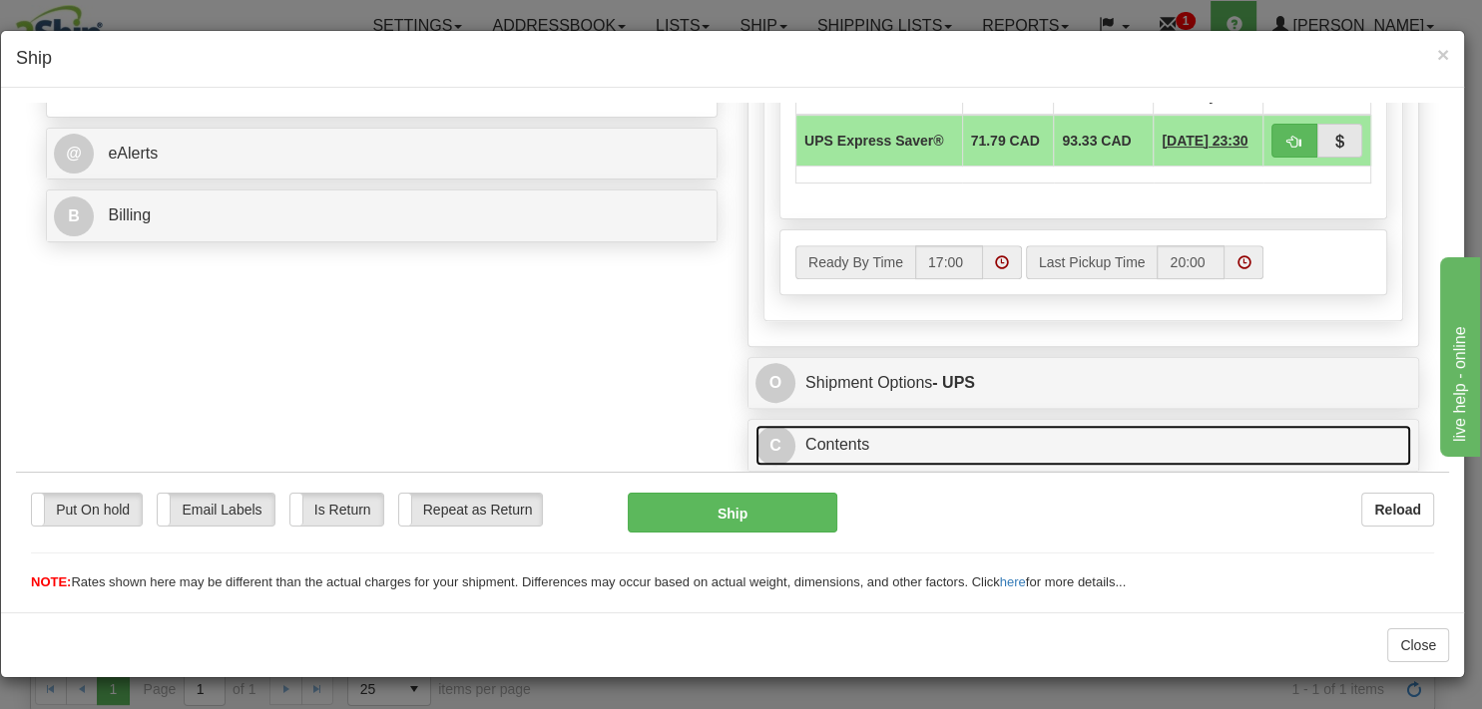
scroll to position [365, 0]
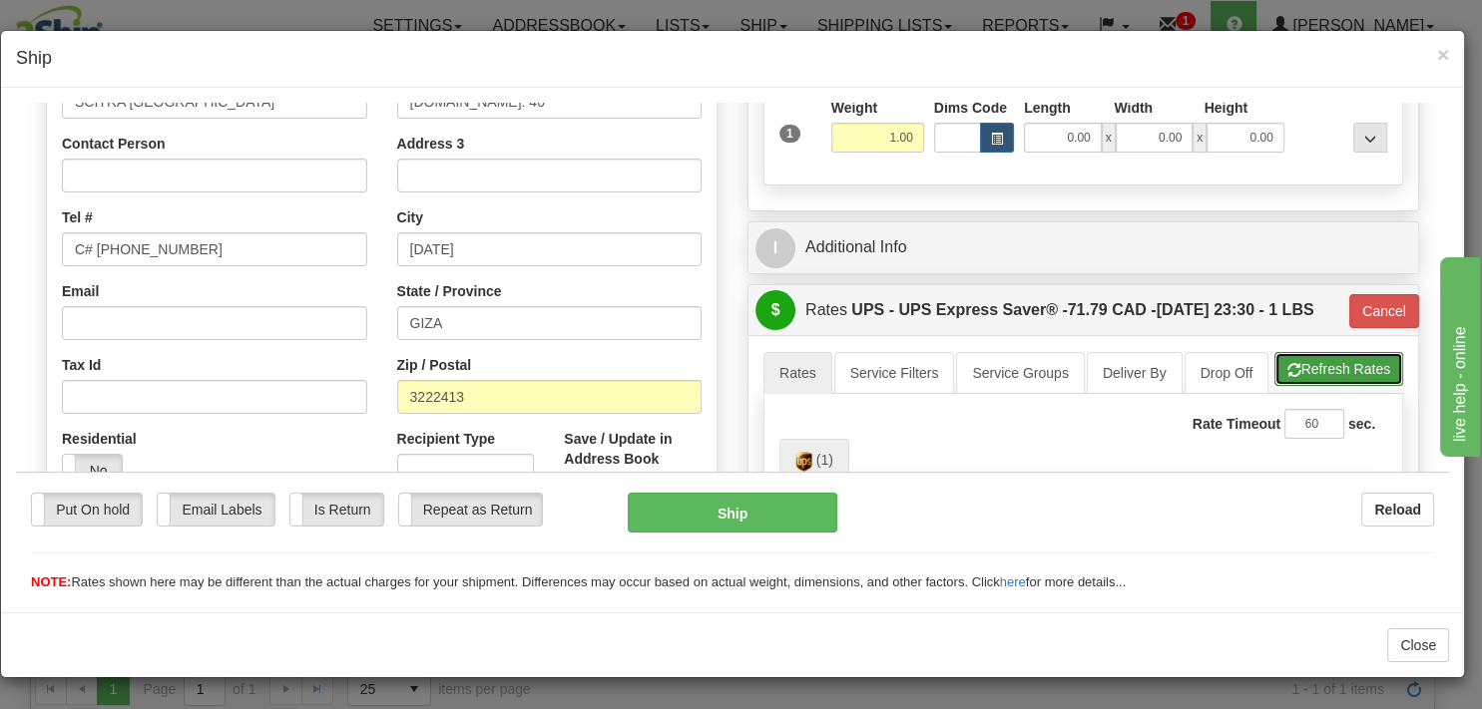
click at [1292, 385] on button "Refresh Rates" at bounding box center [1338, 368] width 129 height 34
type input "65"
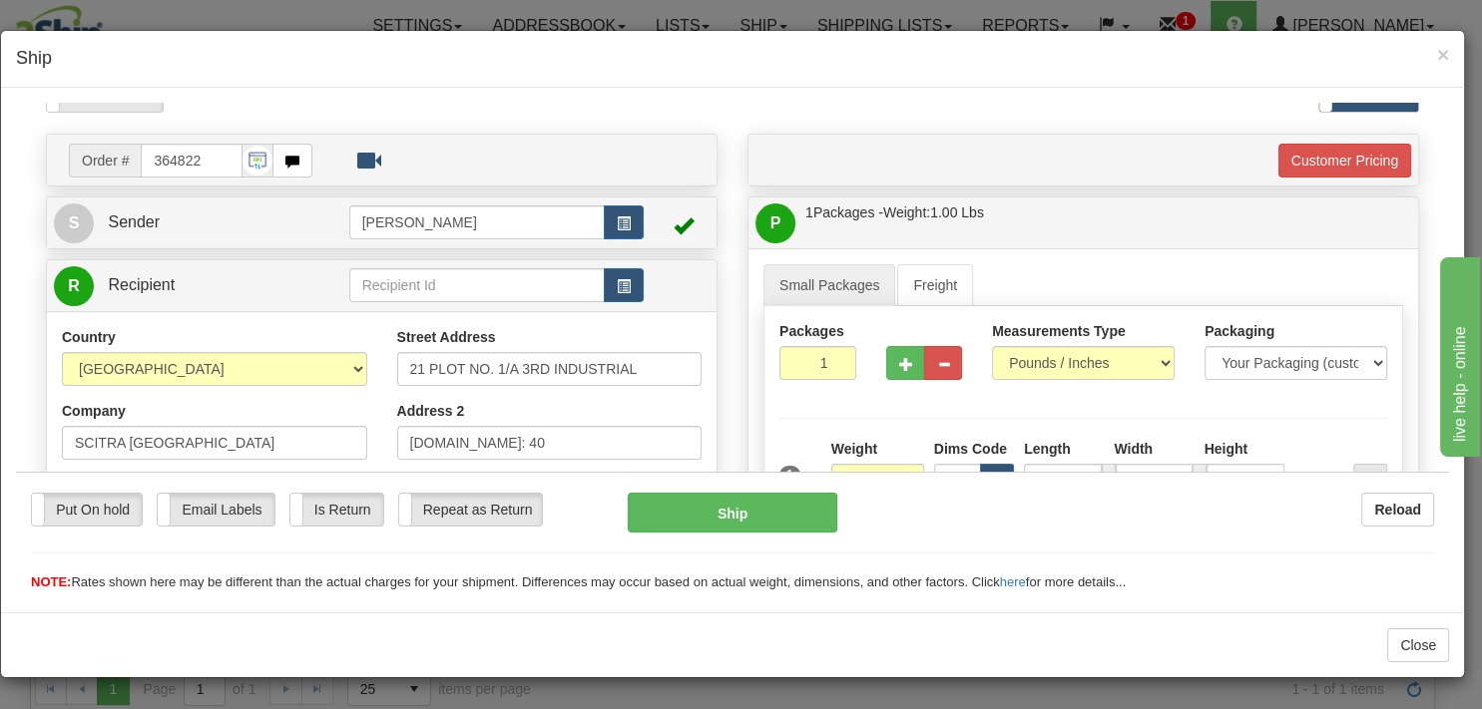
scroll to position [0, 0]
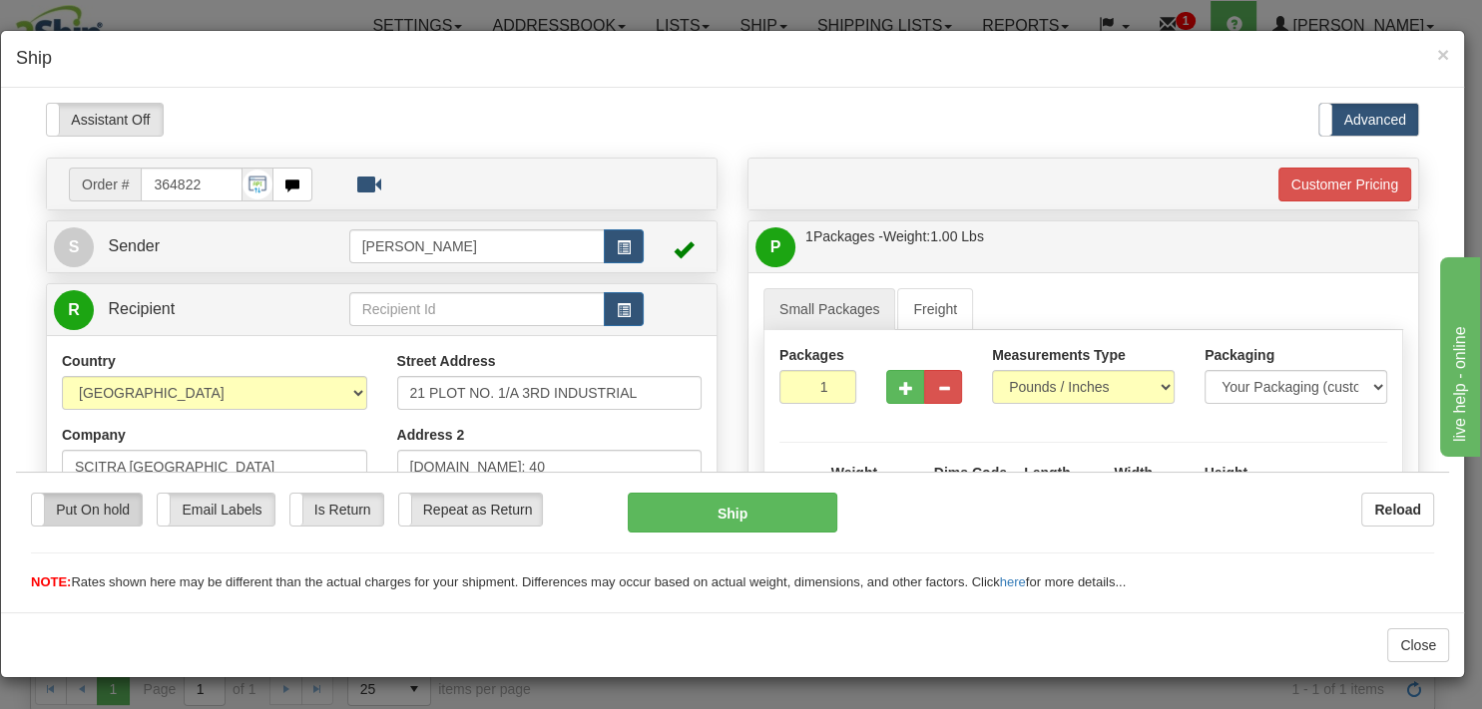
click at [47, 511] on label "Put On hold" at bounding box center [87, 509] width 110 height 32
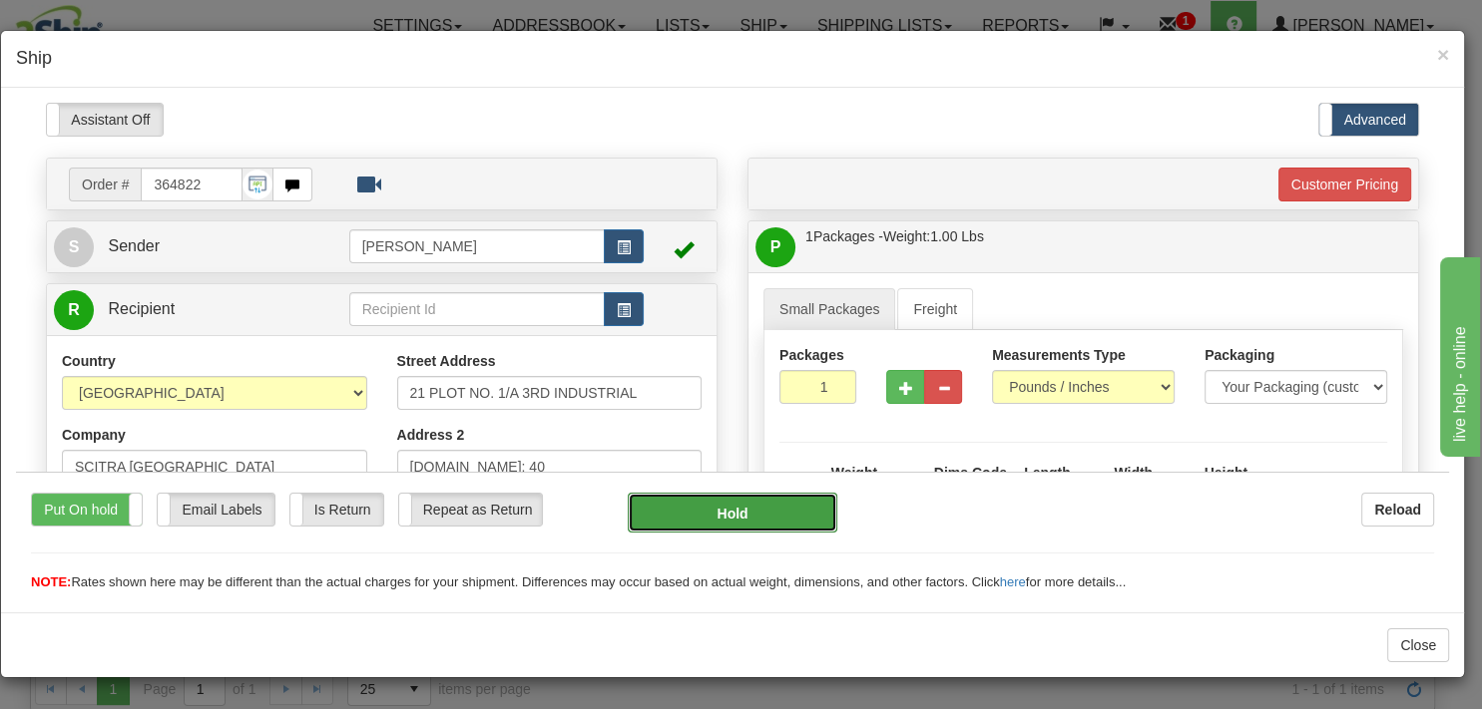
click at [734, 520] on button "Hold" at bounding box center [732, 512] width 209 height 40
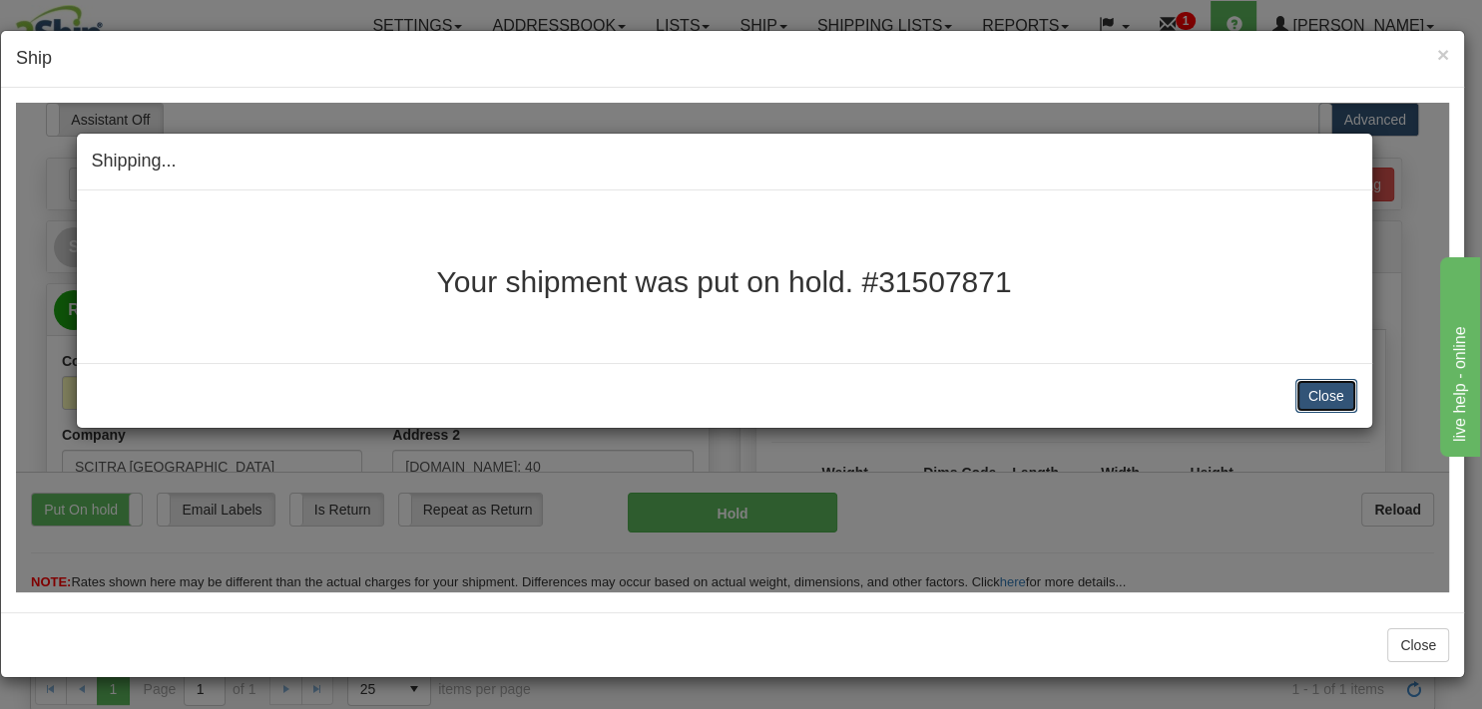
click at [1316, 395] on button "Close" at bounding box center [1326, 395] width 62 height 34
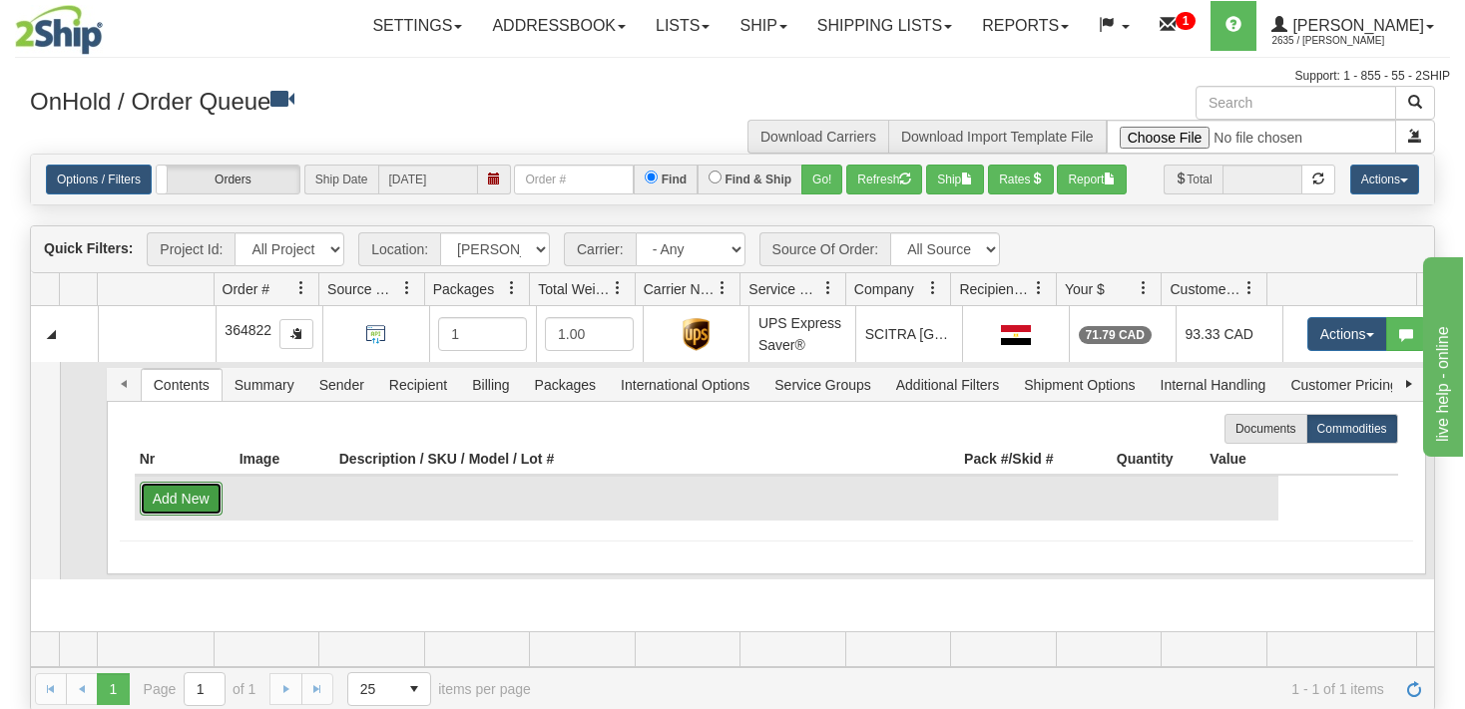
click at [185, 504] on button "Add New" at bounding box center [181, 499] width 83 height 34
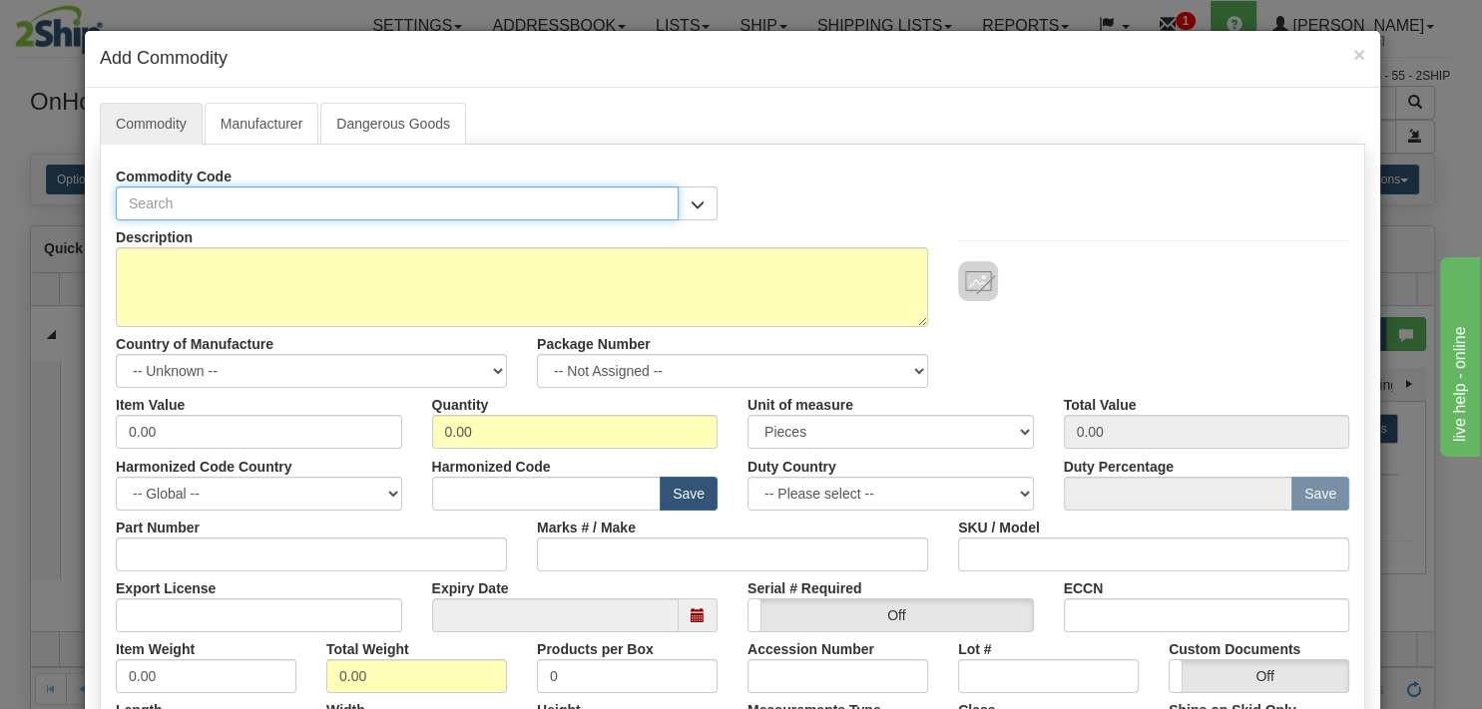
click at [205, 200] on input "text" at bounding box center [397, 204] width 563 height 34
type input "68507401"
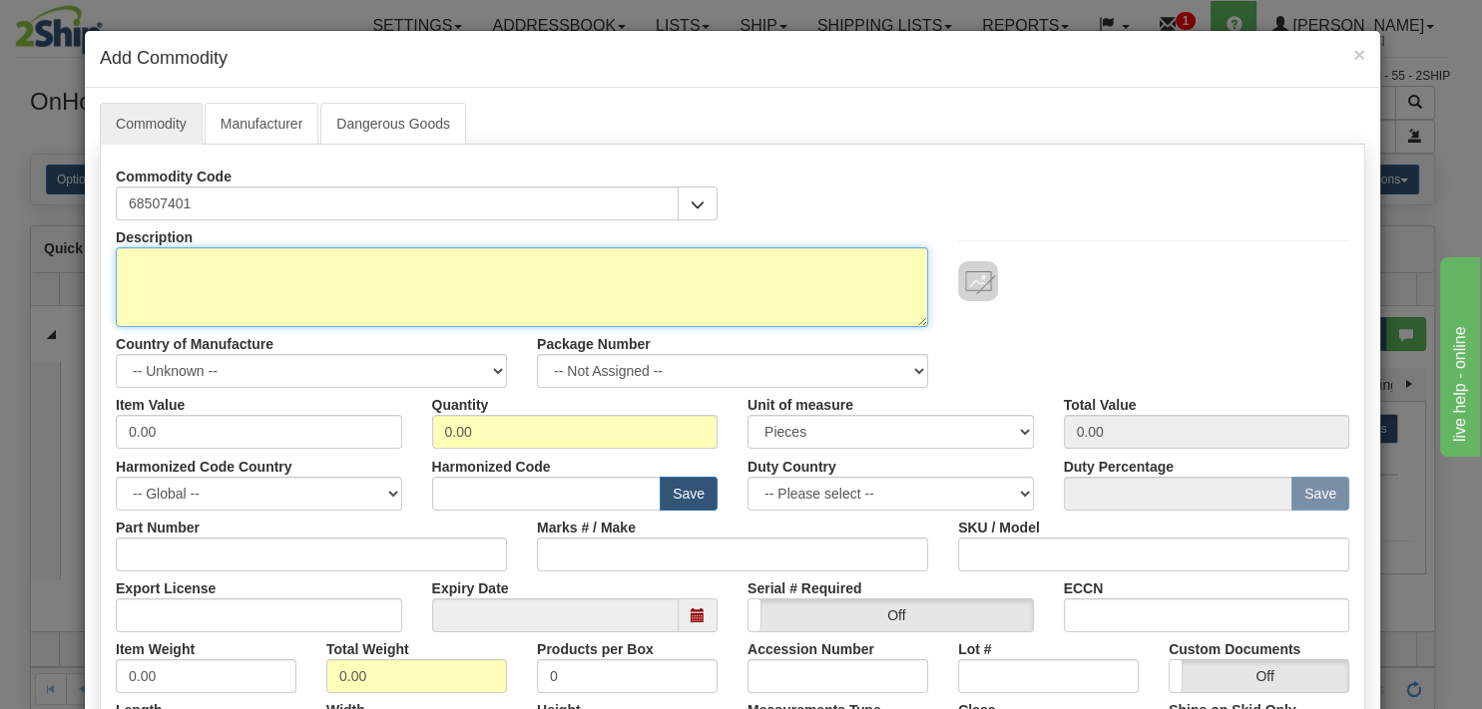
click at [260, 270] on textarea "Description" at bounding box center [522, 287] width 812 height 80
paste textarea "[PERSON_NAME] FACSCRUB EXF APR 6p 300ml"
type textarea "[PERSON_NAME] FACSCRUB EXF APR 6p 300ml"
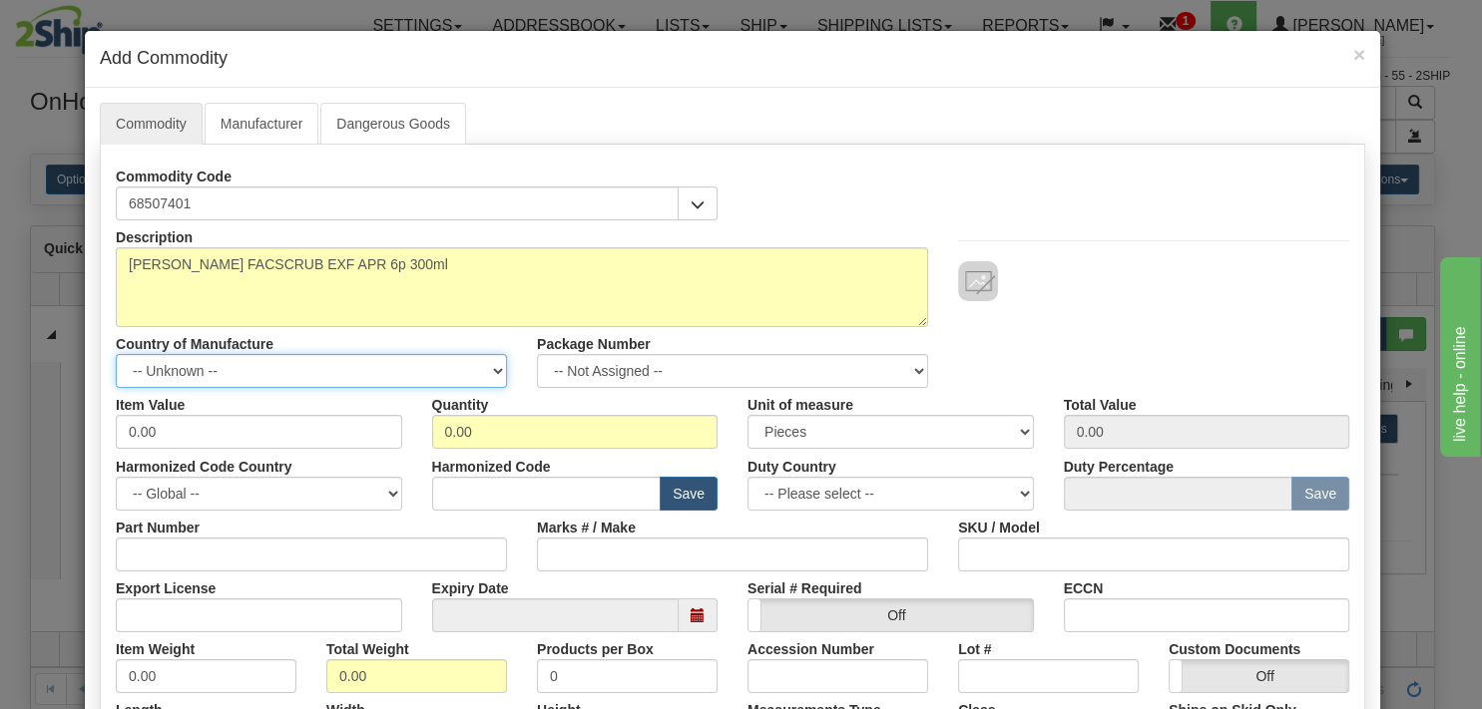
click at [116, 354] on select "-- Unknown -- [GEOGRAPHIC_DATA] [GEOGRAPHIC_DATA] [GEOGRAPHIC_DATA] [GEOGRAPHIC…" at bounding box center [311, 371] width 391 height 34
select select "US"
click option "[GEOGRAPHIC_DATA]" at bounding box center [0, 0] width 0 height 0
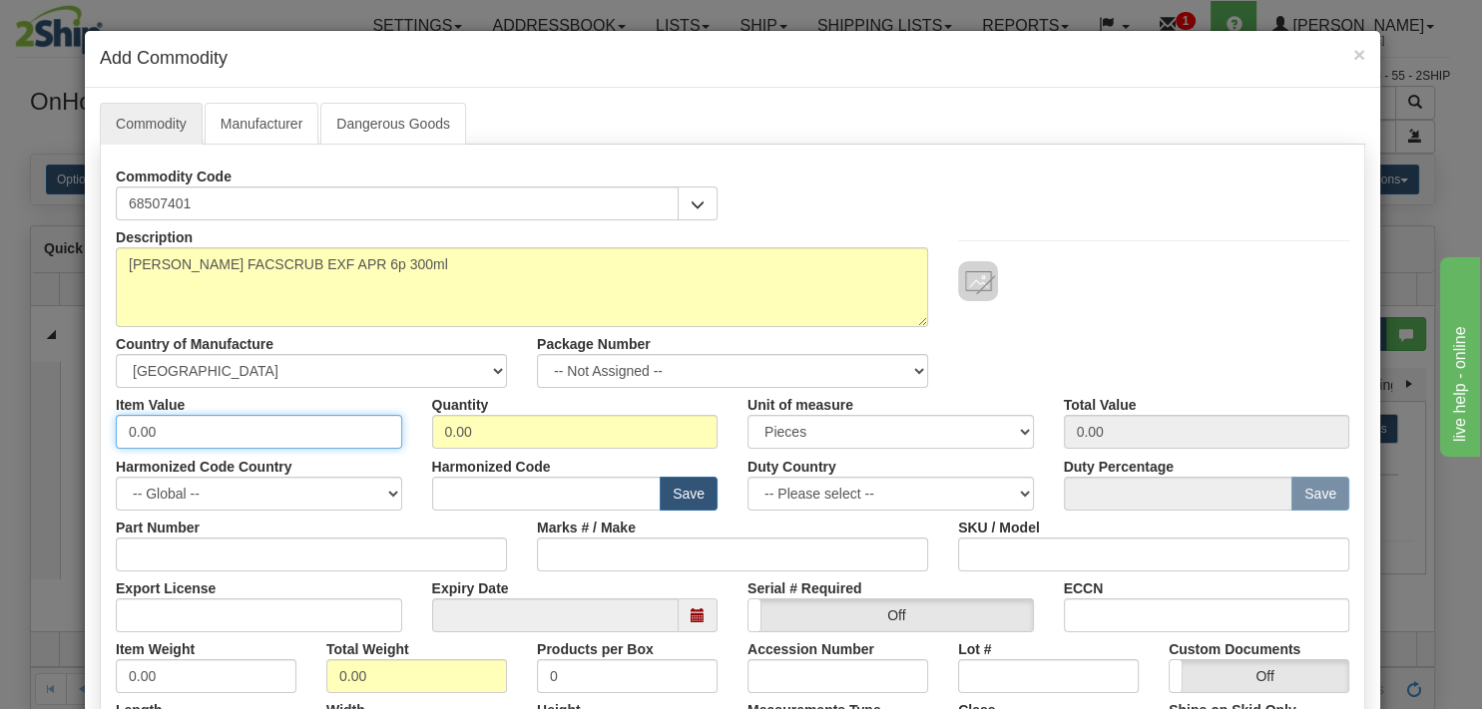
click at [203, 430] on input "0.00" at bounding box center [259, 432] width 286 height 34
type input "0"
type input "30.66"
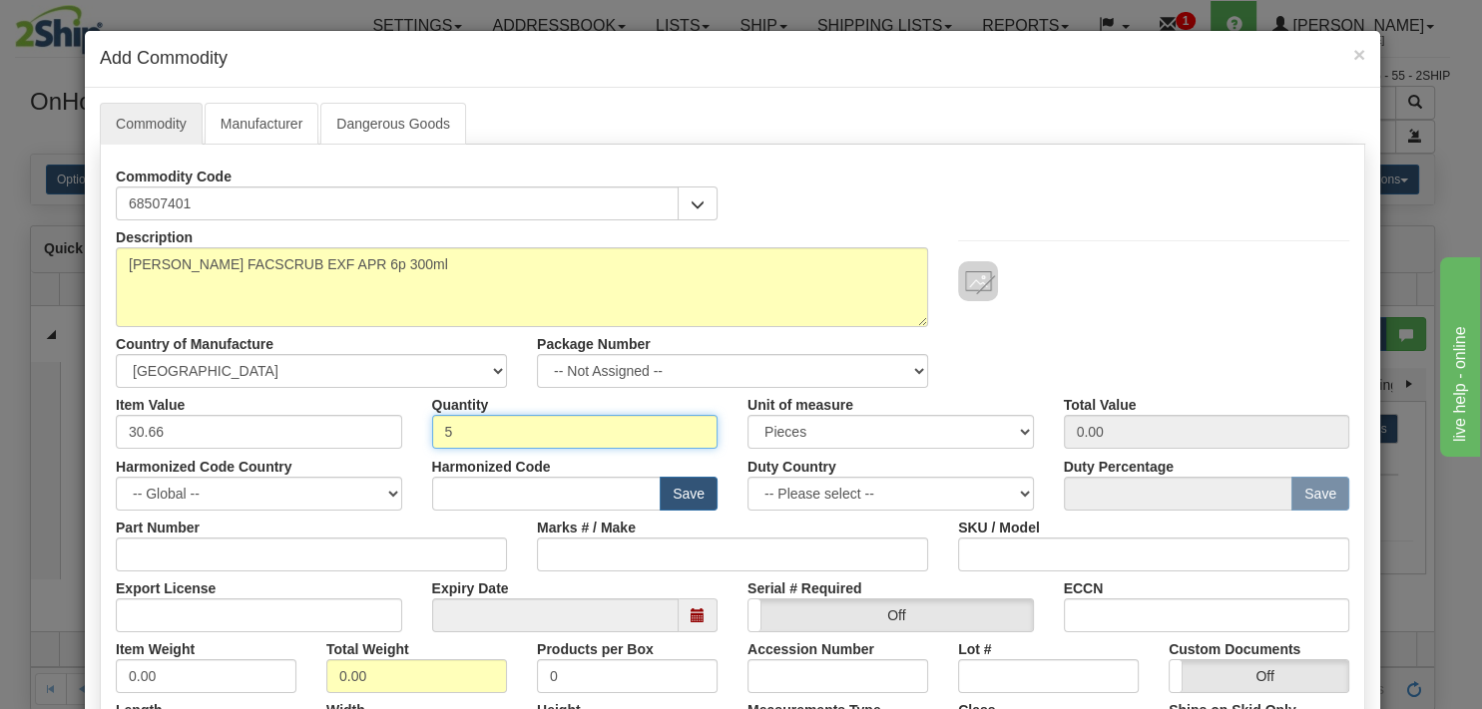
type input "5"
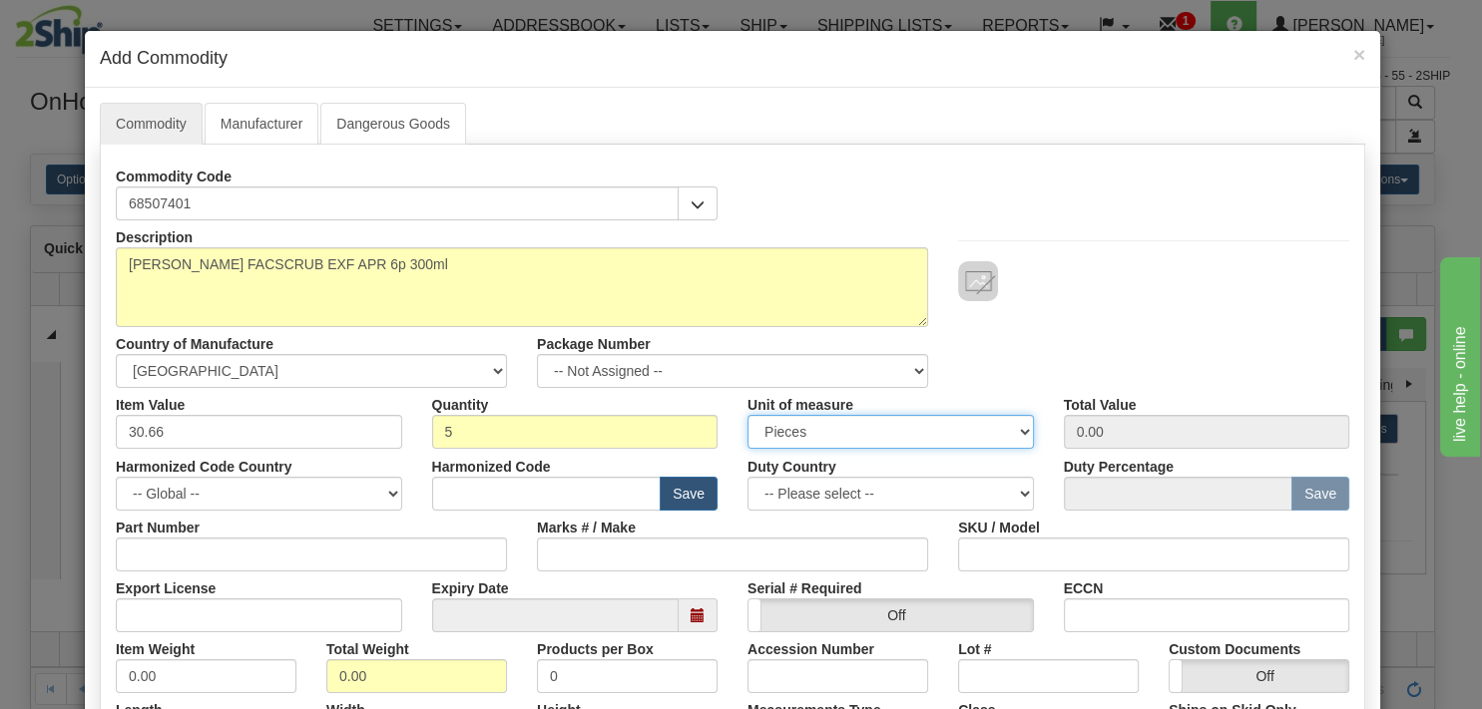
type input "153.30"
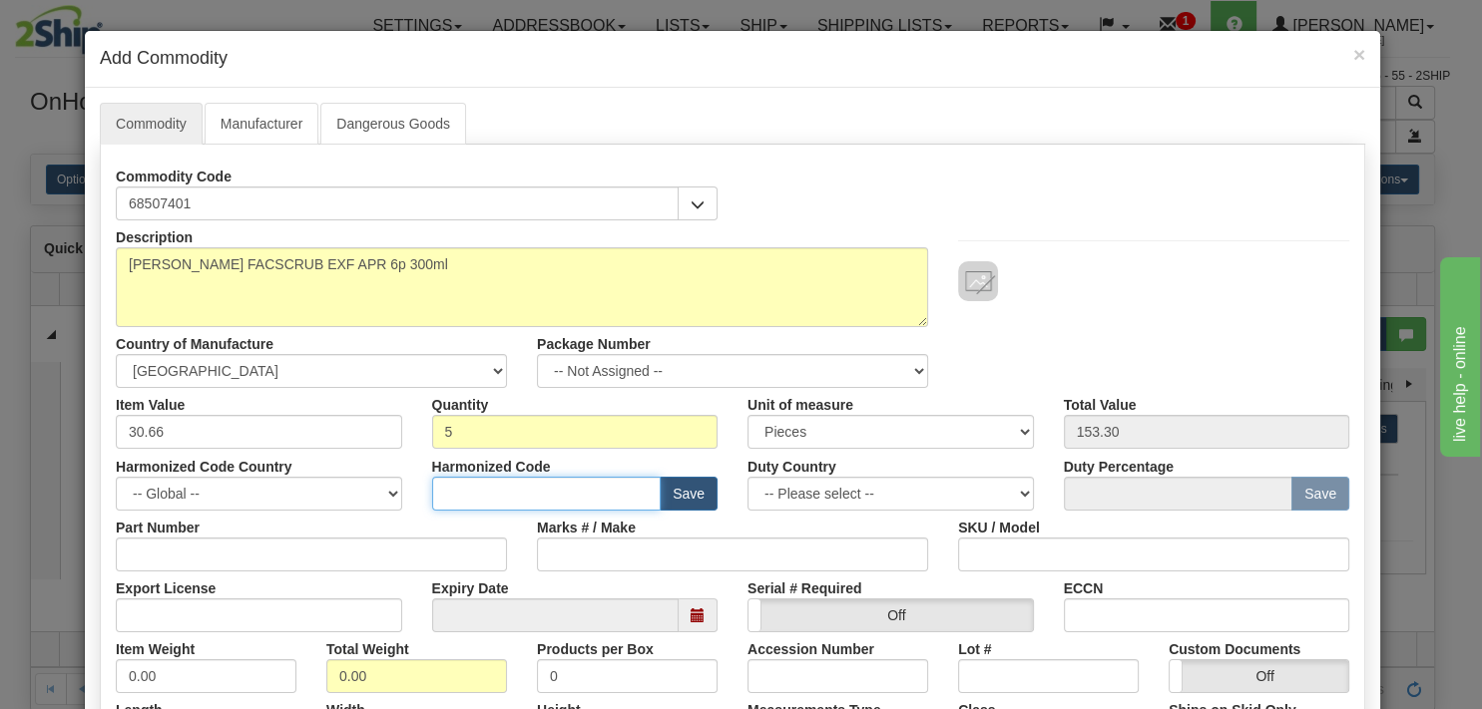
click at [452, 502] on input "text" at bounding box center [546, 494] width 229 height 34
type input "3304.99.0000"
click at [673, 502] on button "Save" at bounding box center [688, 494] width 58 height 34
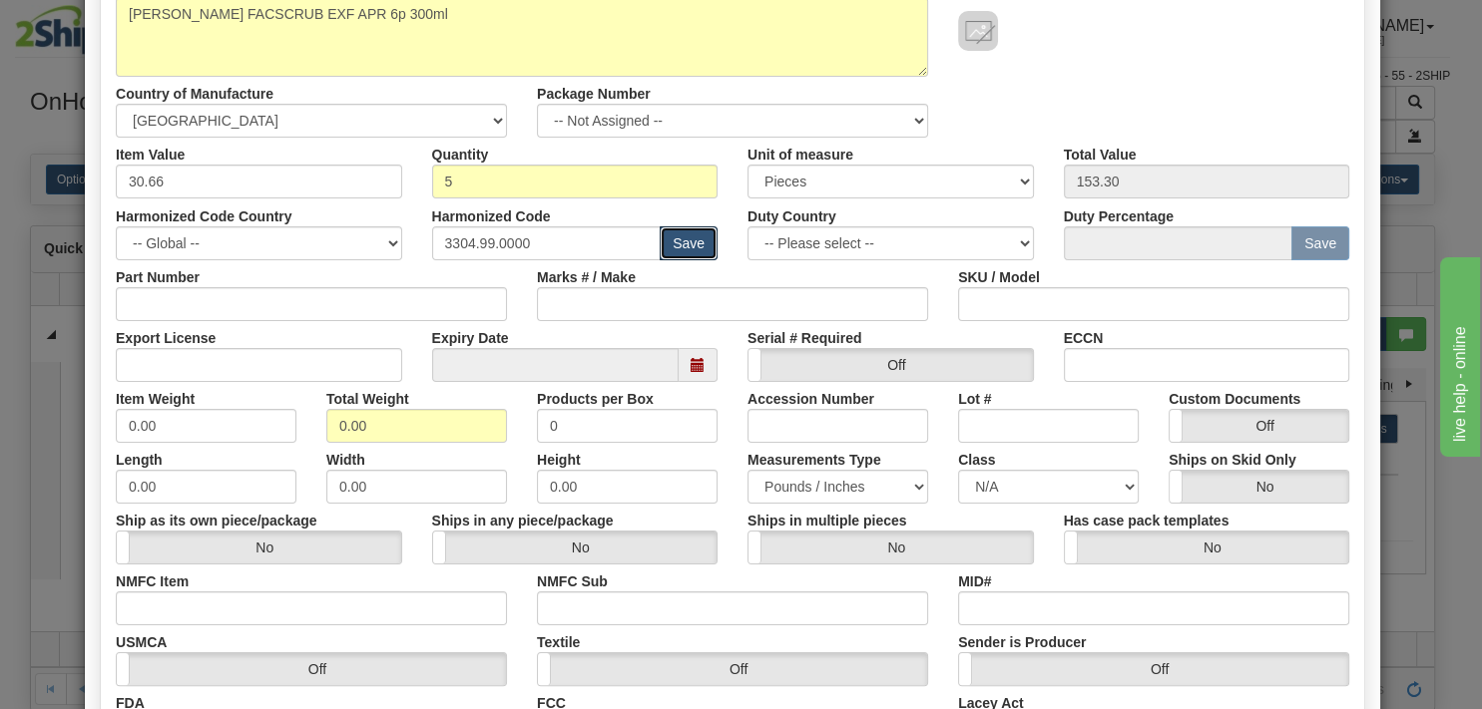
scroll to position [287, 0]
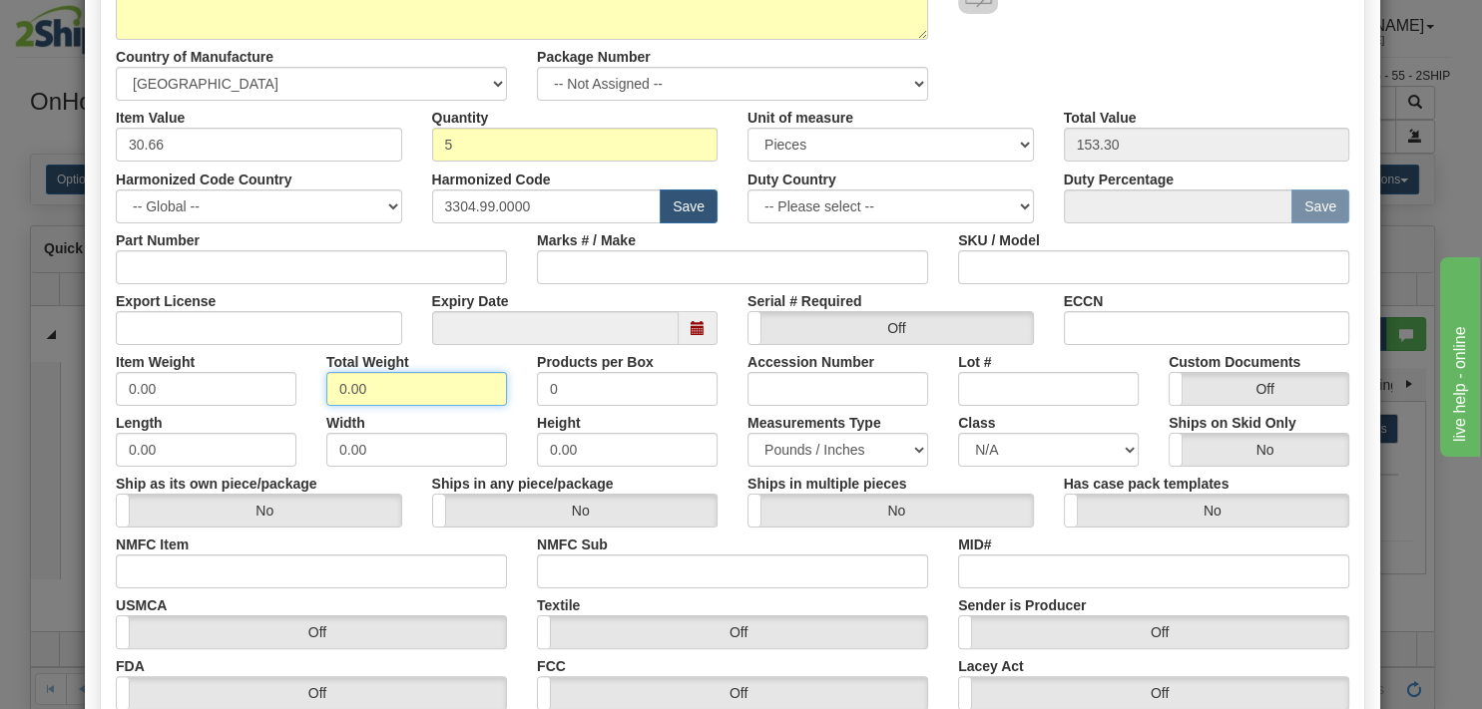
click at [373, 388] on input "0.00" at bounding box center [416, 389] width 181 height 34
type input "0"
type input "31"
type input "6.20"
click at [101, 347] on div "Item Weight 6.20" at bounding box center [206, 375] width 211 height 61
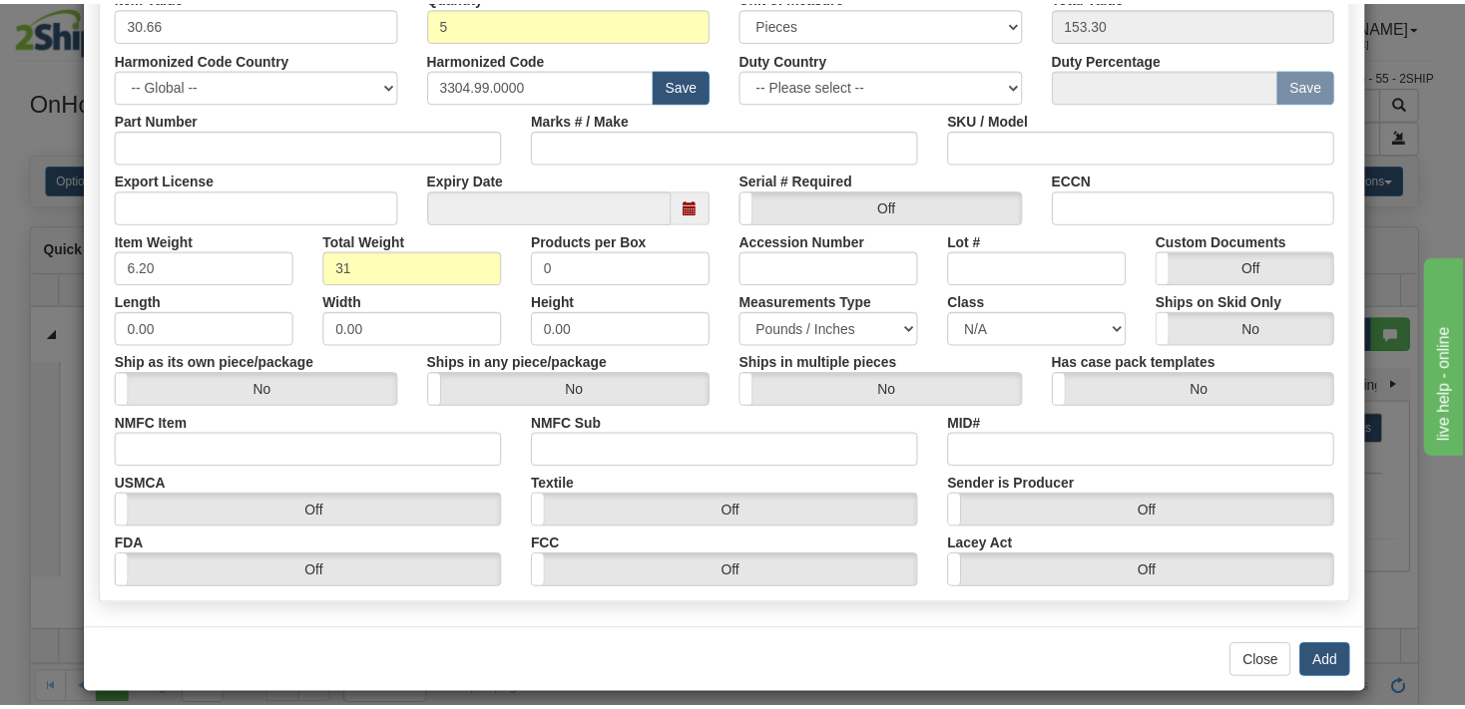
scroll to position [422, 0]
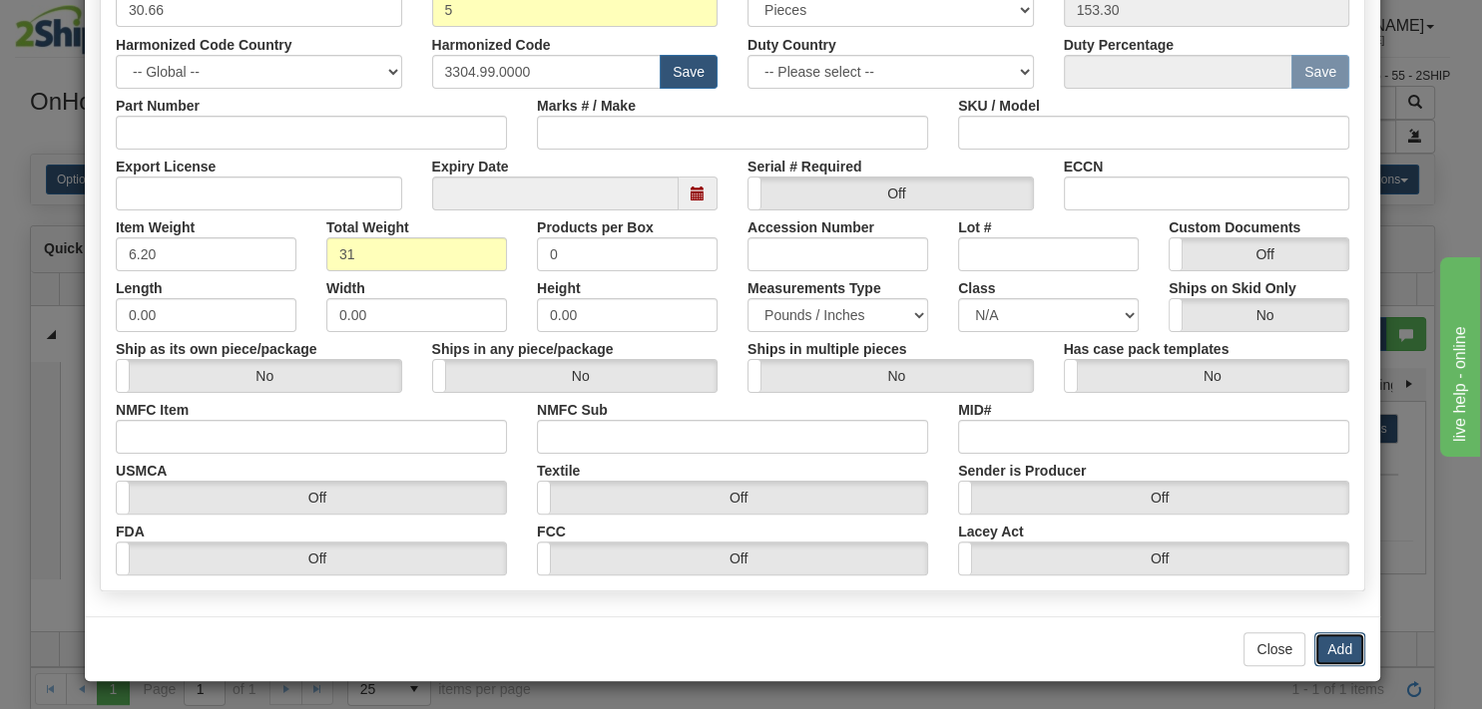
click at [1331, 653] on button "Add" at bounding box center [1339, 650] width 51 height 34
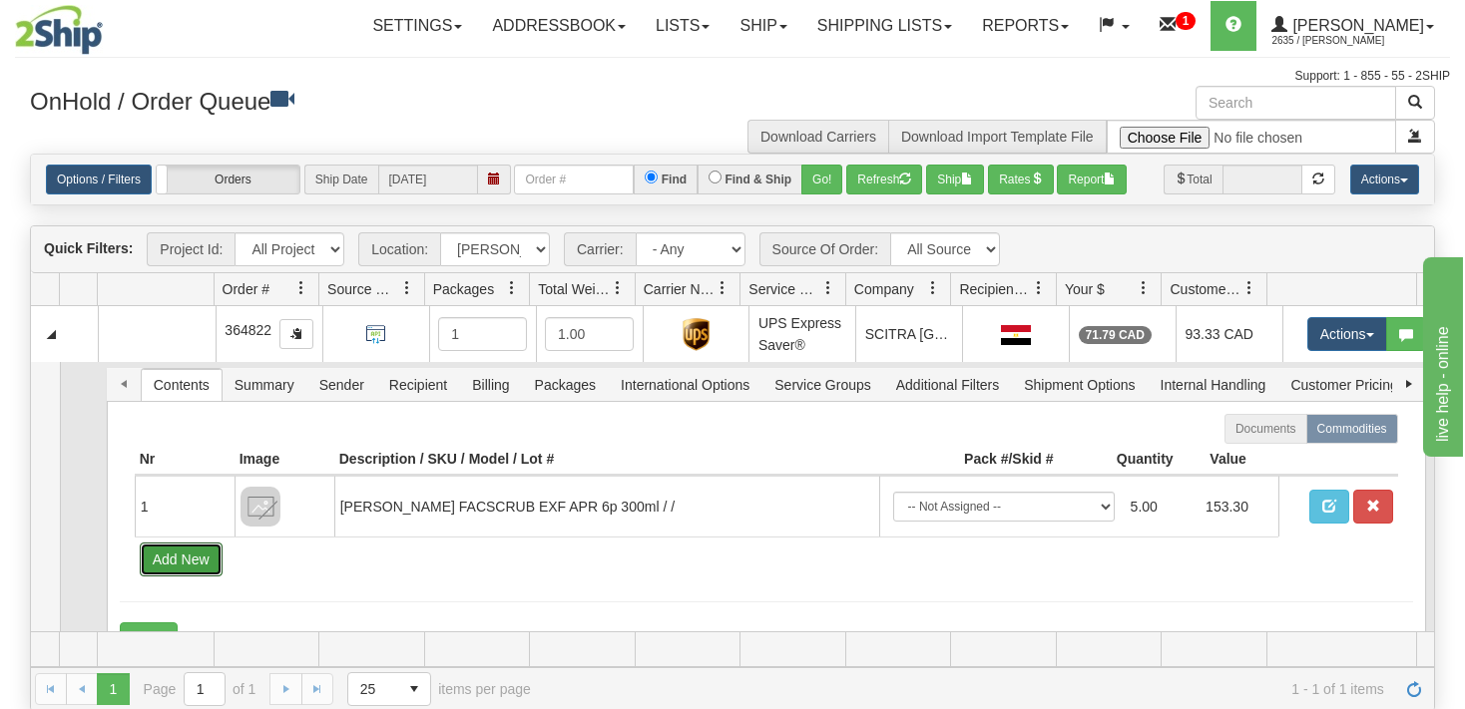
scroll to position [40, 0]
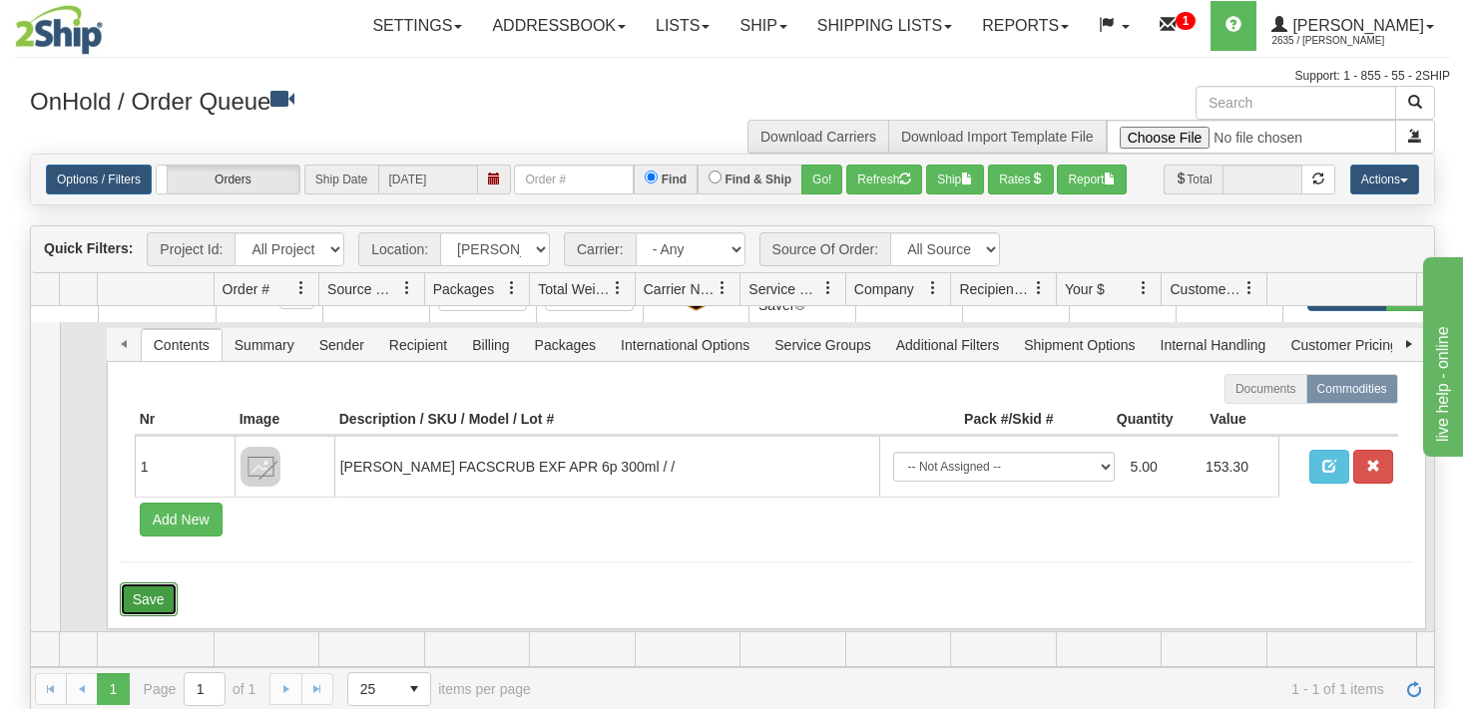
click at [160, 589] on button "Save" at bounding box center [149, 600] width 58 height 34
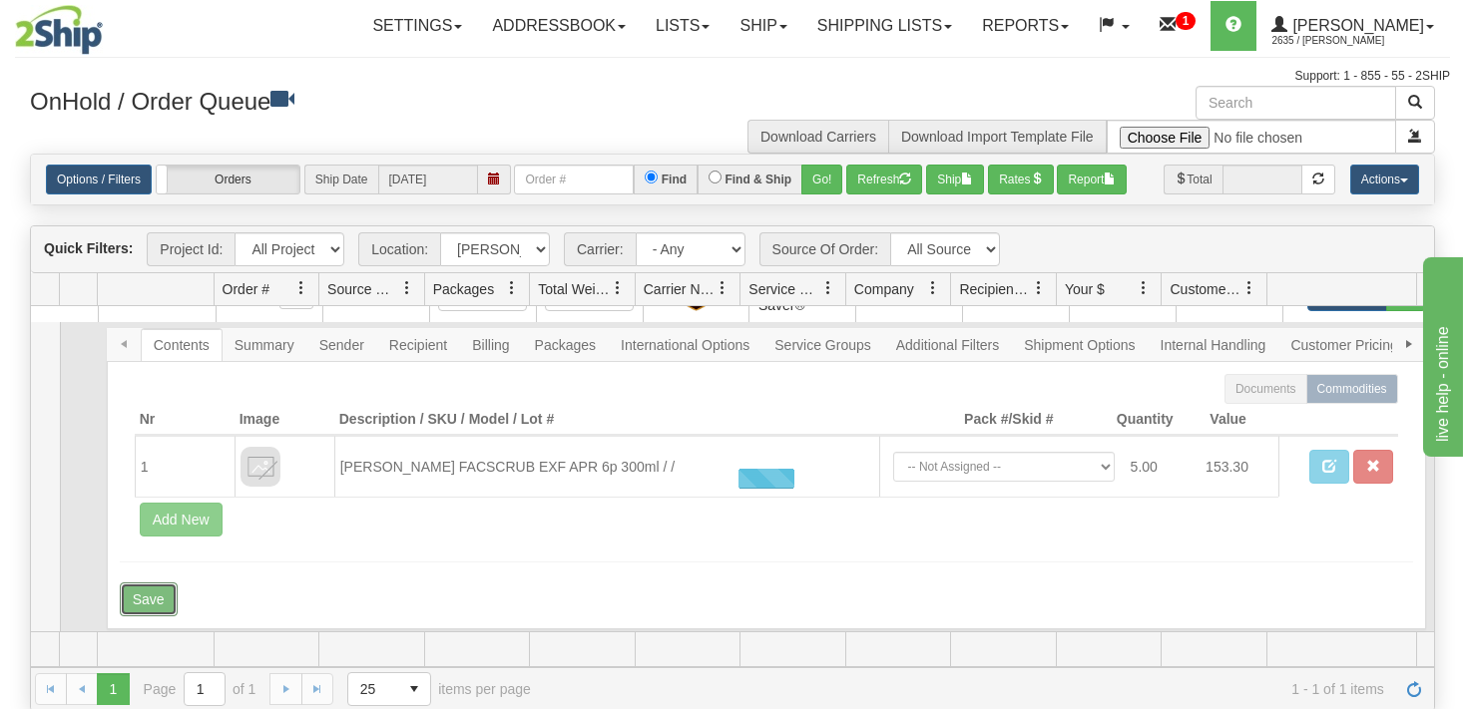
scroll to position [7, 0]
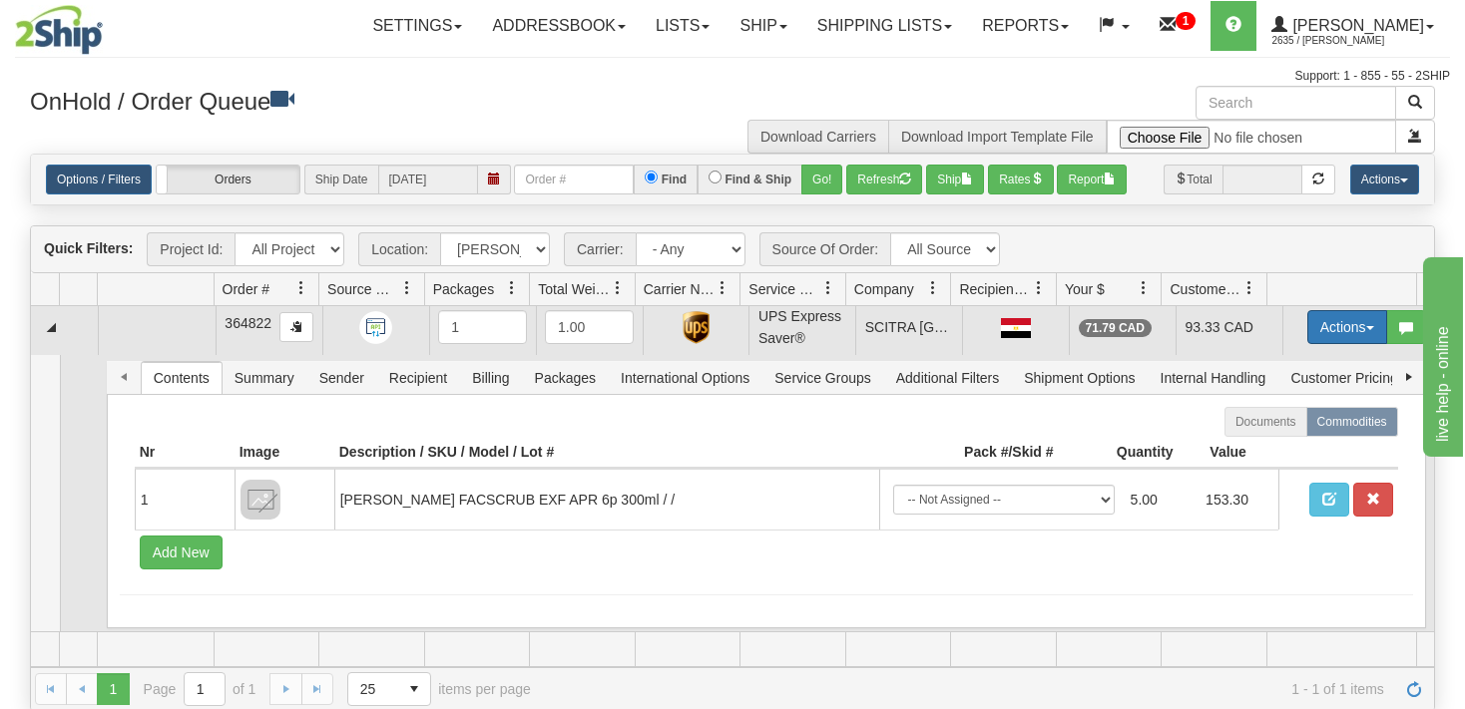
click at [1359, 329] on button "Actions" at bounding box center [1347, 327] width 80 height 34
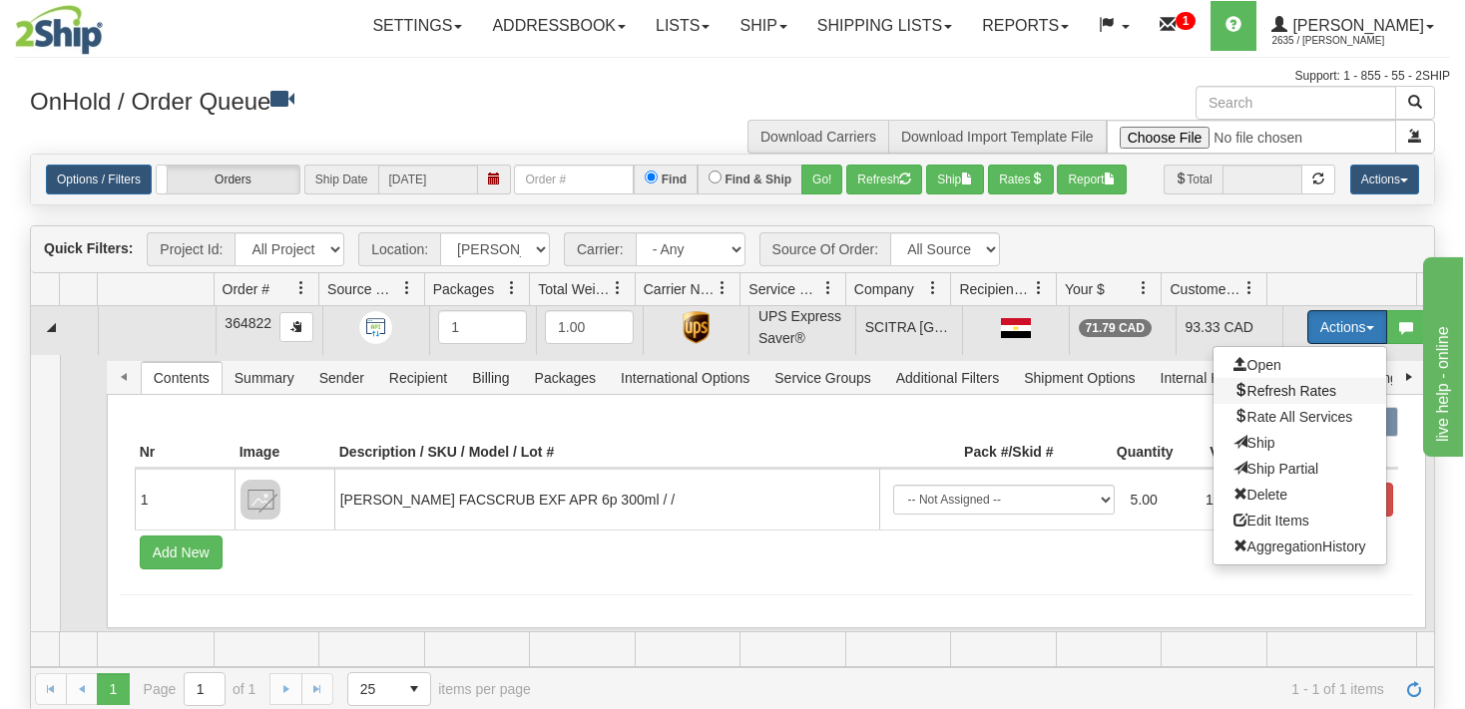
click at [1284, 390] on span "Refresh Rates" at bounding box center [1284, 391] width 103 height 16
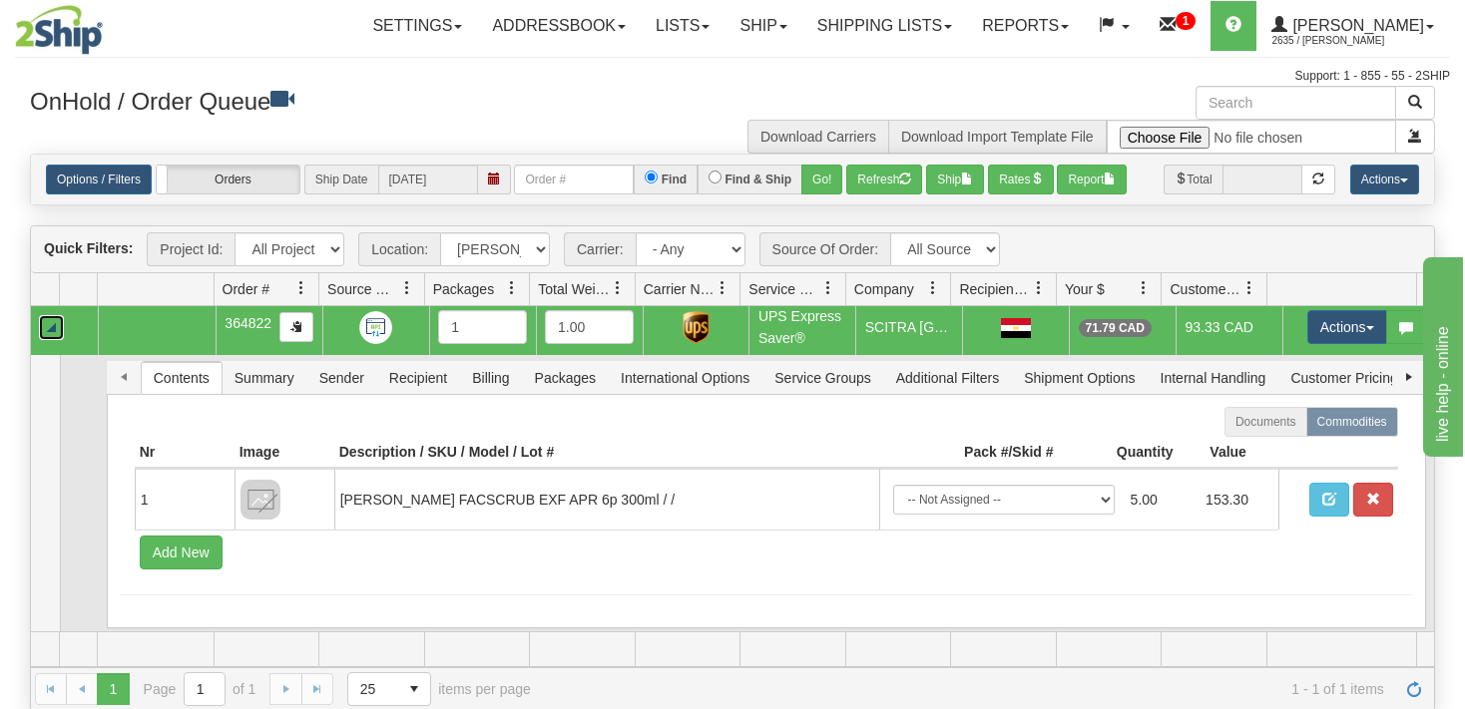
click at [50, 328] on link "Collapse" at bounding box center [51, 327] width 25 height 25
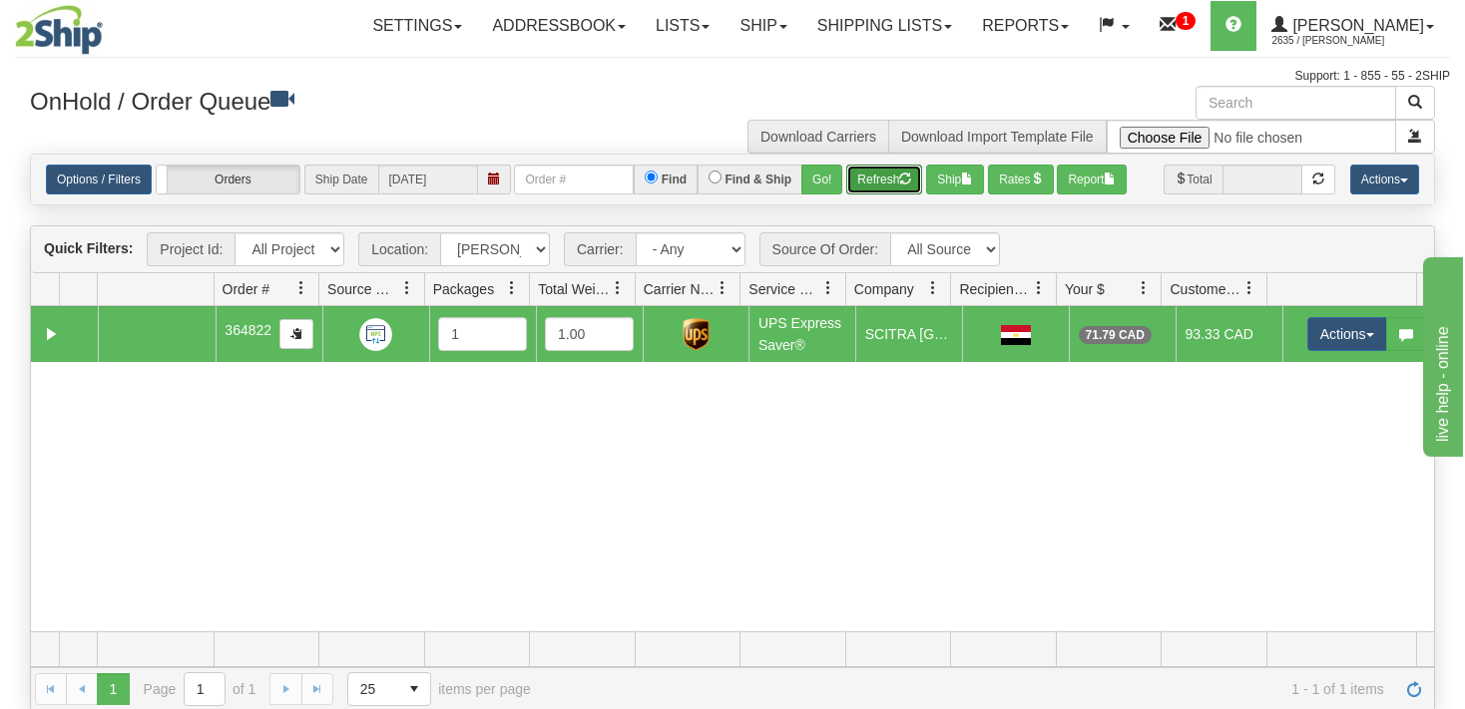
click at [871, 174] on button "Refresh" at bounding box center [884, 180] width 76 height 30
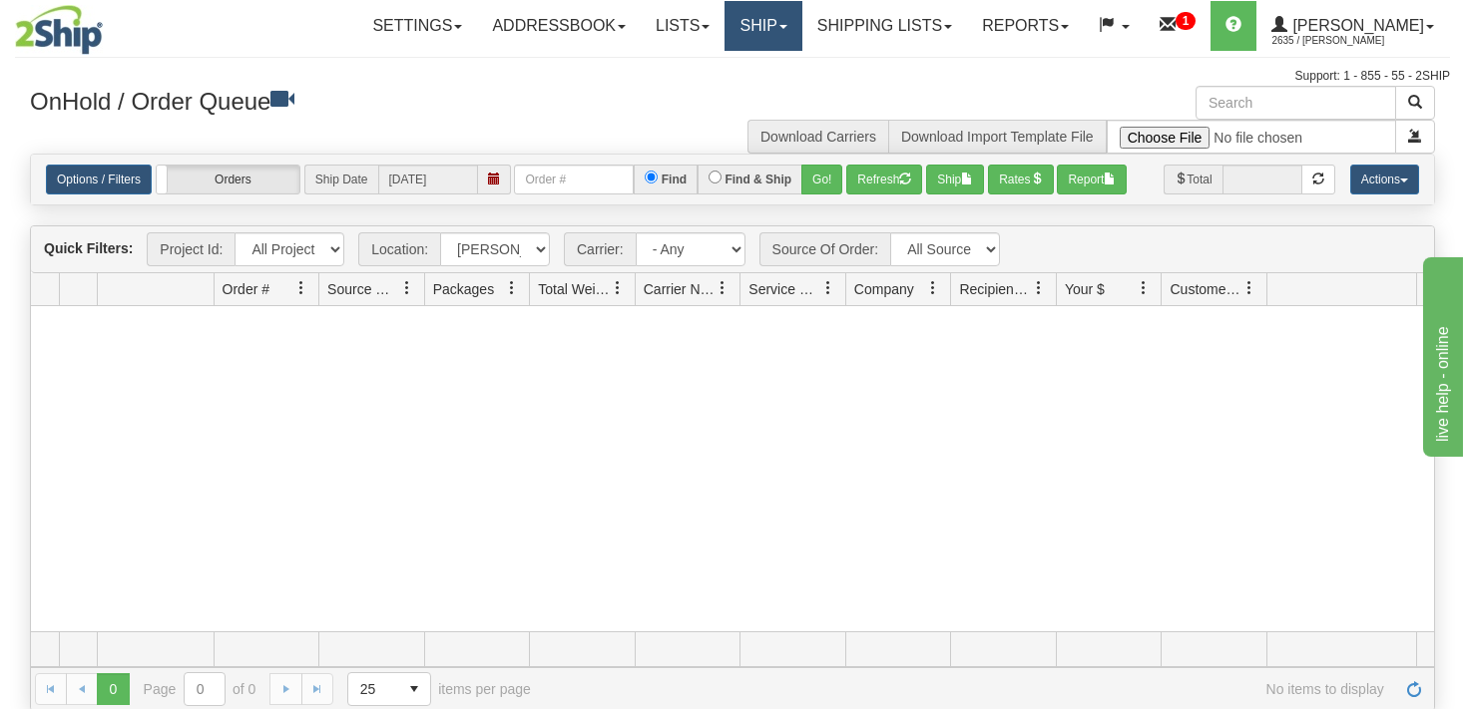
click at [801, 30] on link "Ship" at bounding box center [762, 26] width 77 height 50
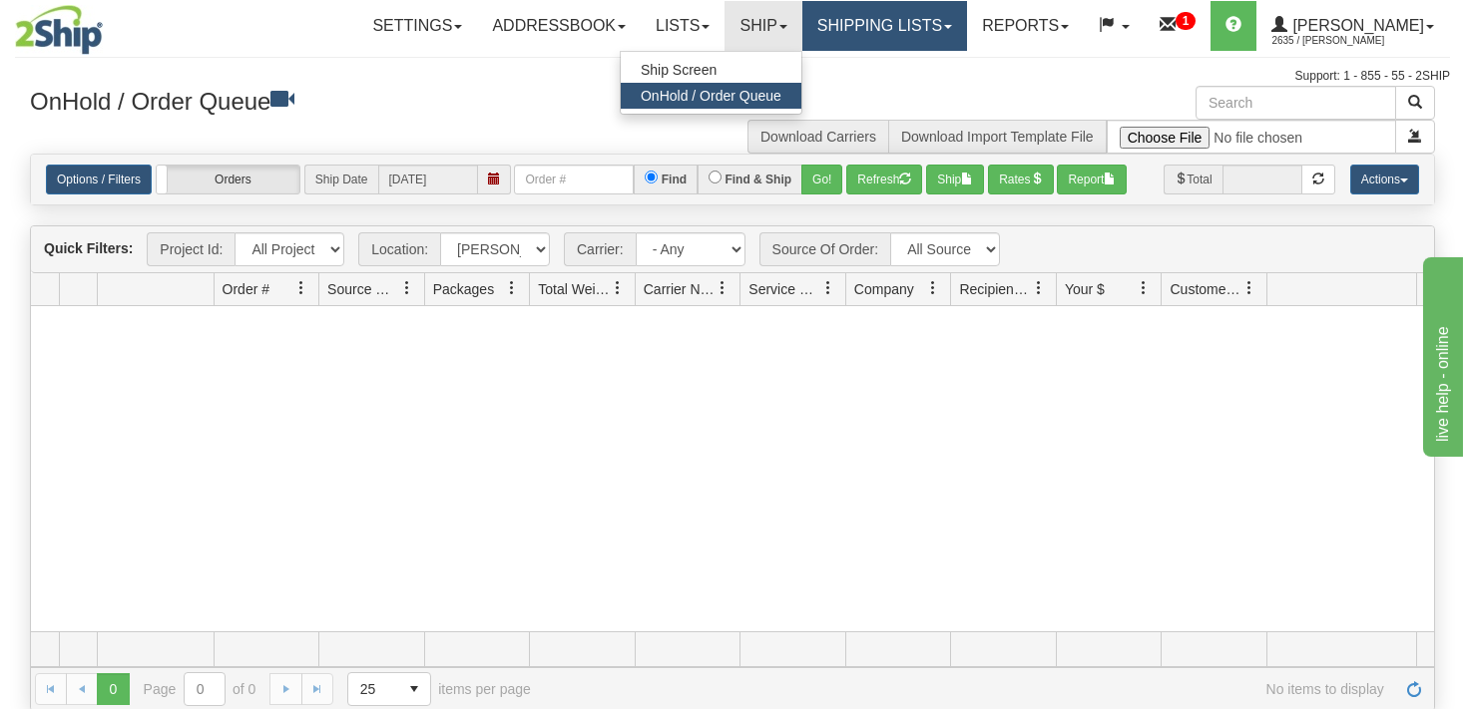
click at [906, 32] on link "Shipping lists" at bounding box center [884, 26] width 165 height 50
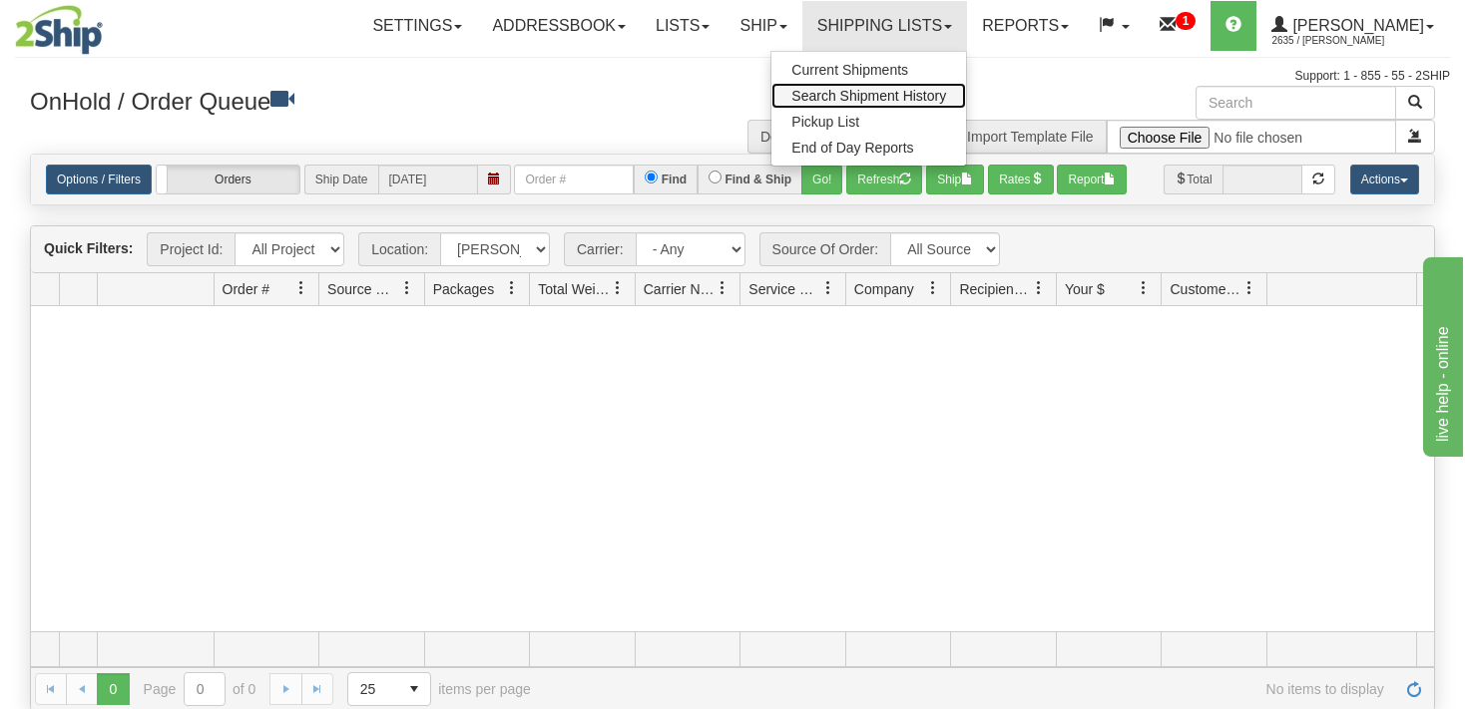
click at [884, 102] on span "Search Shipment History" at bounding box center [868, 96] width 155 height 16
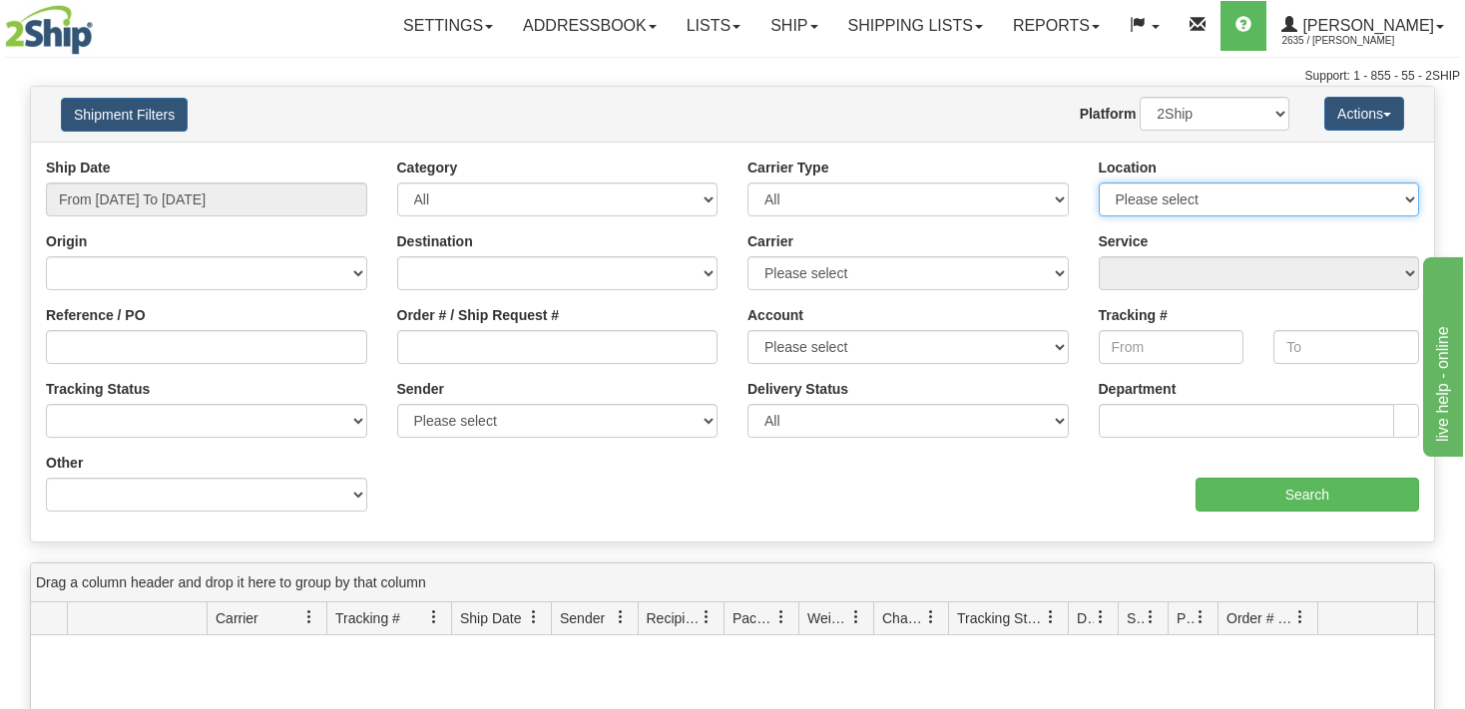
click at [1098, 183] on select "Please select VITFLO CLIFBAR ONTOR DAYCO RAYNE IRISHBRZ CASCORM JD Smith MRSNAC…" at bounding box center [1258, 200] width 321 height 34
select select "7627"
click option "[PERSON_NAME]" at bounding box center [0, 0] width 0 height 0
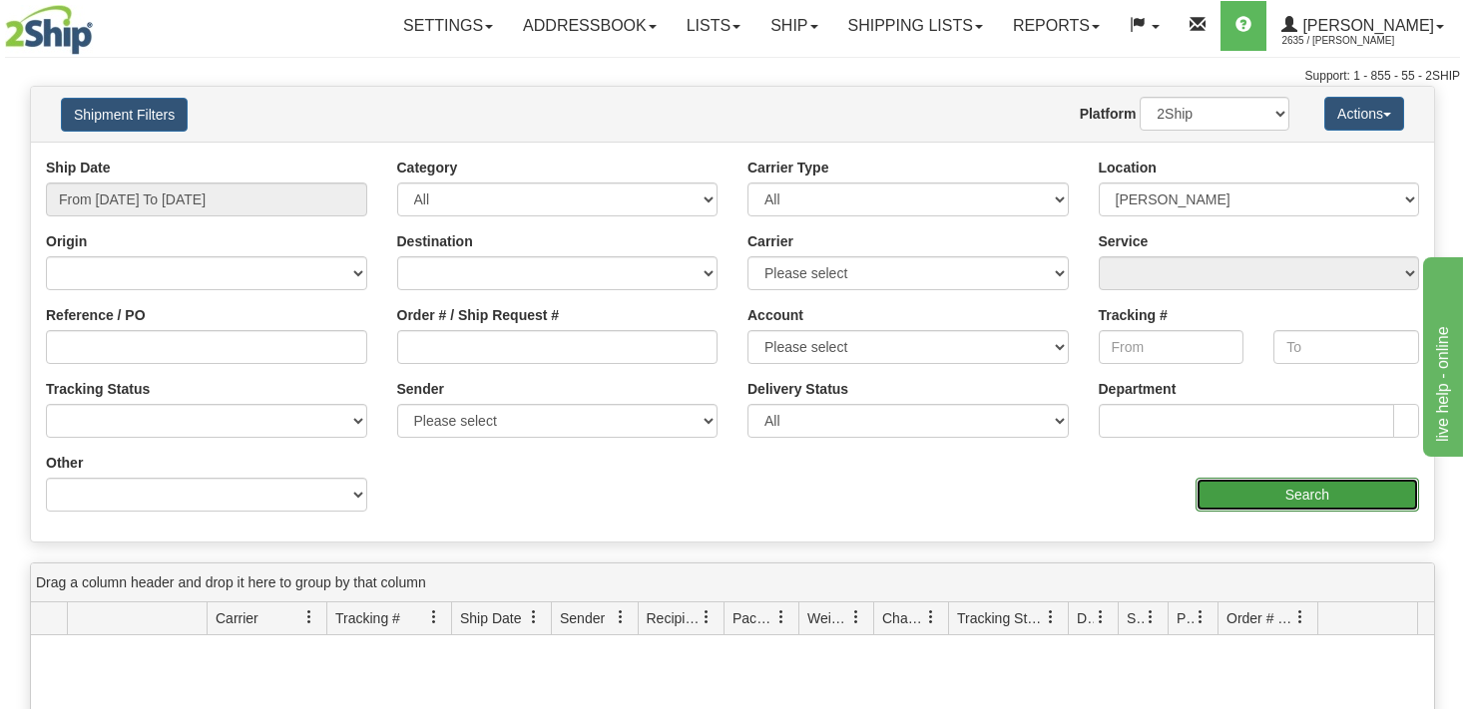
click at [1283, 501] on input "Search" at bounding box center [1306, 495] width 223 height 34
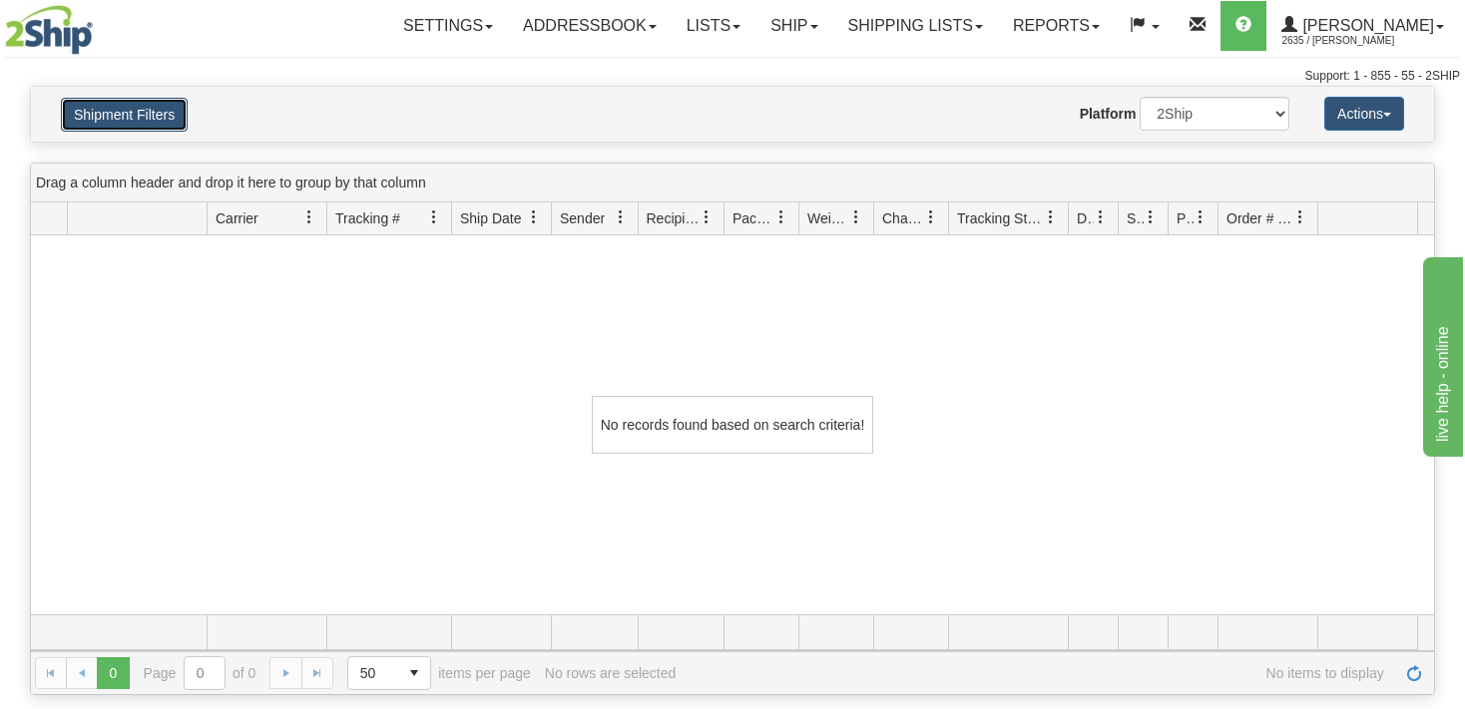
drag, startPoint x: 130, startPoint y: 106, endPoint x: 142, endPoint y: 118, distance: 16.9
click at [130, 107] on button "Shipment Filters" at bounding box center [124, 115] width 127 height 34
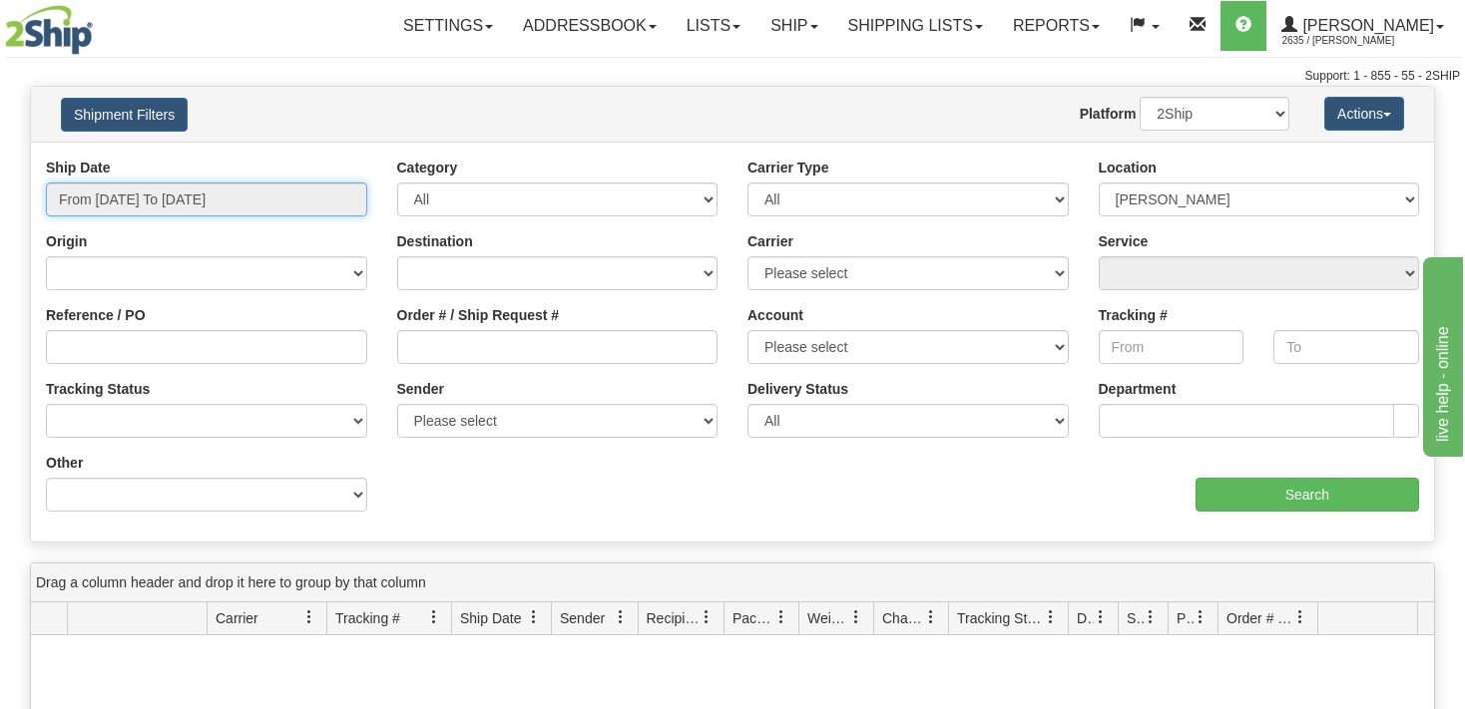
click at [322, 209] on input "From 08/24/2025 To 08/25/2025" at bounding box center [206, 200] width 321 height 34
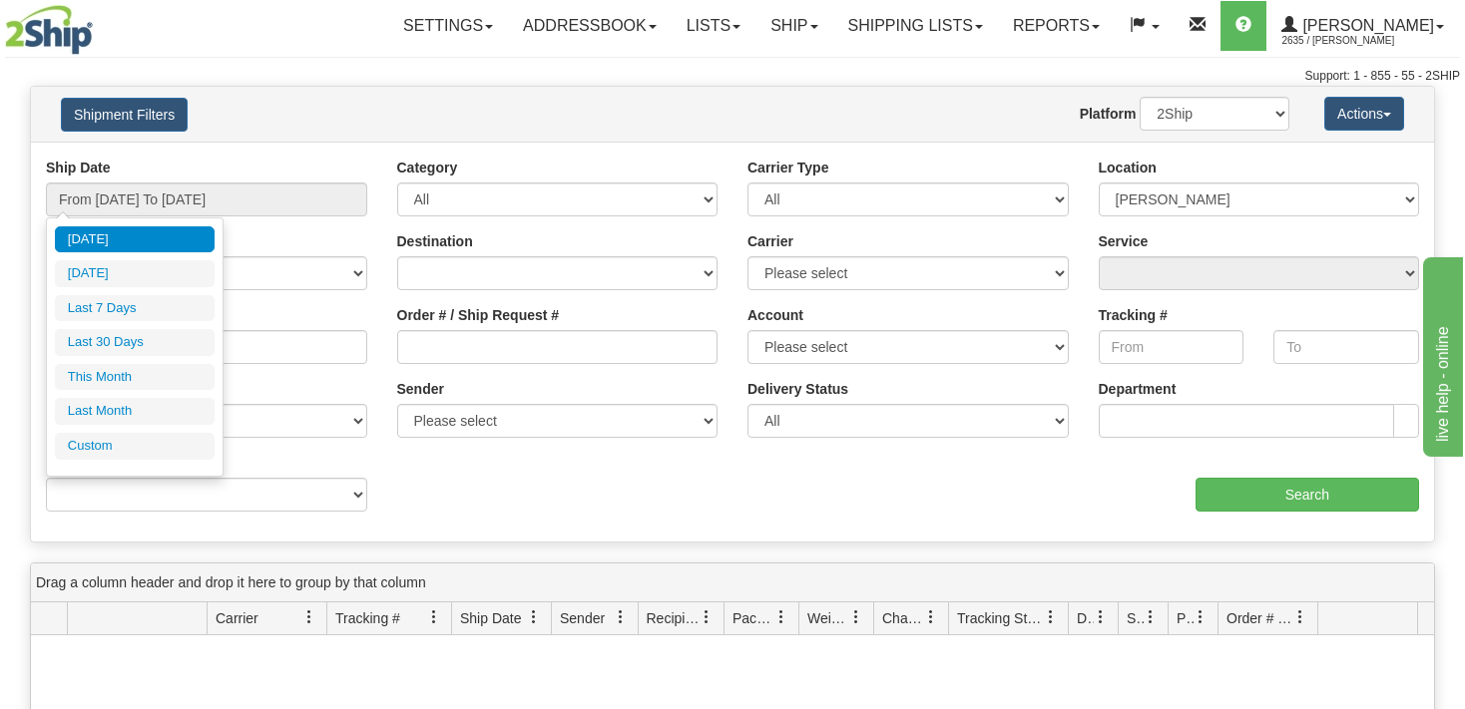
click at [146, 306] on li "Last 7 Days" at bounding box center [135, 308] width 160 height 27
type input "From 08/19/2025 To 08/25/2025"
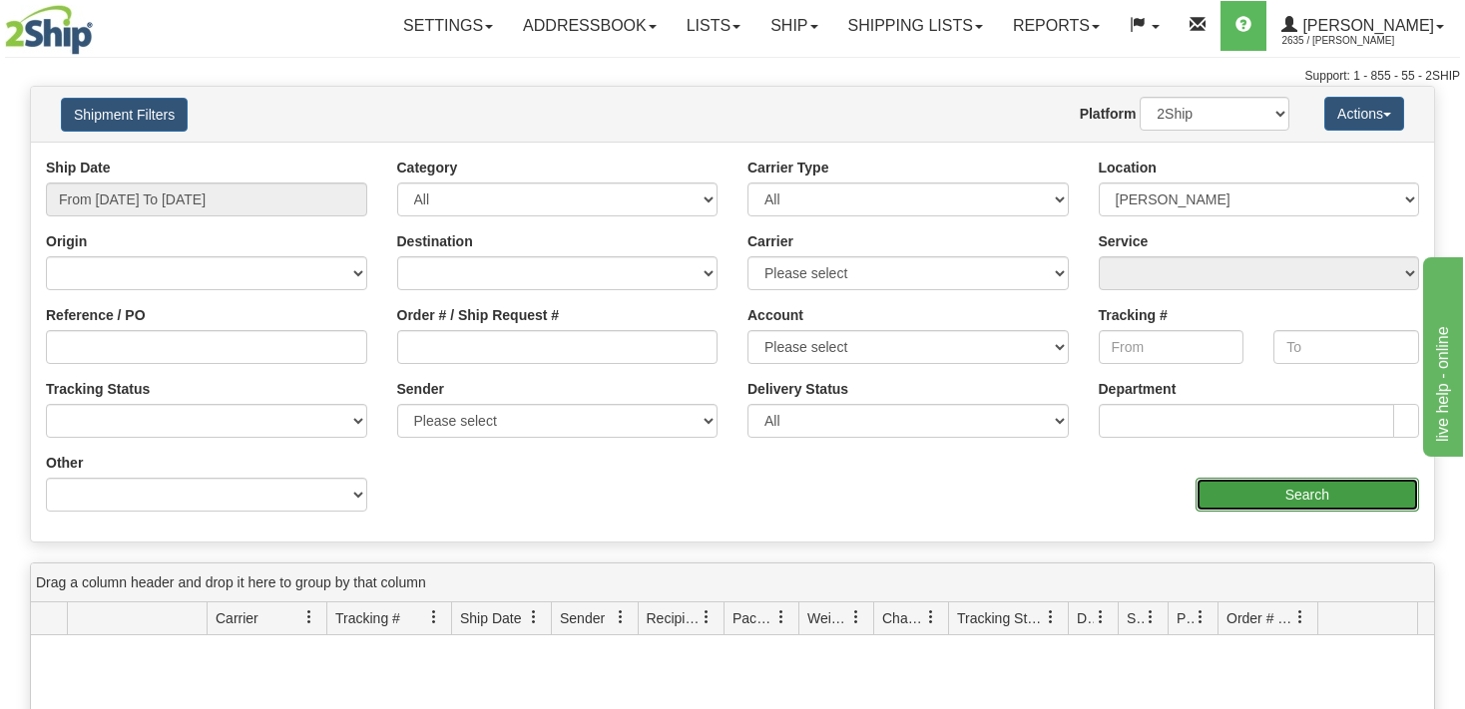
click at [1274, 501] on input "Search" at bounding box center [1306, 495] width 223 height 34
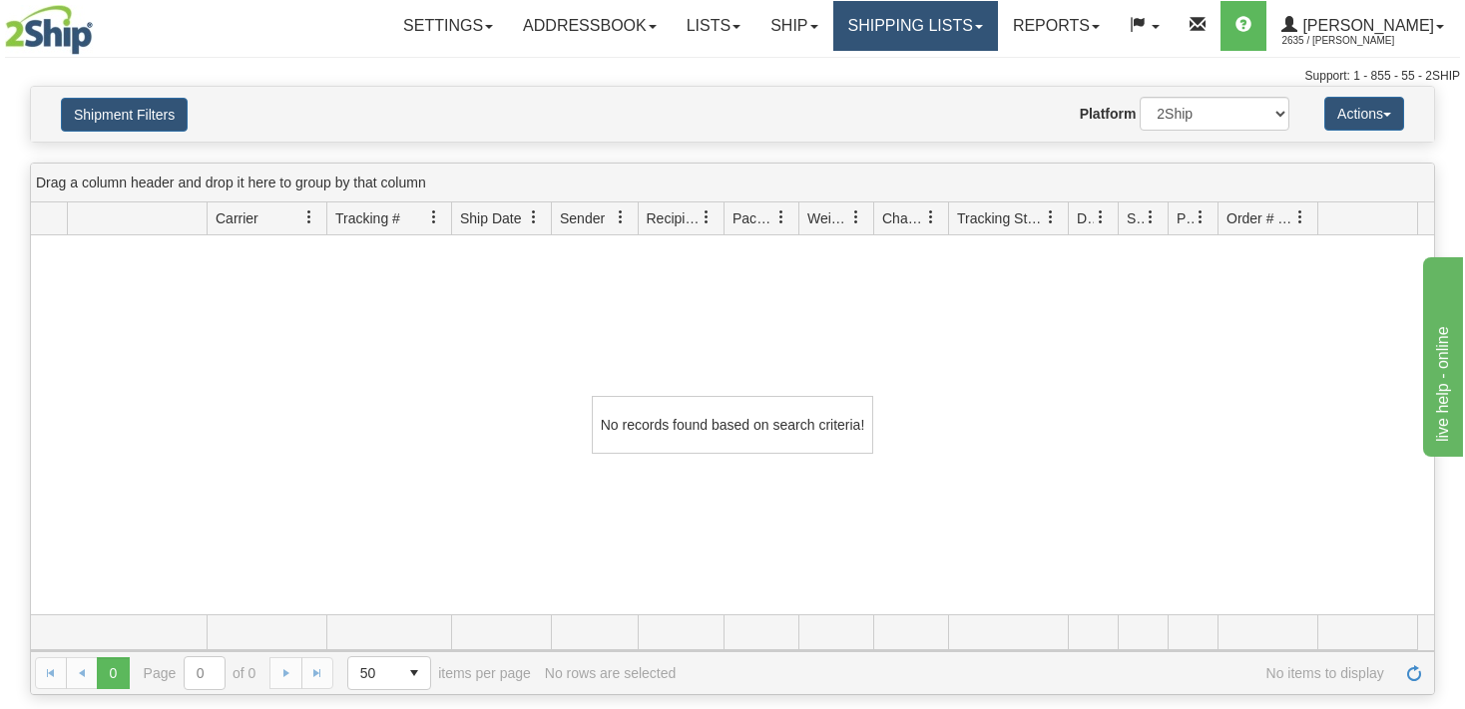
click at [972, 35] on link "Shipping lists" at bounding box center [915, 26] width 165 height 50
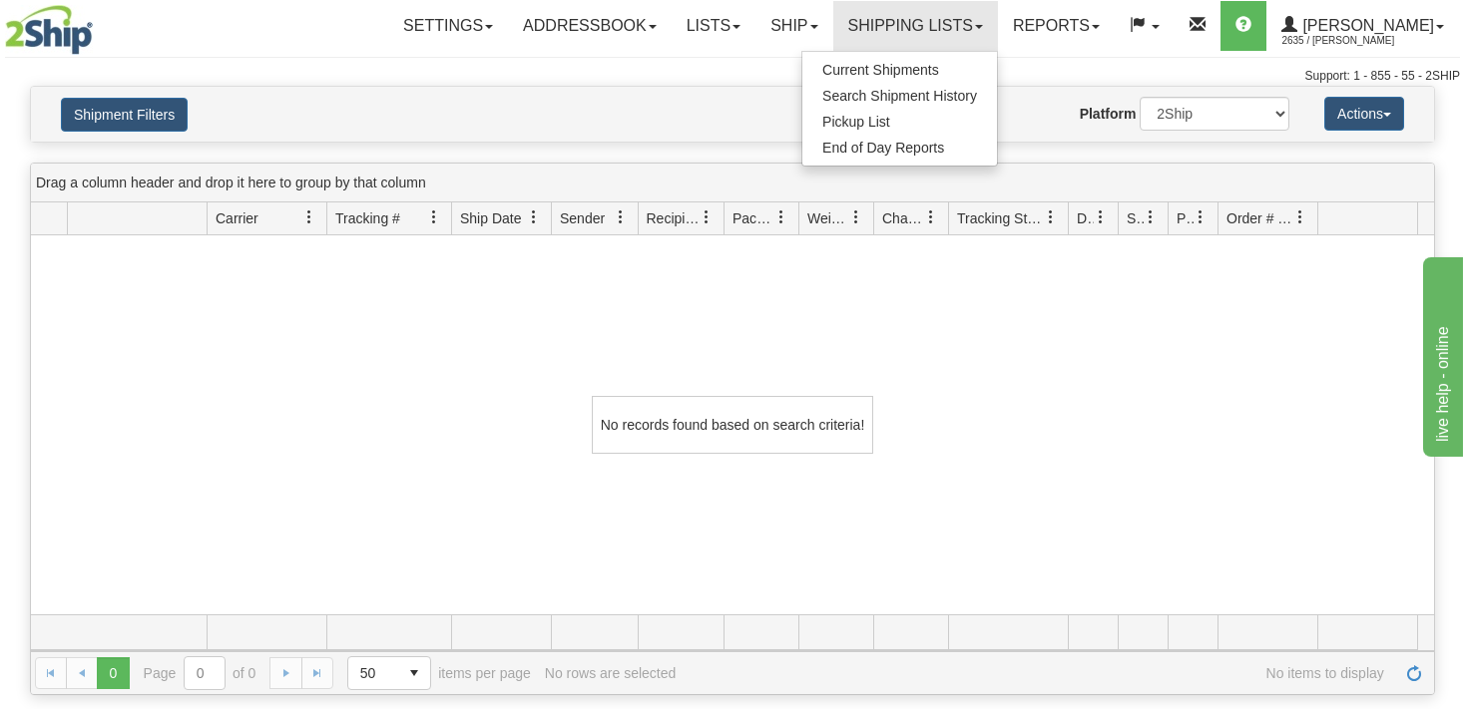
click at [750, 67] on div "Toggle navigation Settings Shipping Preferences Fields Preferences New" at bounding box center [732, 43] width 1465 height 86
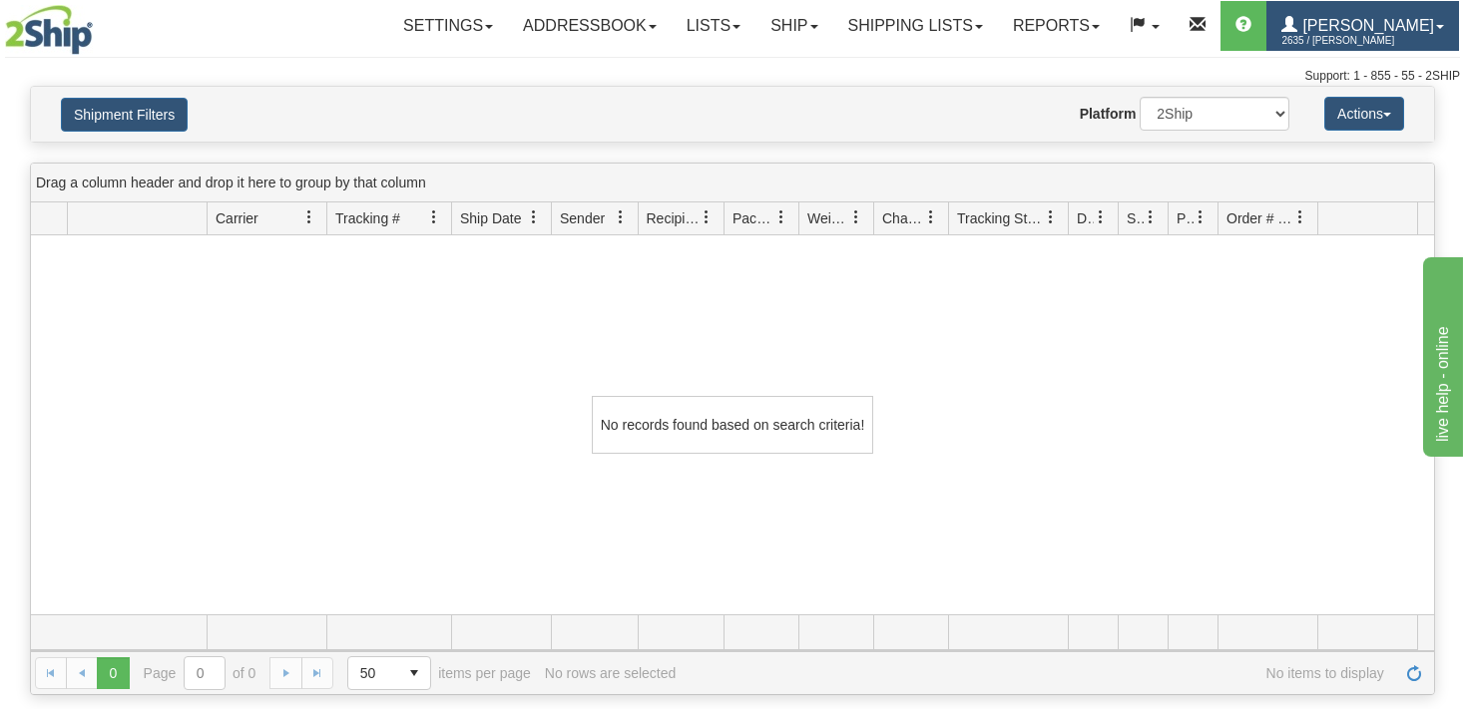
click at [1386, 35] on span "2635 / [PERSON_NAME]" at bounding box center [1356, 41] width 150 height 20
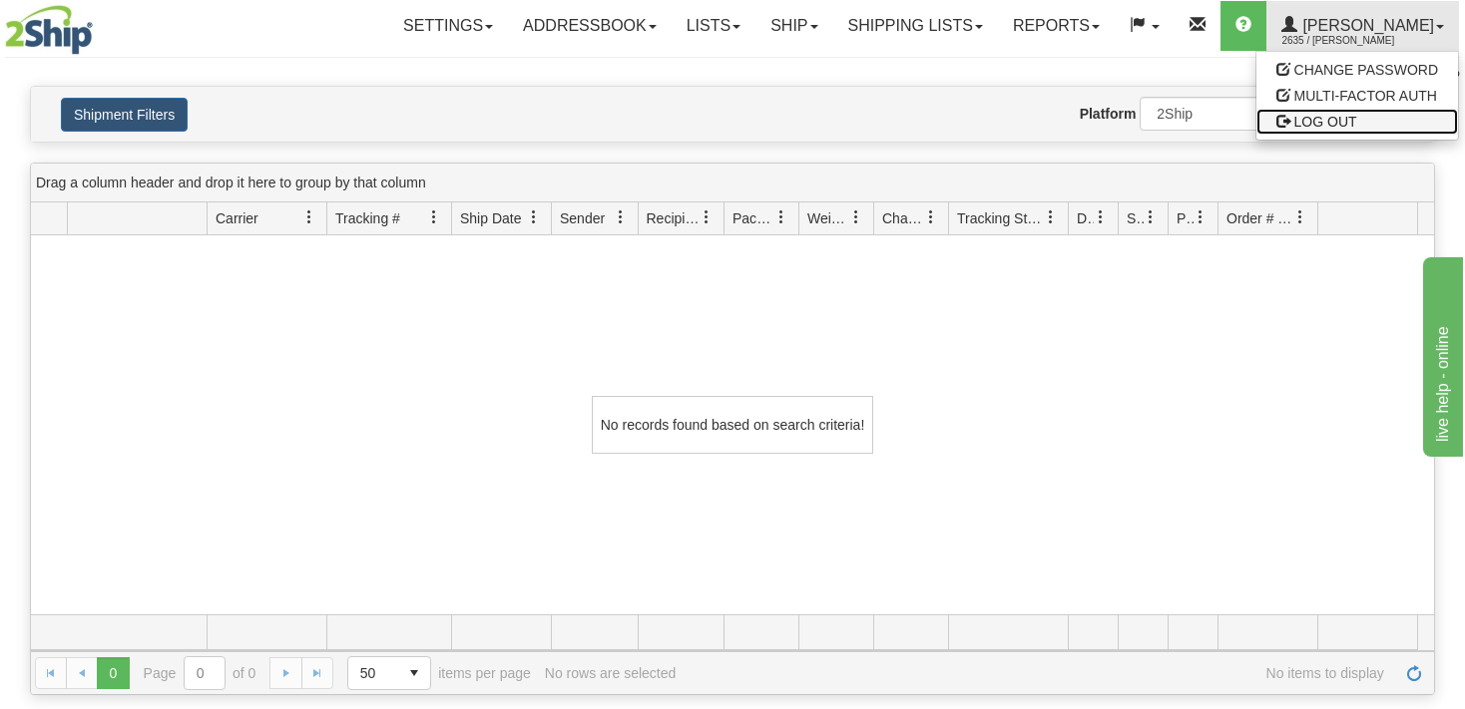
click at [1325, 120] on span "LOG OUT" at bounding box center [1325, 122] width 63 height 16
